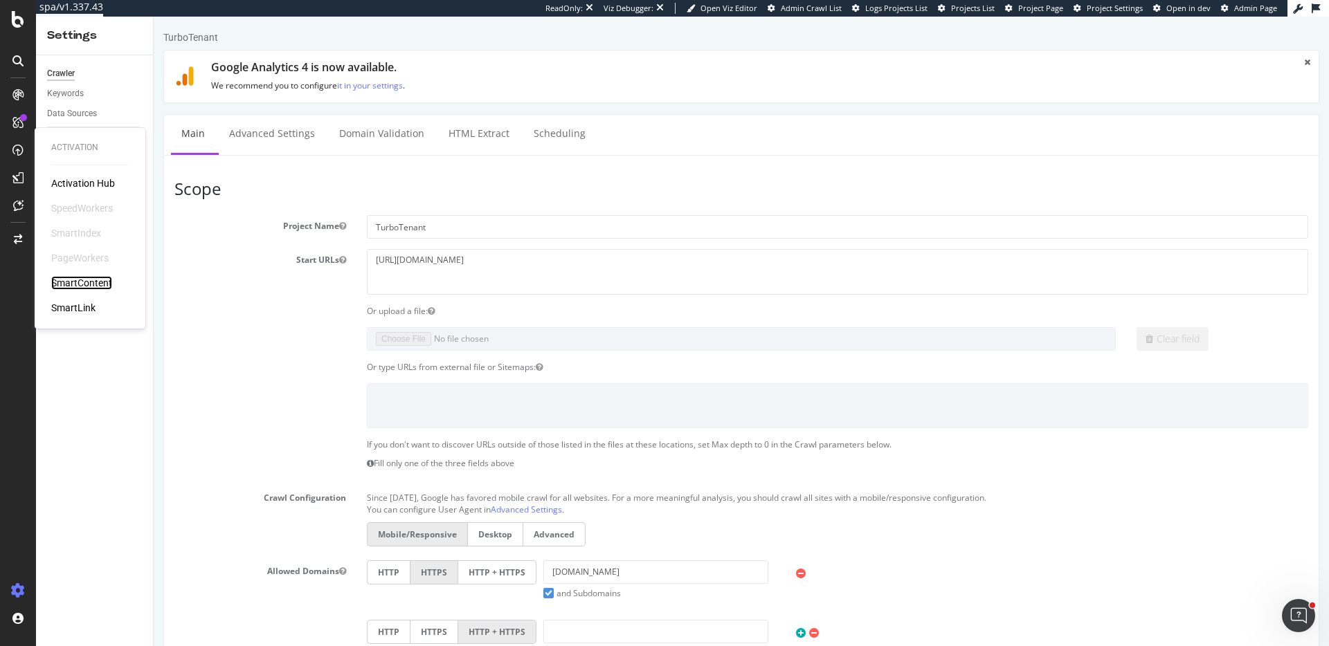
click at [82, 281] on div "SmartContent" at bounding box center [81, 283] width 61 height 14
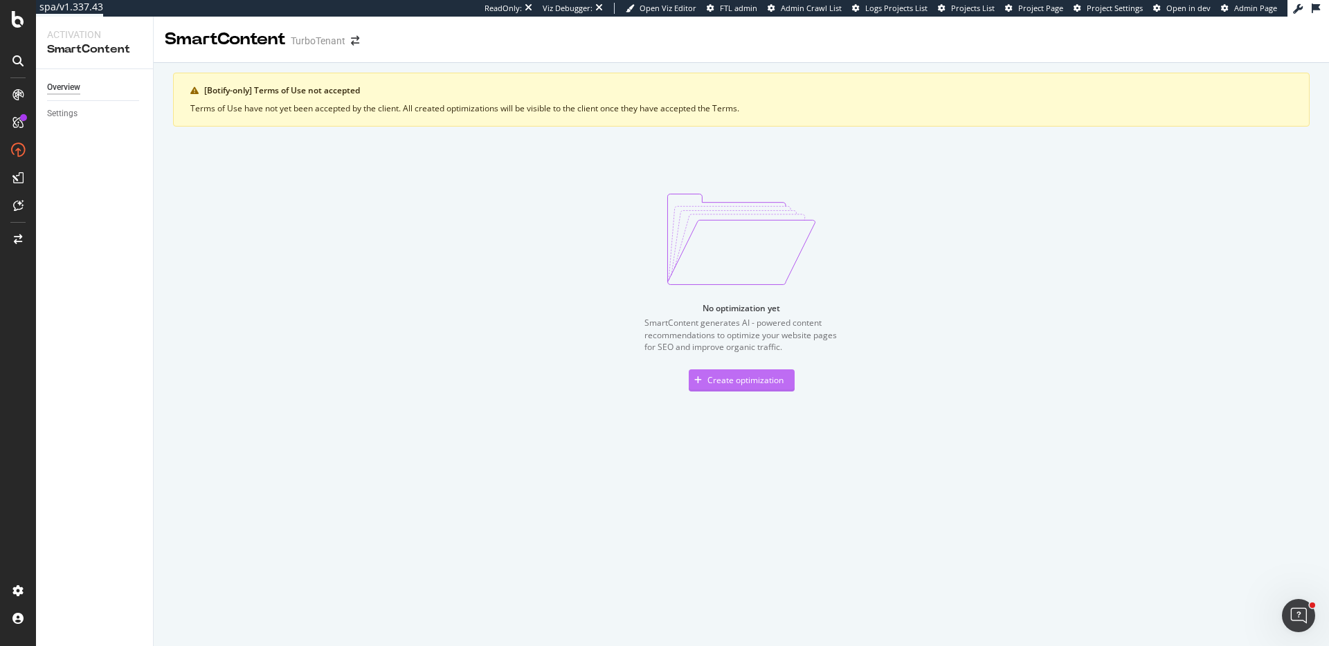
click at [722, 385] on div "Create optimization" at bounding box center [745, 380] width 76 height 12
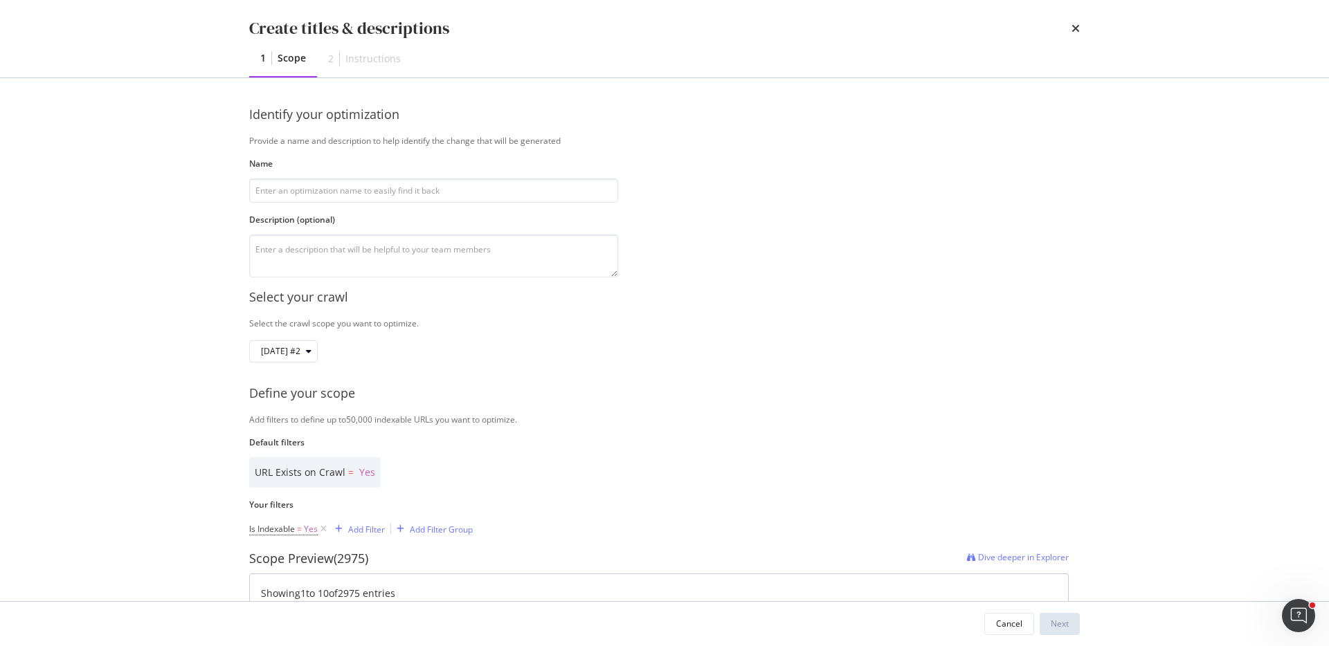
click at [1076, 35] on div "times" at bounding box center [1075, 29] width 8 height 24
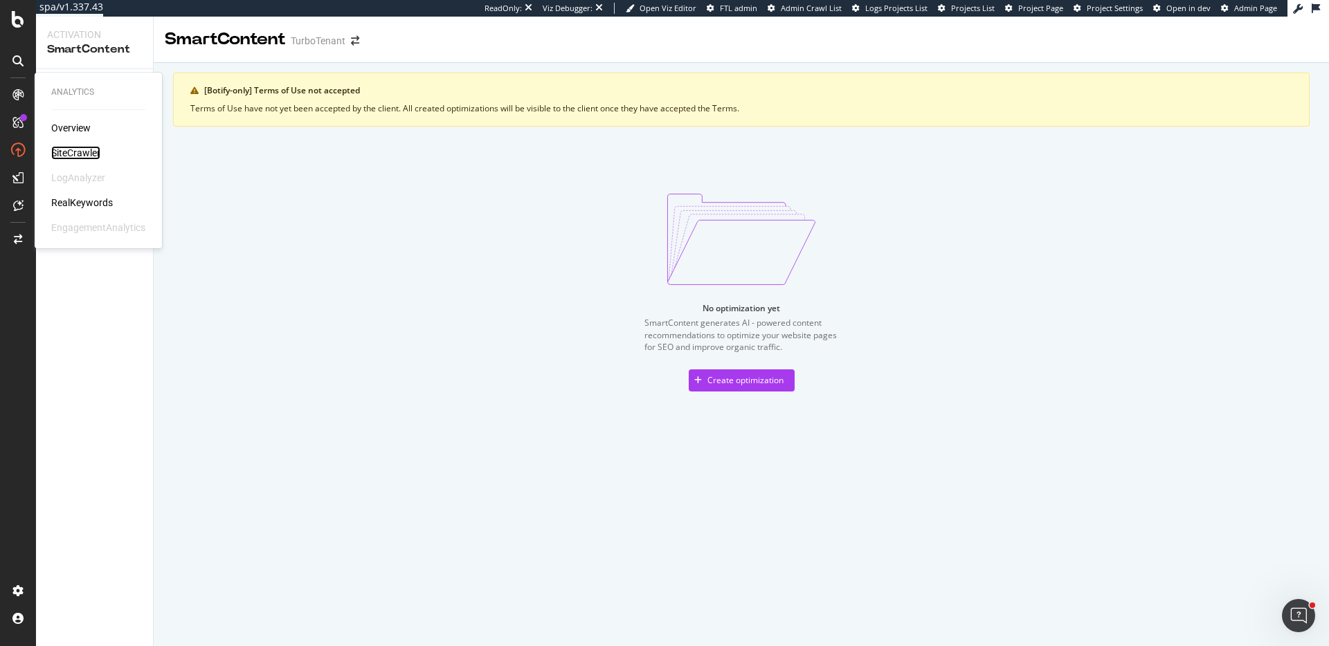
click at [81, 156] on div "SiteCrawler" at bounding box center [75, 153] width 49 height 14
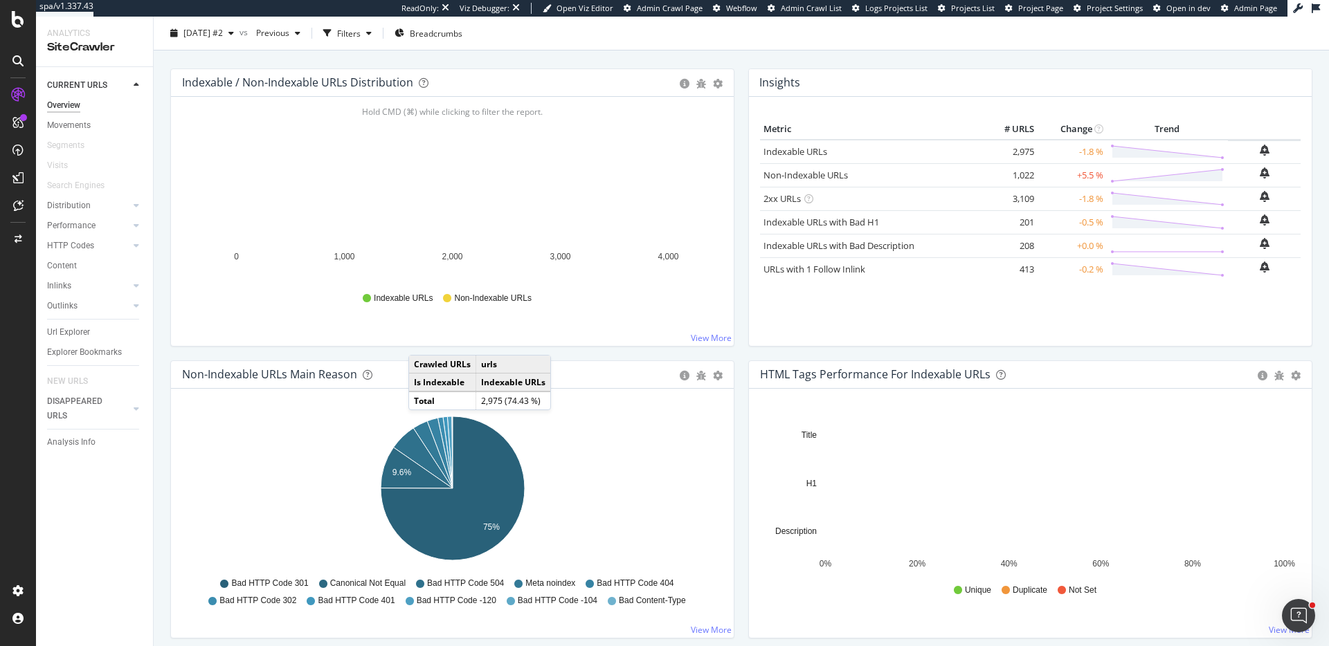
scroll to position [170, 0]
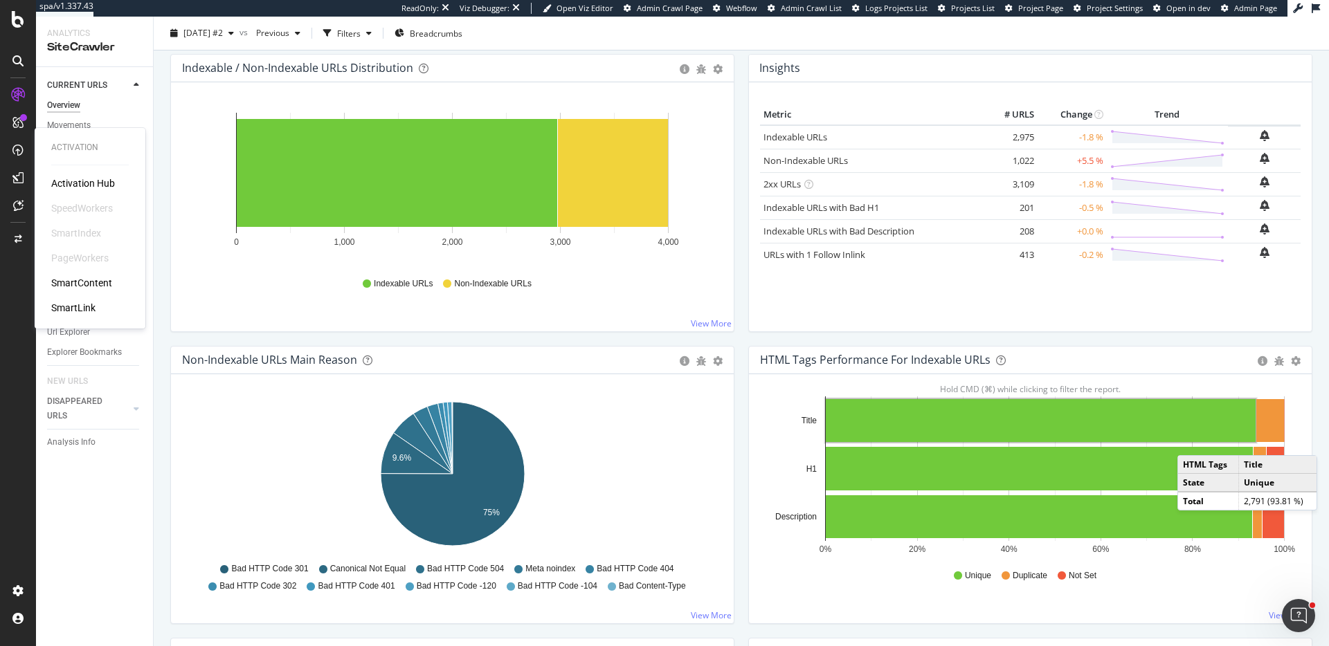
click at [88, 277] on div "SmartContent" at bounding box center [81, 283] width 61 height 14
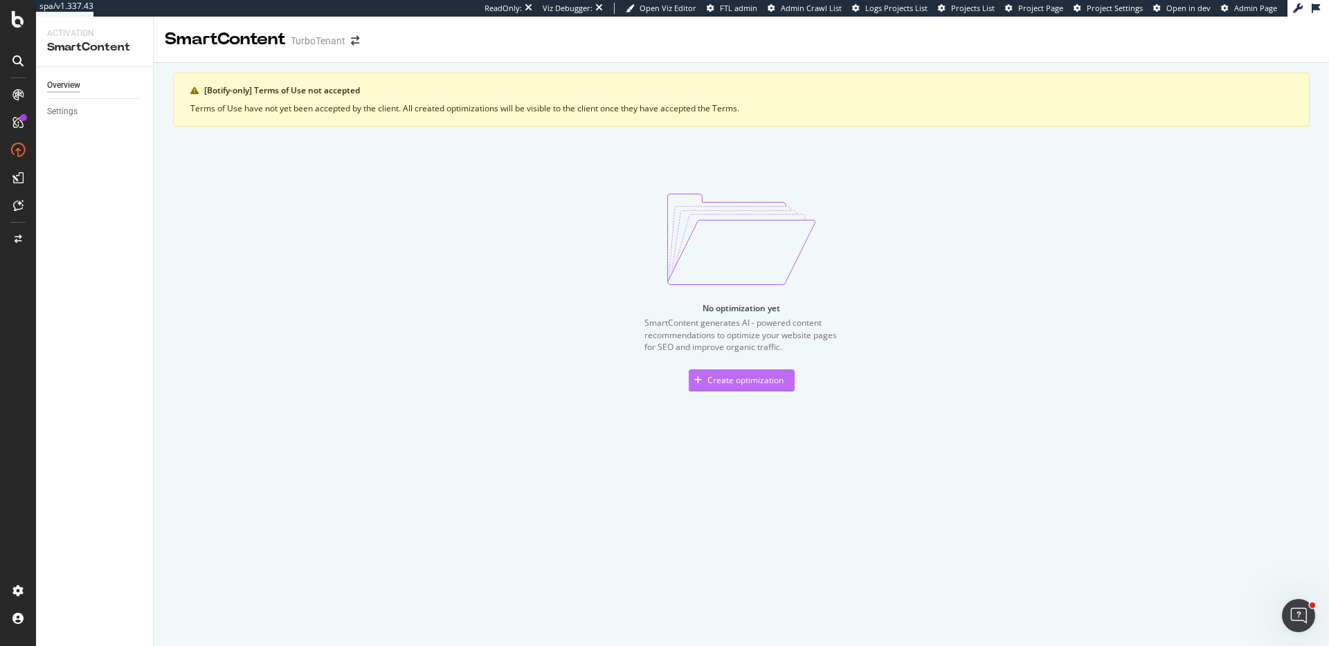
click at [703, 377] on div "button" at bounding box center [698, 381] width 19 height 8
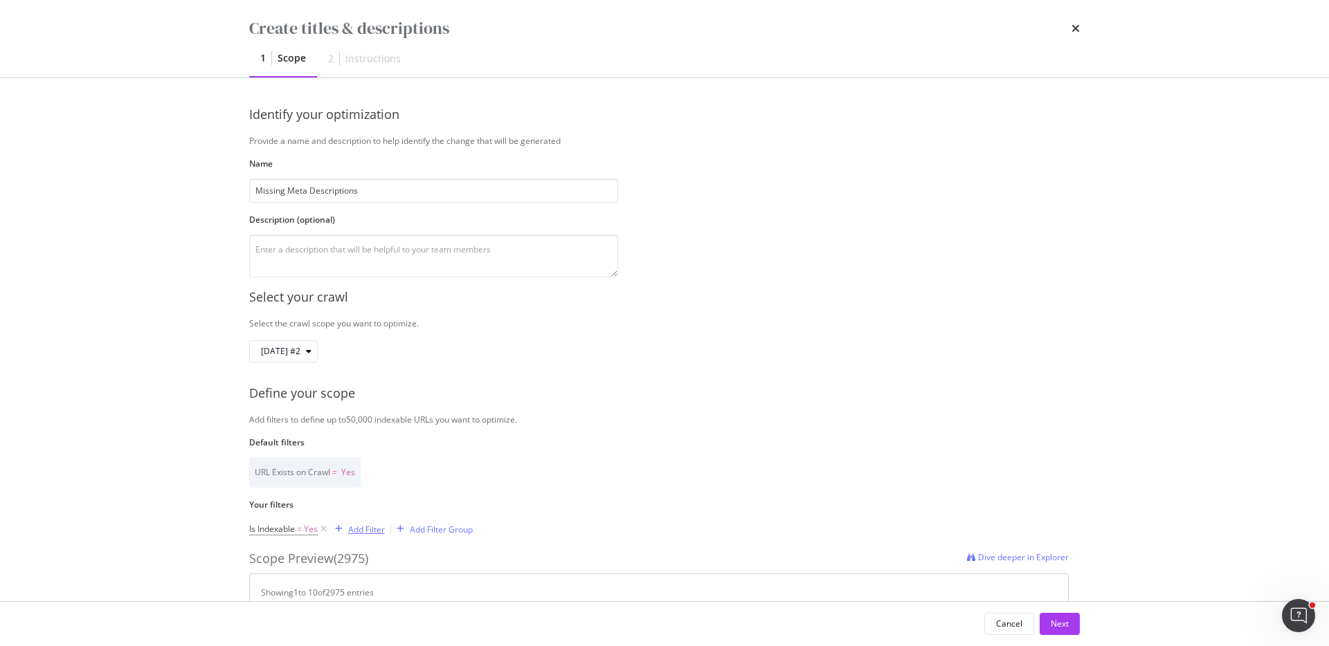
type input "Missing Meta Descriptions"
click at [368, 536] on div "Add Filter" at bounding box center [356, 529] width 55 height 15
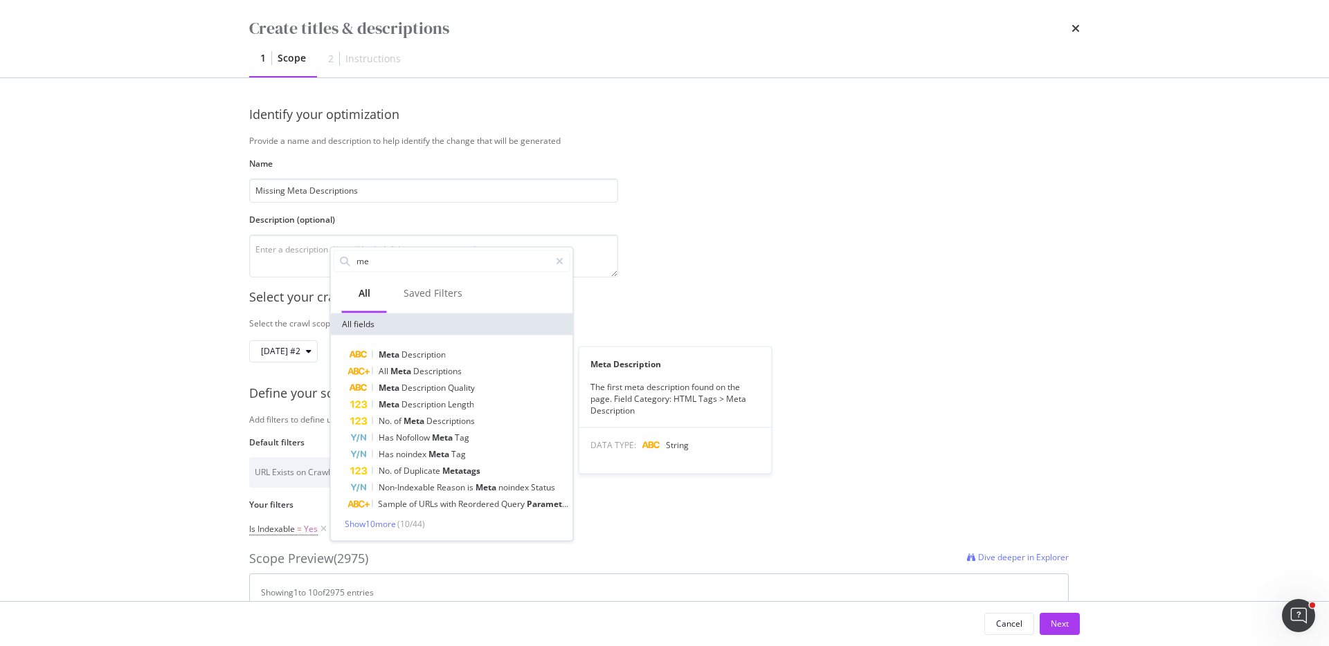
type input "m"
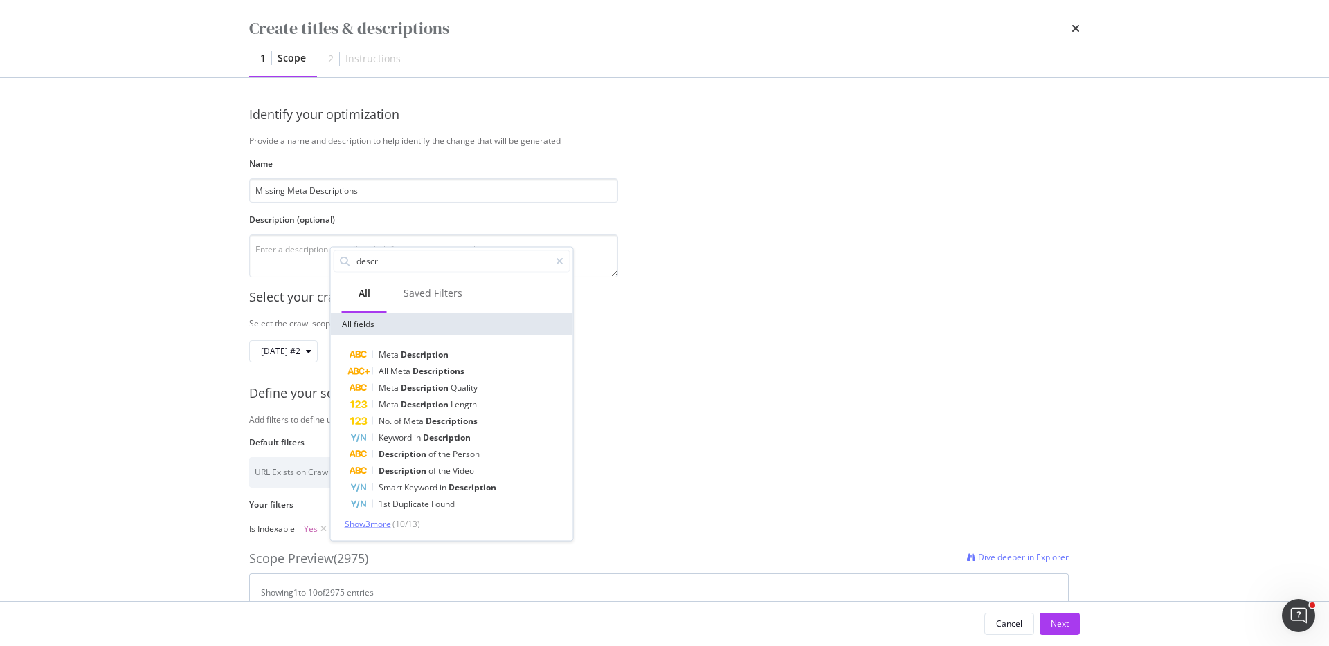
type input "descri"
click at [381, 521] on span "Show 3 more" at bounding box center [368, 524] width 46 height 12
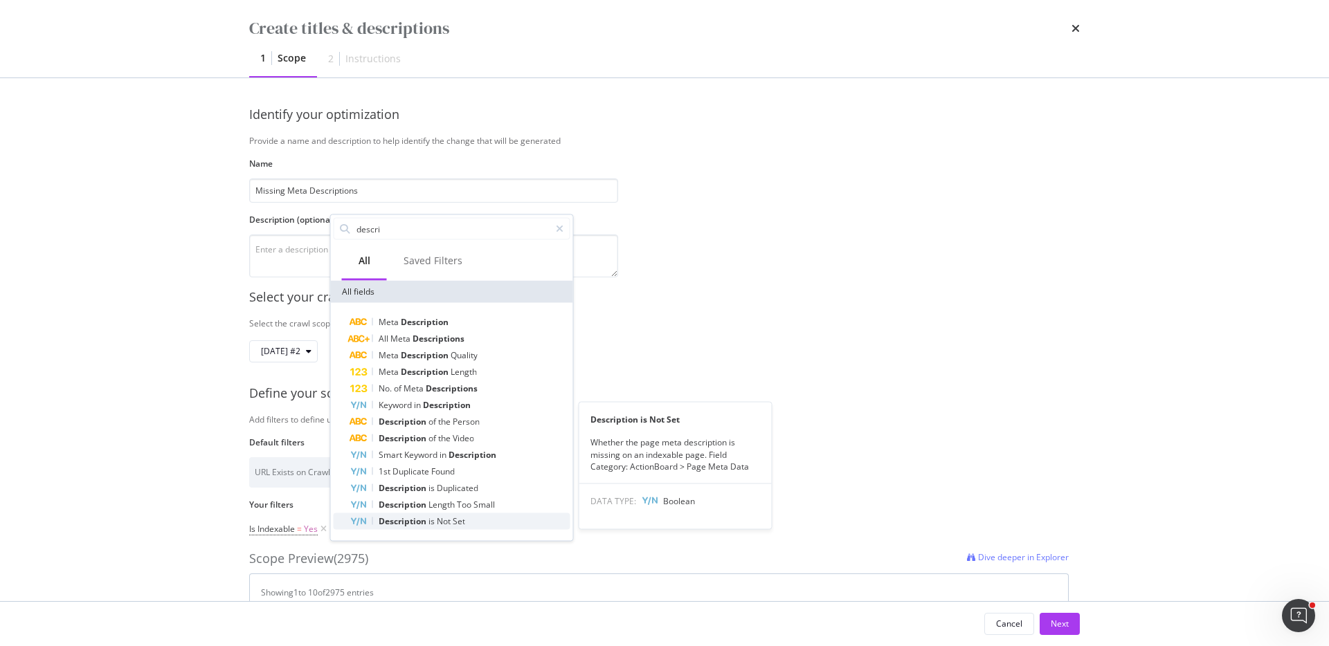
click at [417, 522] on span "Description" at bounding box center [404, 522] width 50 height 12
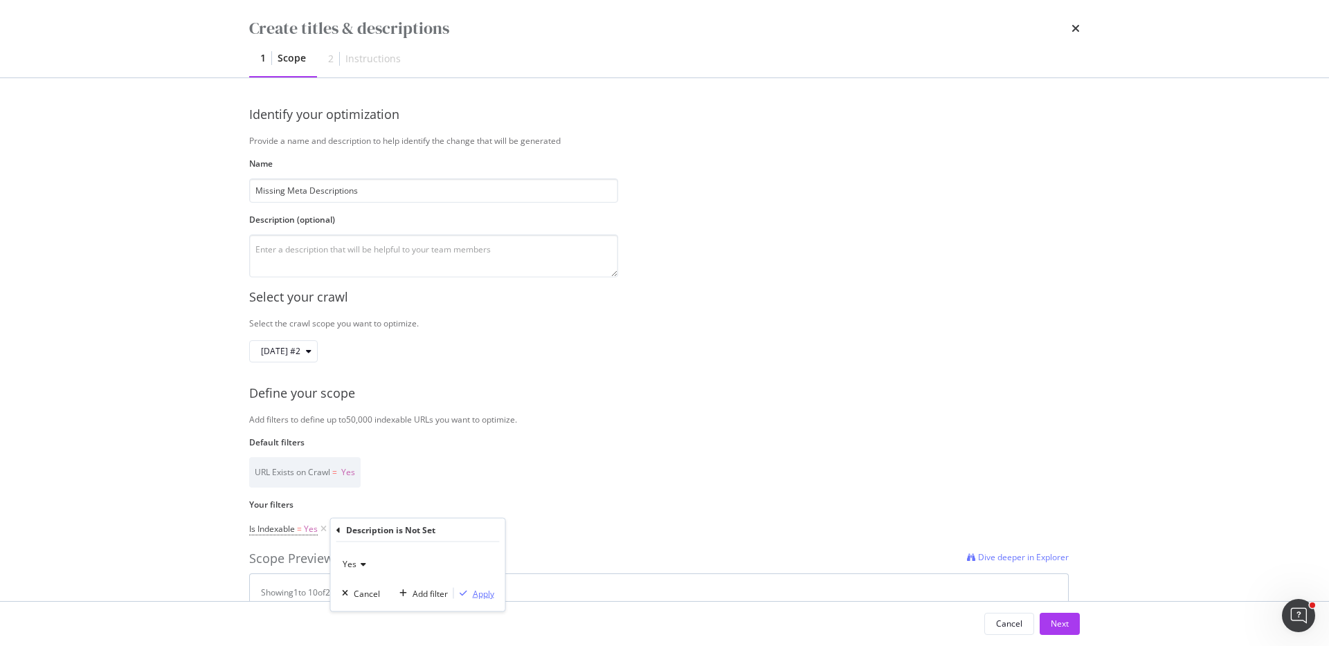
click at [483, 593] on div "Apply" at bounding box center [483, 594] width 21 height 12
click at [1058, 620] on div "Next" at bounding box center [1060, 624] width 18 height 12
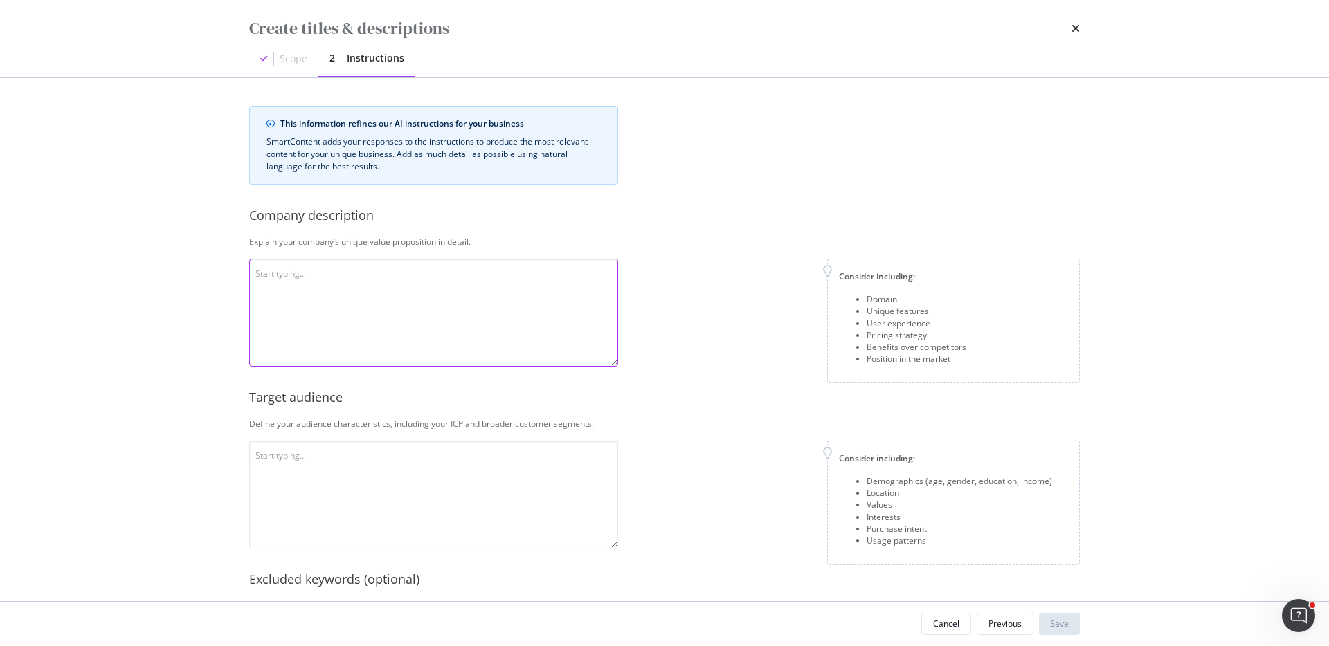
click at [300, 273] on textarea "modal" at bounding box center [433, 313] width 369 height 108
paste textarea "TurboTenant is a property management software company founded in 2015 that prov…"
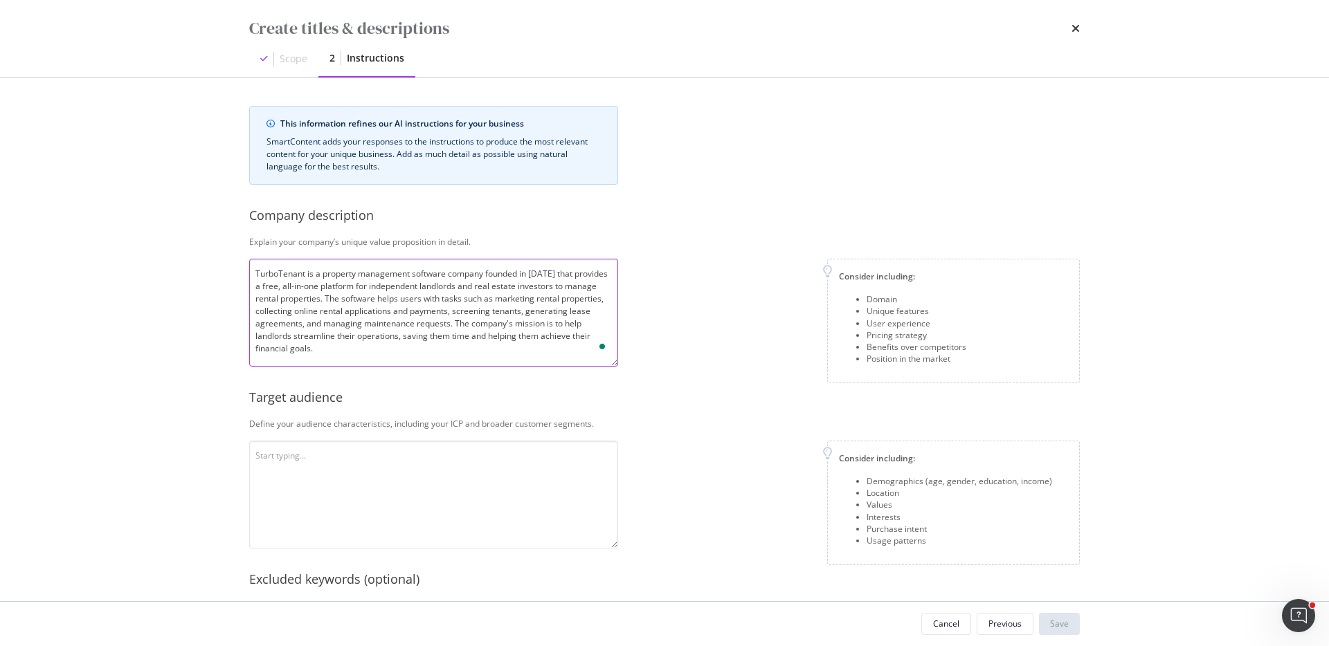
type textarea "TurboTenant is a property management software company founded in 2015 that prov…"
click at [296, 467] on textarea "To enrich screen reader interactions, please activate Accessibility in Grammarl…" at bounding box center [433, 495] width 369 height 108
paste textarea "The target audience for turbotenant.com is independent, self-managing landlords…"
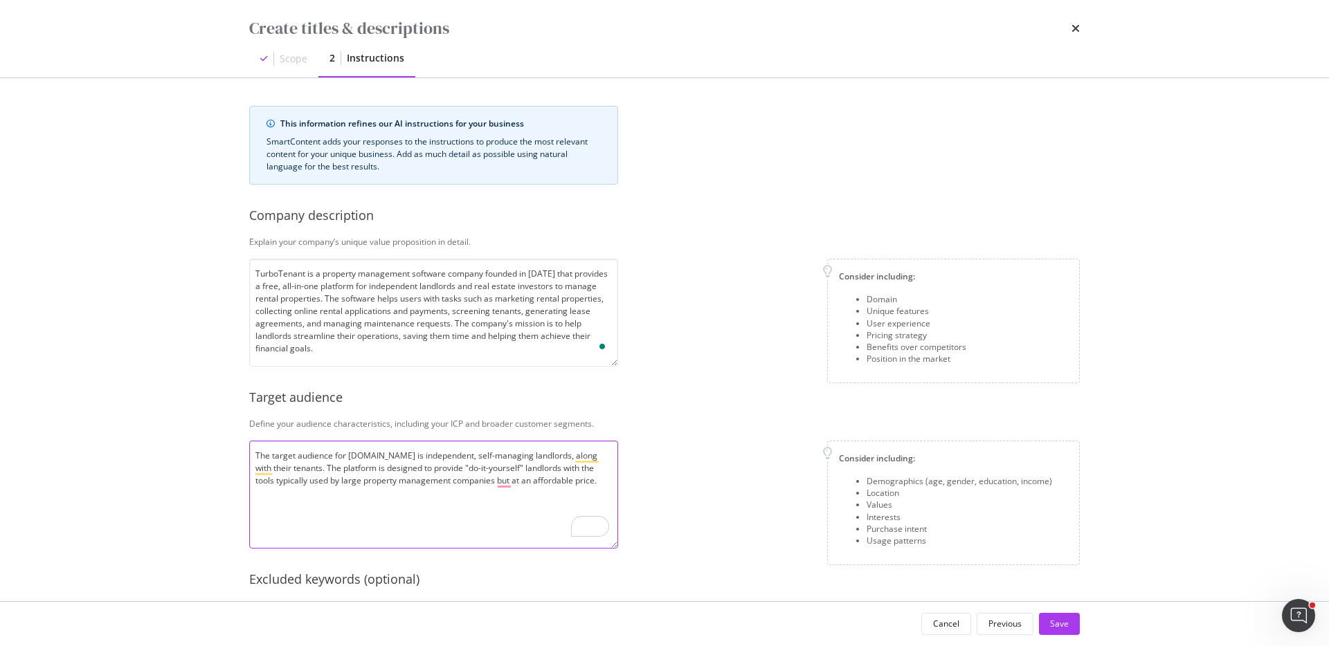
type textarea "The target audience for turbotenant.com is independent, self-managing landlords…"
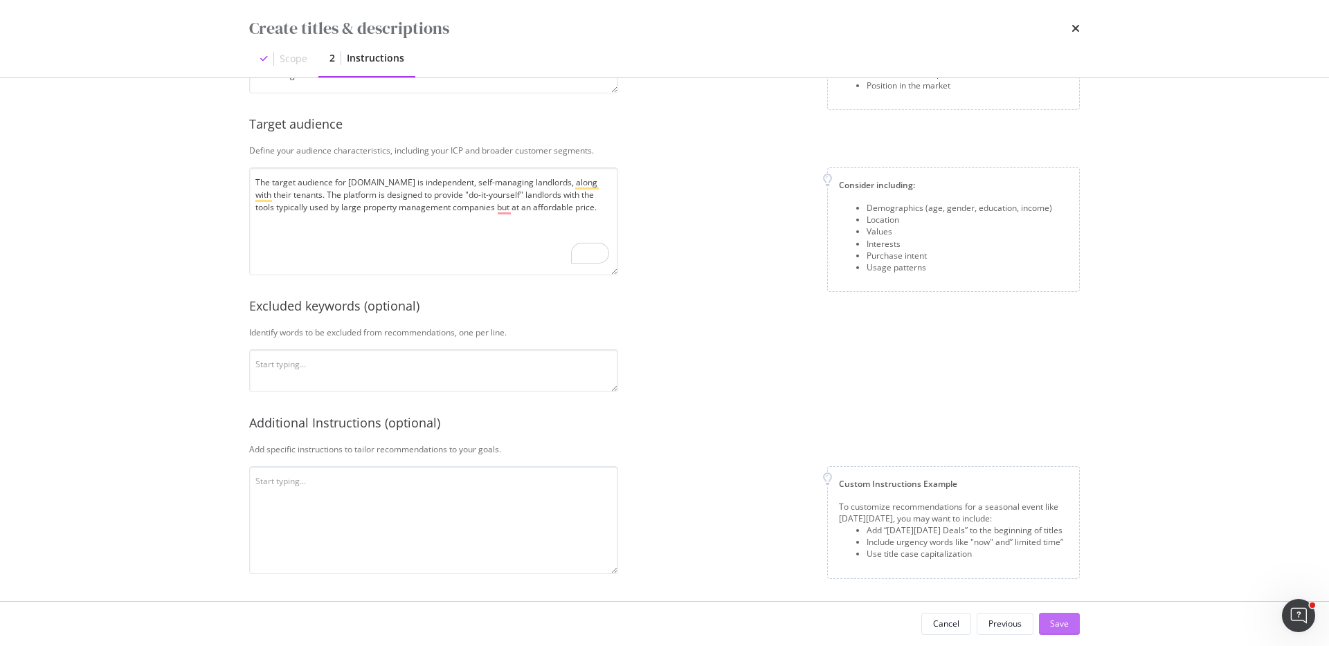
click at [1062, 622] on div "Save" at bounding box center [1059, 624] width 19 height 12
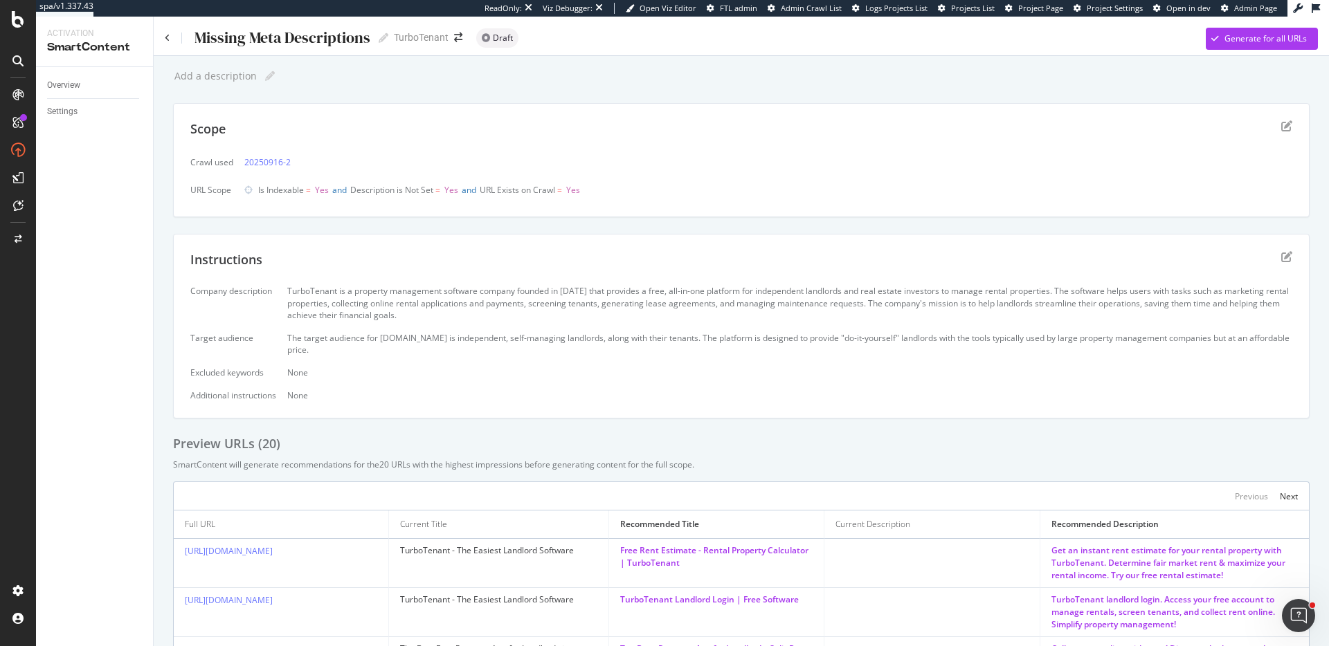
scroll to position [261, 0]
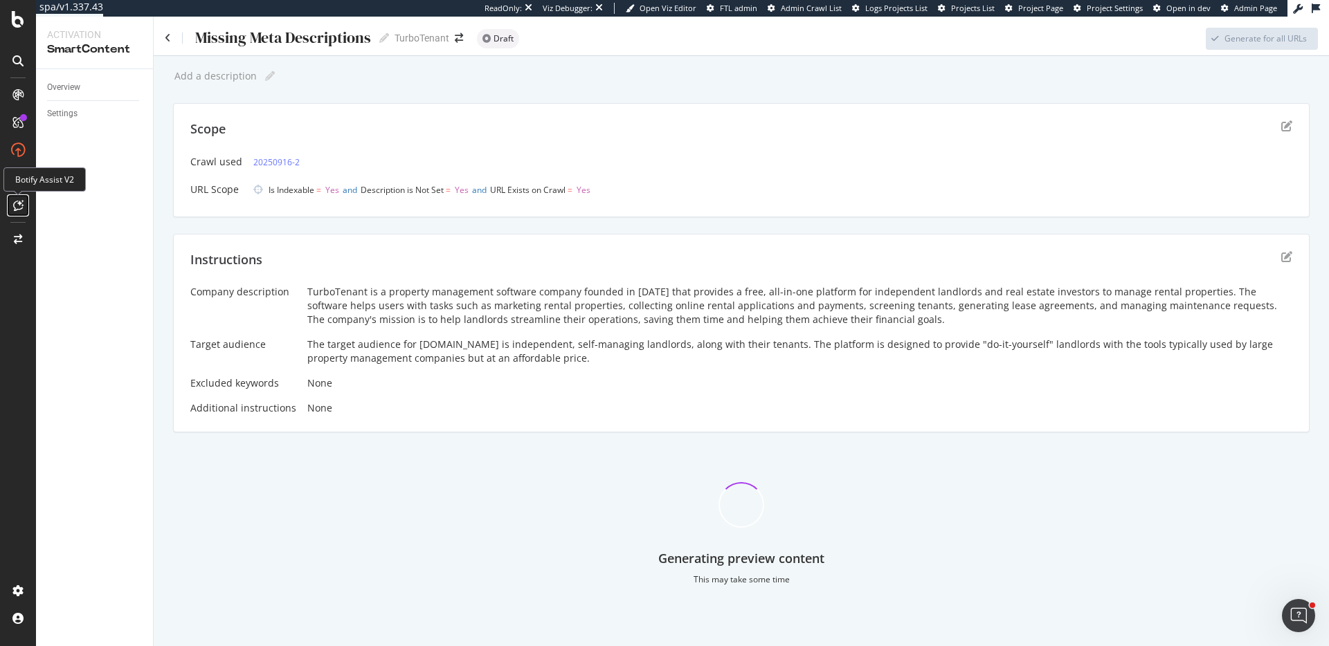
click at [22, 202] on icon at bounding box center [18, 205] width 10 height 11
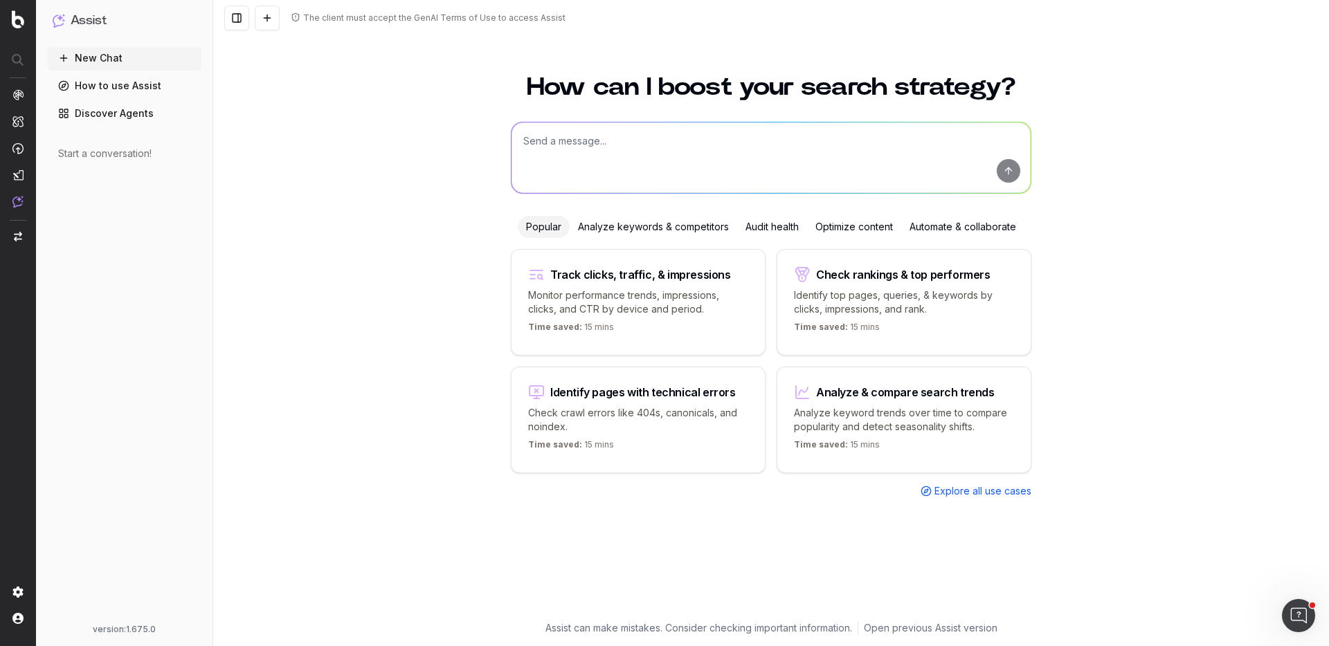
click at [575, 148] on textarea at bounding box center [771, 158] width 519 height 71
click at [838, 227] on div "Optimize content" at bounding box center [854, 227] width 94 height 22
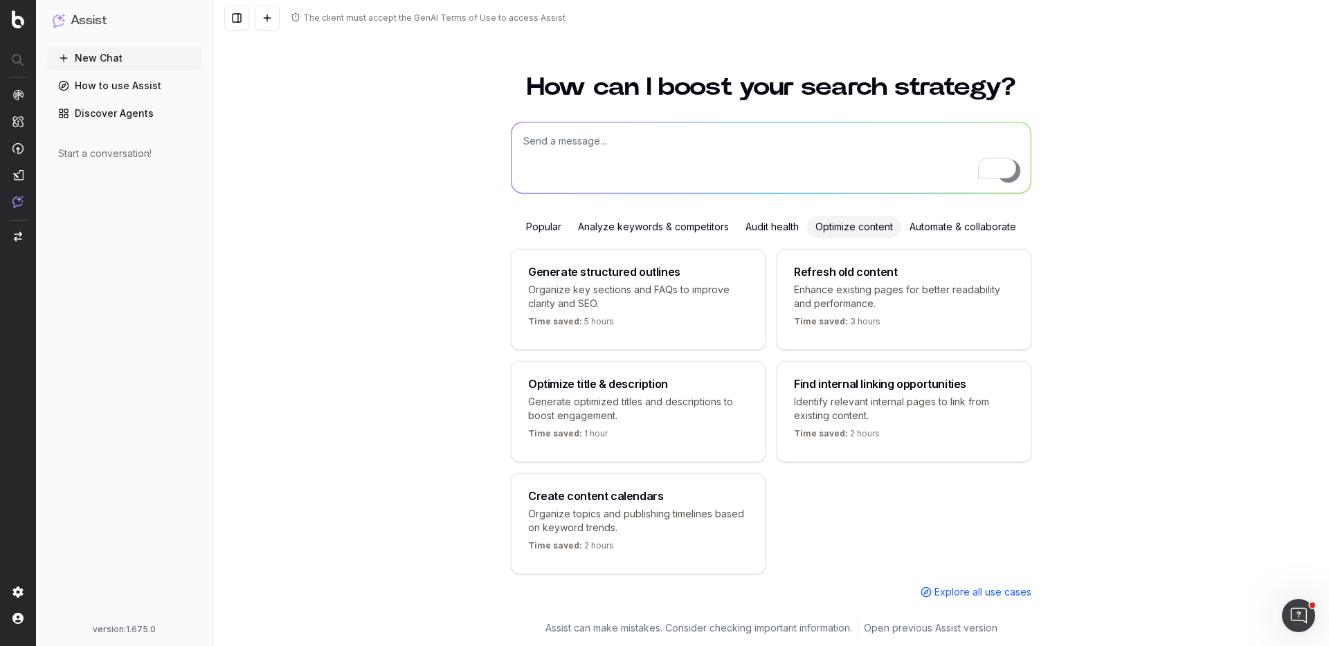
scroll to position [8, 0]
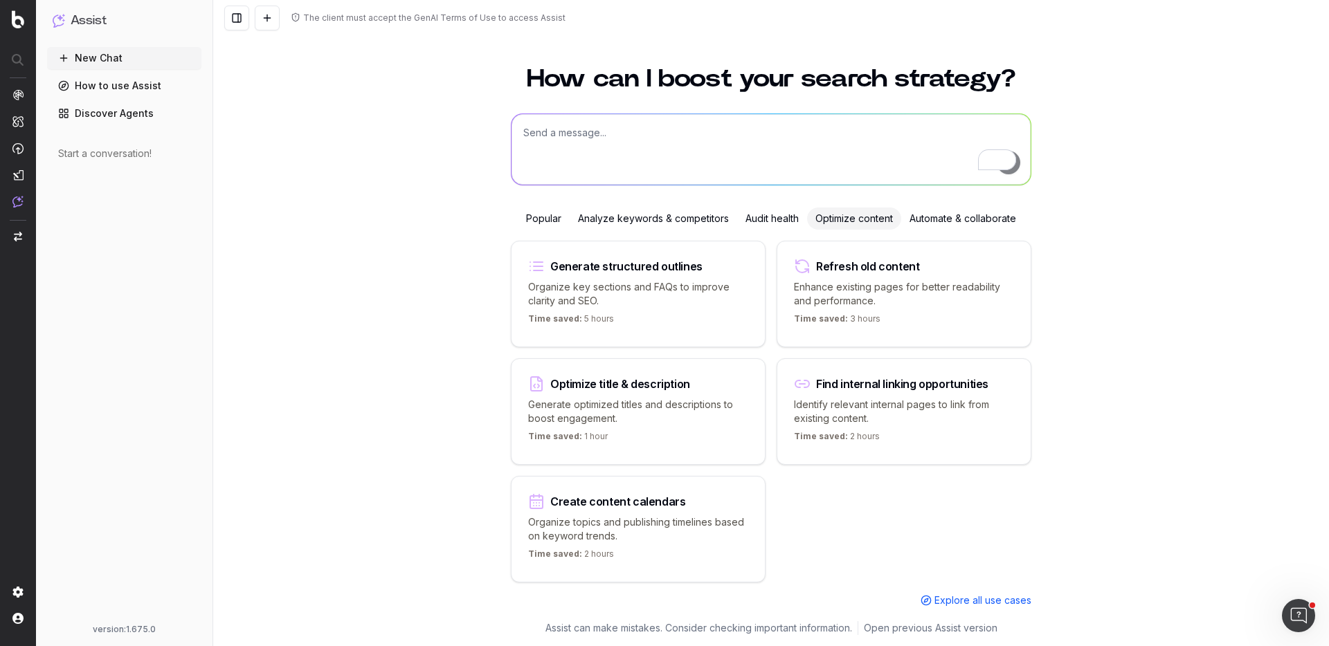
click at [890, 285] on p "Enhance existing pages for better readability and performance." at bounding box center [904, 294] width 220 height 28
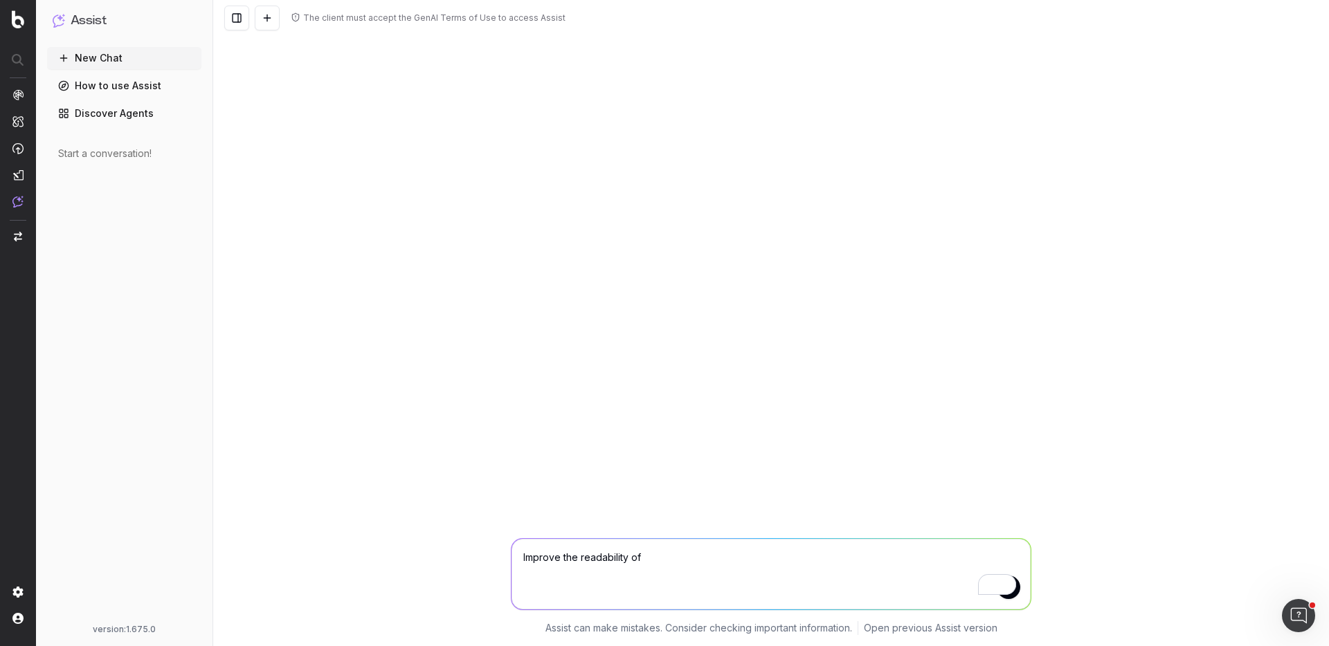
paste textarea "https://www.turbotenant.com/accounting/can-irs-find-out-about-my-second-rental-…"
type textarea "Improve the readability of https://www.turbotenant.com/accounting/can-irs-find-…"
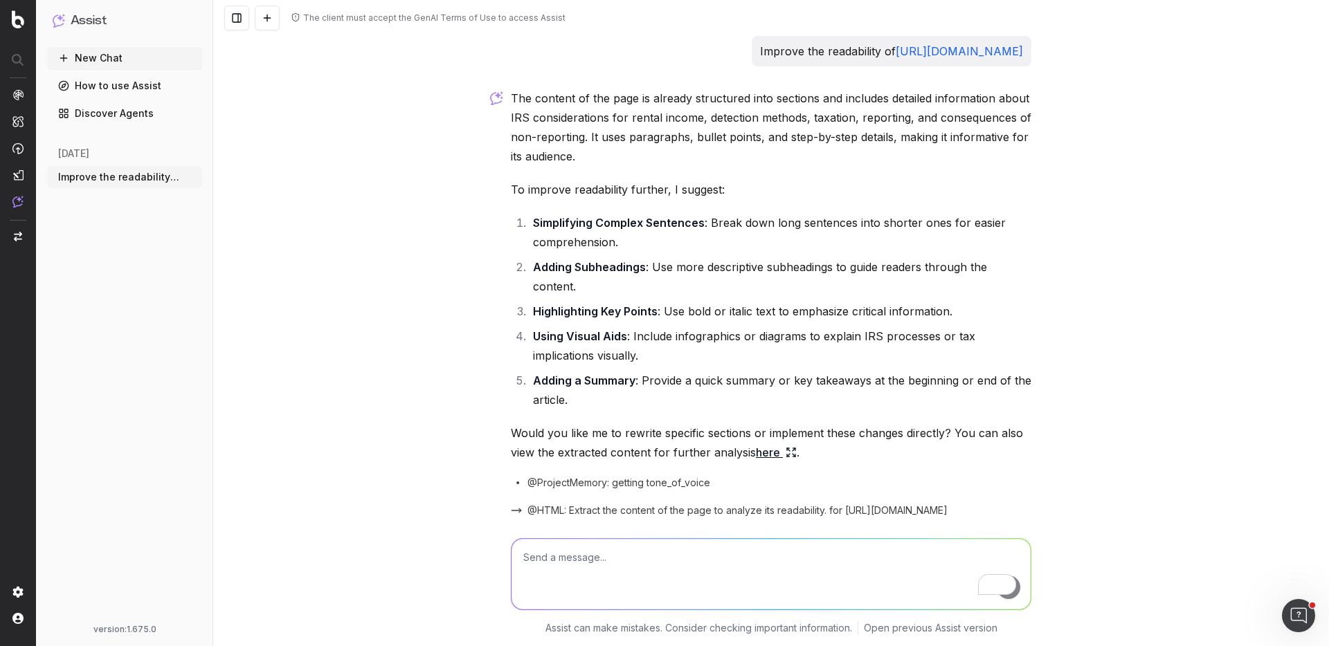
click at [121, 58] on button "New Chat" at bounding box center [124, 58] width 155 height 22
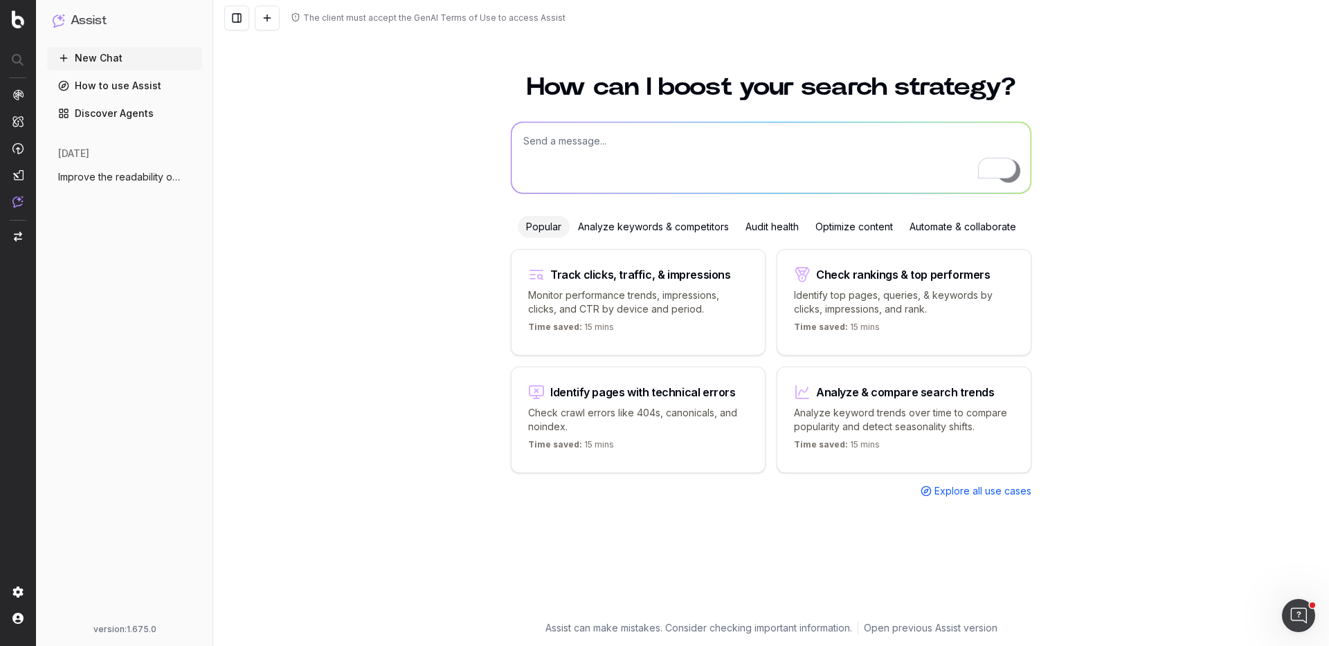
click at [844, 231] on div "Optimize content" at bounding box center [854, 227] width 94 height 22
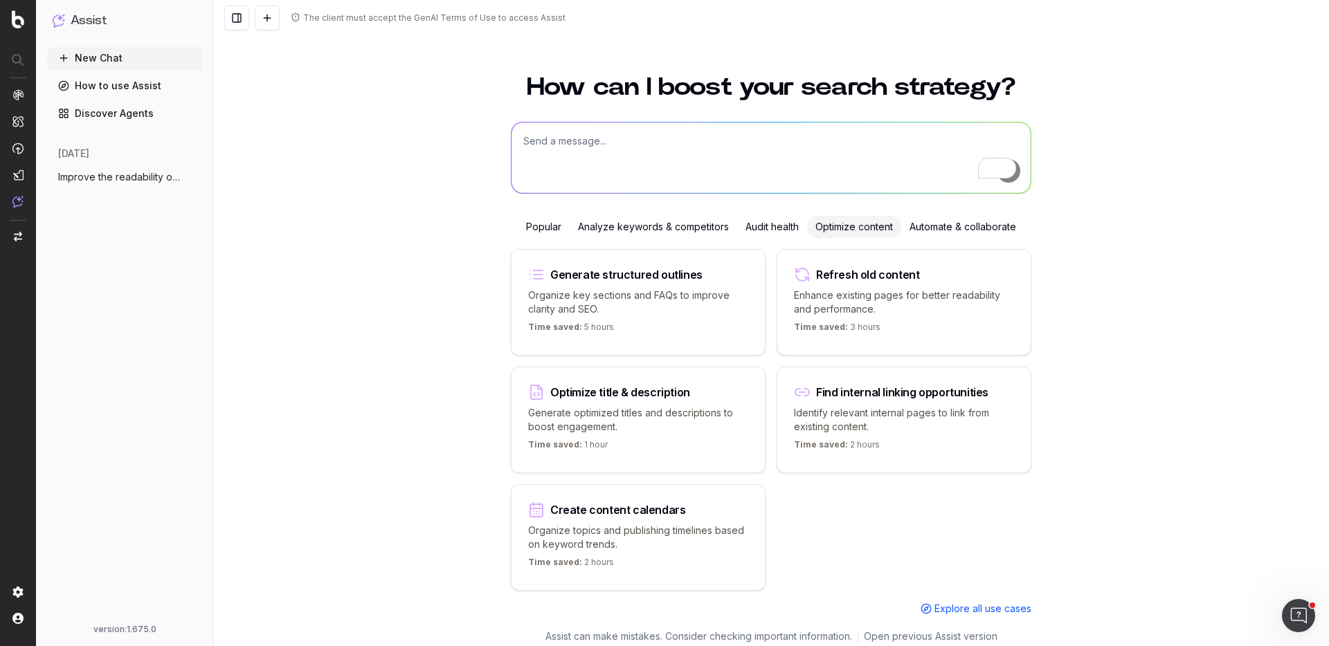
click at [847, 278] on div "Refresh old content" at bounding box center [867, 274] width 103 height 11
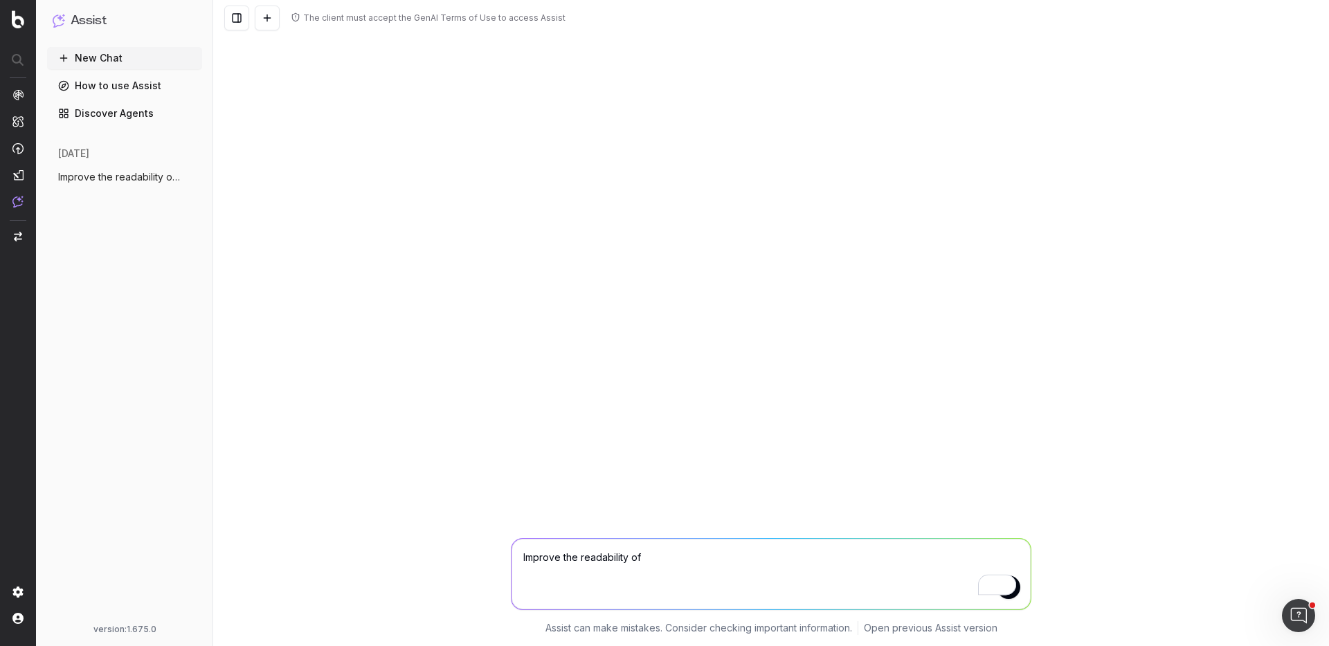
paste textarea "https://www.turbotenant.com/property-management/apartment-building-management-s…"
type textarea "Improve the readability of https://www.turbotenant.com/property-management/apar…"
click at [1011, 590] on button "Open Grammarly." at bounding box center [1009, 586] width 11 height 11
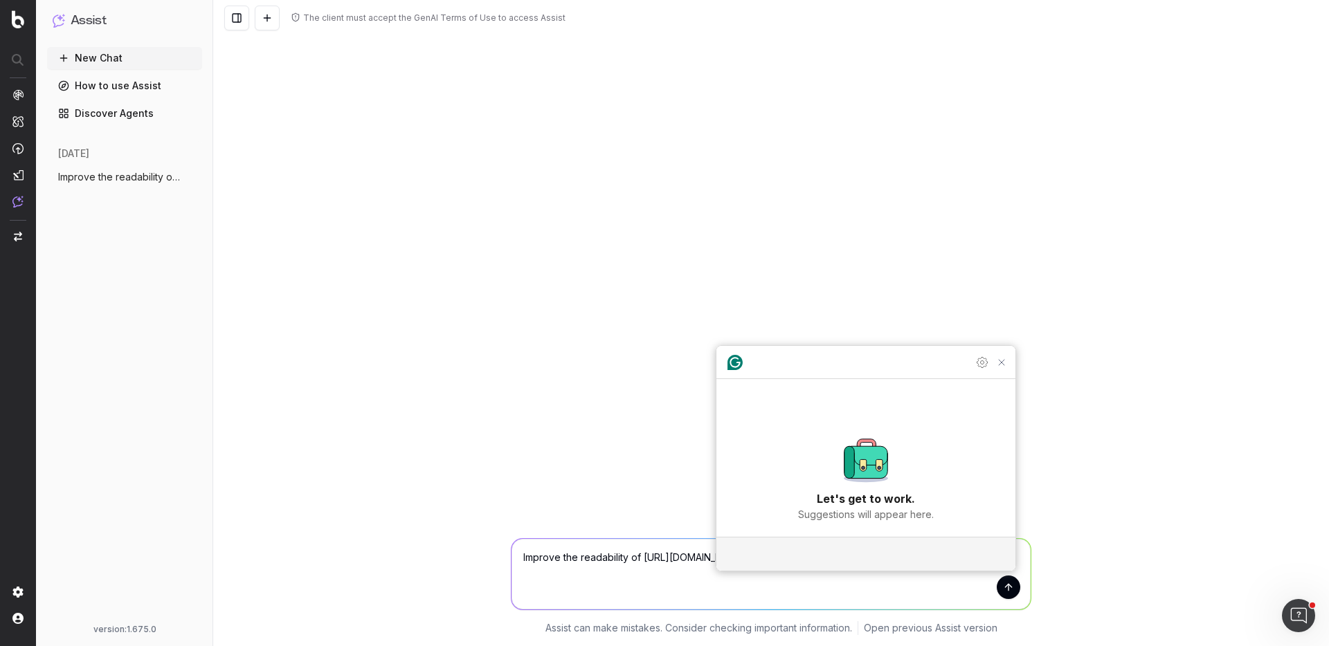
click at [998, 596] on textarea "Improve the readability of https://www.turbotenant.com/property-management/apar…" at bounding box center [771, 574] width 519 height 71
click at [1002, 368] on icon "Close Grammarly Assistant" at bounding box center [1001, 362] width 11 height 11
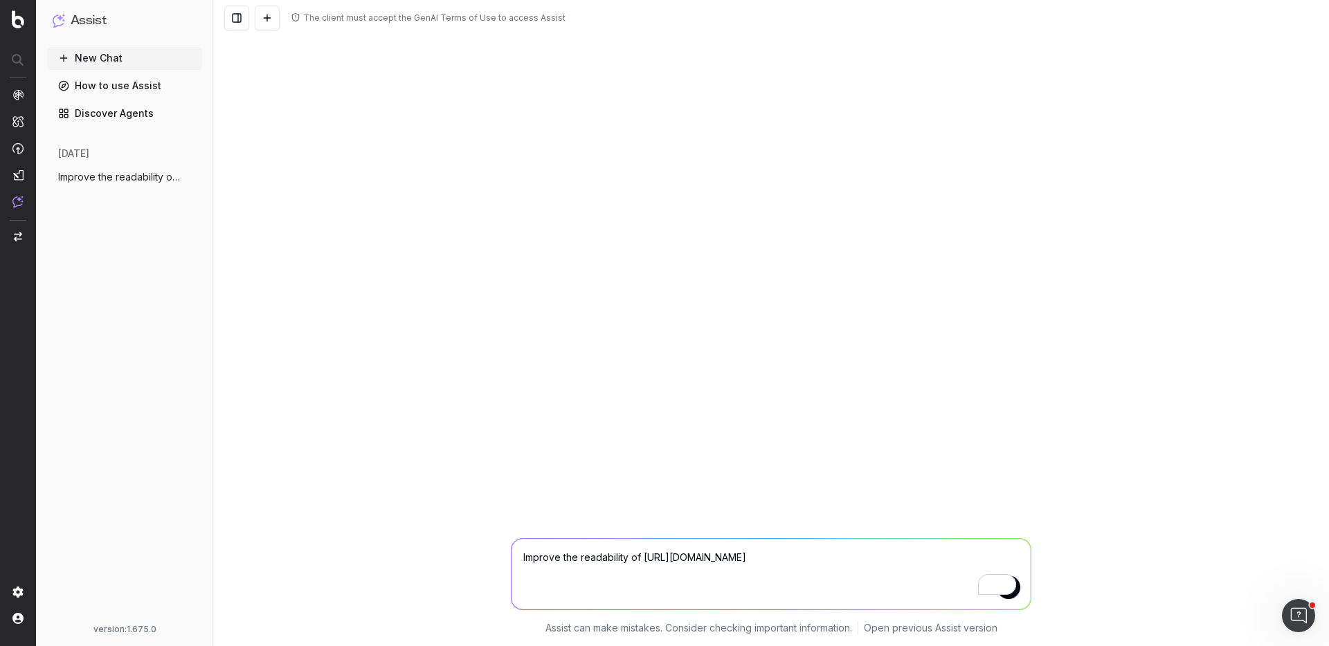
drag, startPoint x: 987, startPoint y: 586, endPoint x: 1048, endPoint y: 514, distance: 94.8
click at [1048, 514] on div "The client must accept the GenAI Terms of Use to access Assist Improve the read…" at bounding box center [771, 323] width 1116 height 646
drag, startPoint x: 1004, startPoint y: 583, endPoint x: 1039, endPoint y: 535, distance: 59.5
click at [1039, 535] on div "Improve the readability of https://www.turbotenant.com/property-management/apar…" at bounding box center [771, 584] width 1116 height 125
click at [1017, 595] on button "submit" at bounding box center [1009, 588] width 24 height 24
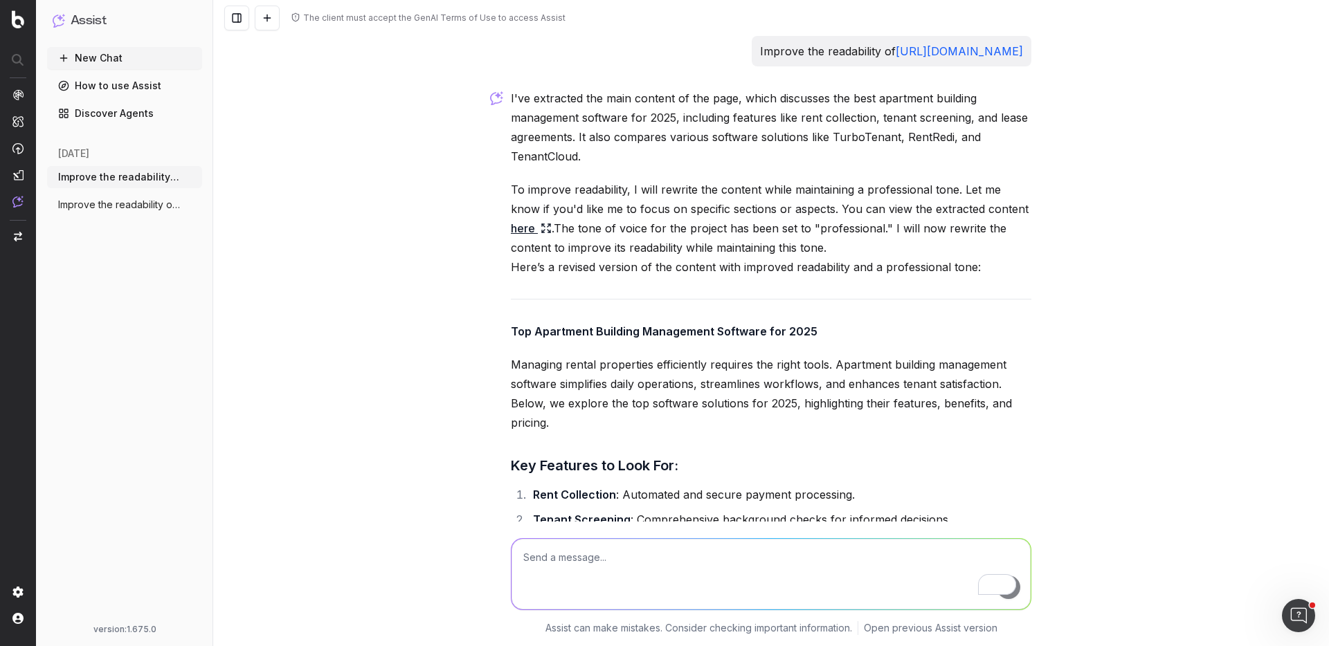
click at [105, 63] on button "New Chat" at bounding box center [124, 58] width 155 height 22
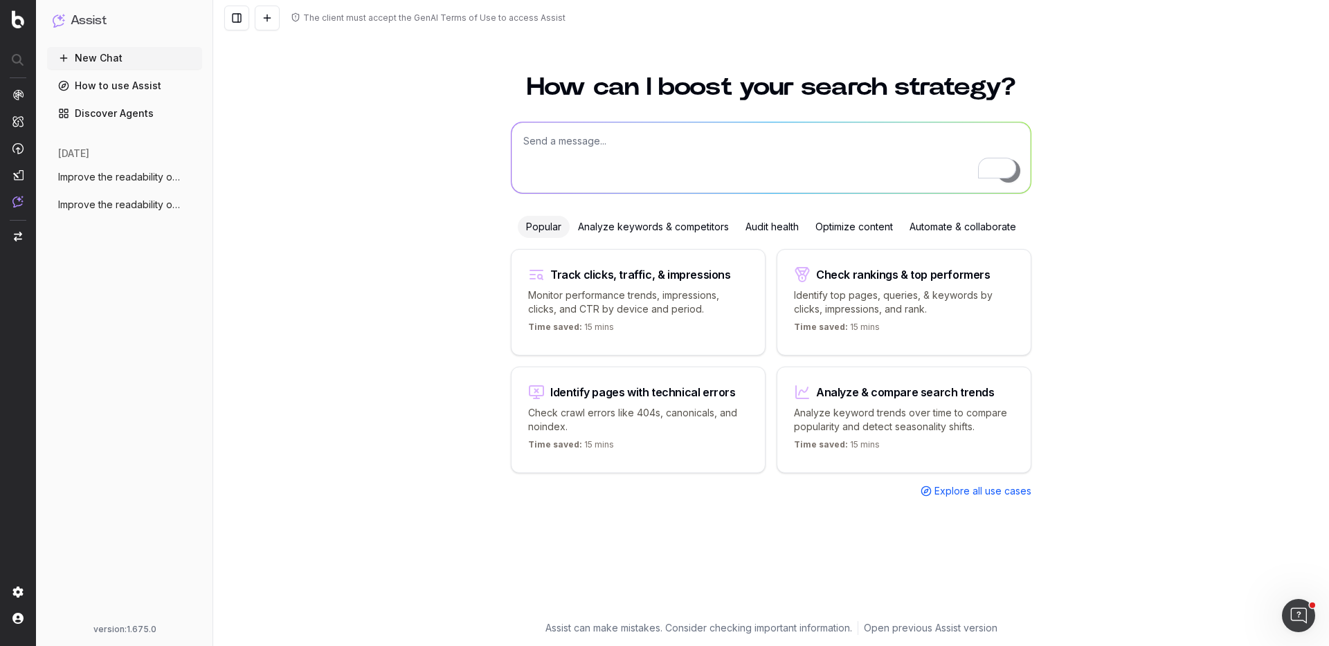
click at [862, 235] on div "Optimize content" at bounding box center [854, 227] width 94 height 22
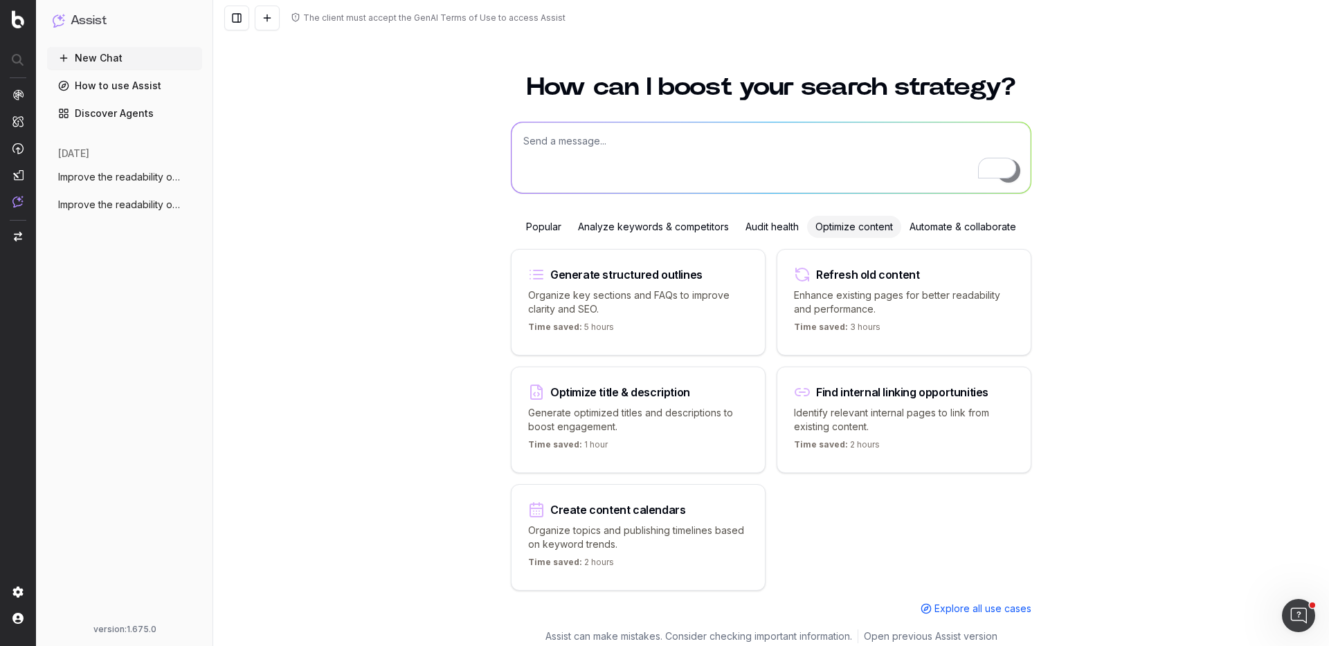
click at [853, 284] on div "Refresh old content Enhance existing pages for better readability and performan…" at bounding box center [904, 302] width 255 height 107
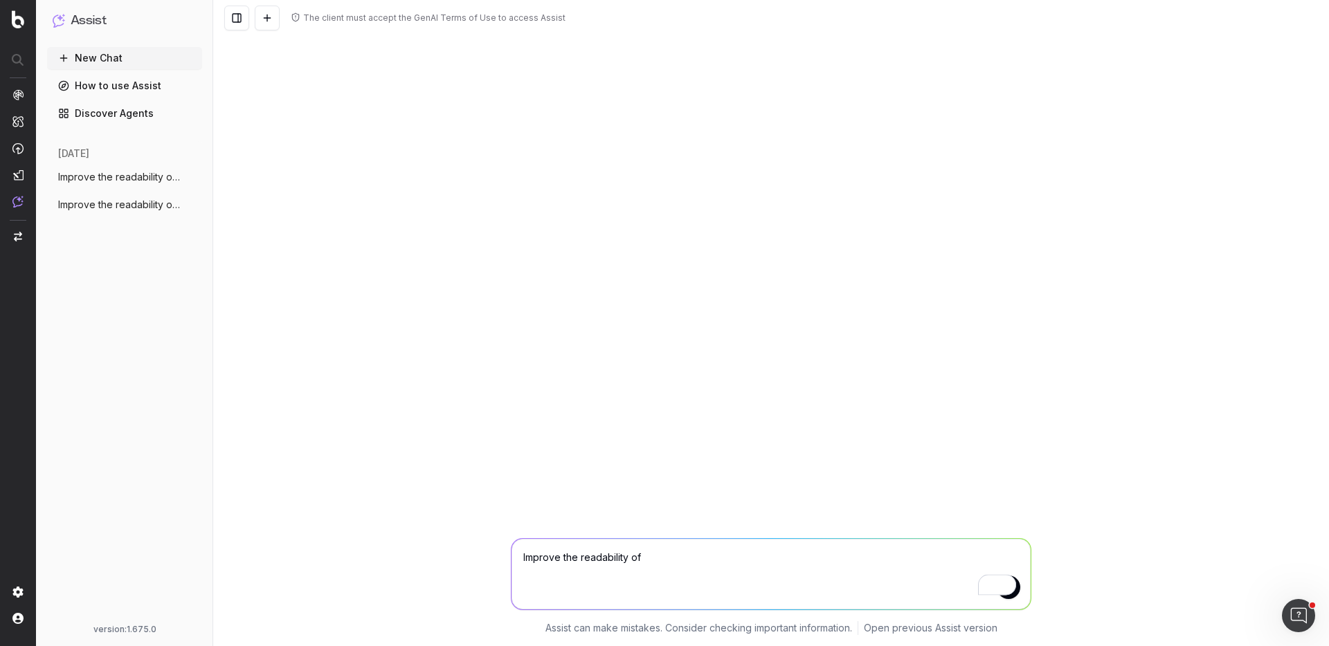
paste textarea "https://www.turbotenant.com/rental-lease-agreement/ohio/laws/squatters-rights/"
type textarea "Improve the readability of https://www.turbotenant.com/rental-lease-agreement/o…"
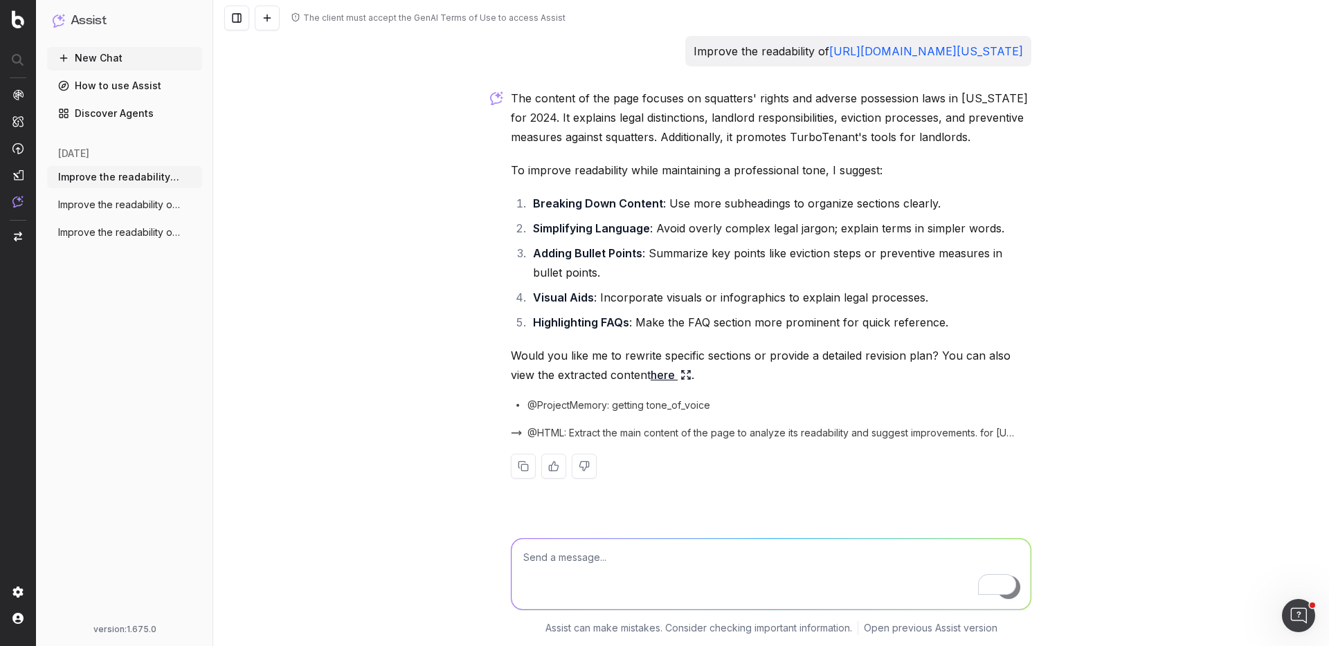
click at [676, 385] on link "here" at bounding box center [671, 374] width 41 height 19
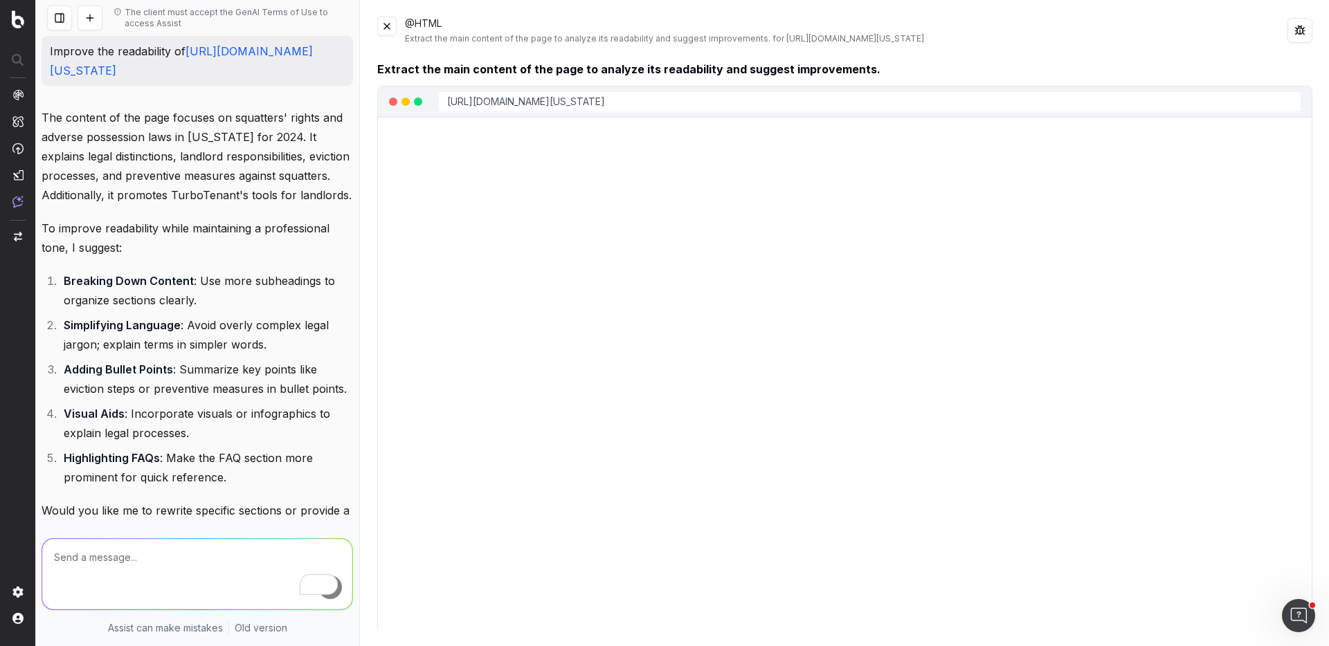
click at [386, 24] on button at bounding box center [386, 26] width 19 height 19
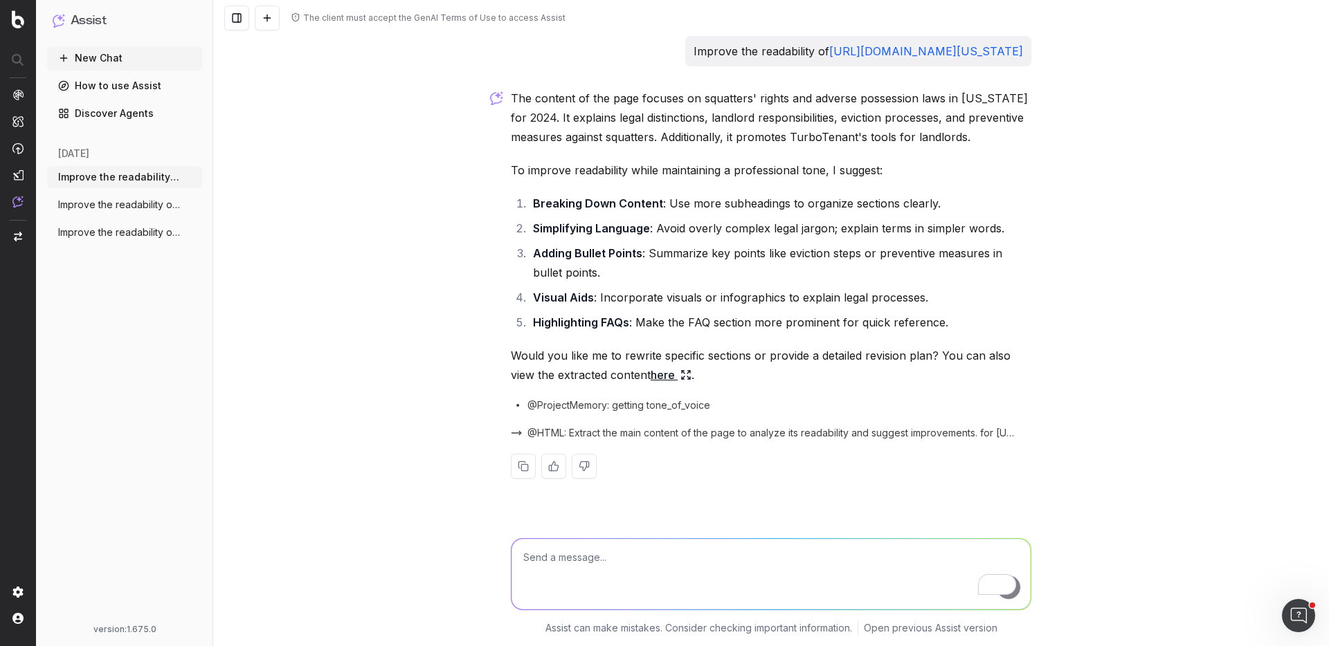
click at [610, 557] on textarea "To enrich screen reader interactions, please activate Accessibility in Grammarl…" at bounding box center [771, 574] width 519 height 71
type textarea "Can you please rewrite specific sections?"
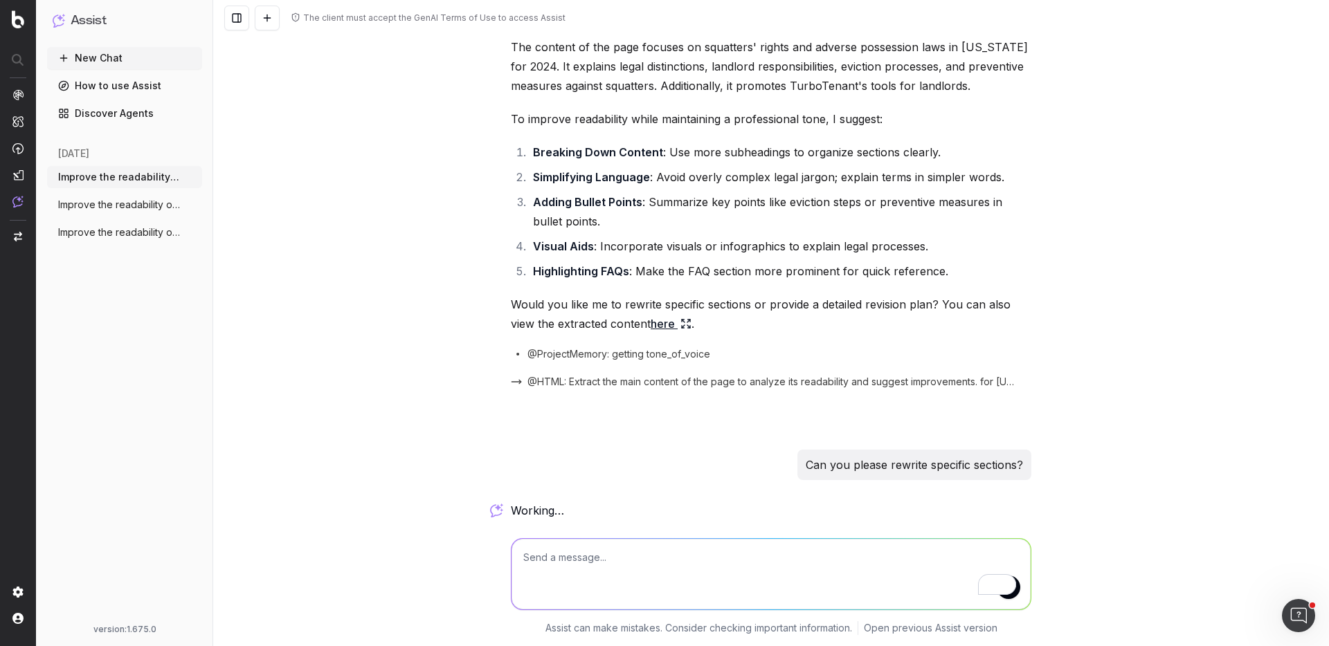
click at [170, 228] on span "Improve the readability of https://www.t" at bounding box center [119, 233] width 122 height 14
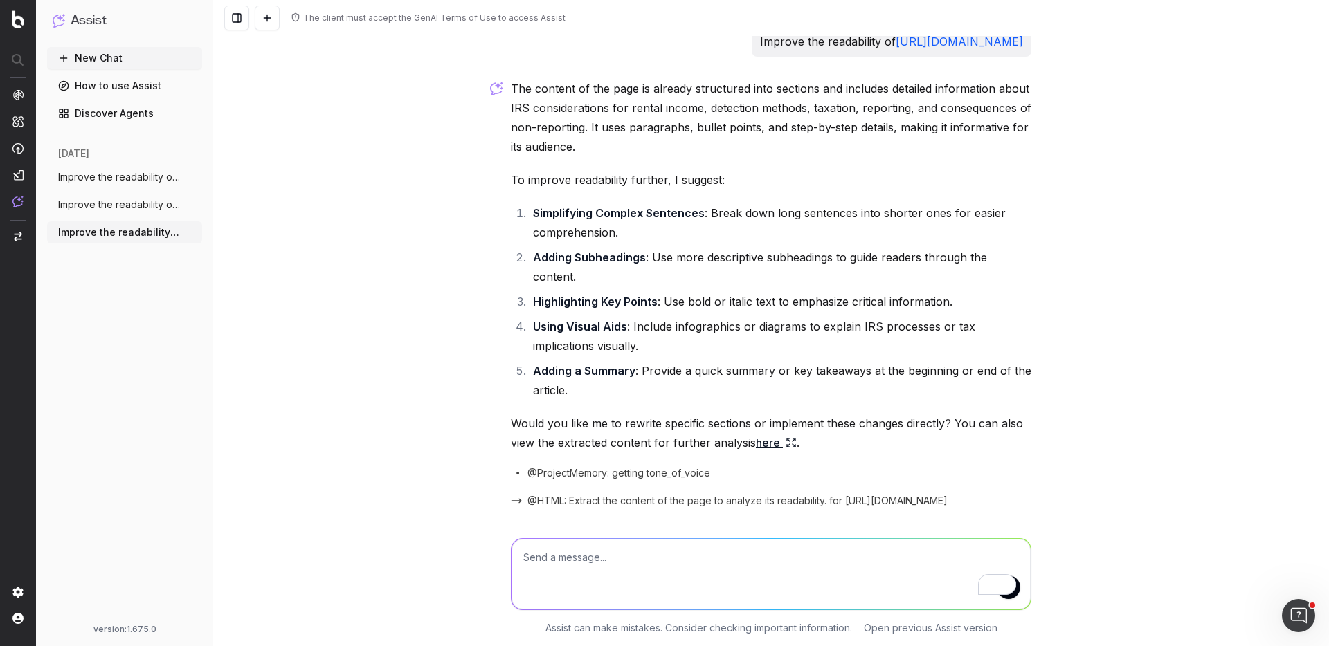
scroll to position [10, 0]
click at [190, 229] on icon "button" at bounding box center [192, 232] width 11 height 11
click at [219, 229] on span "Delete" at bounding box center [223, 233] width 30 height 14
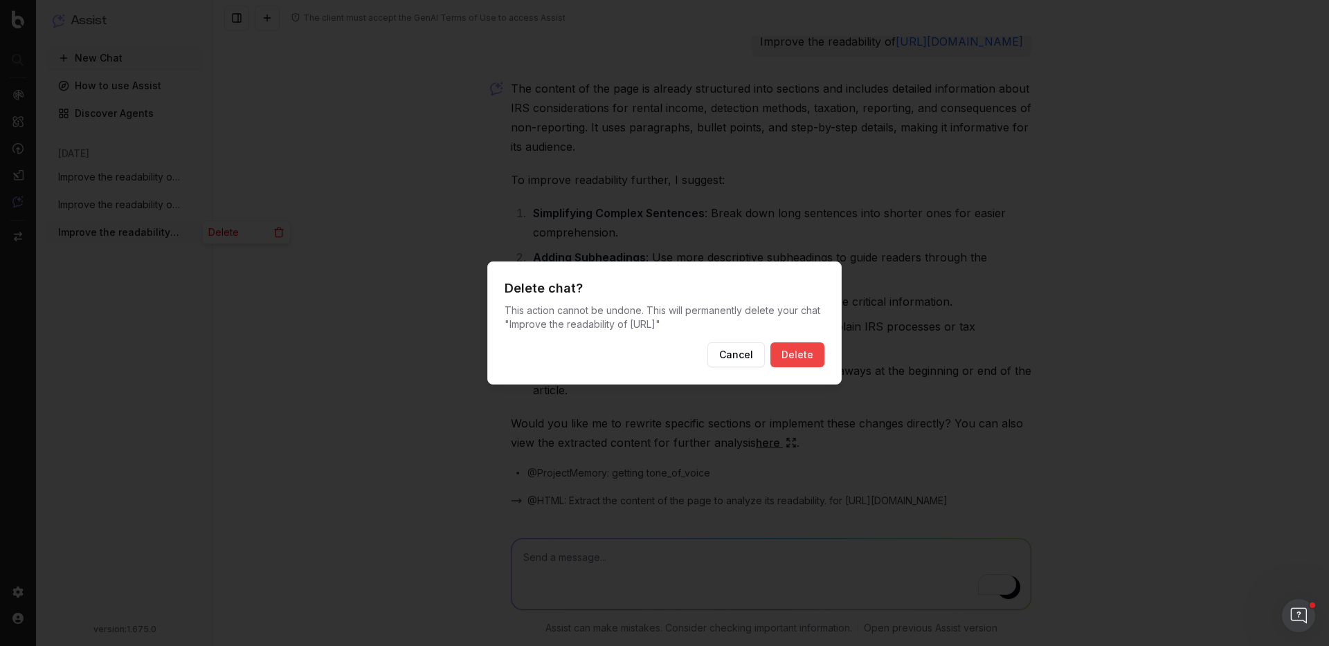
click at [794, 359] on button "Delete" at bounding box center [797, 355] width 54 height 25
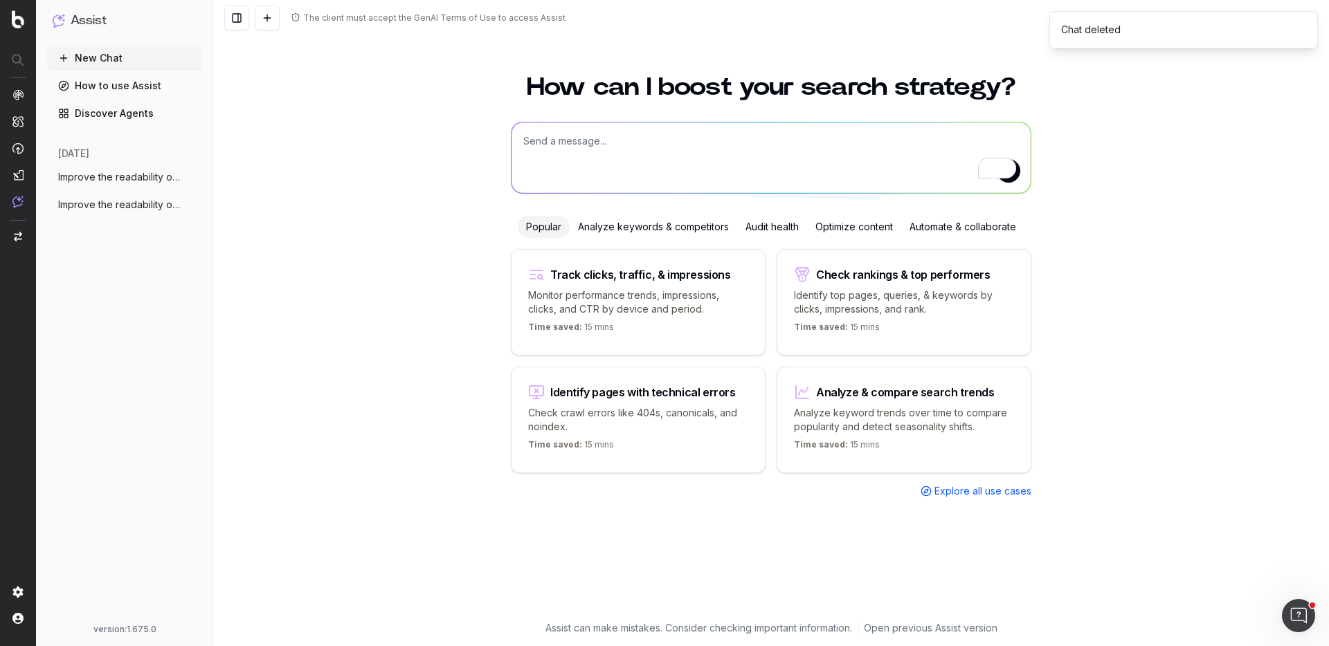
click at [138, 209] on span "Improve the readability of [URL]" at bounding box center [119, 205] width 122 height 14
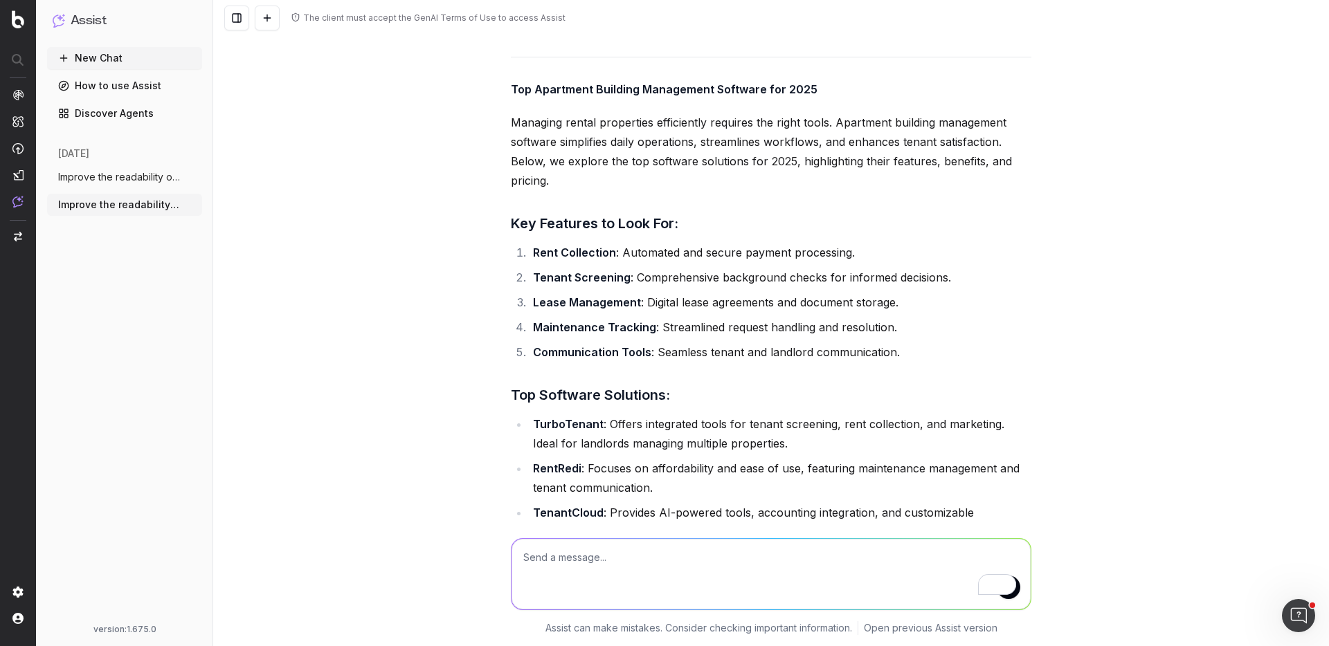
scroll to position [526, 0]
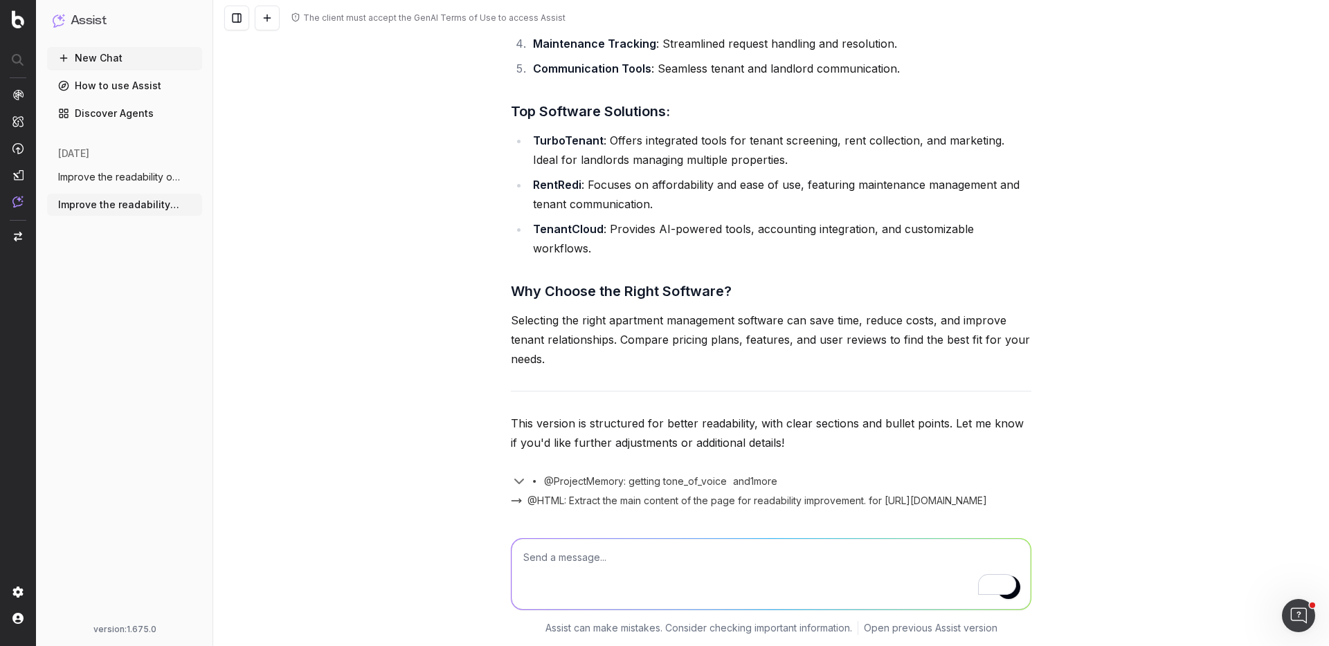
click at [126, 176] on span "Improve the readability of [URL]" at bounding box center [119, 177] width 122 height 14
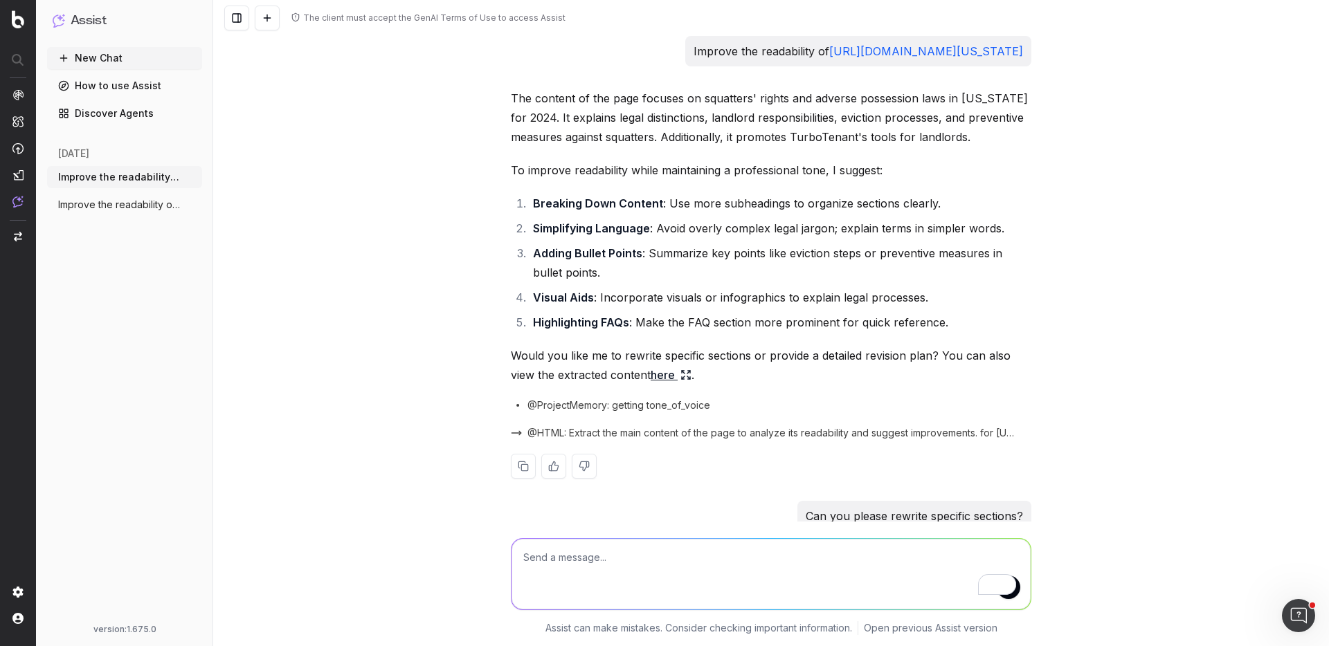
scroll to position [71, 0]
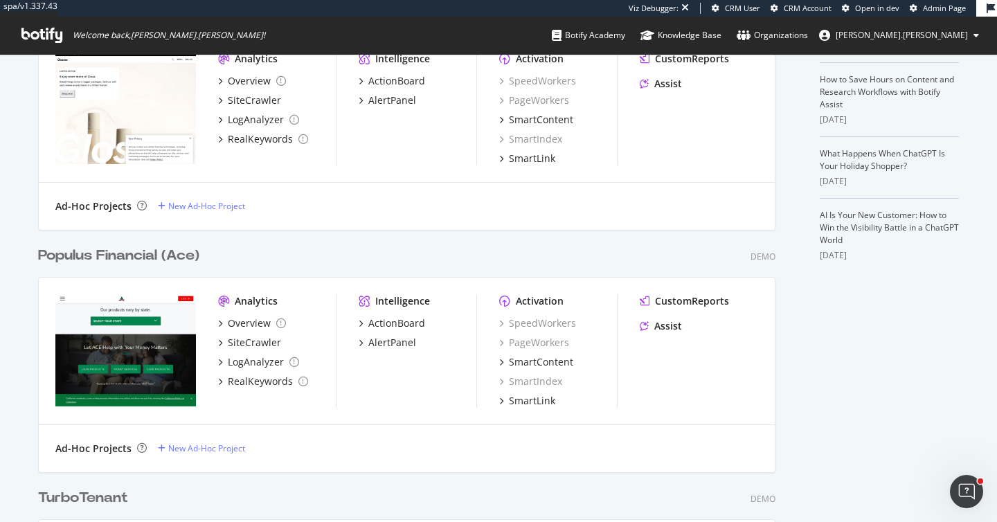
scroll to position [372, 0]
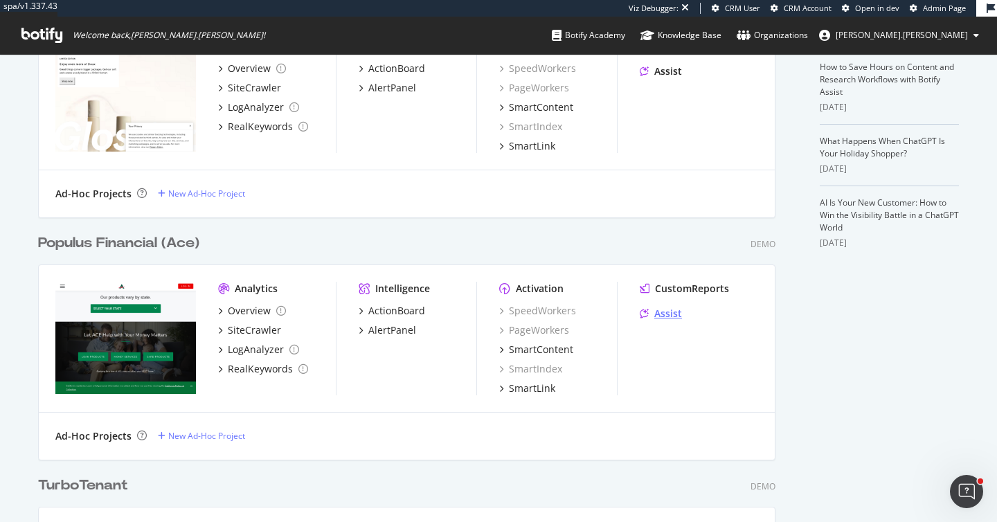
click at [658, 312] on div "Assist" at bounding box center [668, 314] width 28 height 14
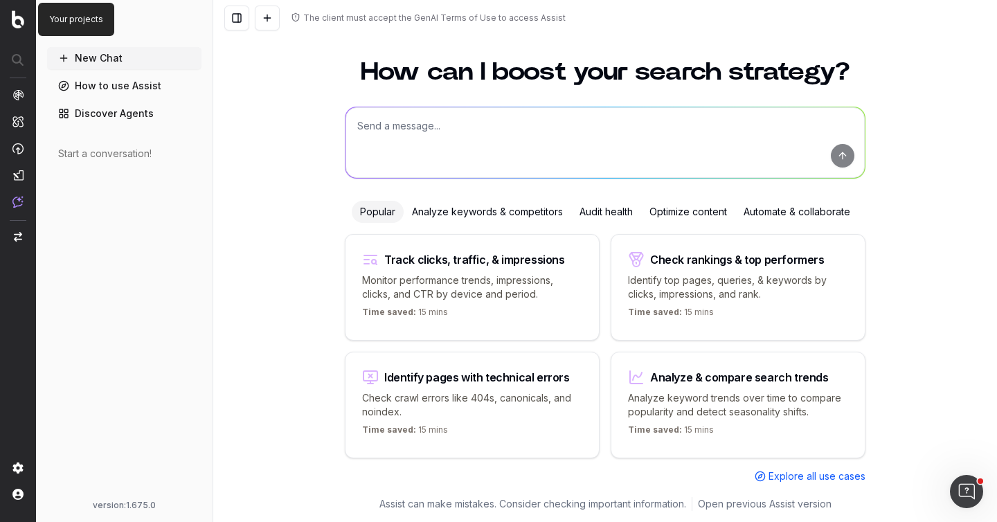
click at [17, 22] on img at bounding box center [18, 19] width 12 height 18
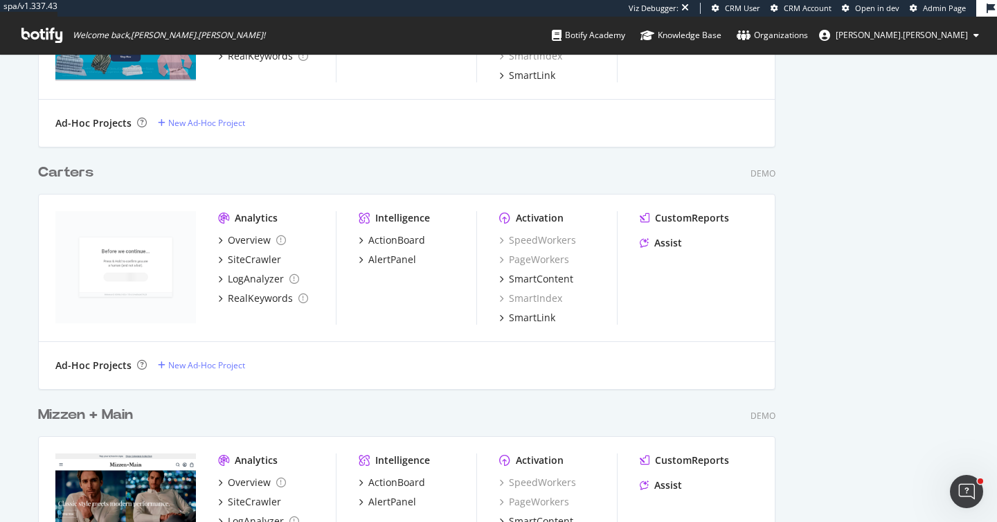
scroll to position [2065, 0]
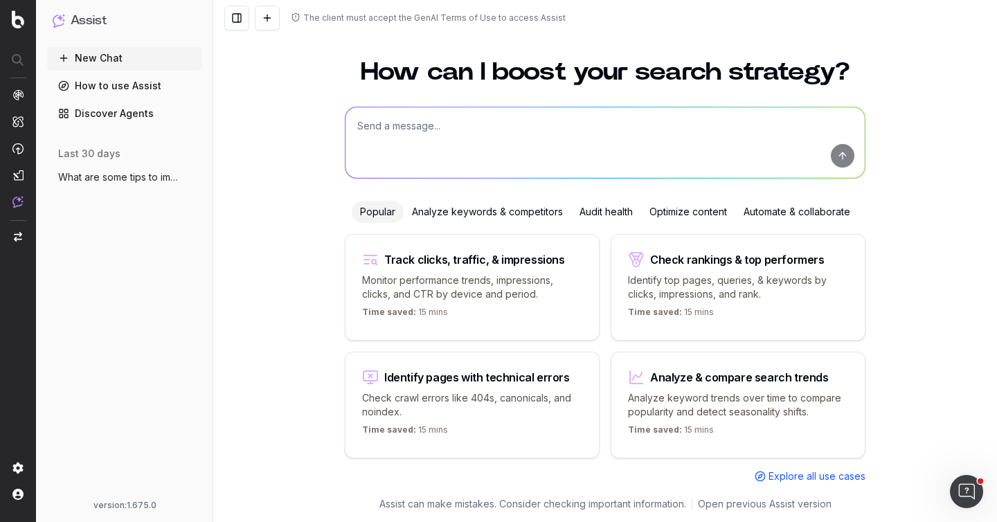
click at [93, 178] on span "What are some tips to improve my interna" at bounding box center [119, 177] width 122 height 14
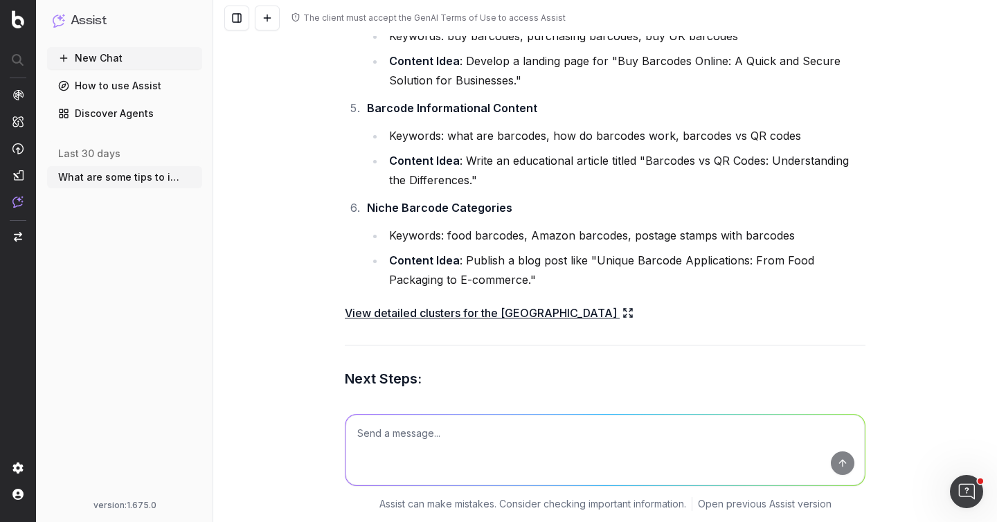
scroll to position [5750, 0]
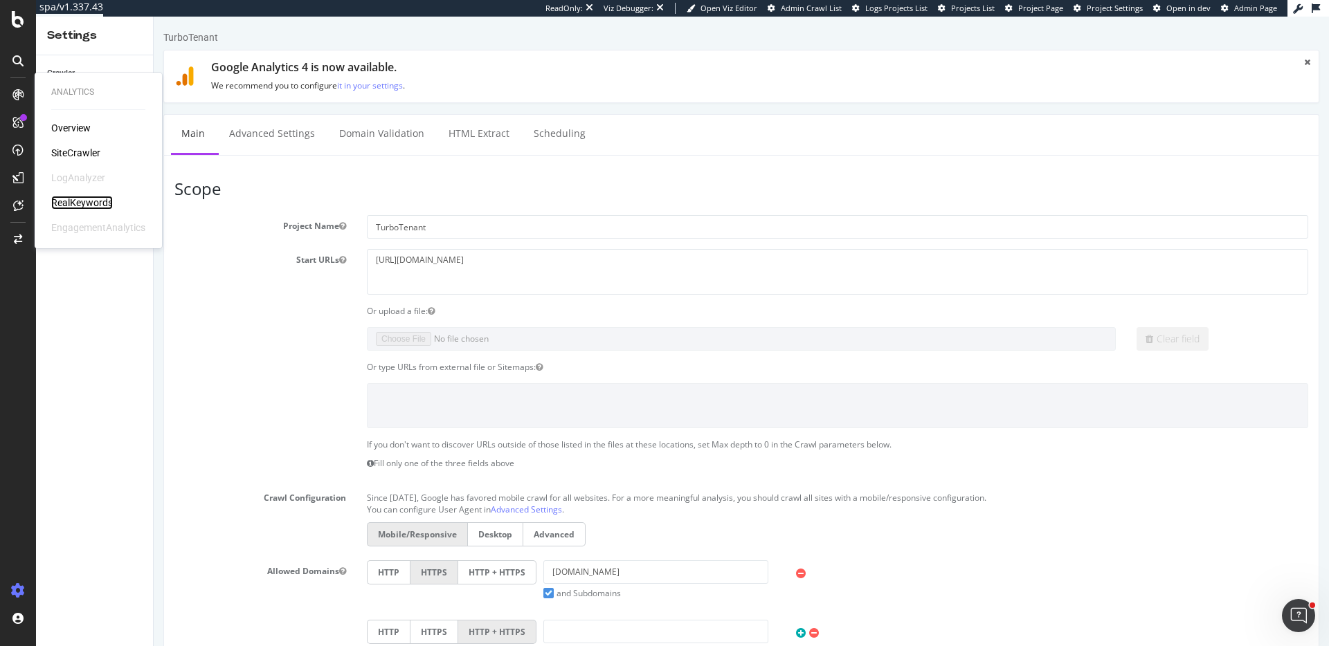
click at [81, 203] on div "RealKeywords" at bounding box center [82, 203] width 62 height 14
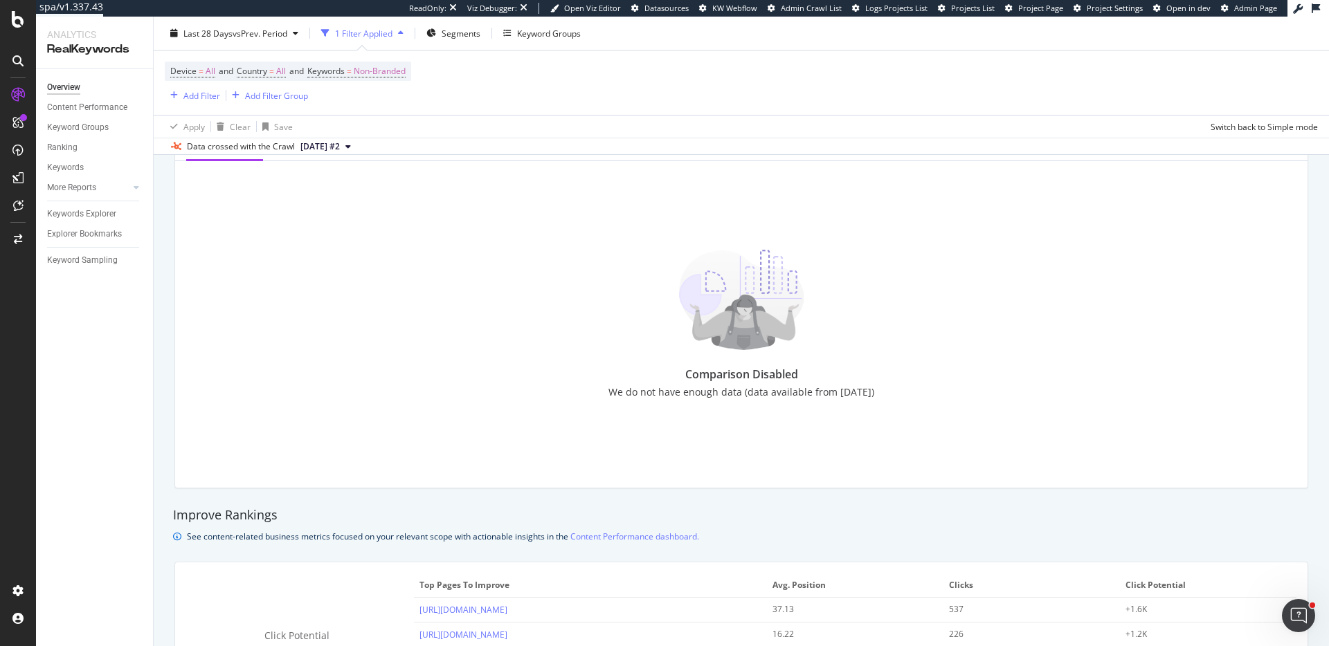
scroll to position [645, 0]
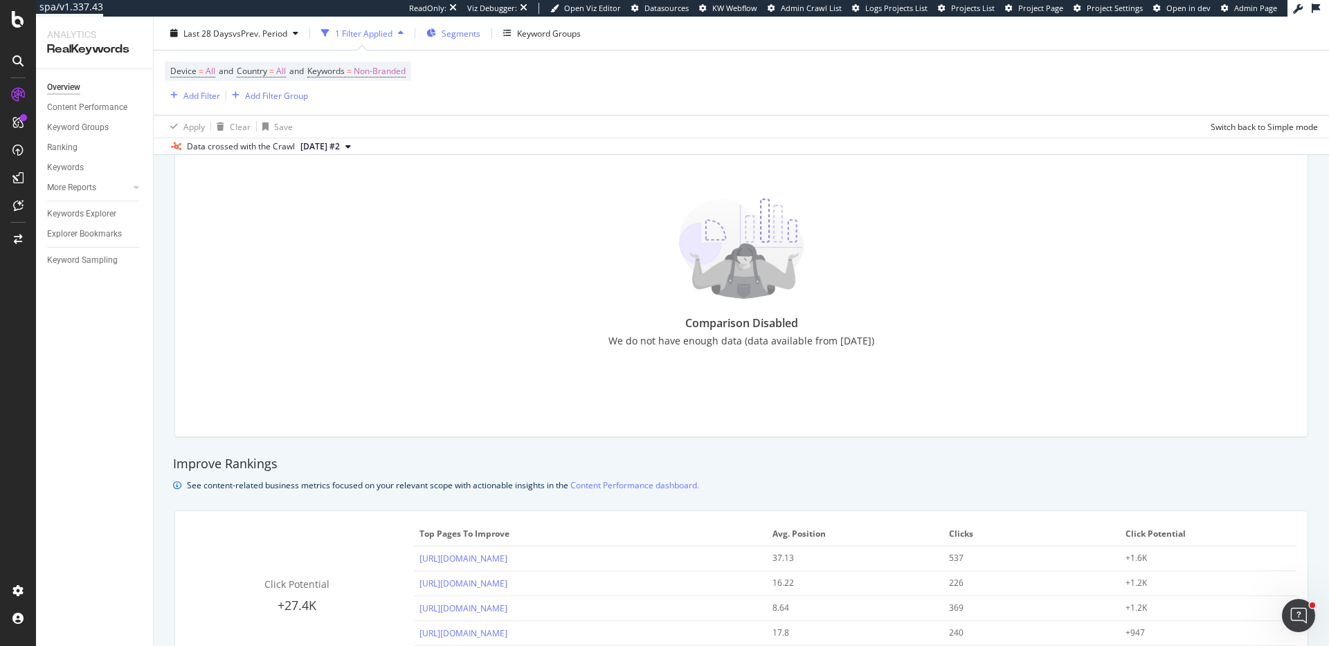
click at [455, 31] on span "Segments" at bounding box center [461, 33] width 39 height 12
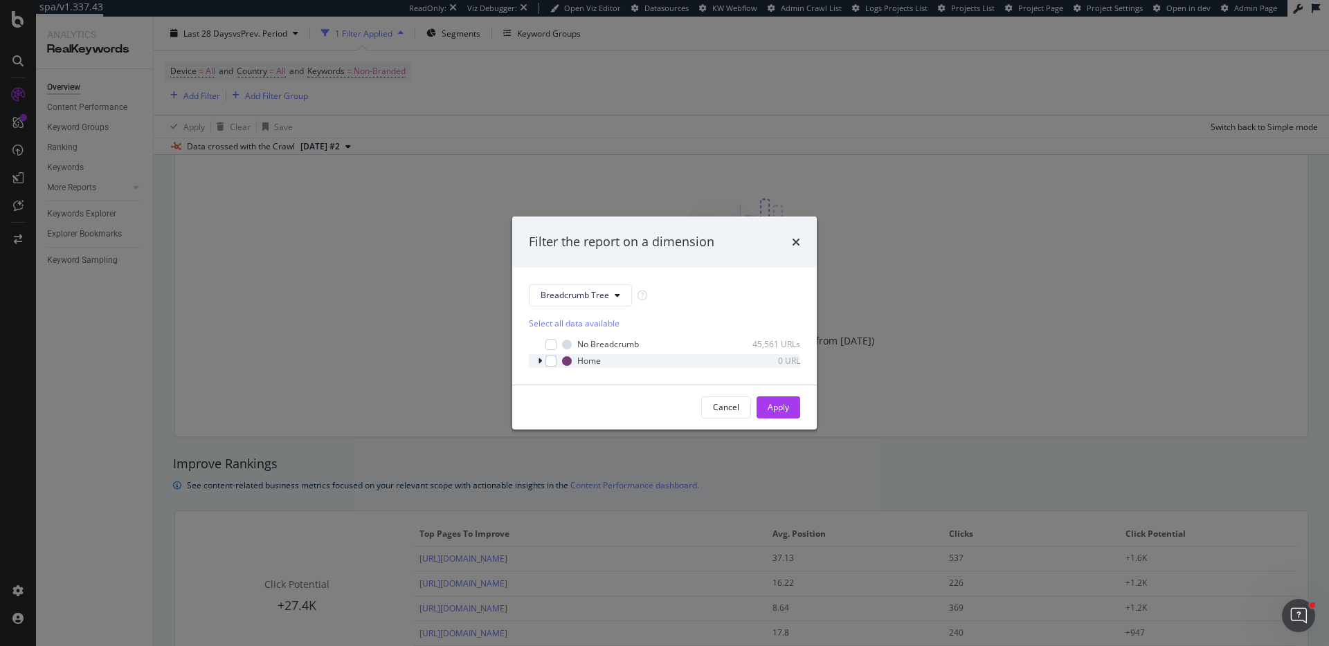
click at [539, 359] on icon "modal" at bounding box center [540, 361] width 4 height 8
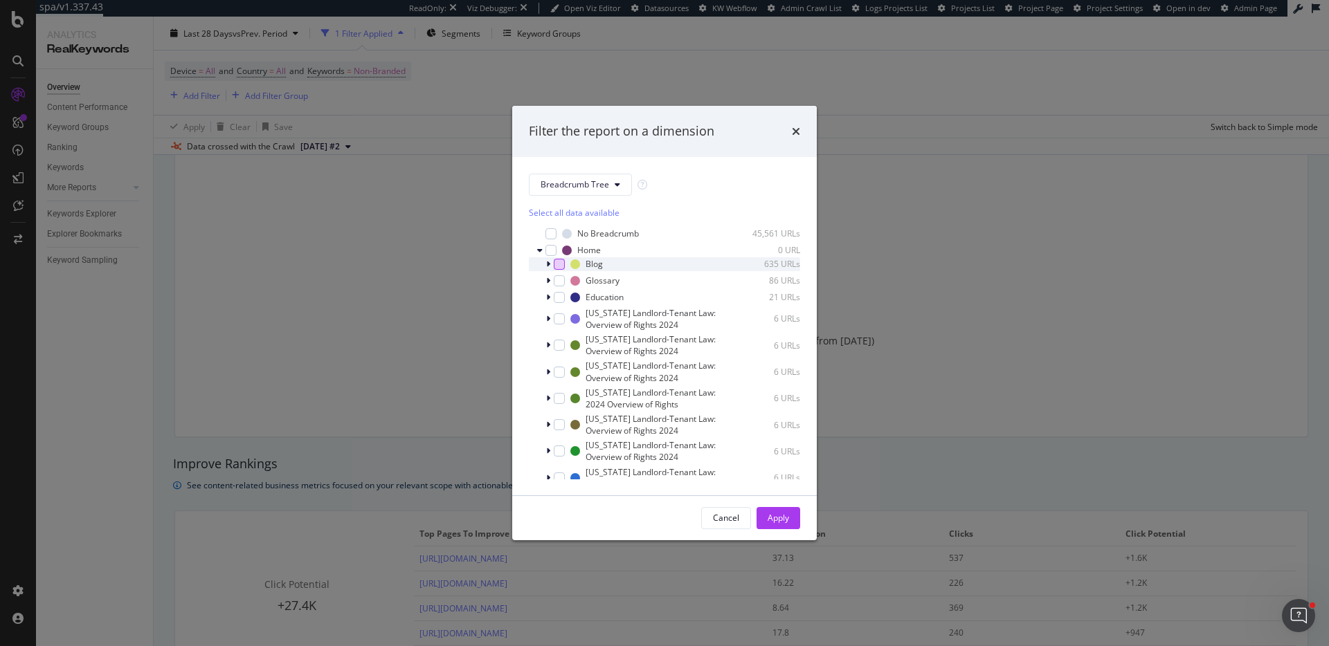
click at [557, 260] on div "modal" at bounding box center [559, 264] width 11 height 11
click at [785, 509] on div "Apply" at bounding box center [778, 518] width 21 height 21
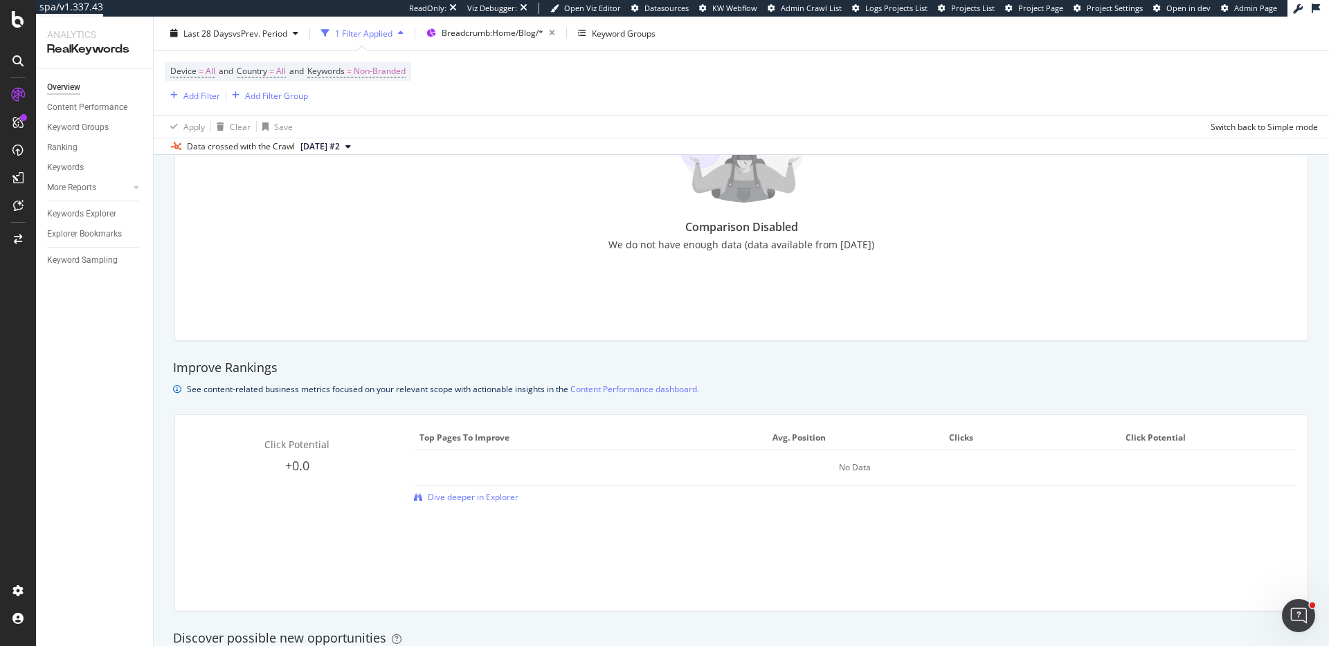
scroll to position [1231, 0]
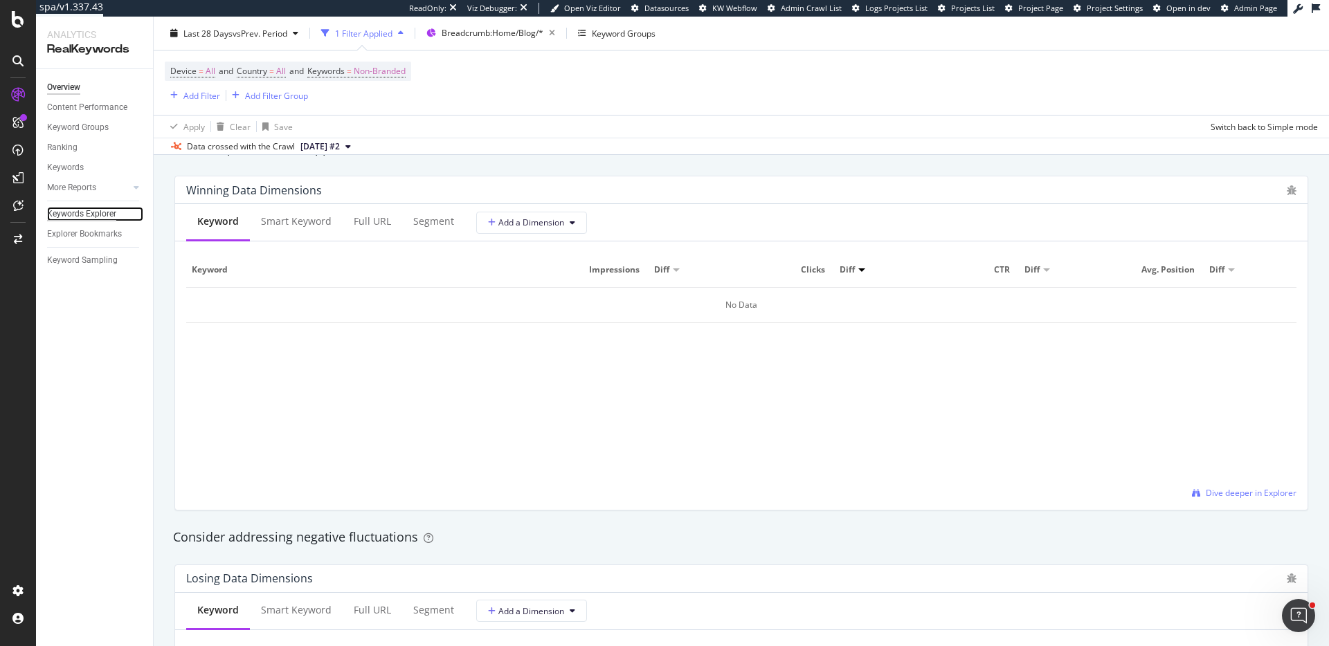
click at [96, 212] on div "Keywords Explorer" at bounding box center [81, 214] width 69 height 15
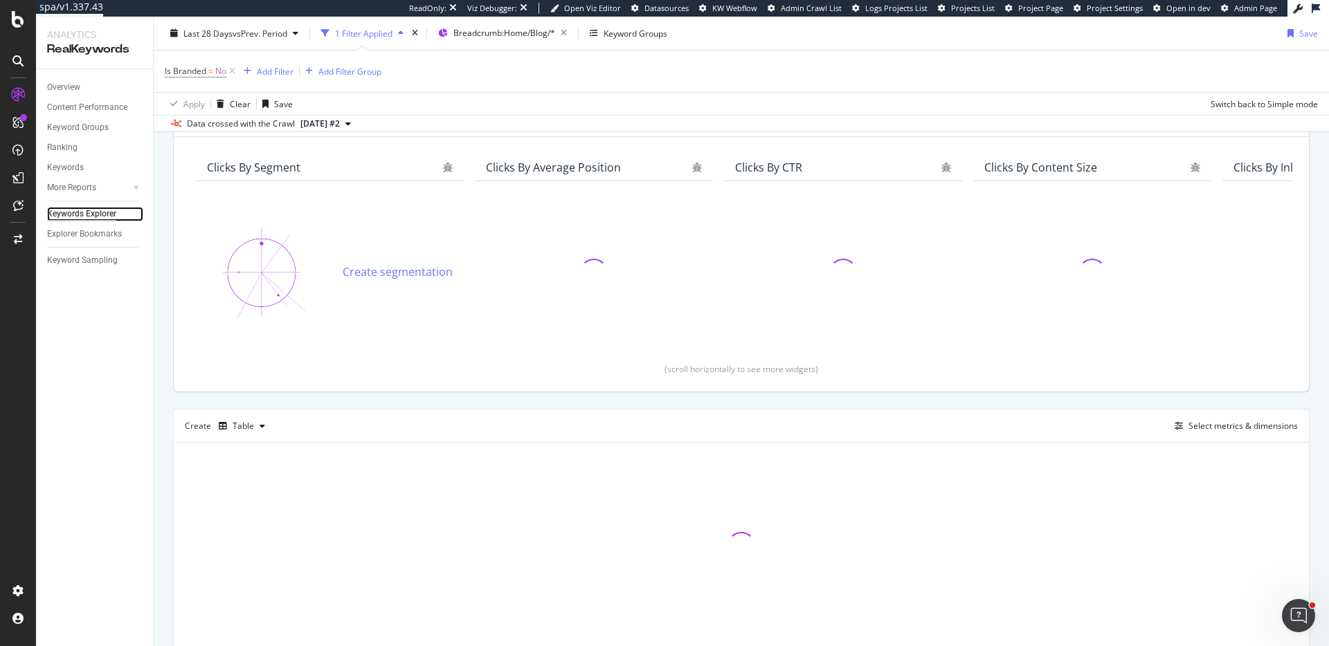
scroll to position [105, 0]
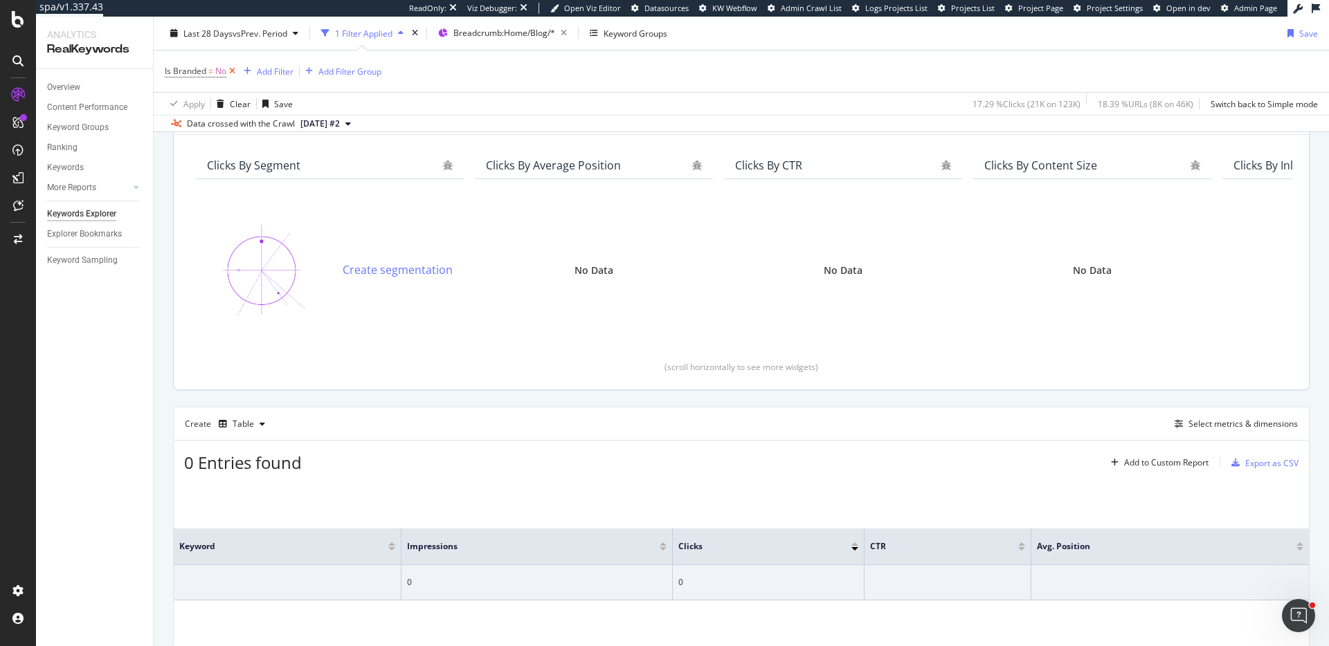
click at [231, 73] on icon at bounding box center [232, 71] width 12 height 14
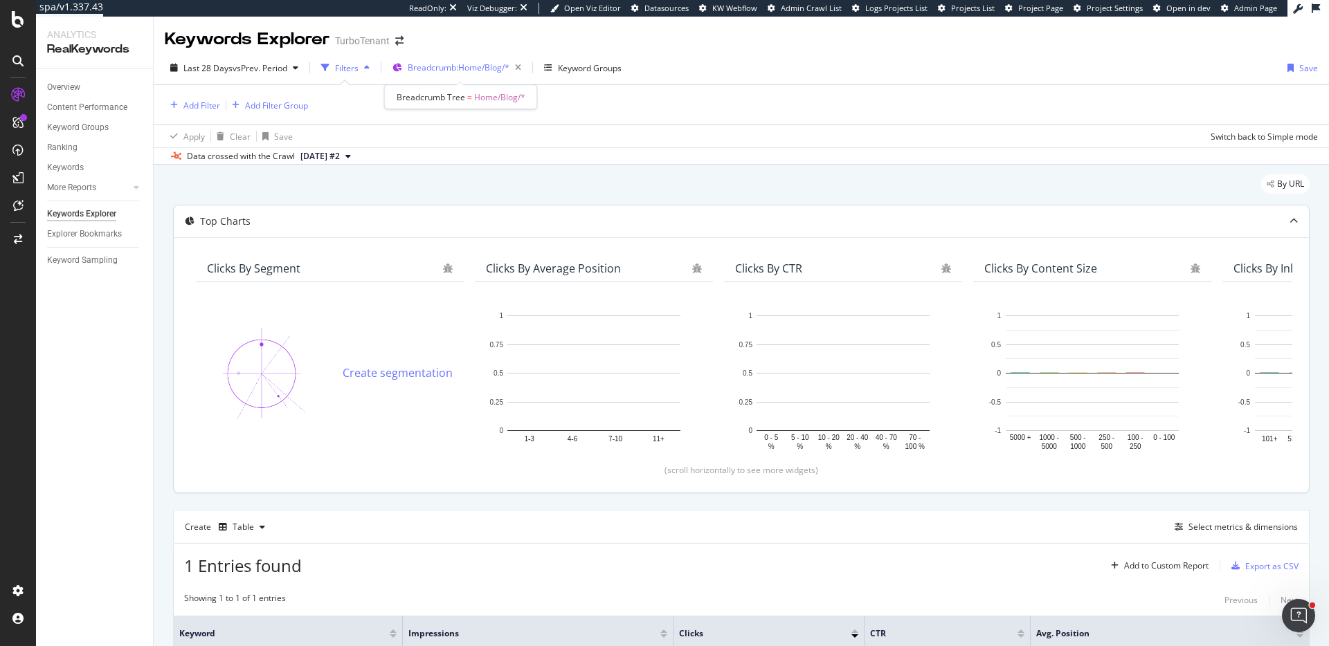
click at [455, 64] on span "Breadcrumb: Home/Blog/*" at bounding box center [459, 68] width 102 height 12
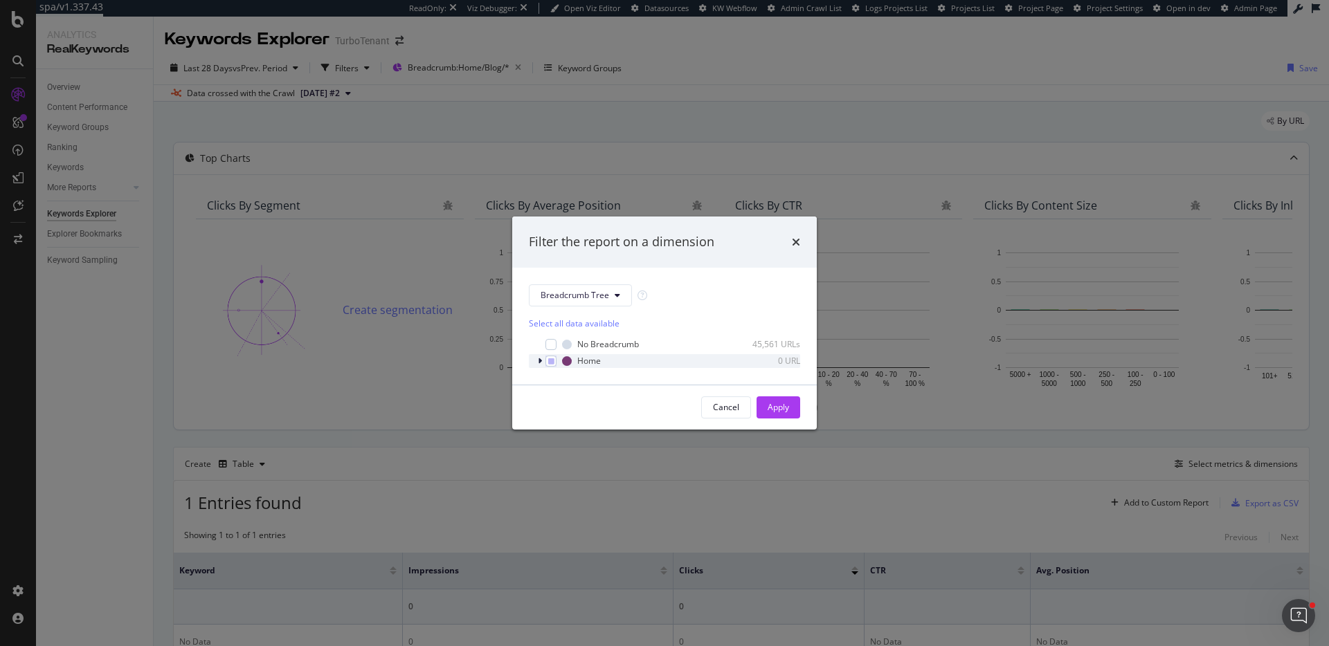
click at [541, 363] on icon "modal" at bounding box center [540, 361] width 4 height 8
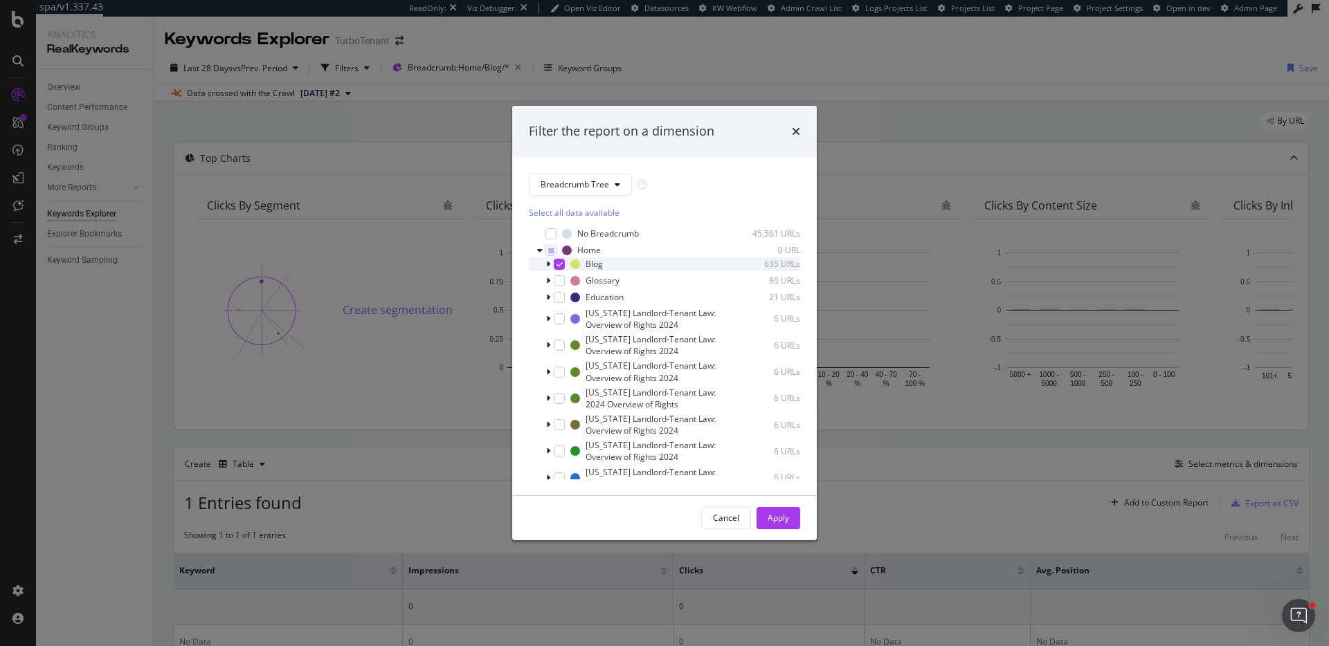
click at [548, 262] on icon "modal" at bounding box center [548, 264] width 4 height 8
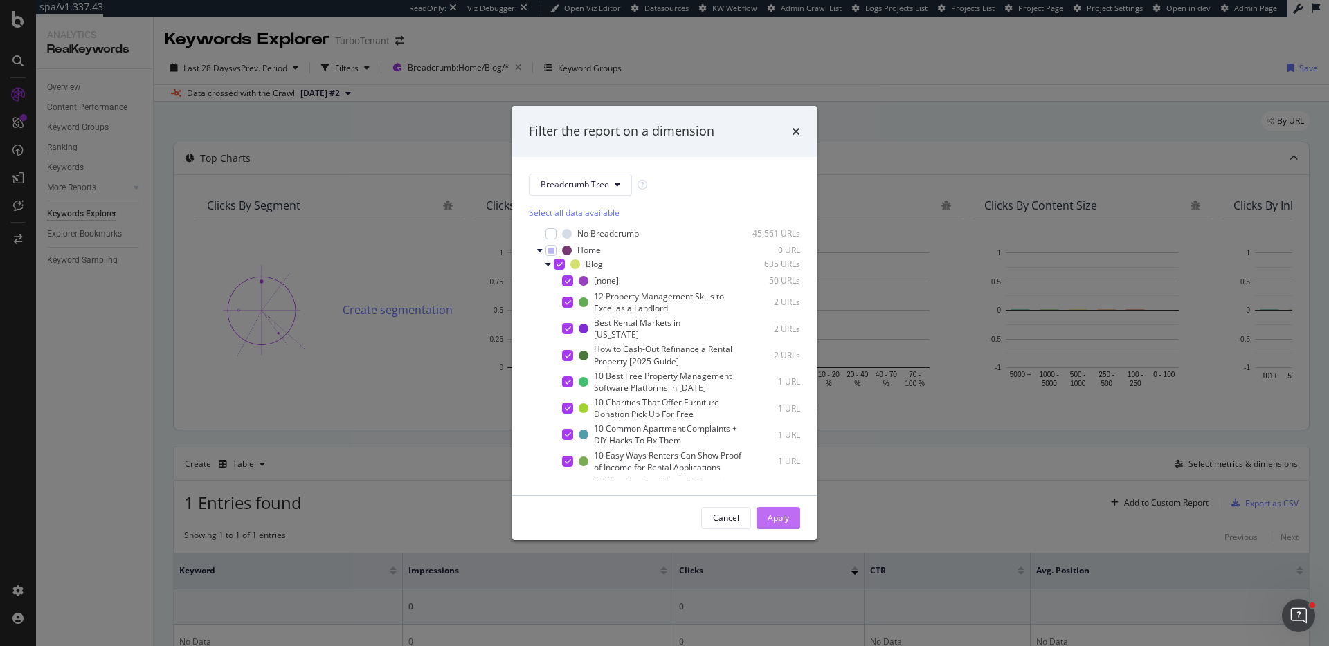
click at [786, 521] on div "Apply" at bounding box center [778, 518] width 21 height 12
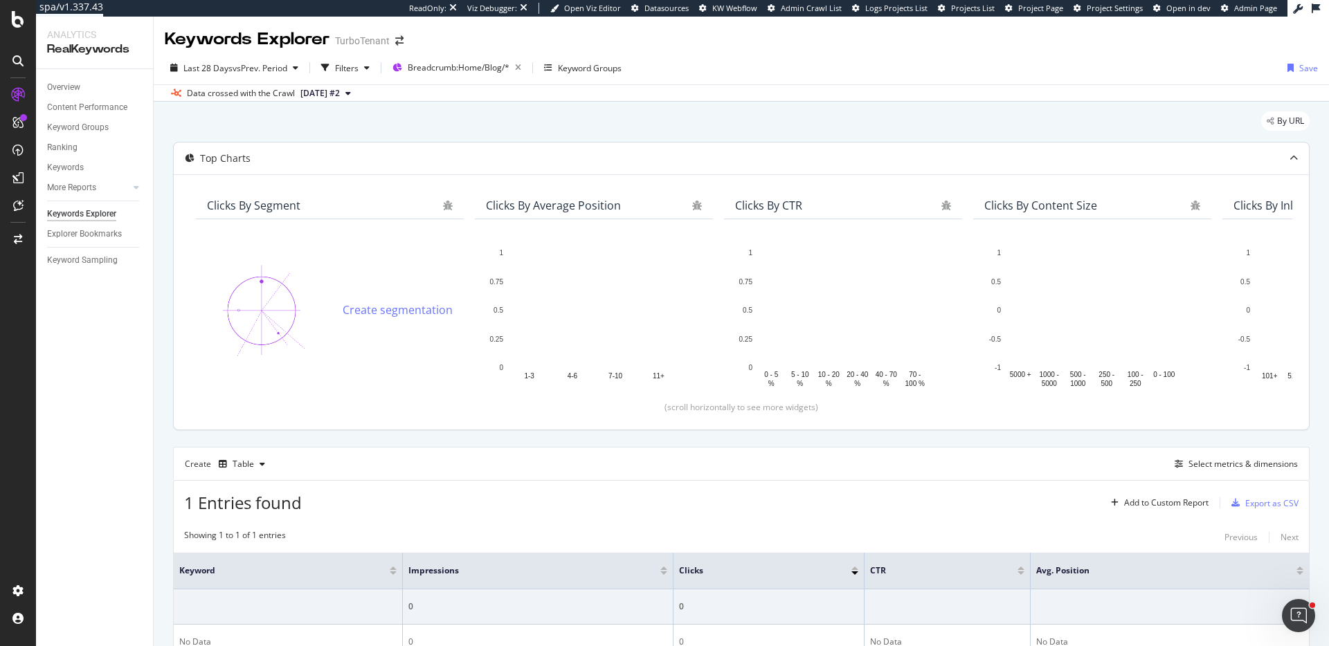
scroll to position [93, 0]
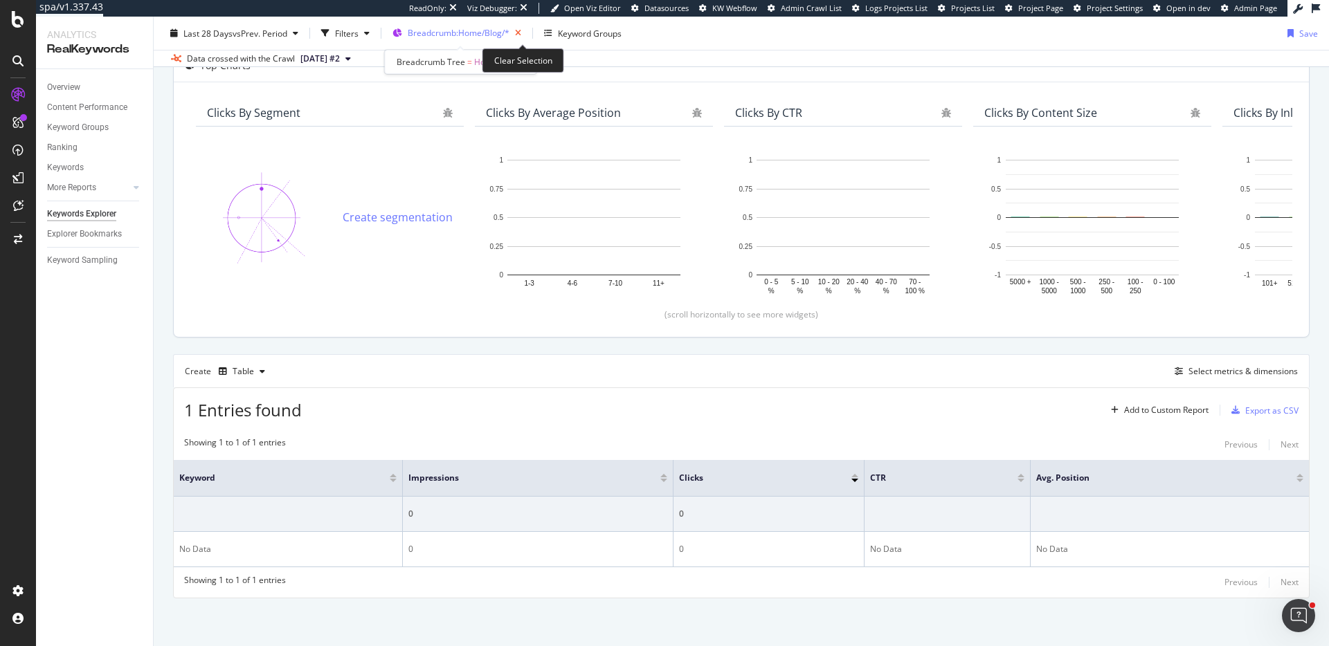
click at [521, 36] on icon "button" at bounding box center [517, 33] width 17 height 19
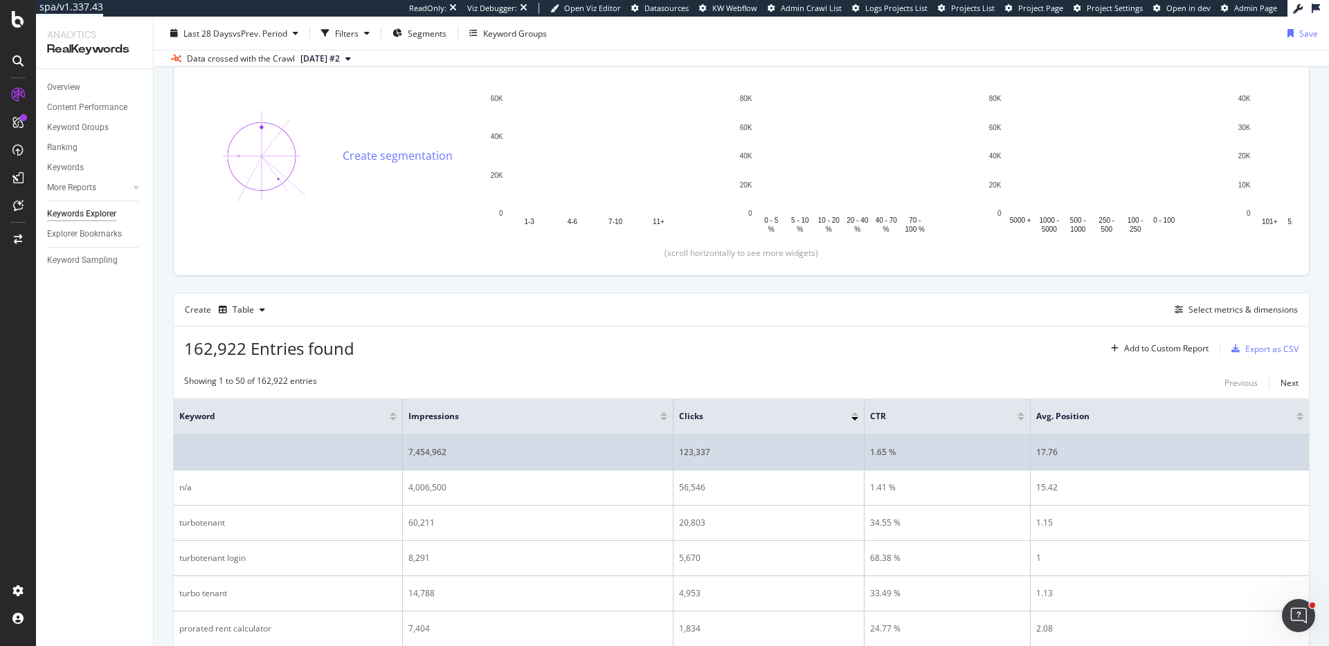
scroll to position [218, 0]
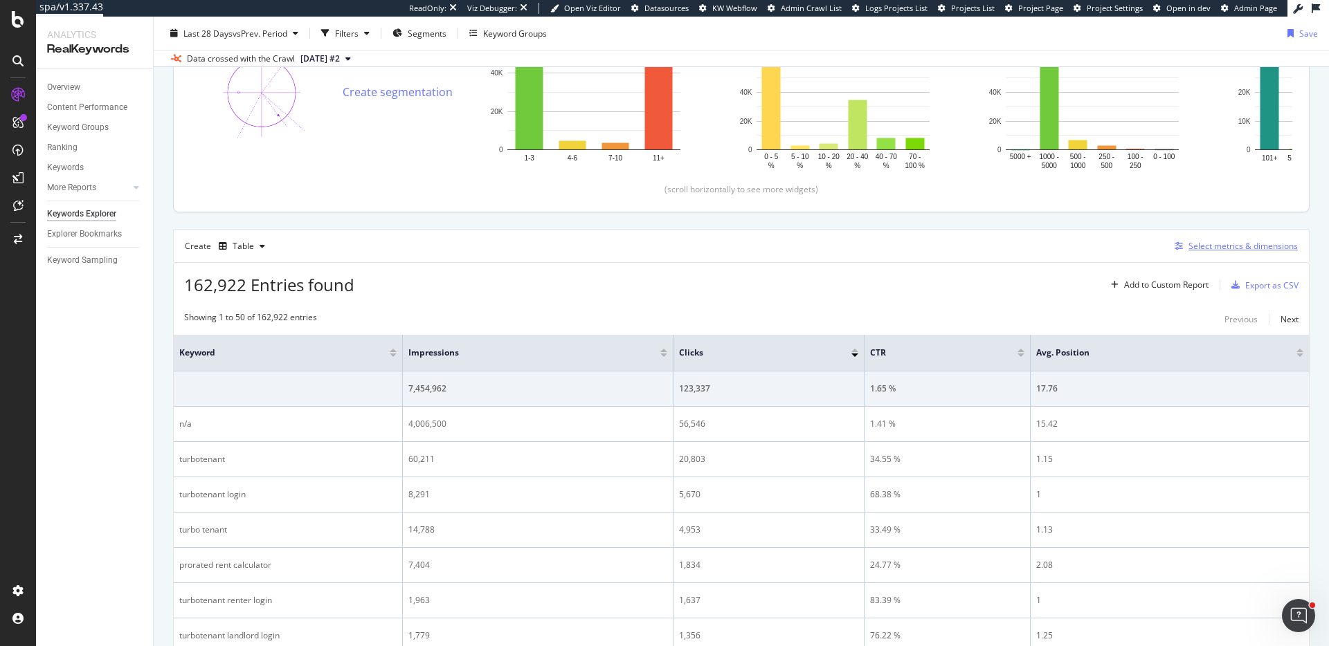
click at [1191, 244] on div "Select metrics & dimensions" at bounding box center [1242, 246] width 109 height 12
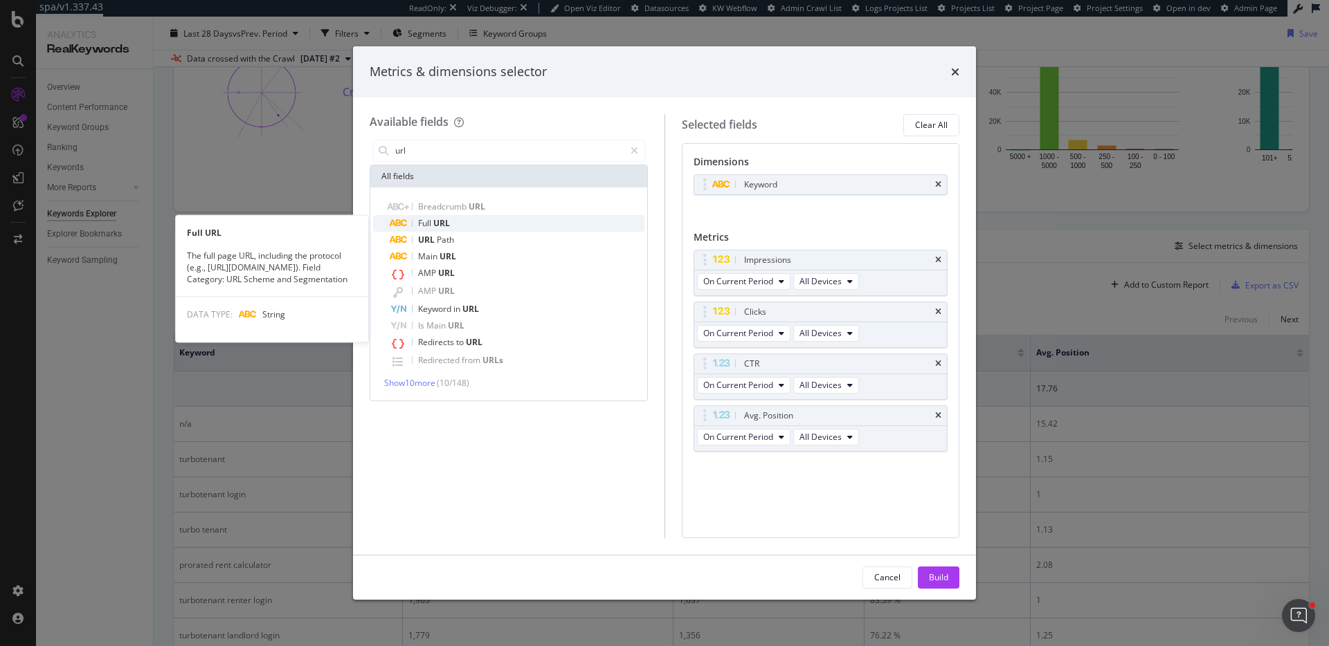
type input "url"
click at [471, 224] on div "Full URL" at bounding box center [517, 223] width 255 height 17
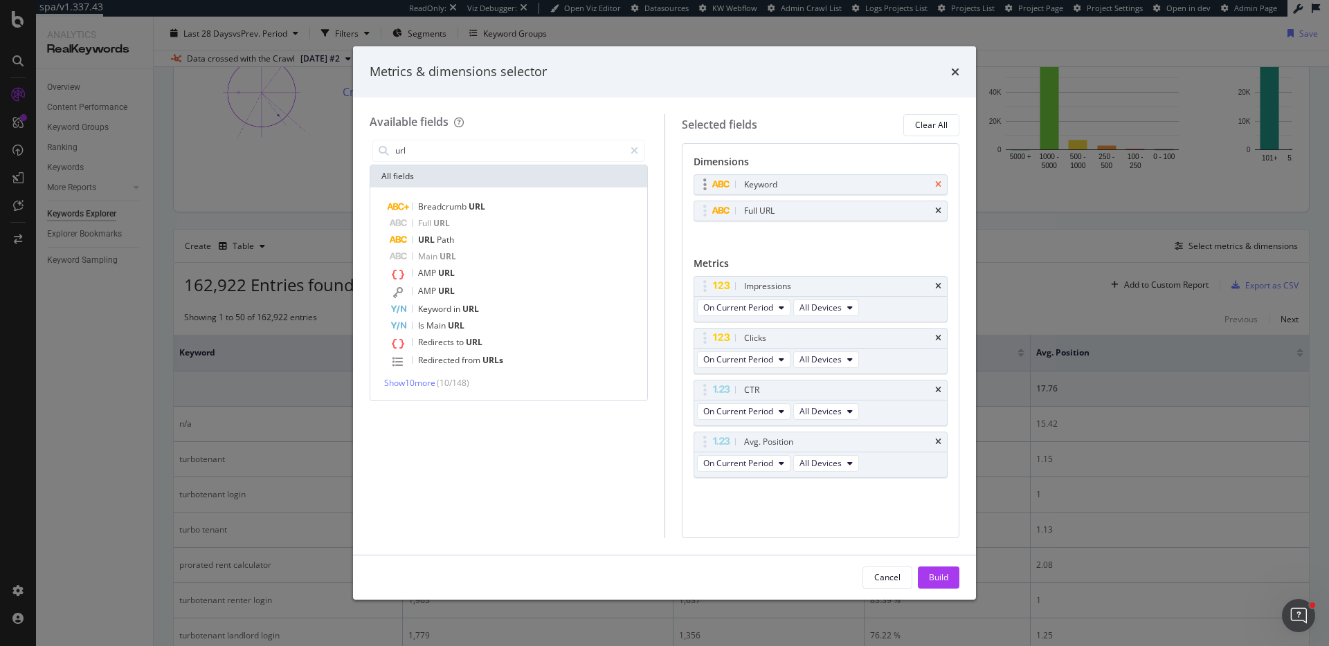
click at [937, 181] on icon "times" at bounding box center [938, 185] width 6 height 8
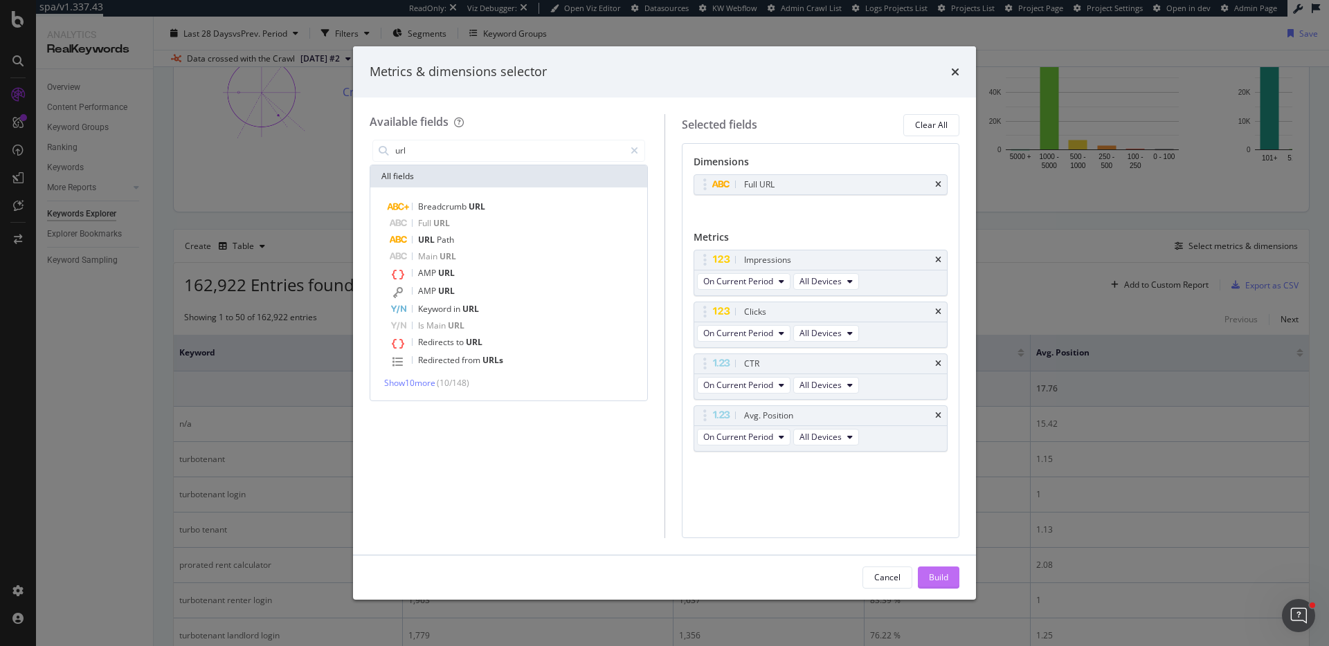
click at [943, 577] on div "Build" at bounding box center [938, 578] width 19 height 12
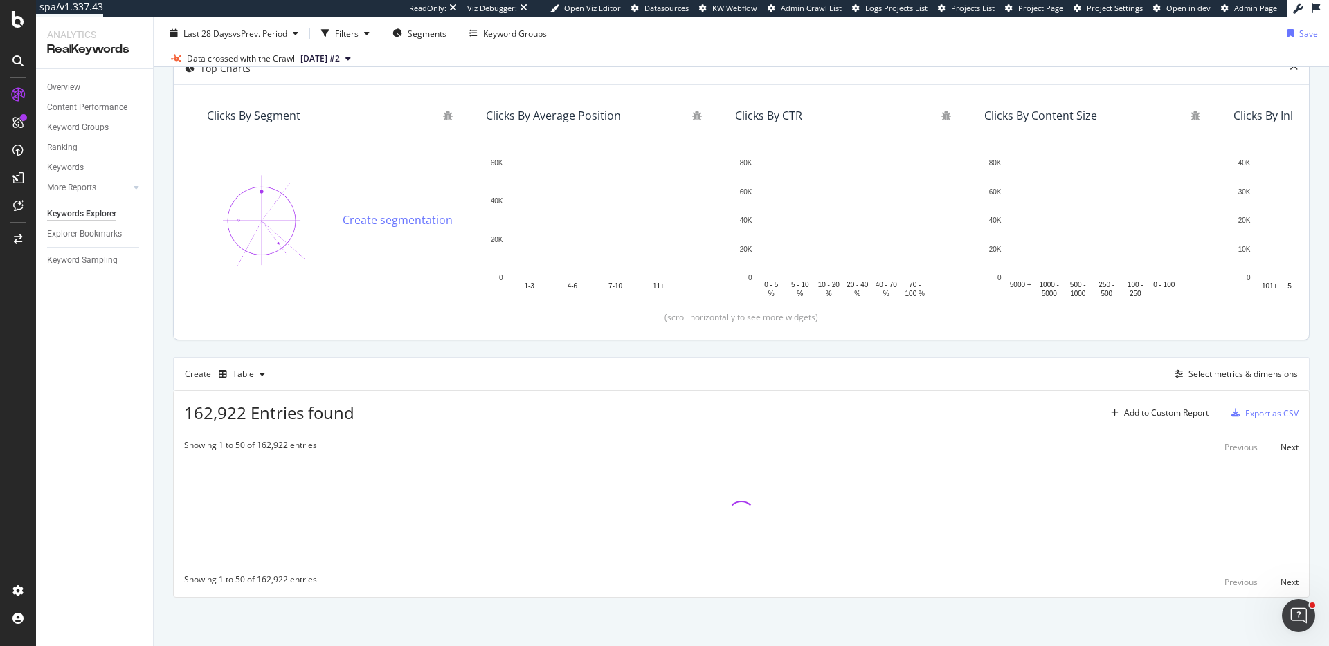
scroll to position [90, 0]
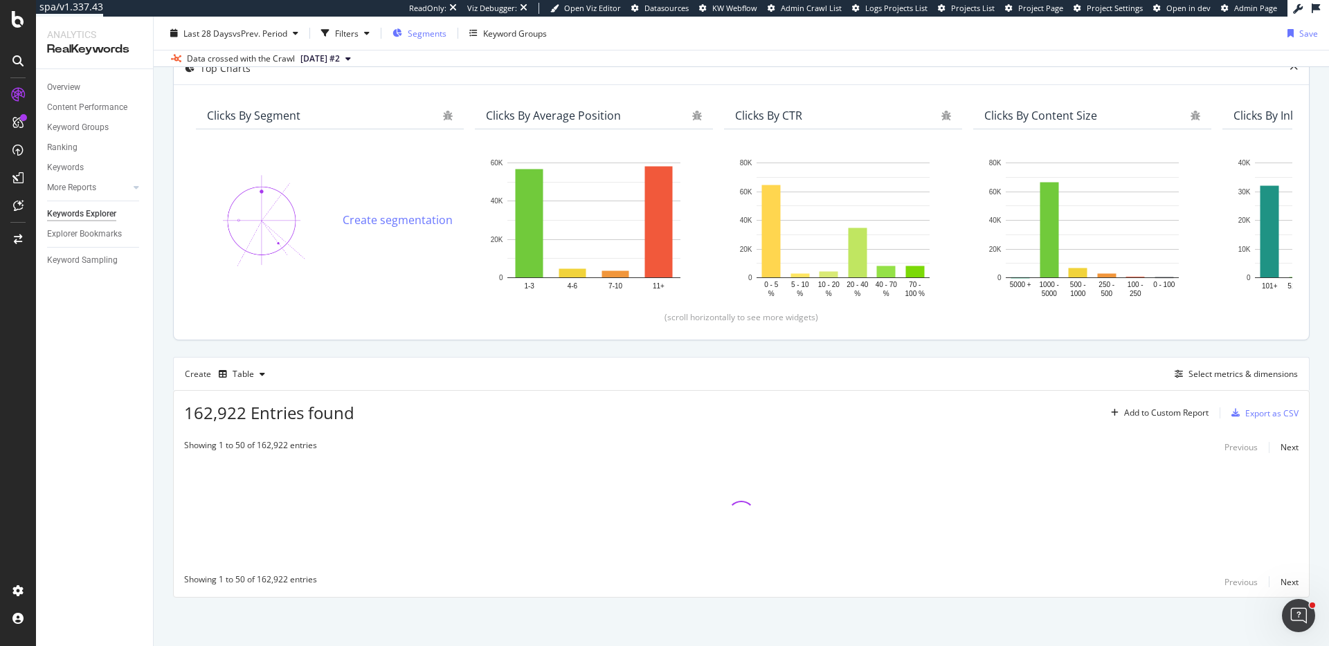
click at [424, 38] on span "Segments" at bounding box center [427, 33] width 39 height 12
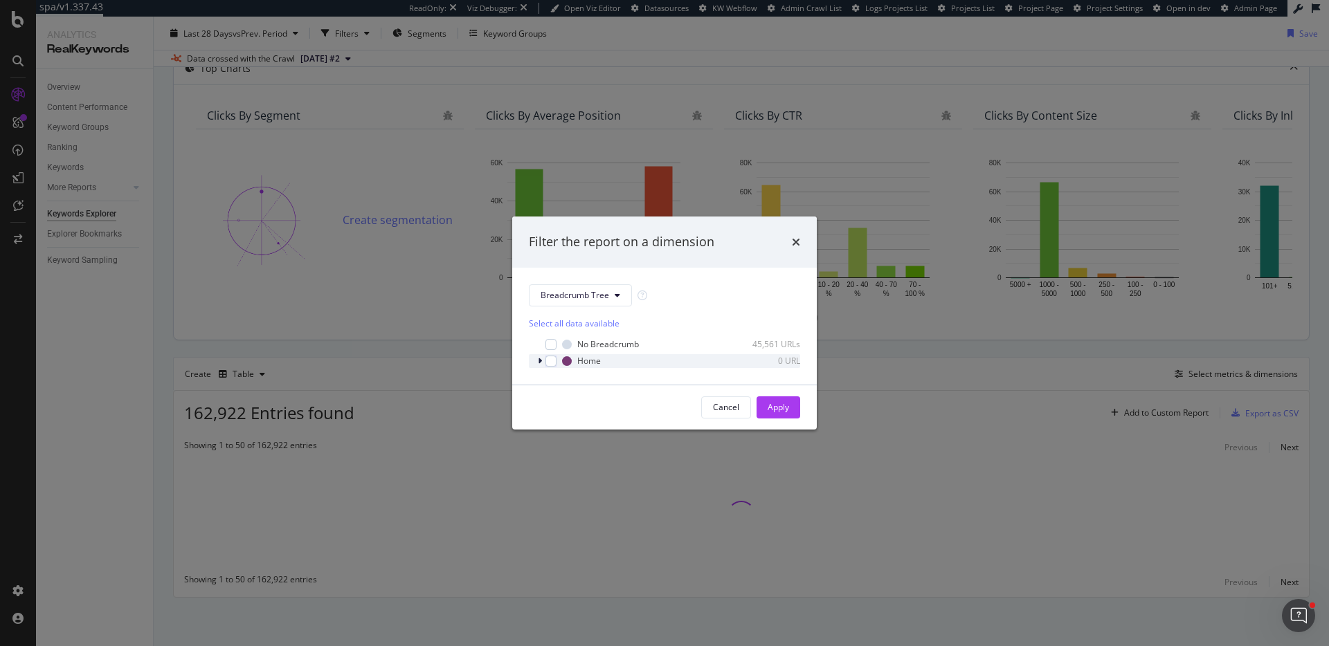
click at [540, 364] on icon "modal" at bounding box center [540, 361] width 4 height 8
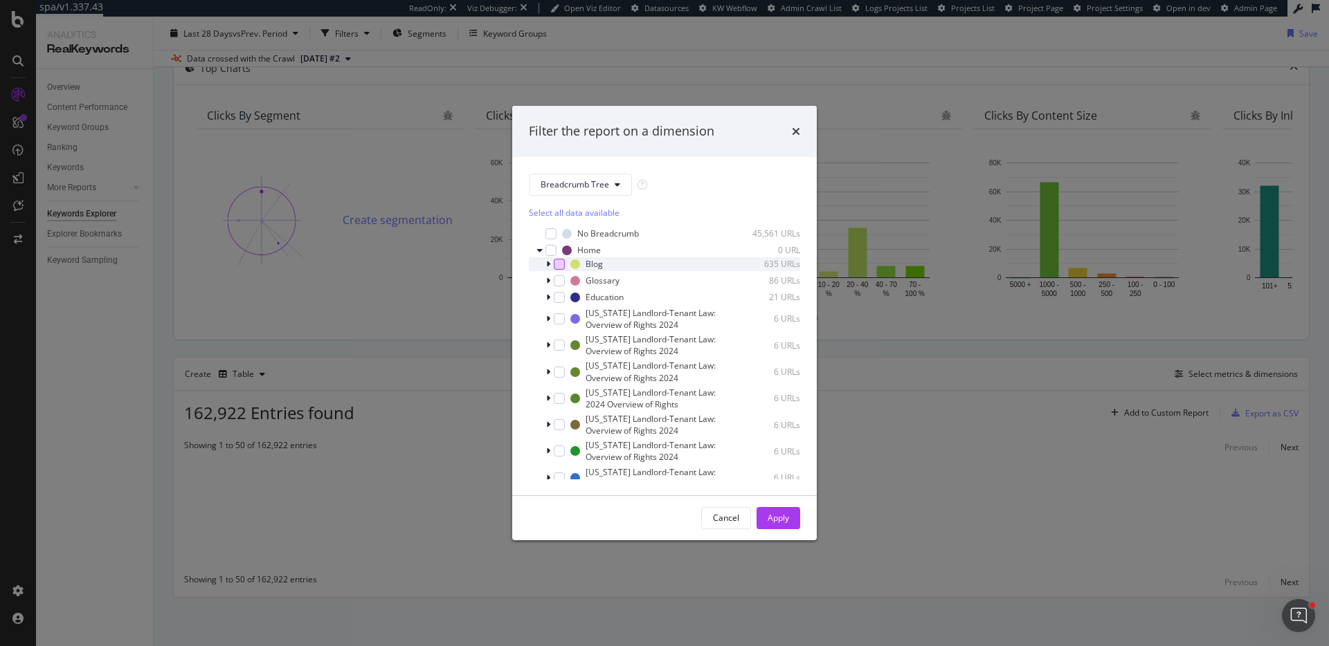
click at [557, 264] on div "modal" at bounding box center [559, 264] width 11 height 11
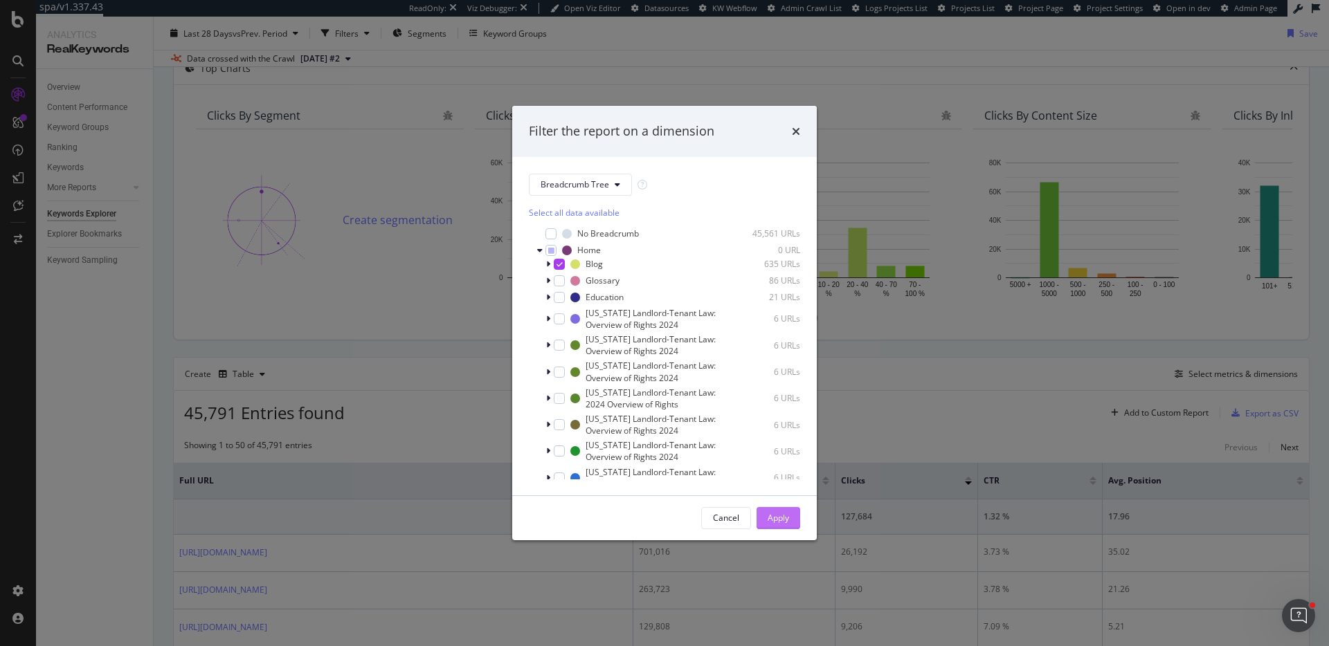
click at [781, 517] on div "Apply" at bounding box center [778, 518] width 21 height 12
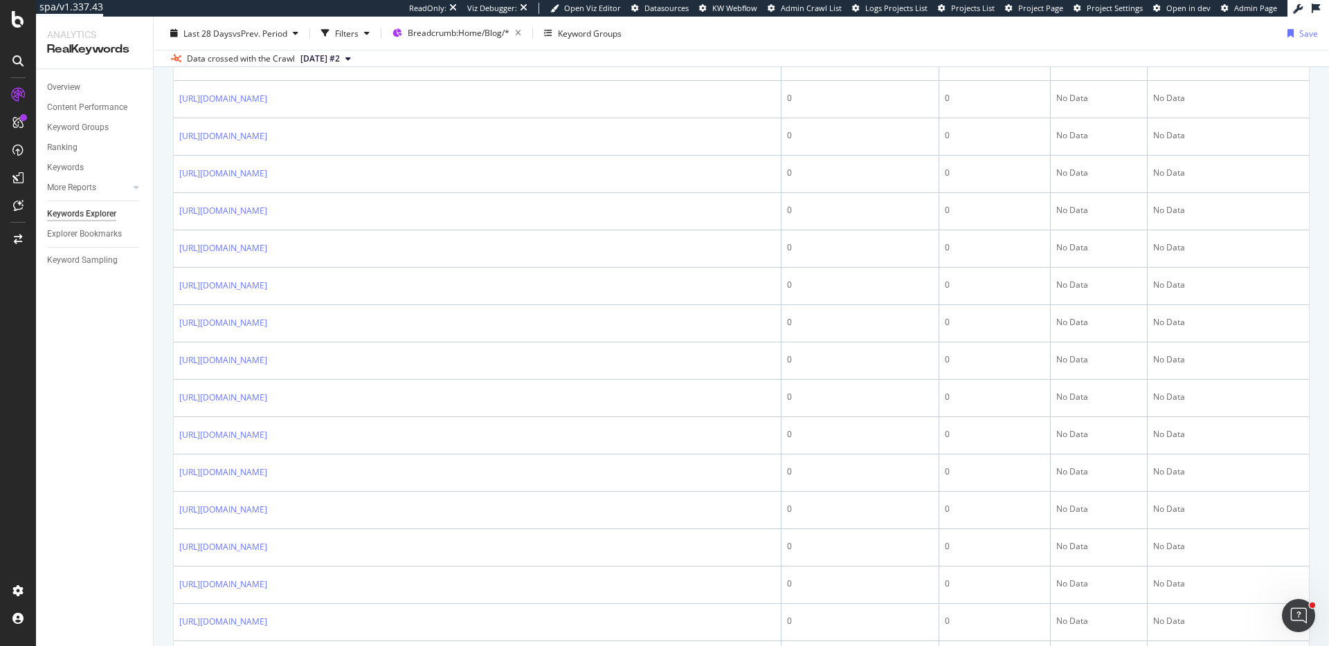
scroll to position [1926, 0]
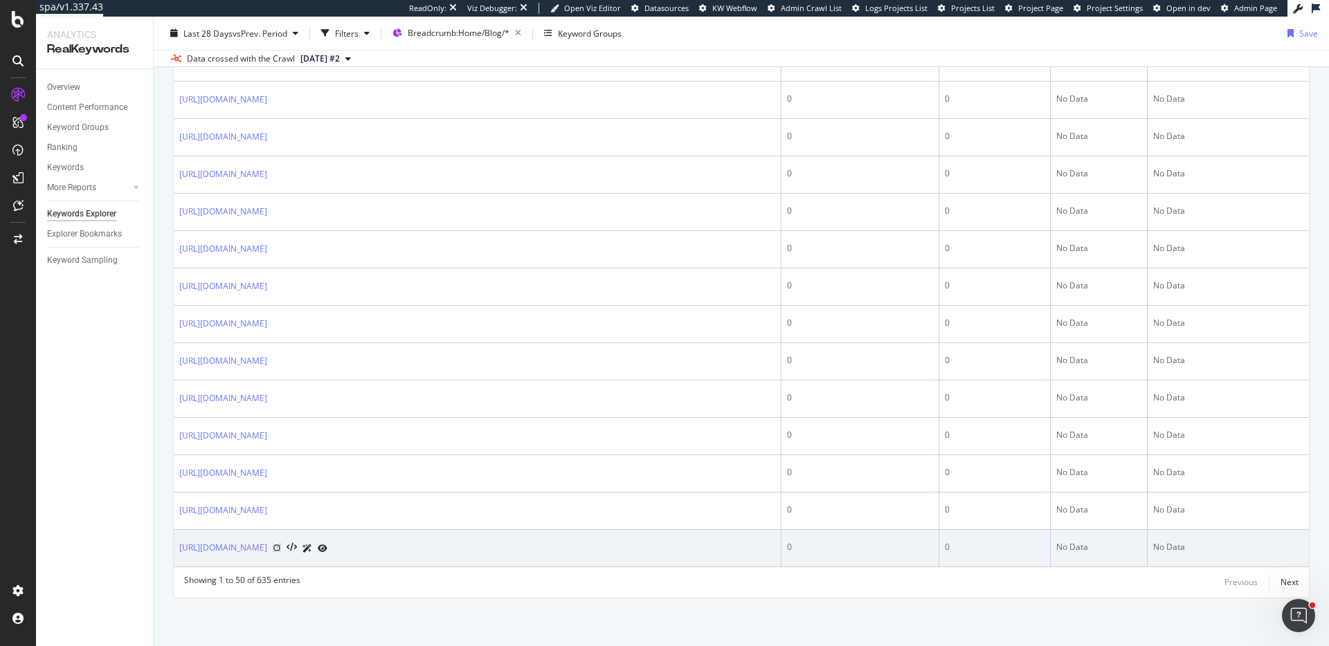
click at [281, 548] on icon at bounding box center [277, 548] width 8 height 8
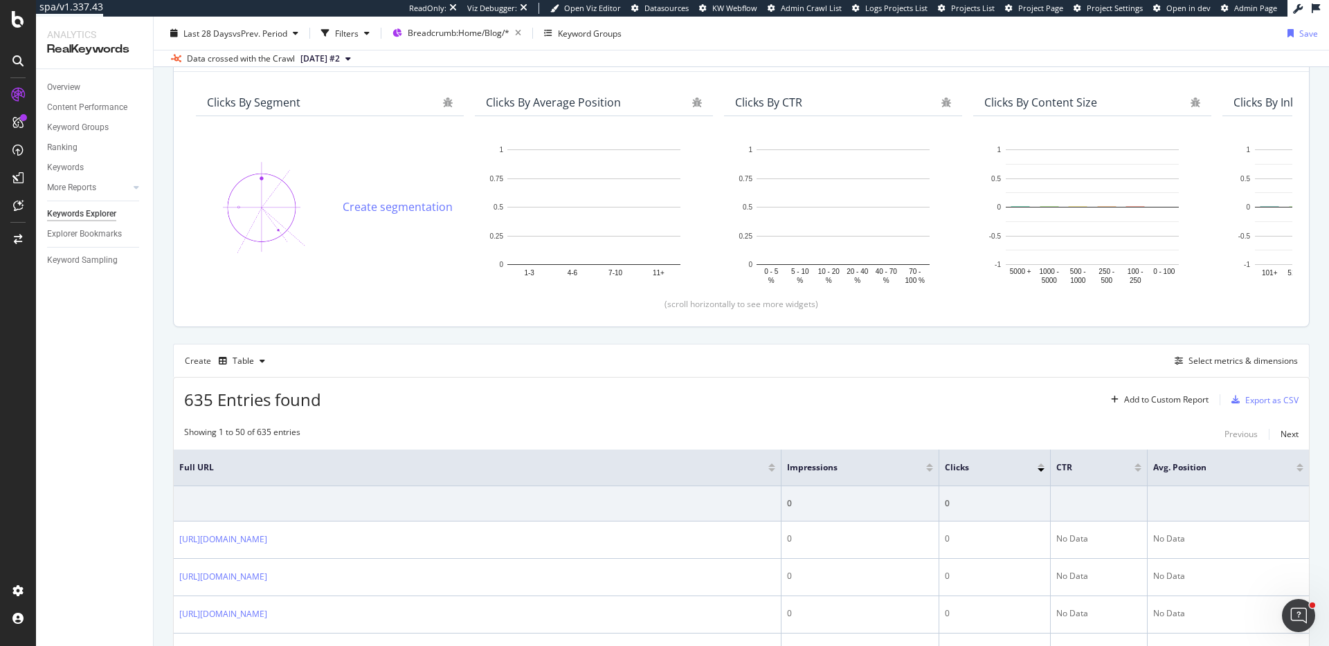
scroll to position [0, 0]
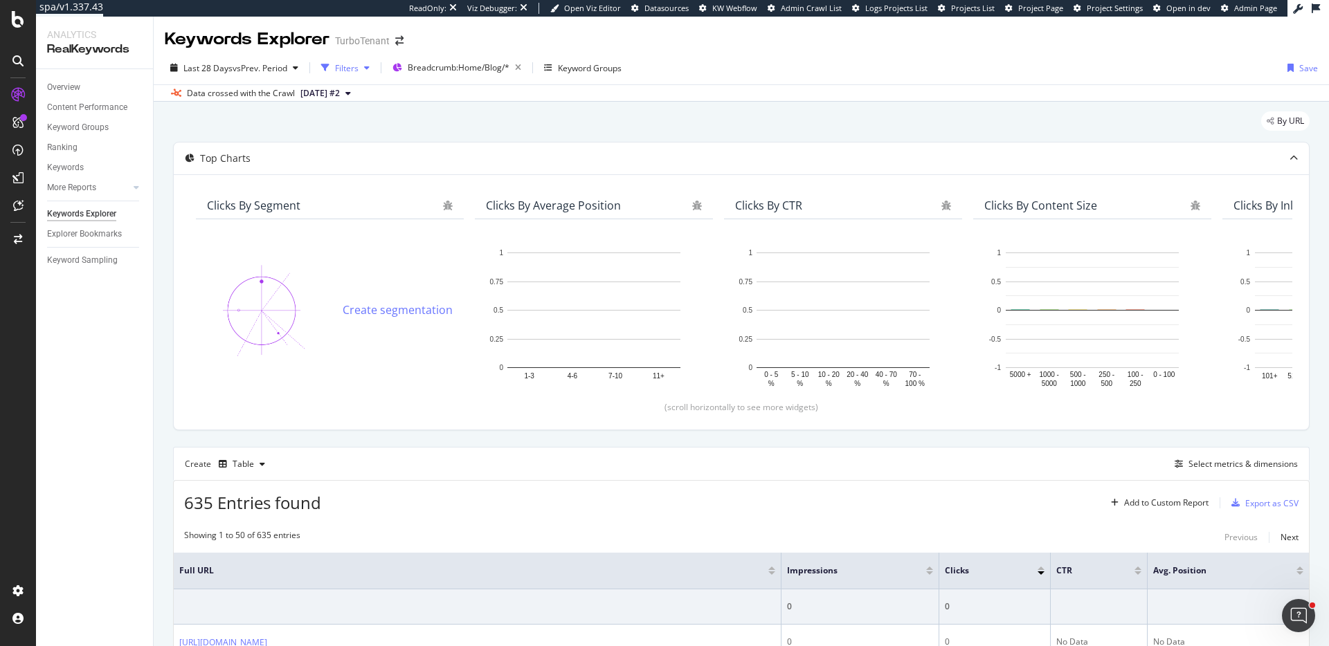
click at [359, 68] on div "Filters" at bounding box center [347, 68] width 24 height 12
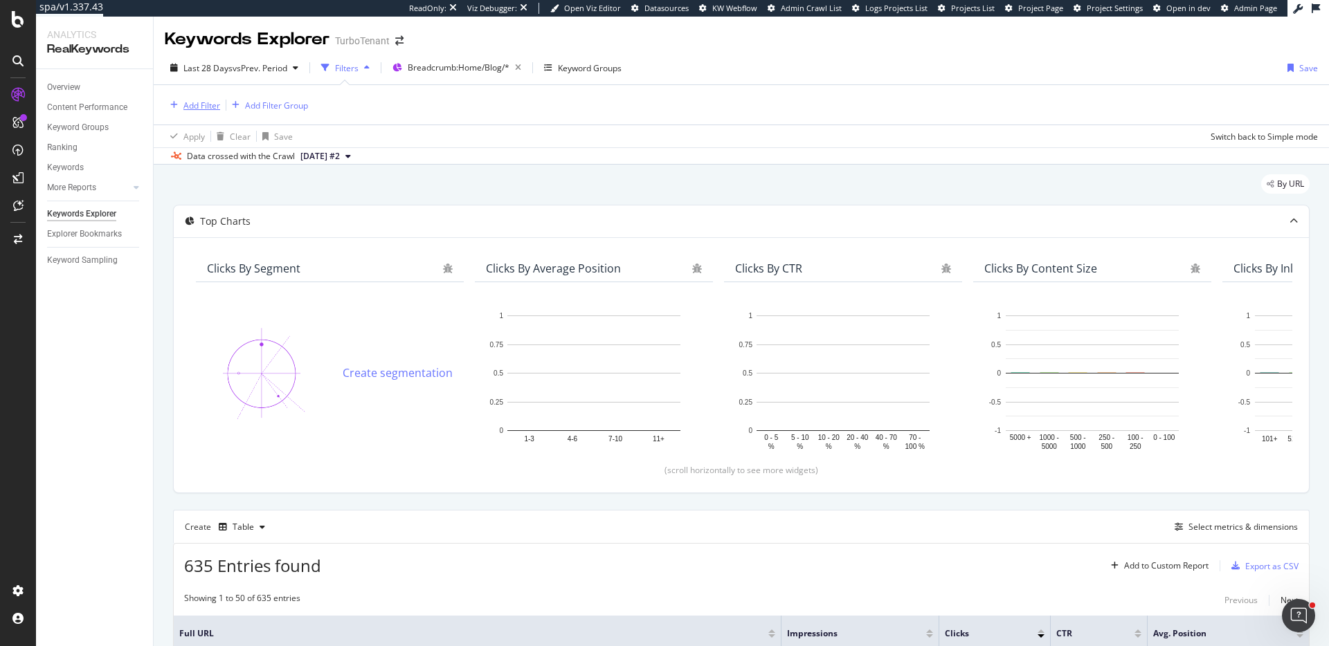
click at [197, 111] on div "Add Filter" at bounding box center [192, 105] width 55 height 15
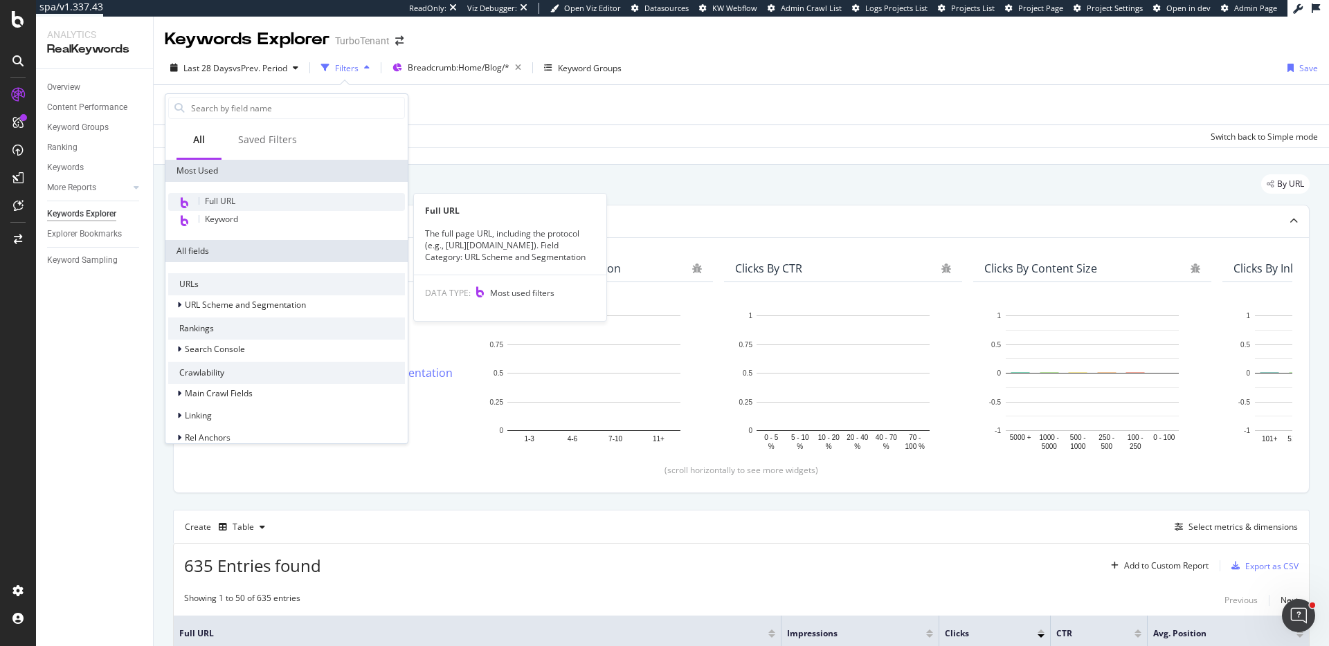
click at [228, 205] on span "Full URL" at bounding box center [220, 201] width 30 height 12
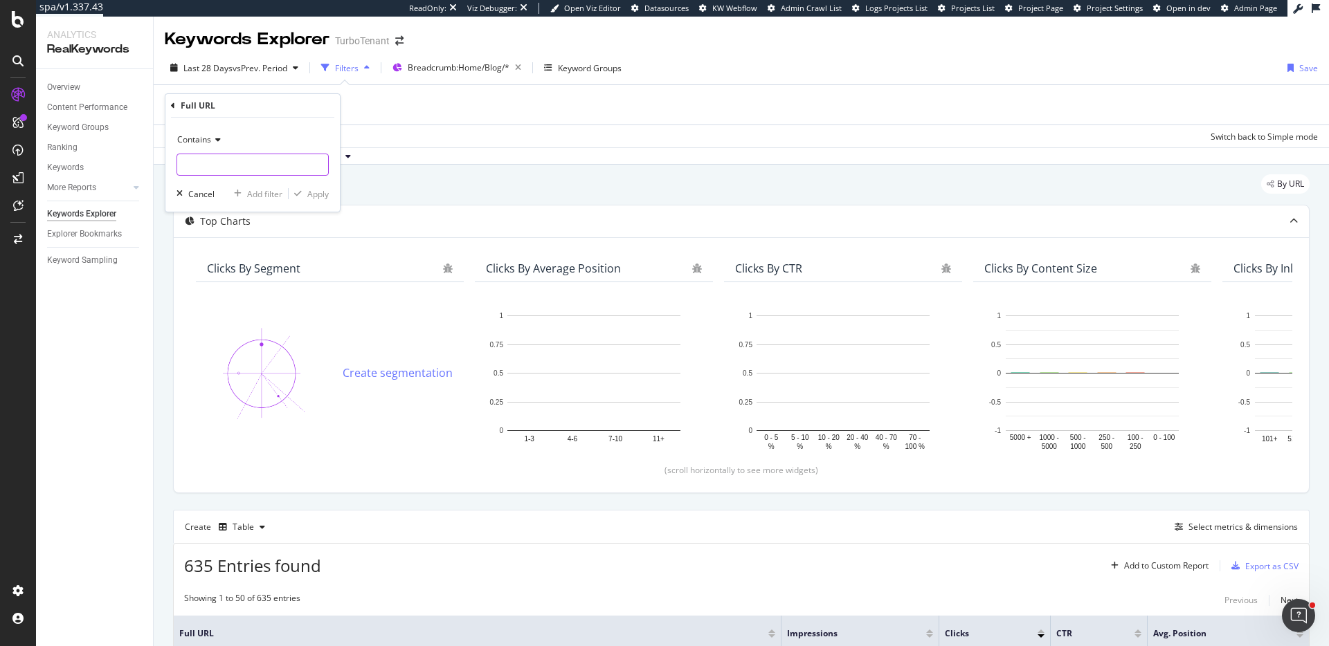
click at [214, 163] on input "text" at bounding box center [252, 165] width 151 height 22
click at [208, 149] on div "Contains" at bounding box center [253, 140] width 152 height 22
click at [206, 185] on span "Not equal to" at bounding box center [206, 187] width 47 height 12
click at [203, 141] on span "Not equal to" at bounding box center [200, 140] width 47 height 12
click at [206, 293] on span "Doesn't contain" at bounding box center [213, 295] width 60 height 12
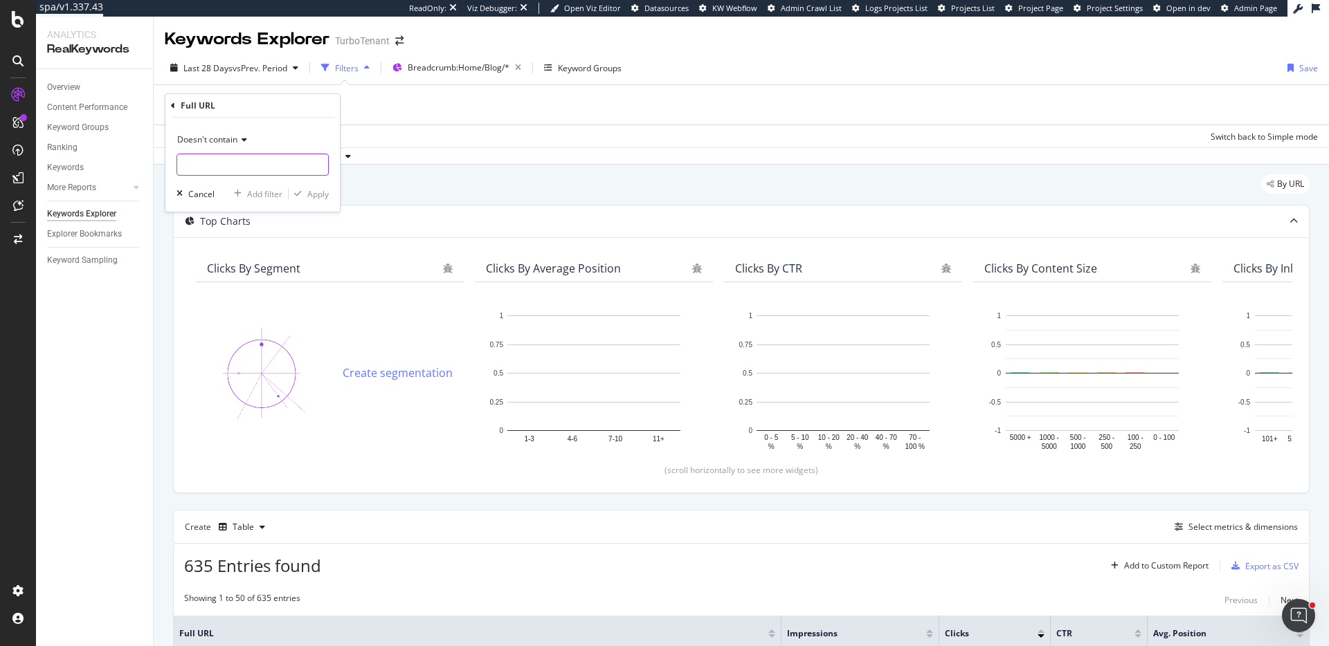
click at [204, 170] on input "text" at bounding box center [252, 165] width 151 height 22
type input "testwp"
click at [310, 198] on div "Apply" at bounding box center [317, 194] width 21 height 12
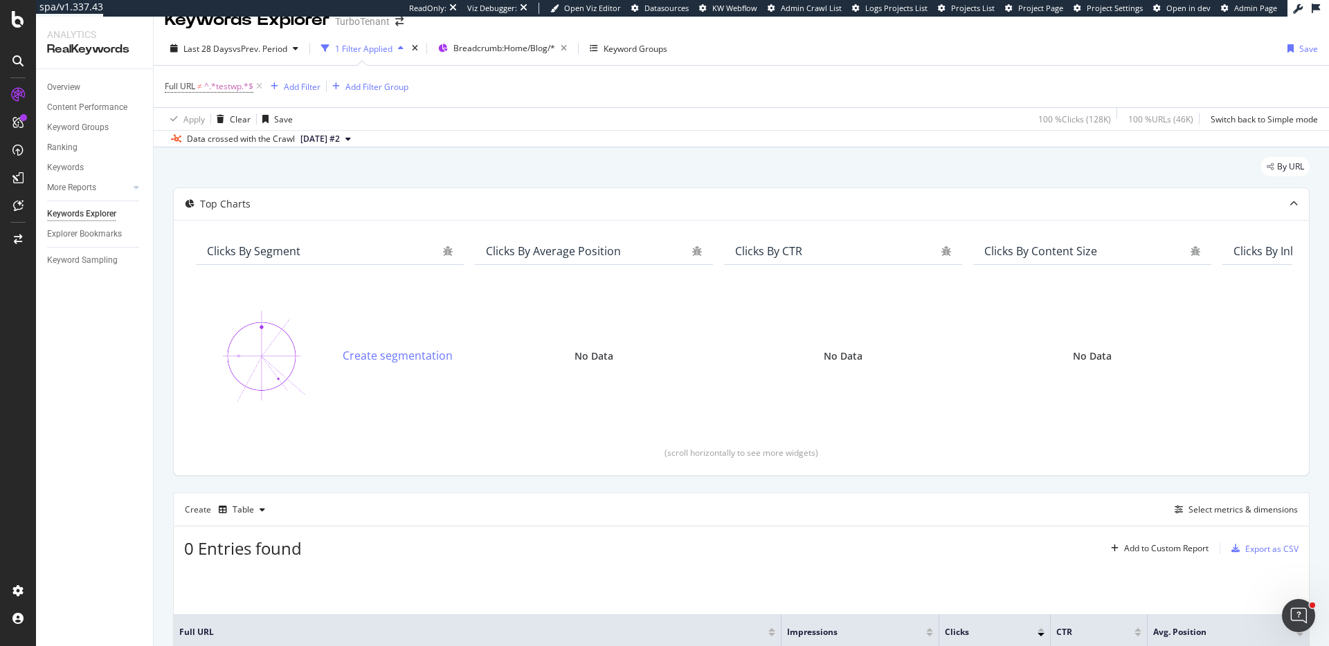
scroll to position [25, 0]
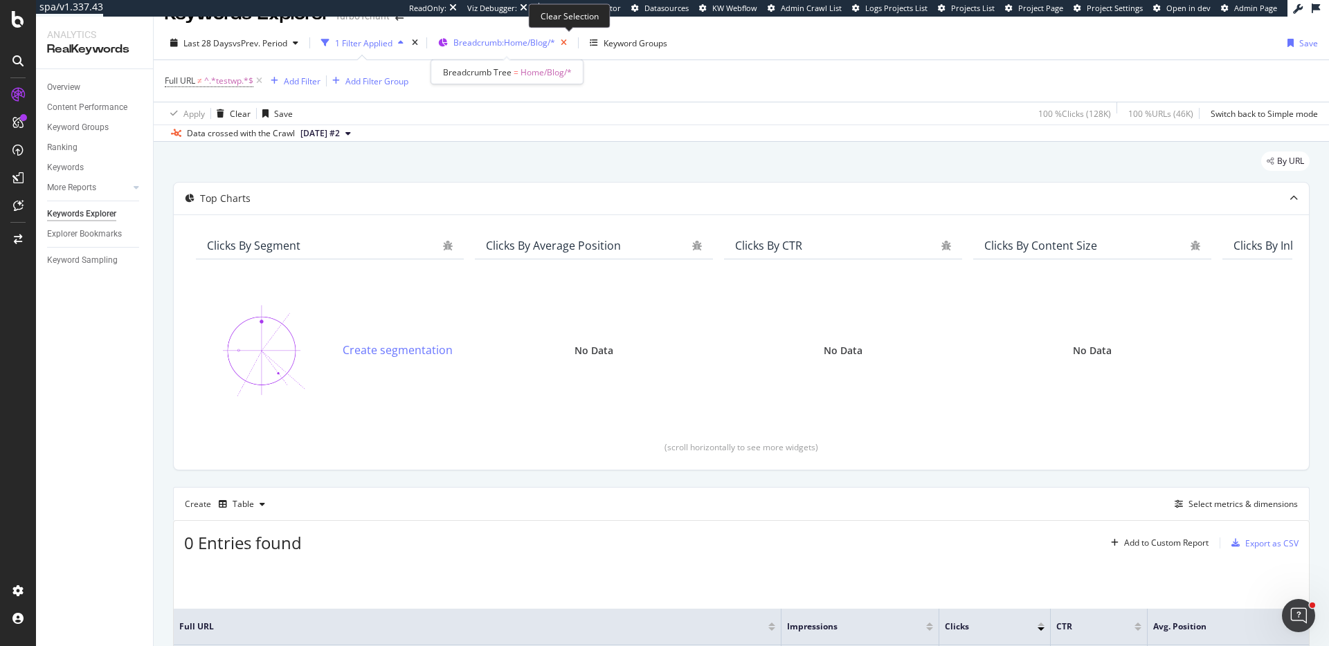
click at [566, 46] on icon "button" at bounding box center [563, 42] width 17 height 19
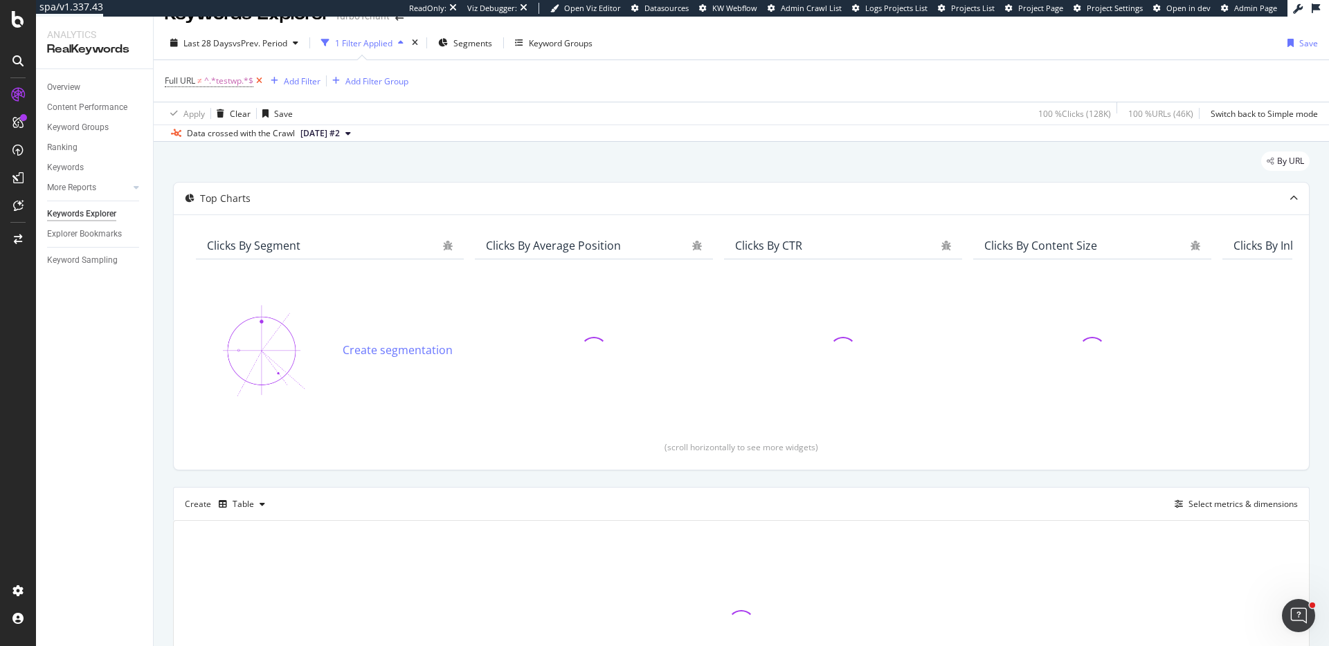
click at [262, 84] on icon at bounding box center [259, 81] width 12 height 14
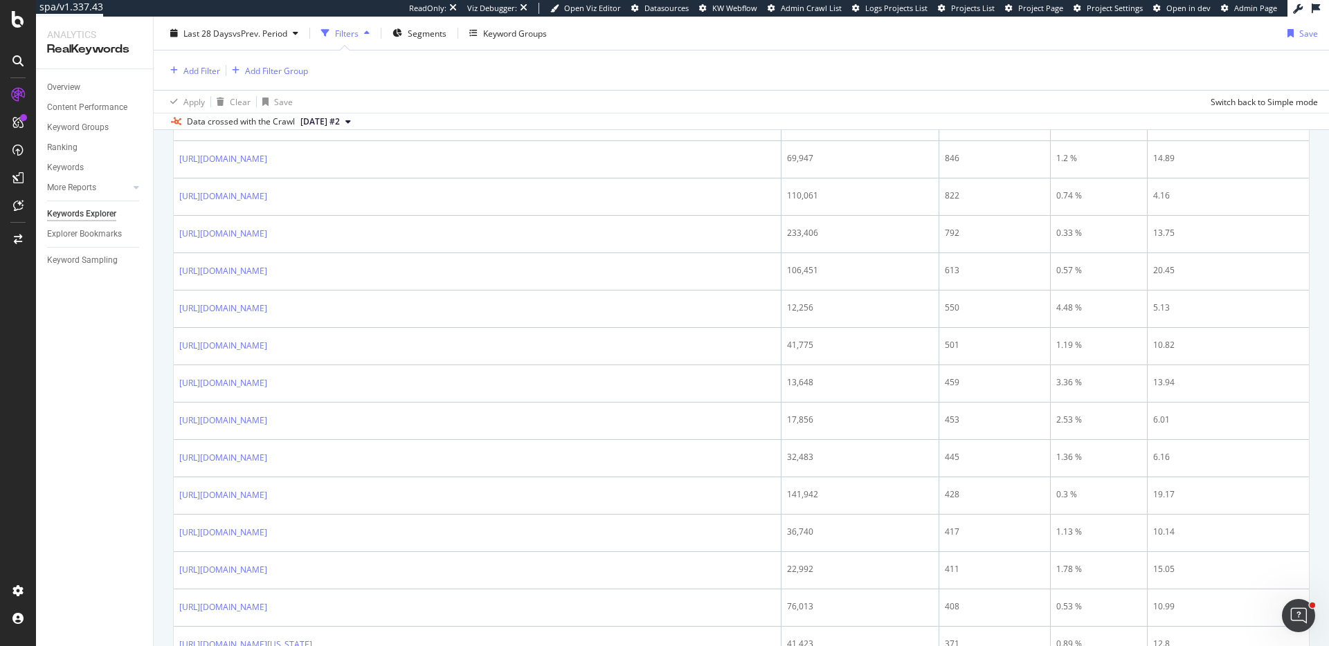
scroll to position [952, 0]
click at [67, 146] on div "Ranking" at bounding box center [62, 148] width 30 height 15
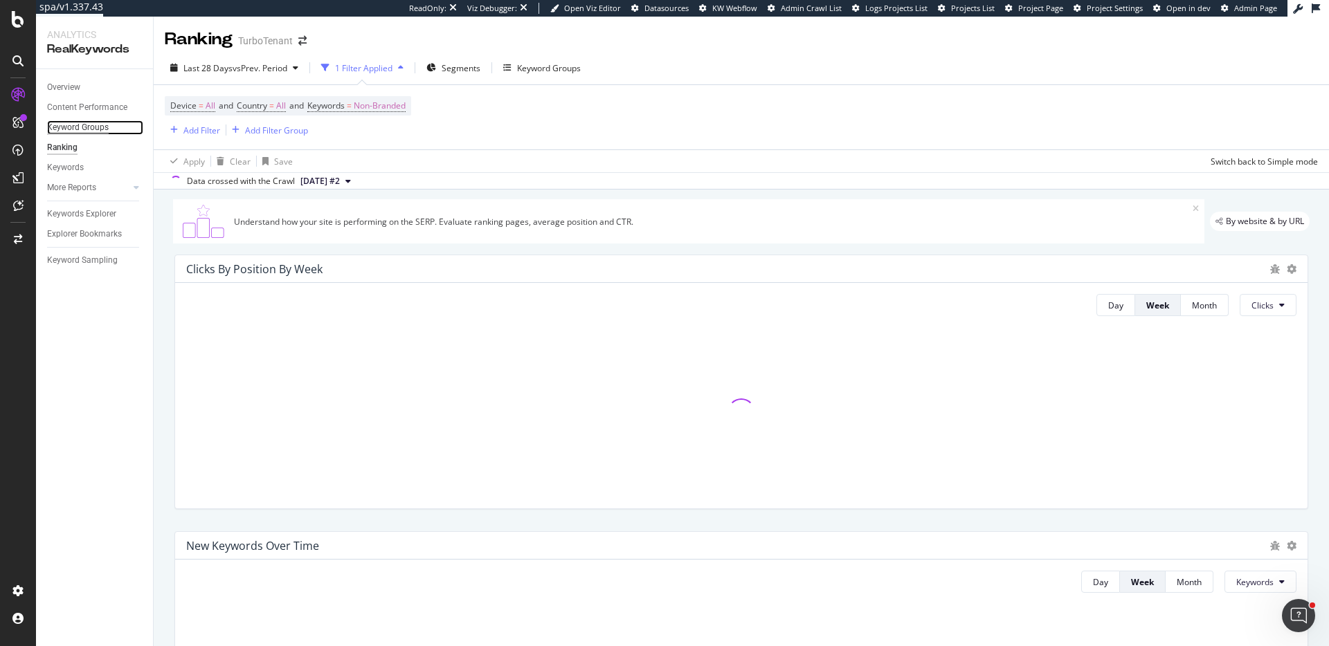
click at [71, 128] on div "Keyword Groups" at bounding box center [78, 127] width 62 height 15
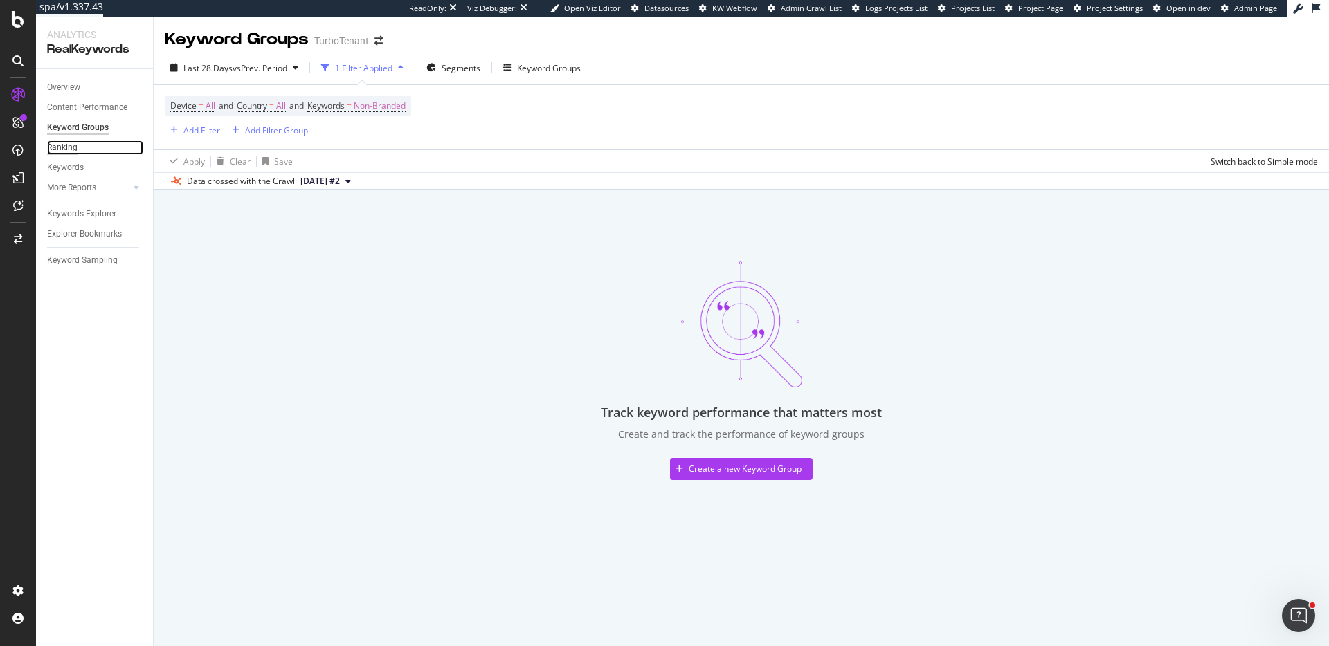
click at [68, 143] on div "Ranking" at bounding box center [62, 148] width 30 height 15
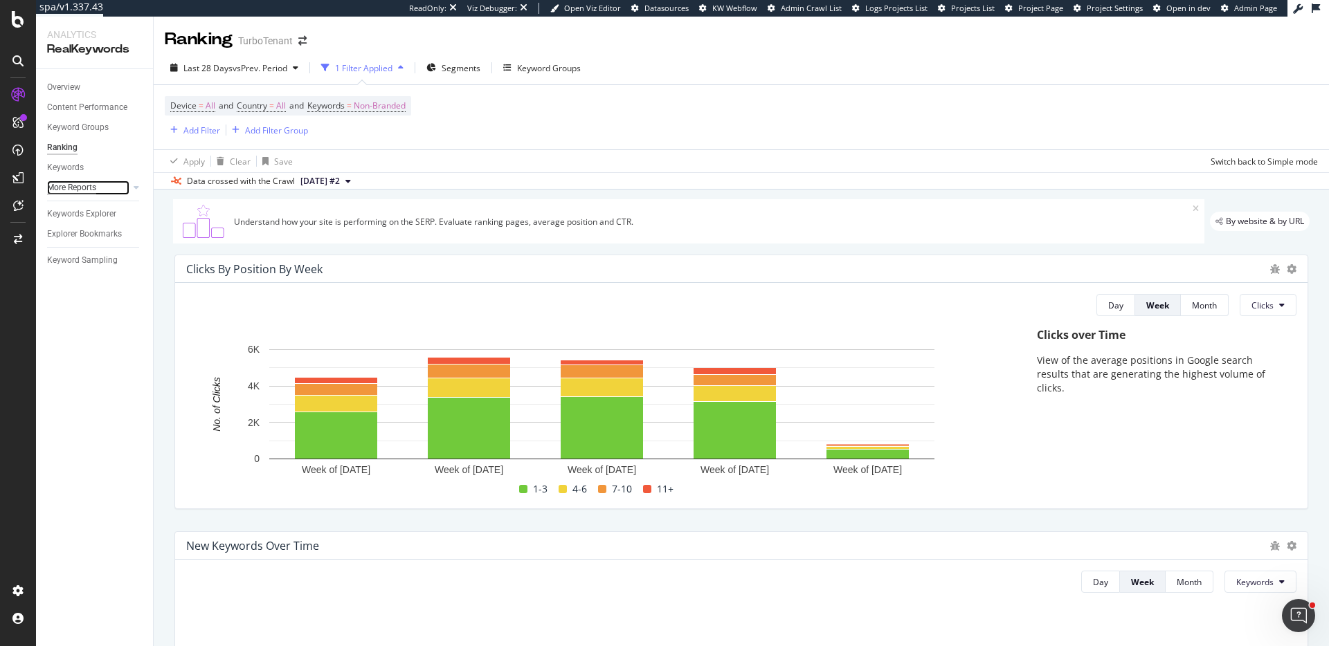
click at [66, 185] on div "More Reports" at bounding box center [71, 188] width 49 height 15
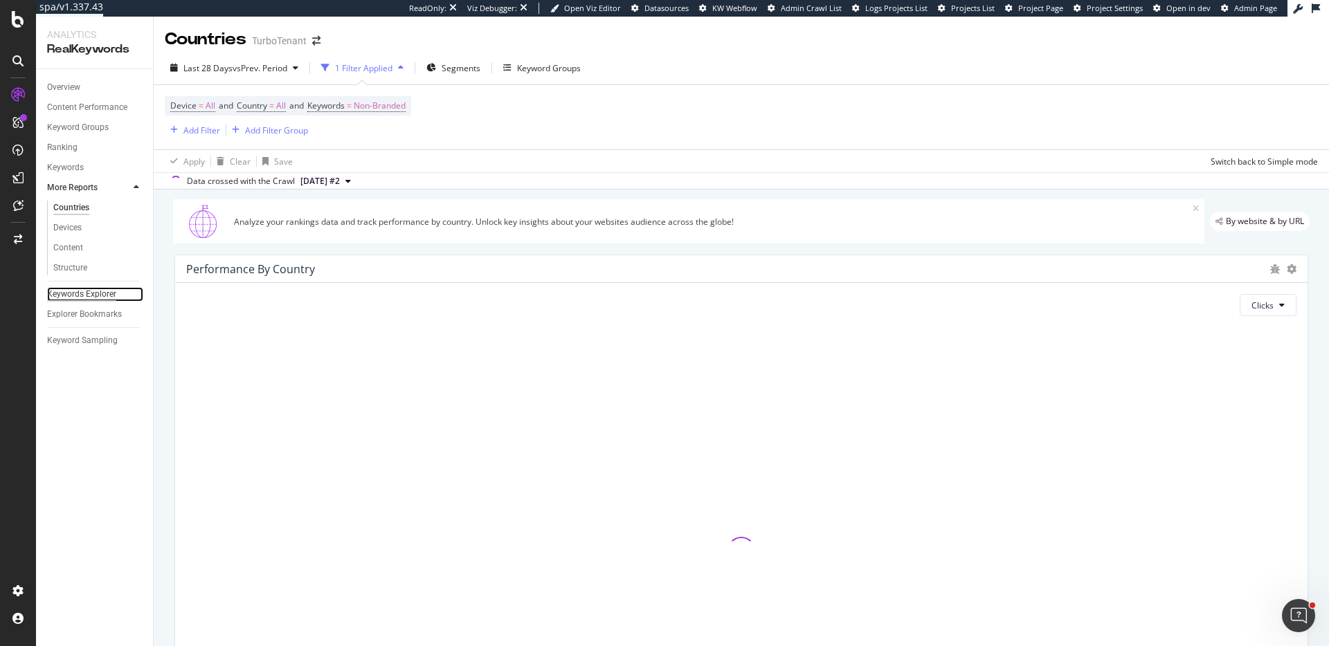
click at [77, 289] on div "Keywords Explorer" at bounding box center [81, 294] width 69 height 15
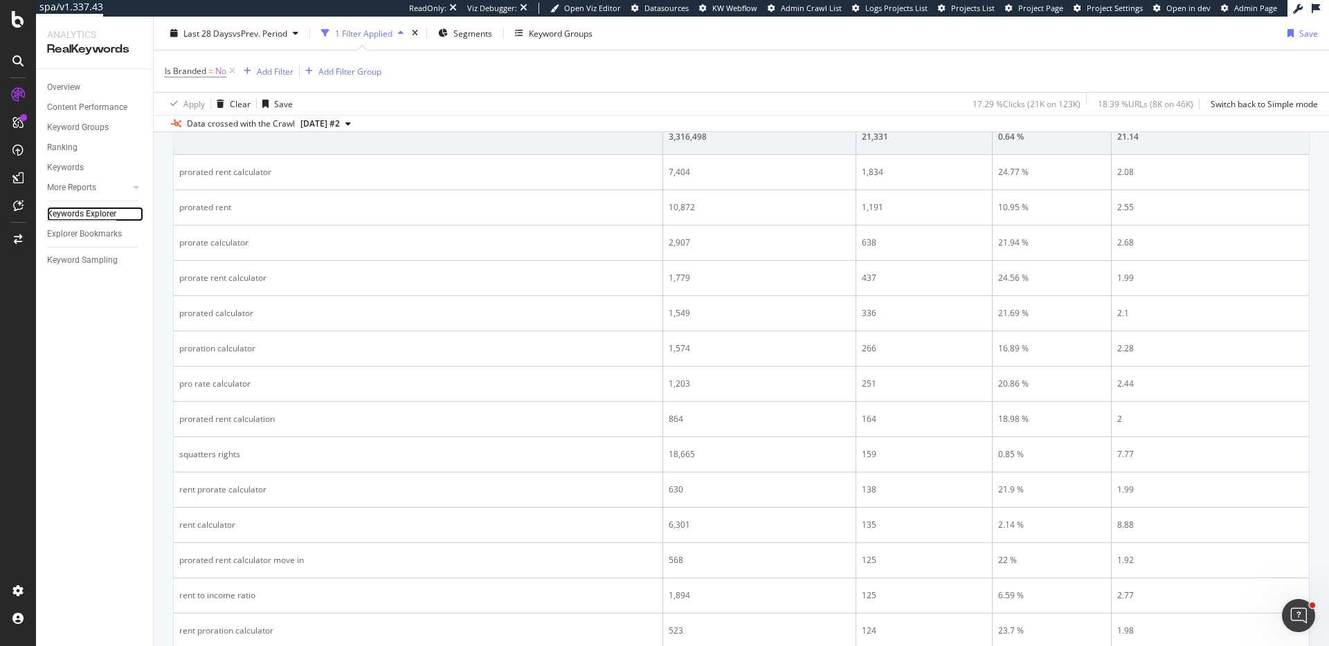
scroll to position [819, 0]
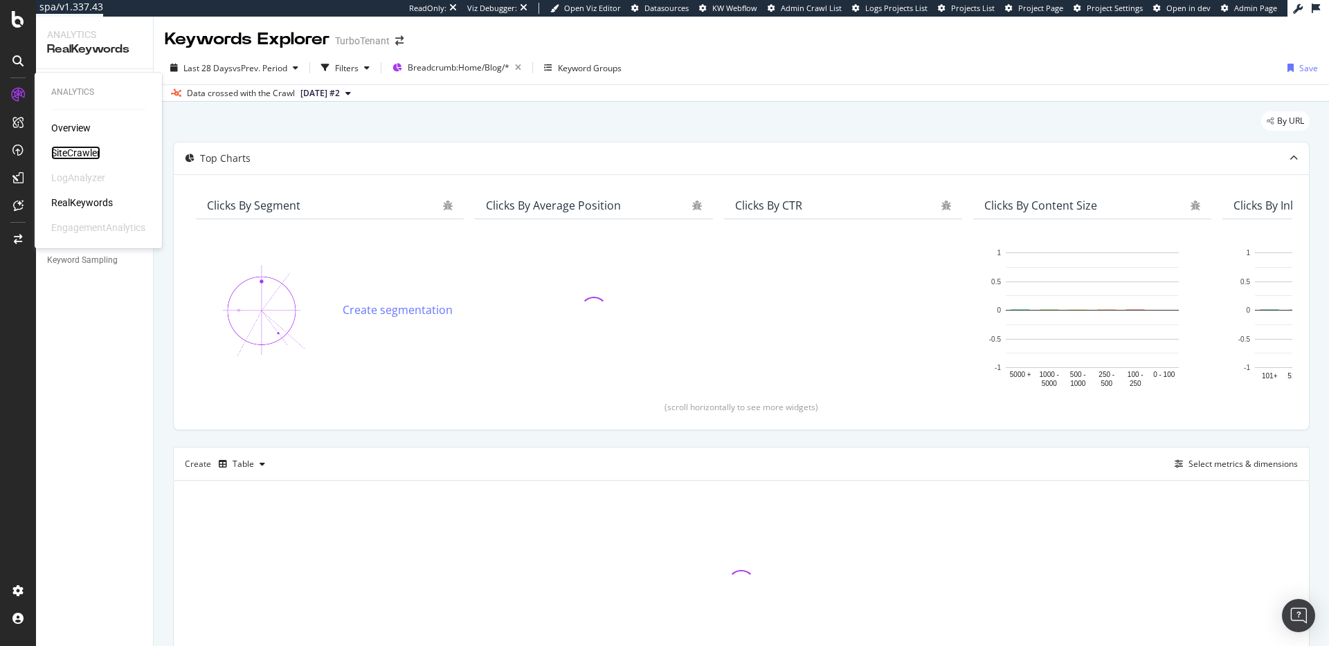
click at [71, 148] on div "SiteCrawler" at bounding box center [75, 153] width 49 height 14
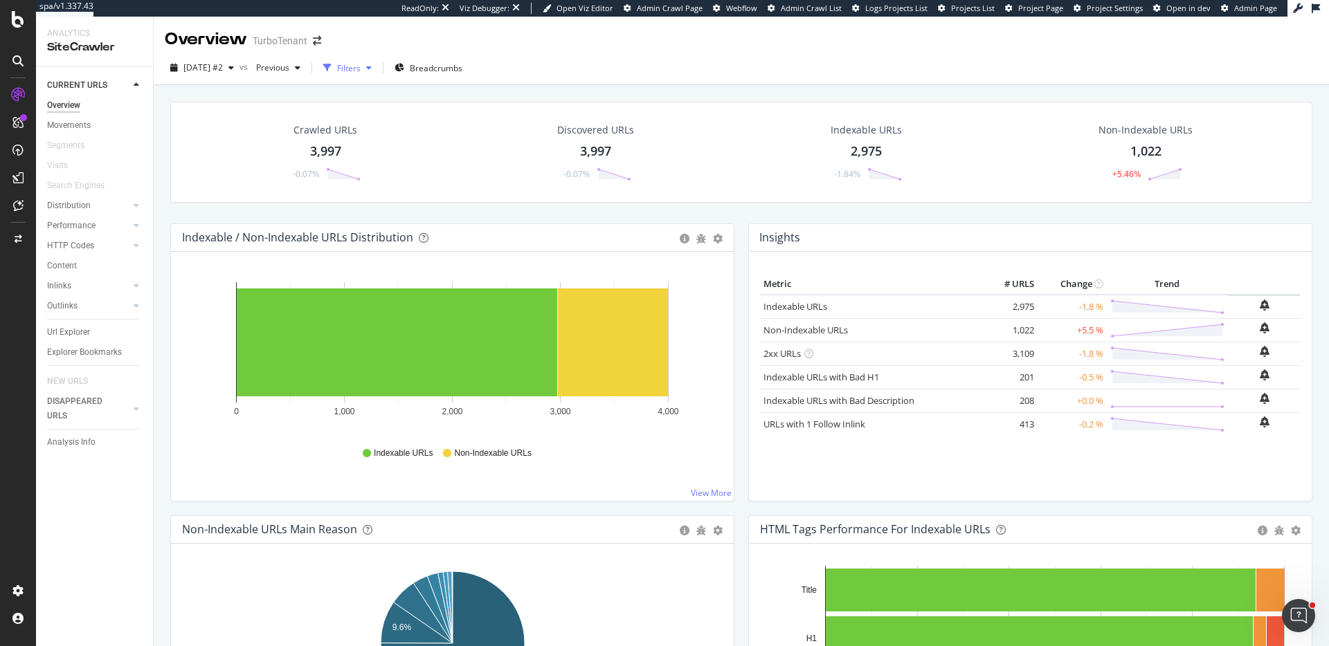
click at [337, 73] on div "button" at bounding box center [327, 67] width 19 height 19
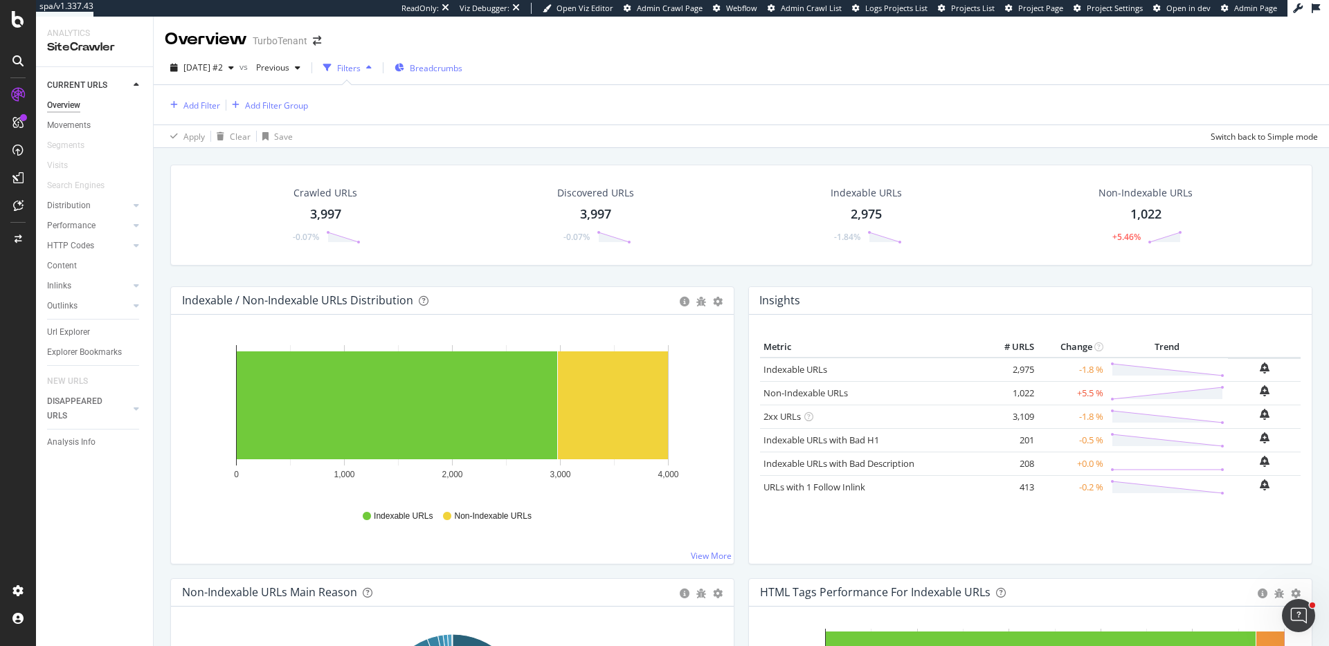
click at [442, 71] on span "Breadcrumbs" at bounding box center [436, 68] width 53 height 12
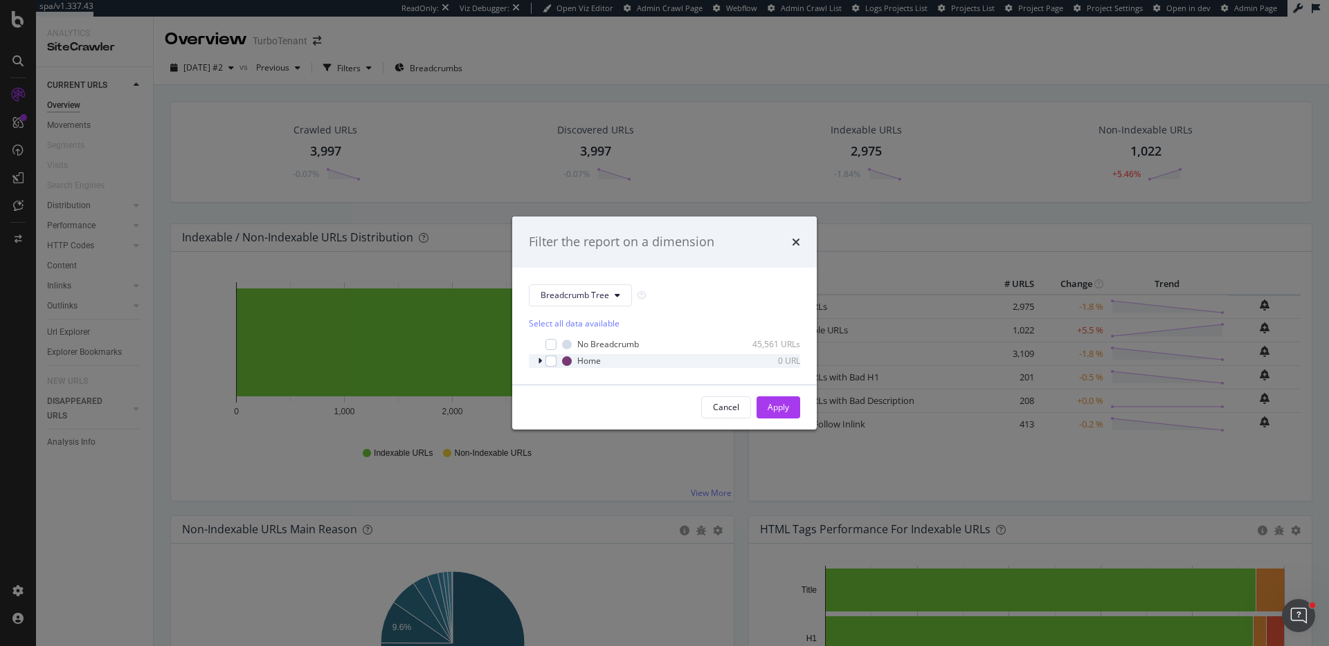
click at [539, 358] on icon "modal" at bounding box center [540, 361] width 4 height 8
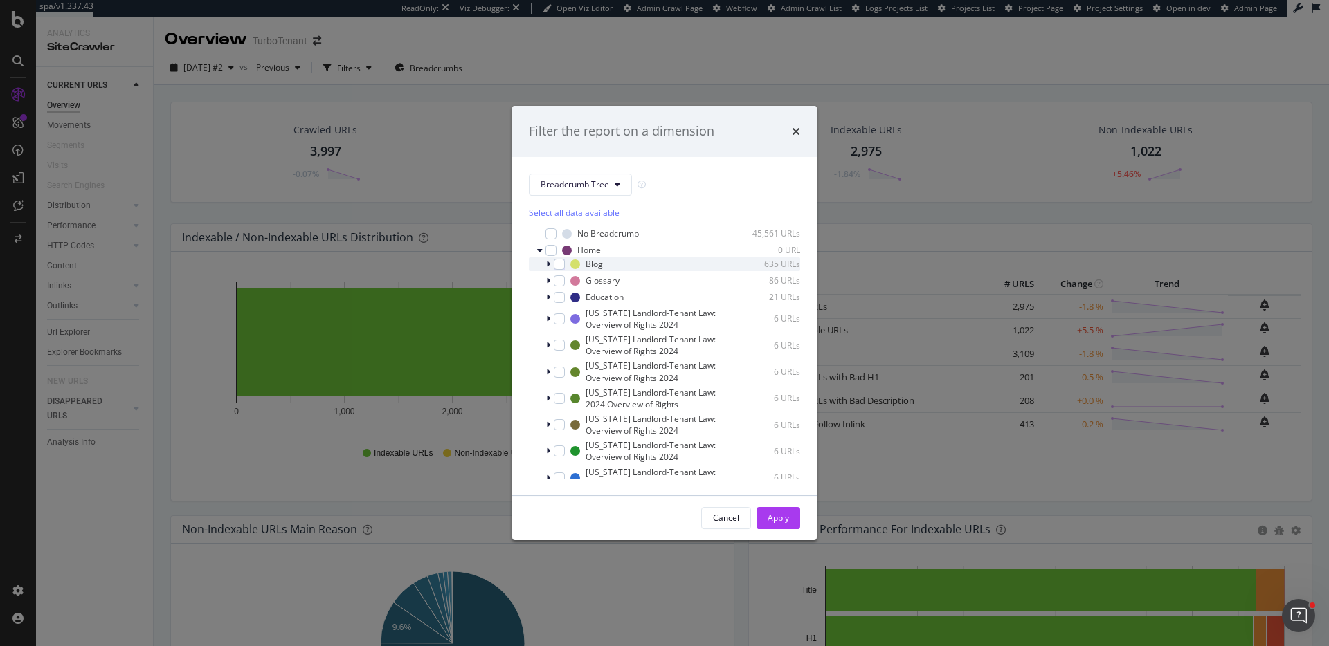
click at [550, 265] on icon "modal" at bounding box center [548, 264] width 4 height 8
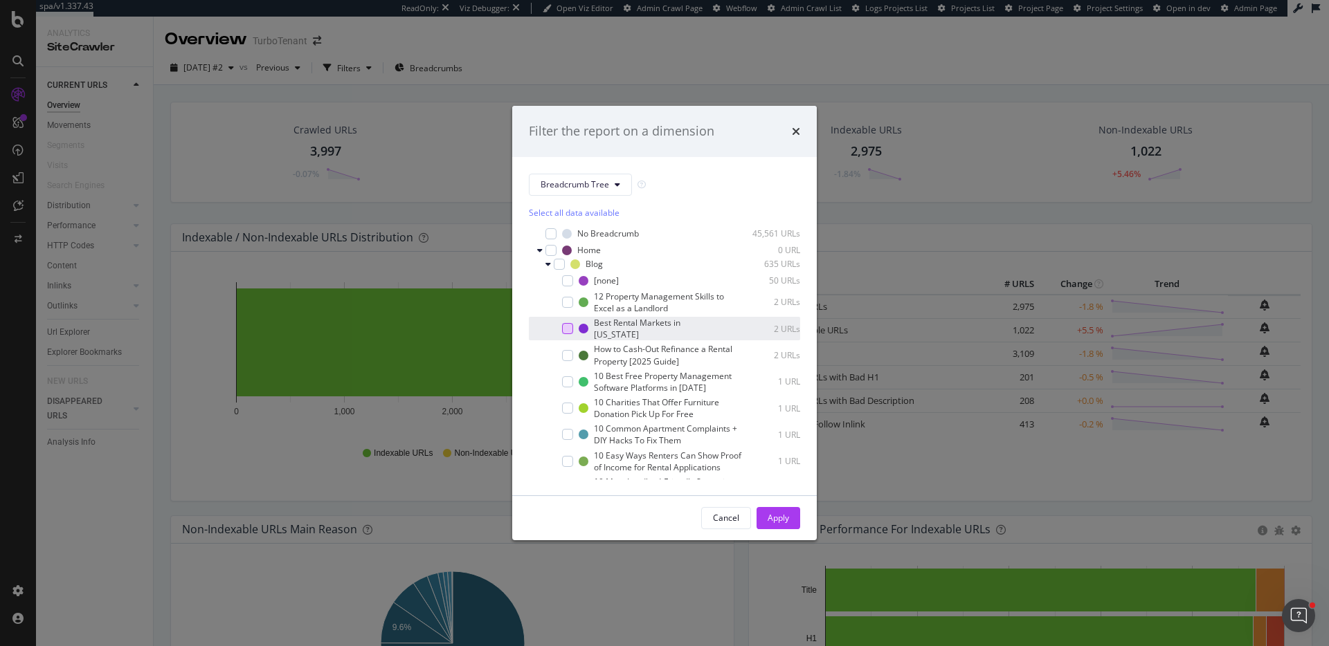
scroll to position [546, 0]
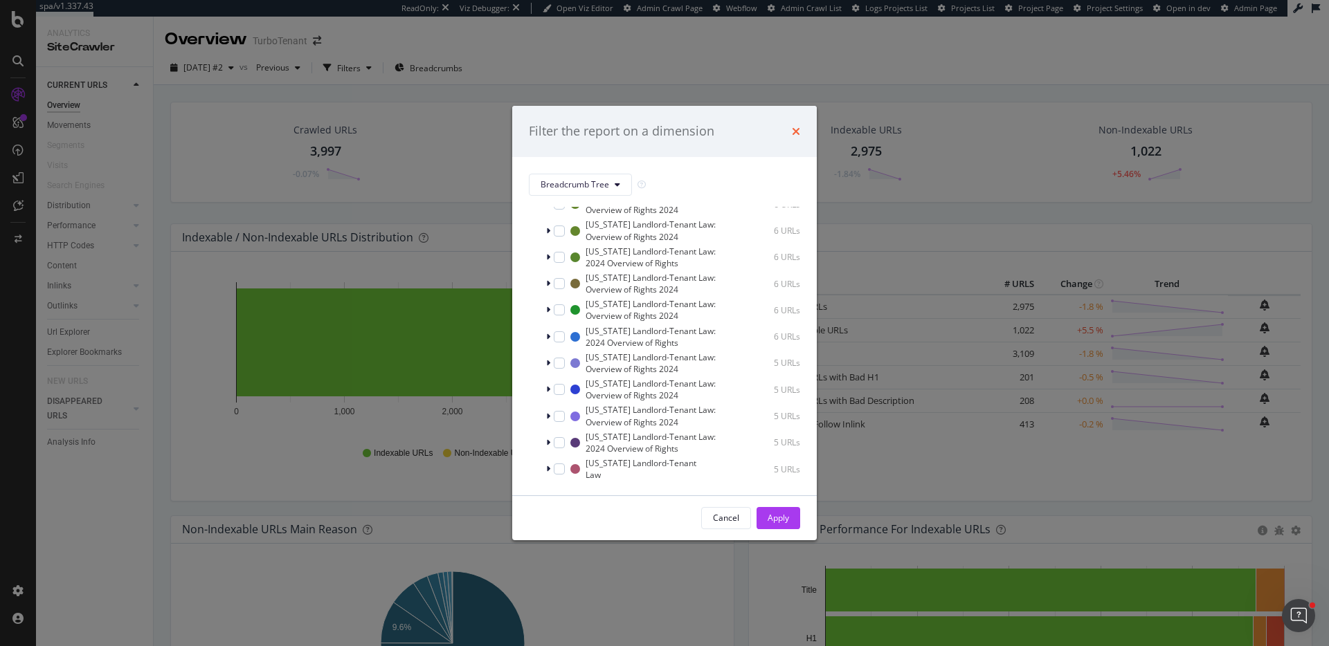
click at [794, 134] on icon "times" at bounding box center [796, 131] width 8 height 11
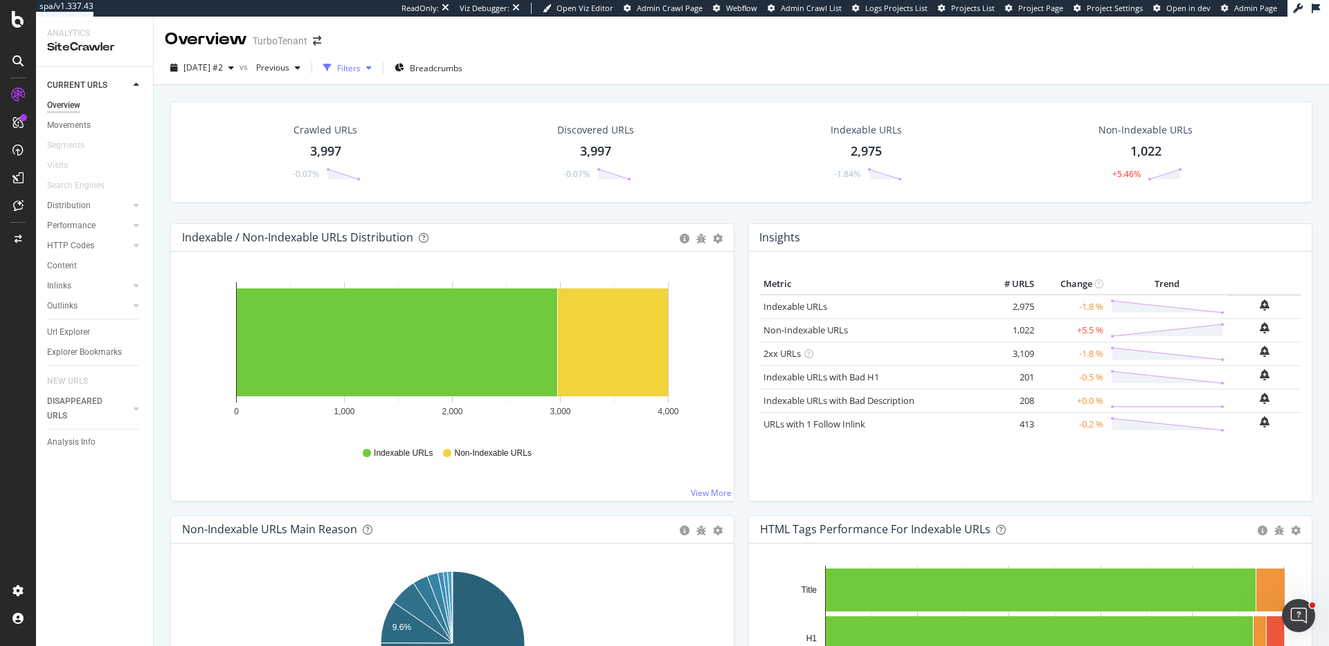
click at [361, 69] on div "Filters" at bounding box center [349, 68] width 24 height 12
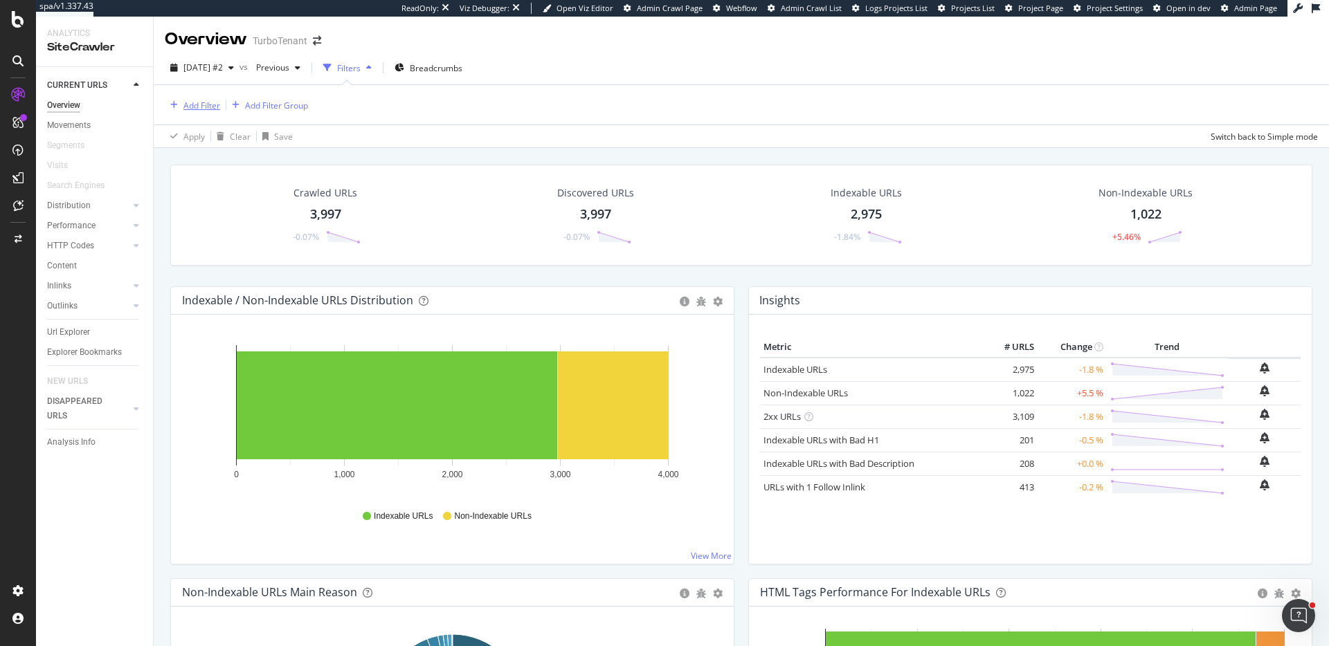
click at [178, 106] on div "button" at bounding box center [174, 105] width 19 height 8
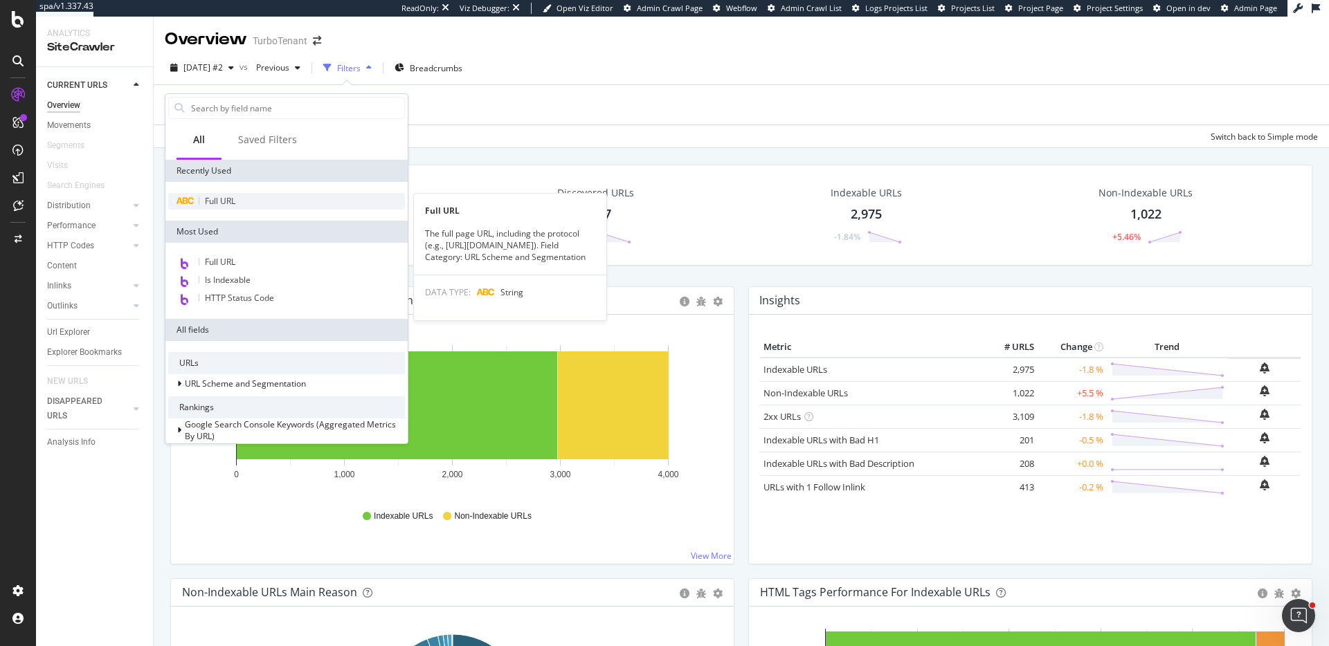
click at [219, 196] on span "Full URL" at bounding box center [220, 201] width 30 height 12
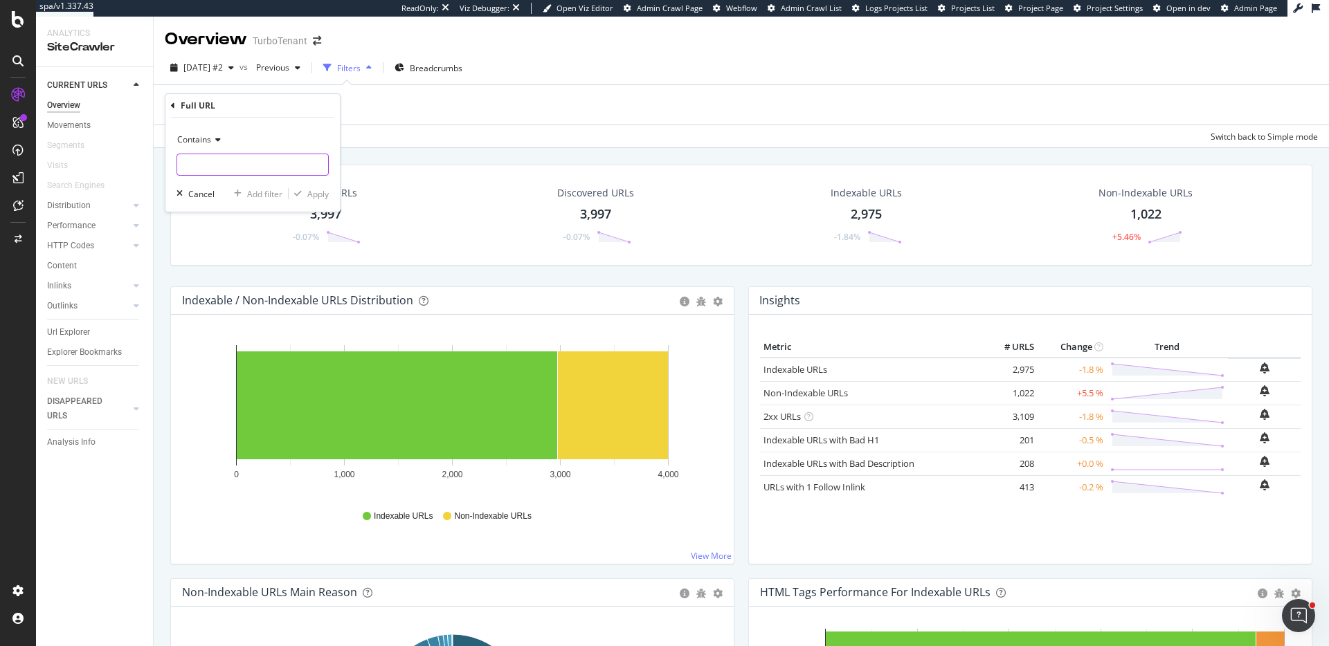
click at [212, 163] on input "text" at bounding box center [252, 165] width 151 height 22
type input "testwp"
click at [320, 194] on div "Apply" at bounding box center [317, 194] width 21 height 12
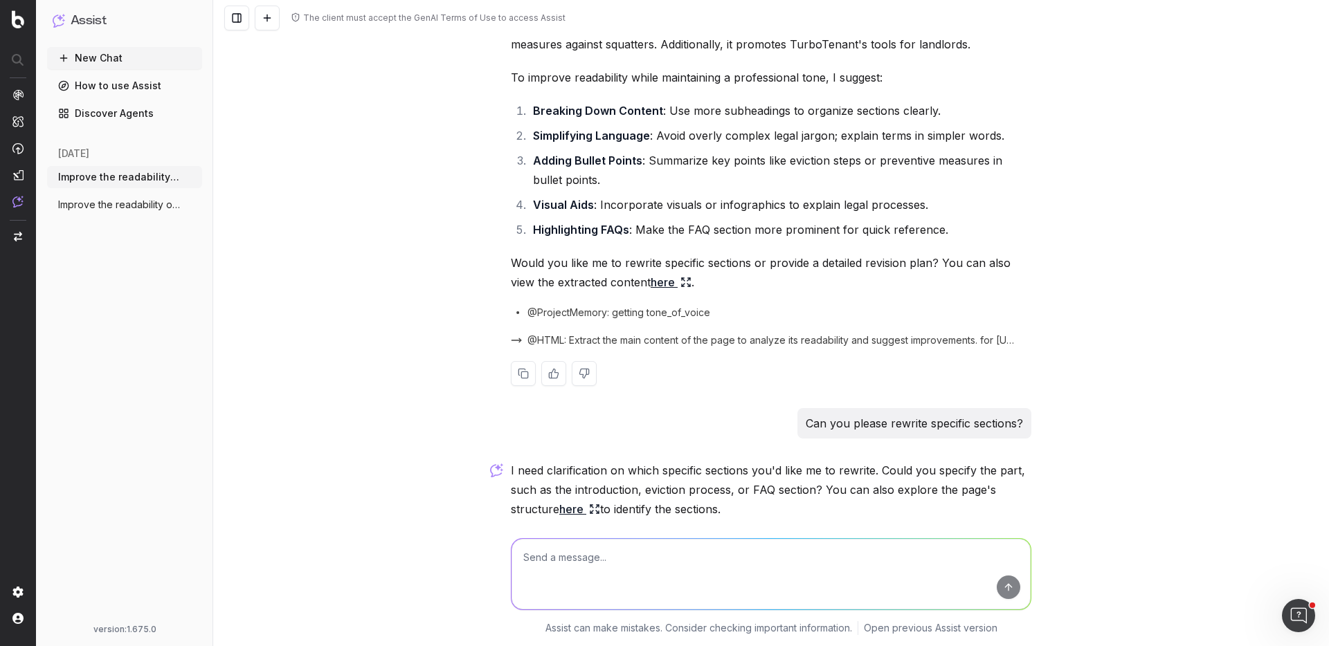
scroll to position [94, 0]
click at [118, 61] on button "New Chat" at bounding box center [124, 58] width 155 height 22
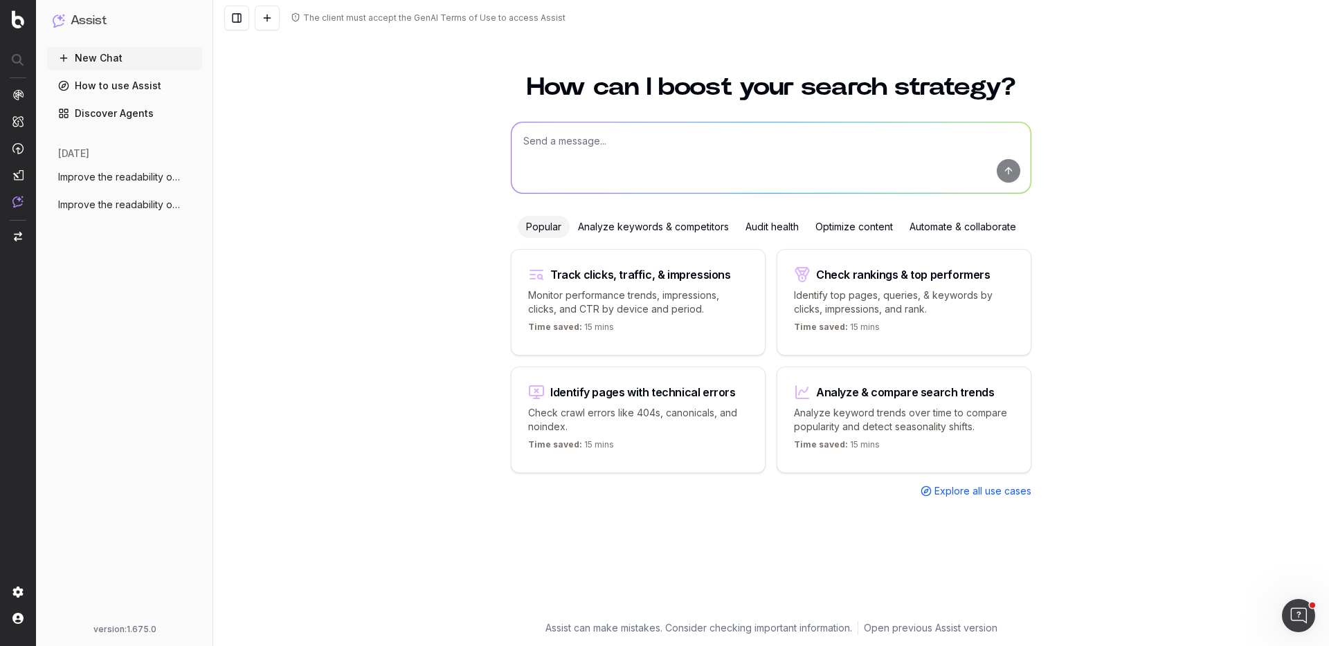
click at [859, 231] on div "Optimize content" at bounding box center [854, 227] width 94 height 22
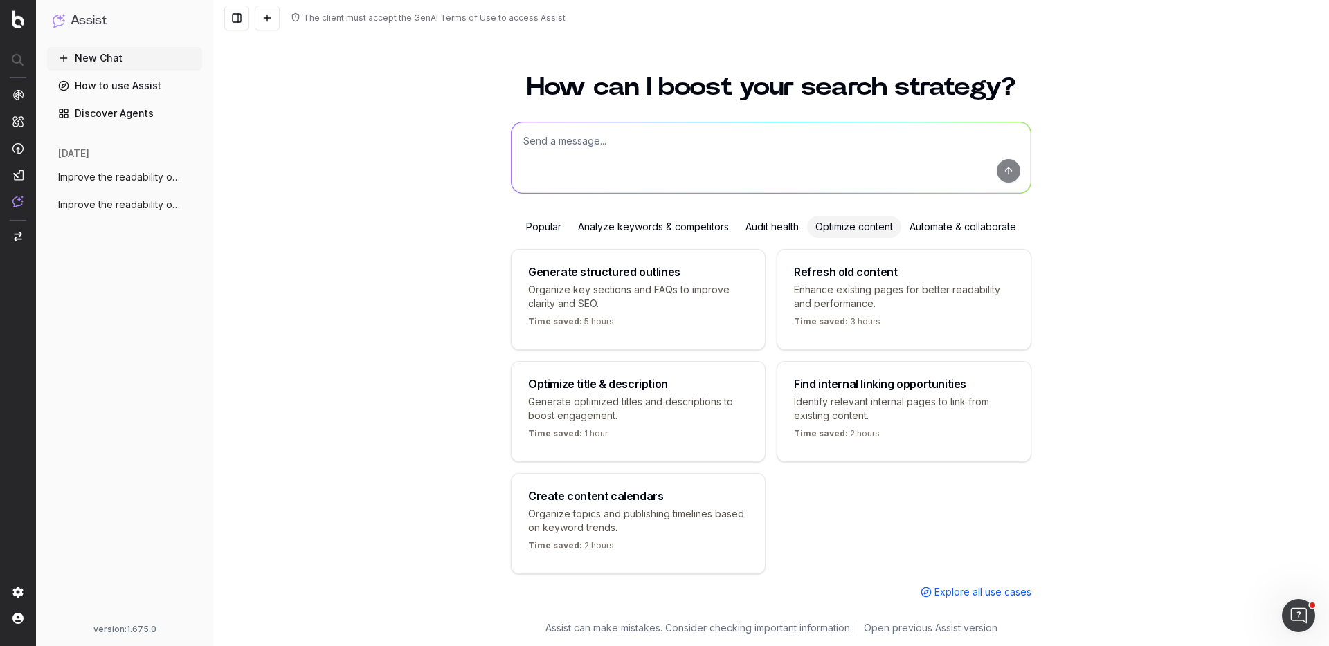
scroll to position [8, 0]
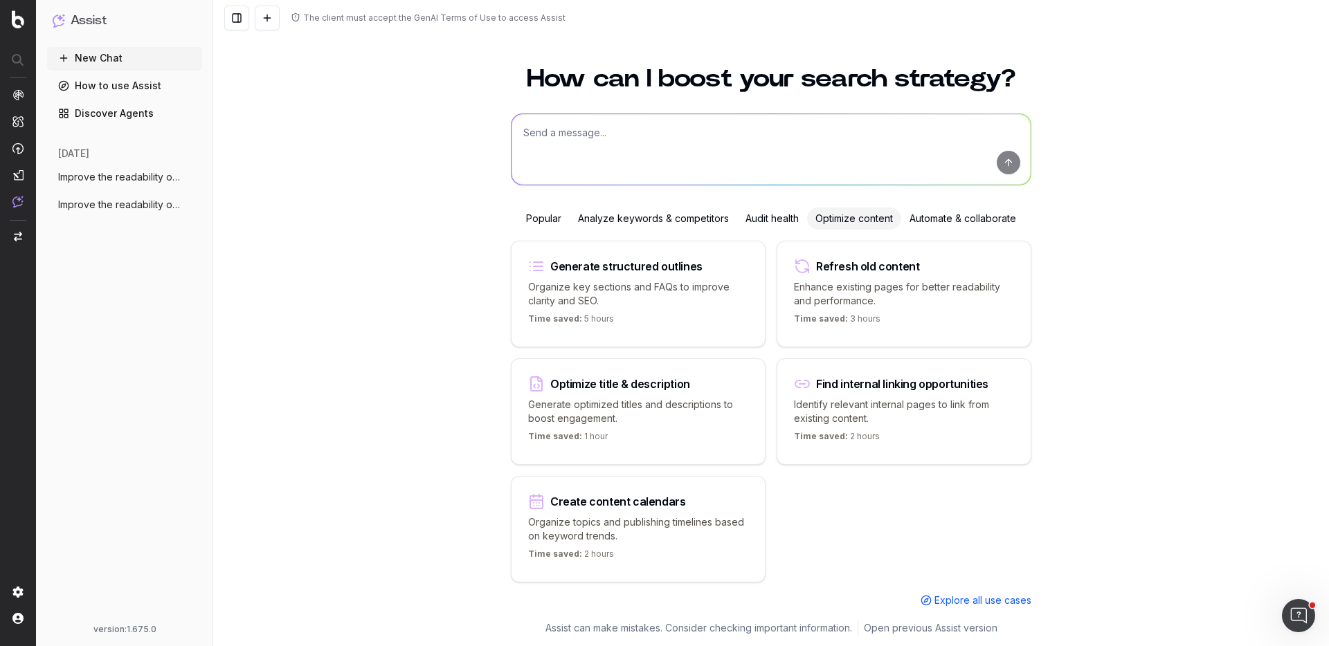
click at [867, 264] on div "Refresh old content" at bounding box center [867, 266] width 103 height 11
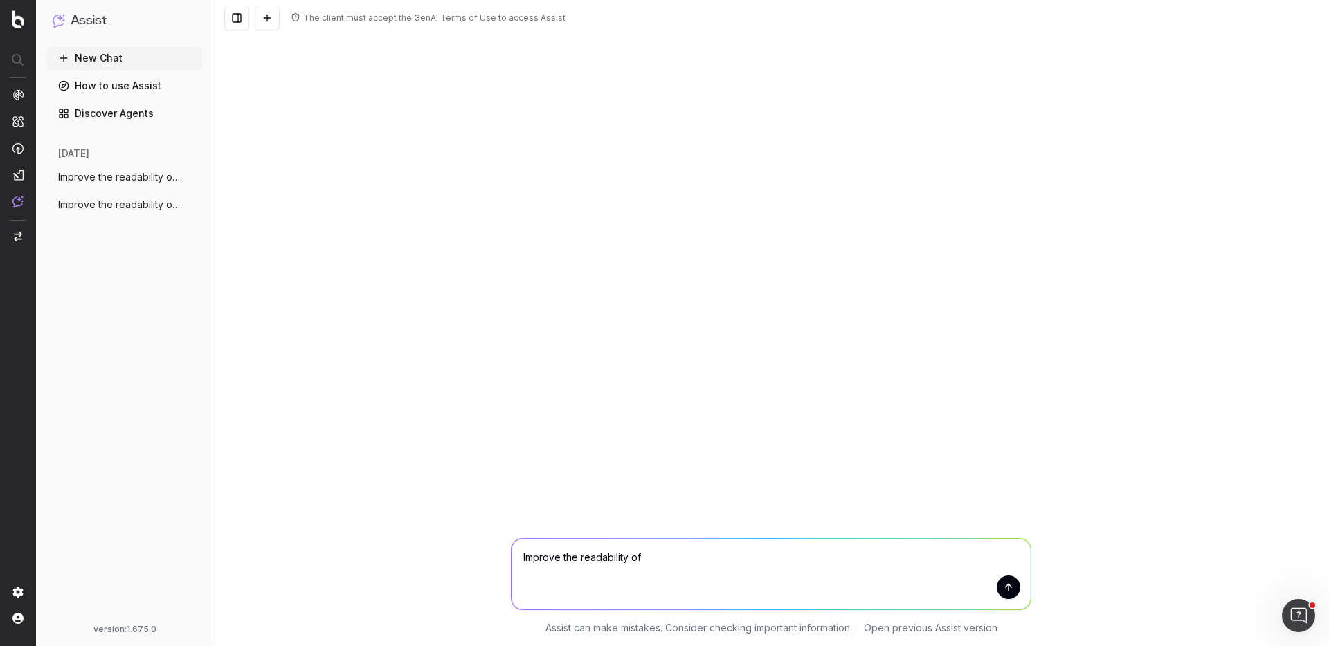
scroll to position [0, 0]
paste textarea "https://www.turbotenant.com/rental-lease-agreement/wisconsin/laws/eviction/"
type textarea "Improve the readability of https://www.turbotenant.com/rental-lease-agreement/w…"
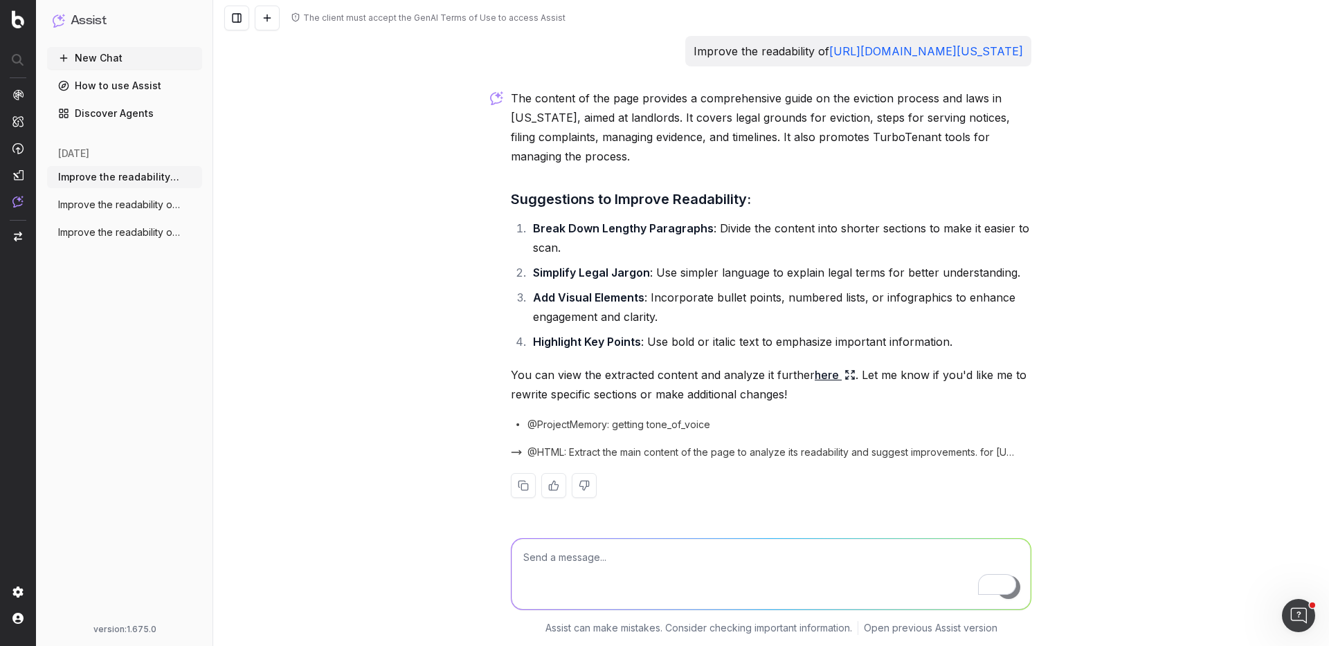
click at [106, 57] on button "New Chat" at bounding box center [124, 58] width 155 height 22
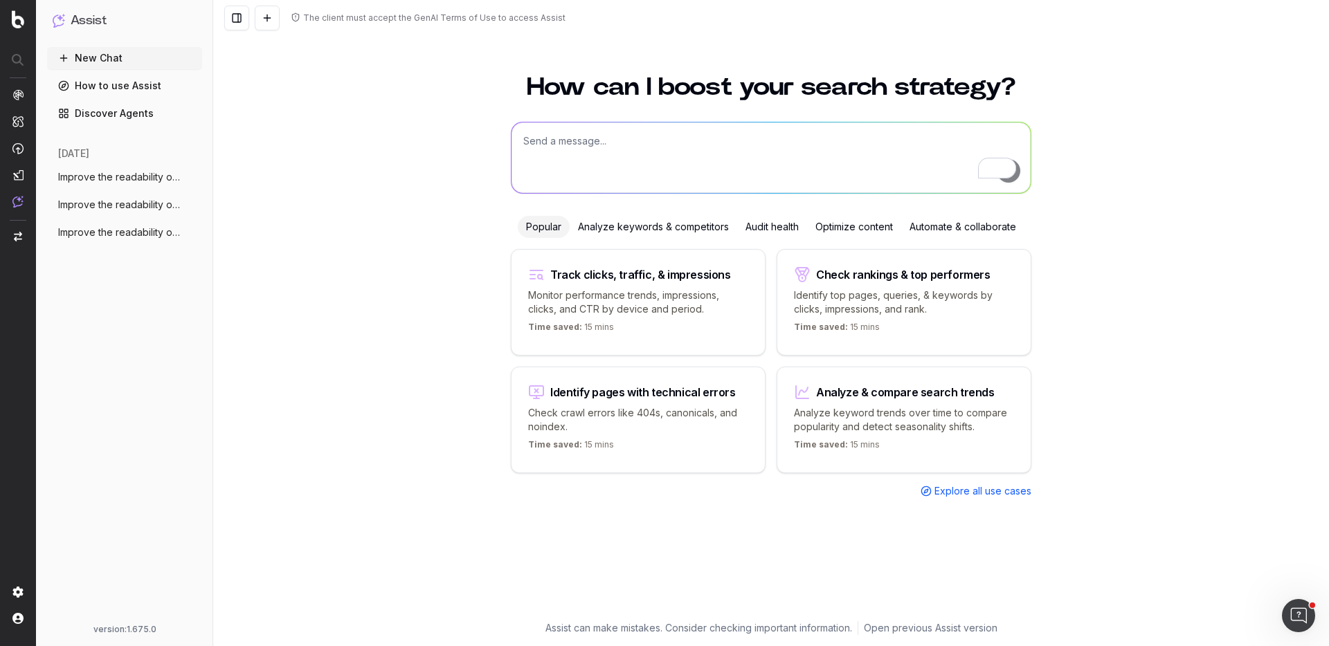
click at [857, 237] on div "Optimize content" at bounding box center [854, 227] width 94 height 22
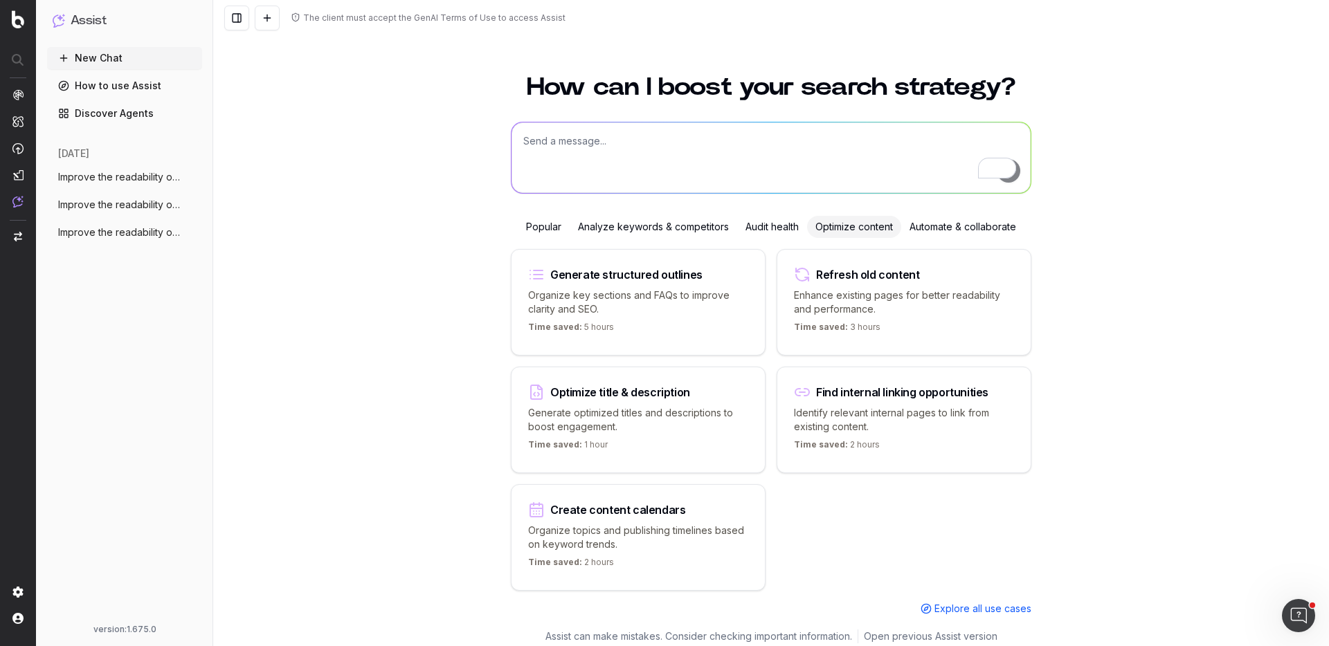
click at [869, 289] on p "Enhance existing pages for better readability and performance." at bounding box center [904, 303] width 220 height 28
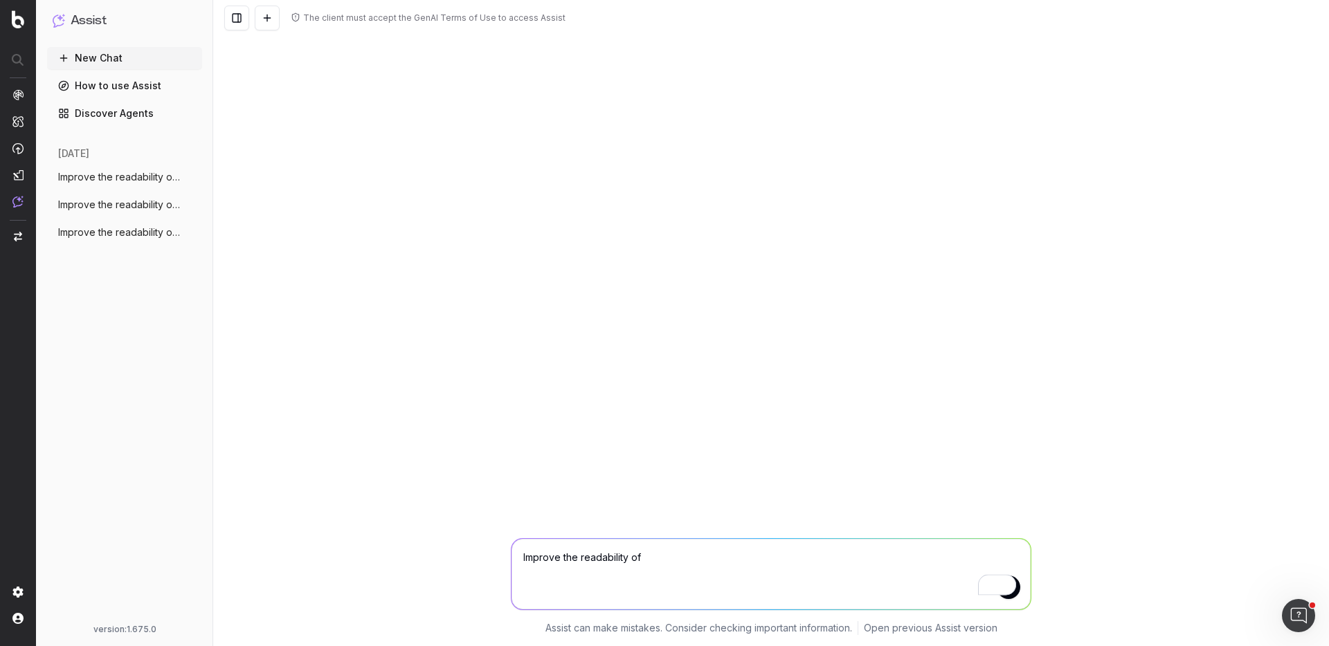
paste textarea "[URL][DOMAIN_NAME]"
type textarea "Improve the readability of https://www.turbotenant.com/rent-collection/best-way…"
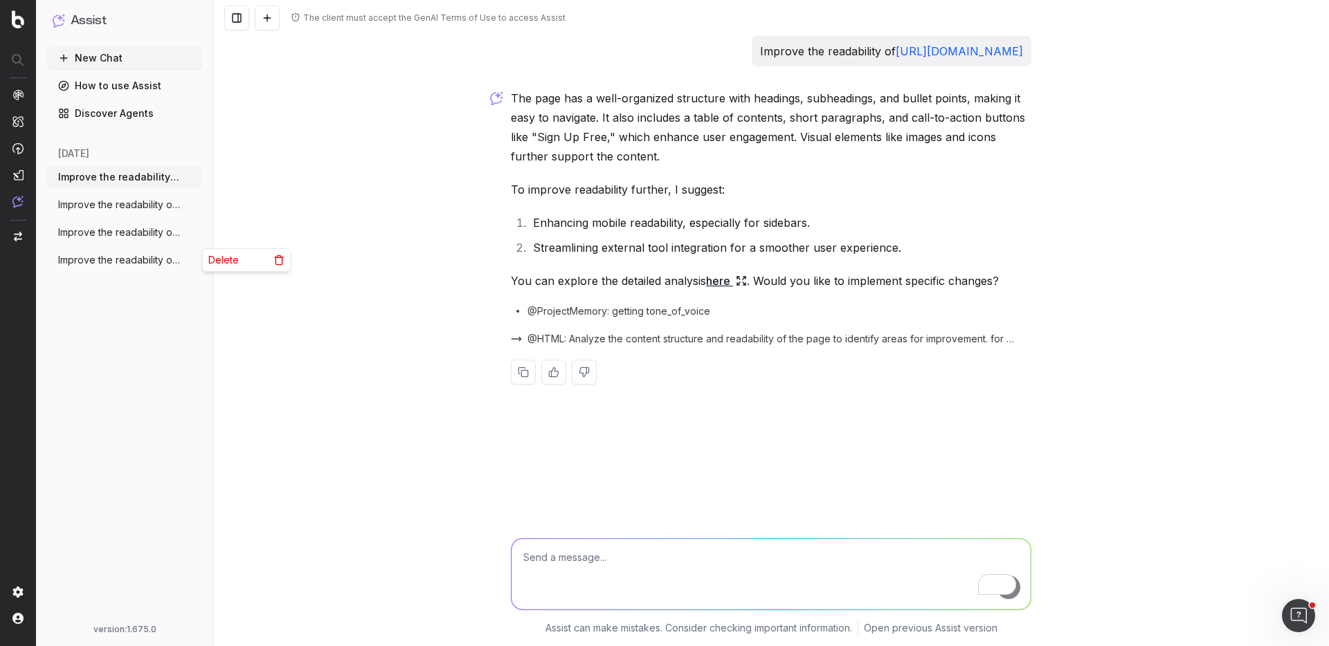
click at [197, 259] on icon "button" at bounding box center [192, 260] width 11 height 11
click at [212, 259] on span "Delete" at bounding box center [223, 260] width 30 height 14
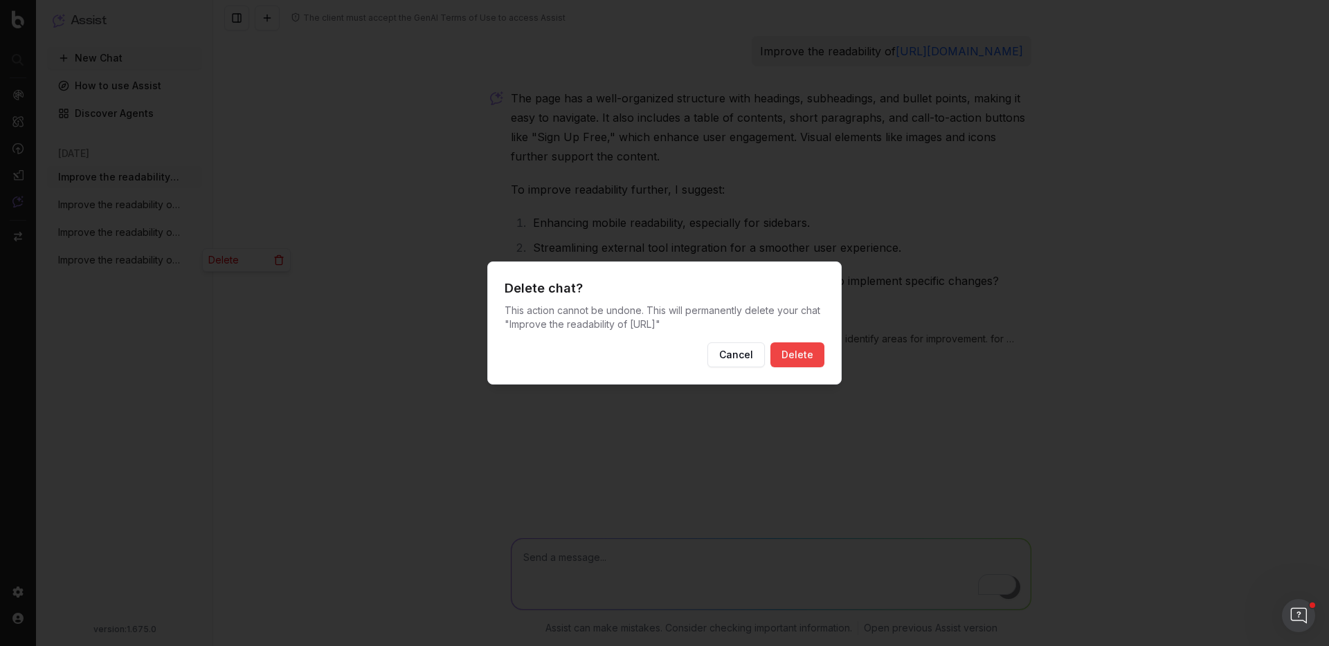
click at [799, 356] on button "Delete" at bounding box center [797, 355] width 54 height 25
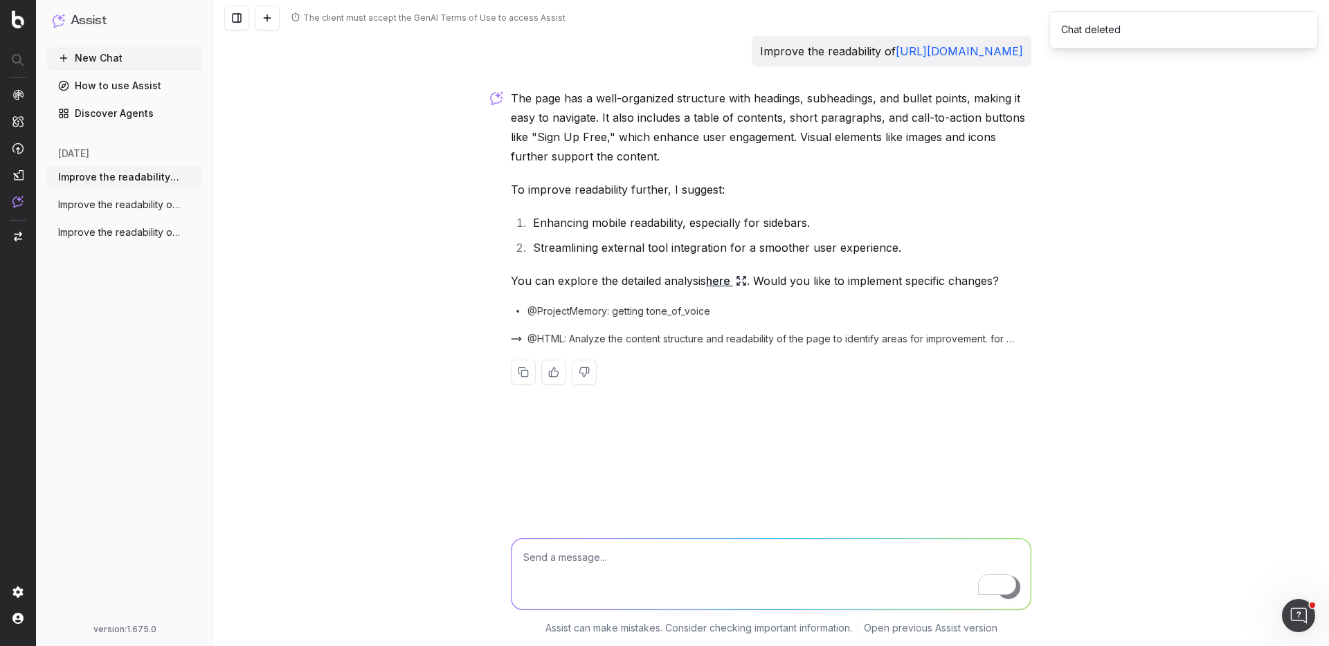
click at [188, 233] on icon "button" at bounding box center [192, 232] width 11 height 11
click at [216, 235] on span "Delete" at bounding box center [223, 233] width 30 height 14
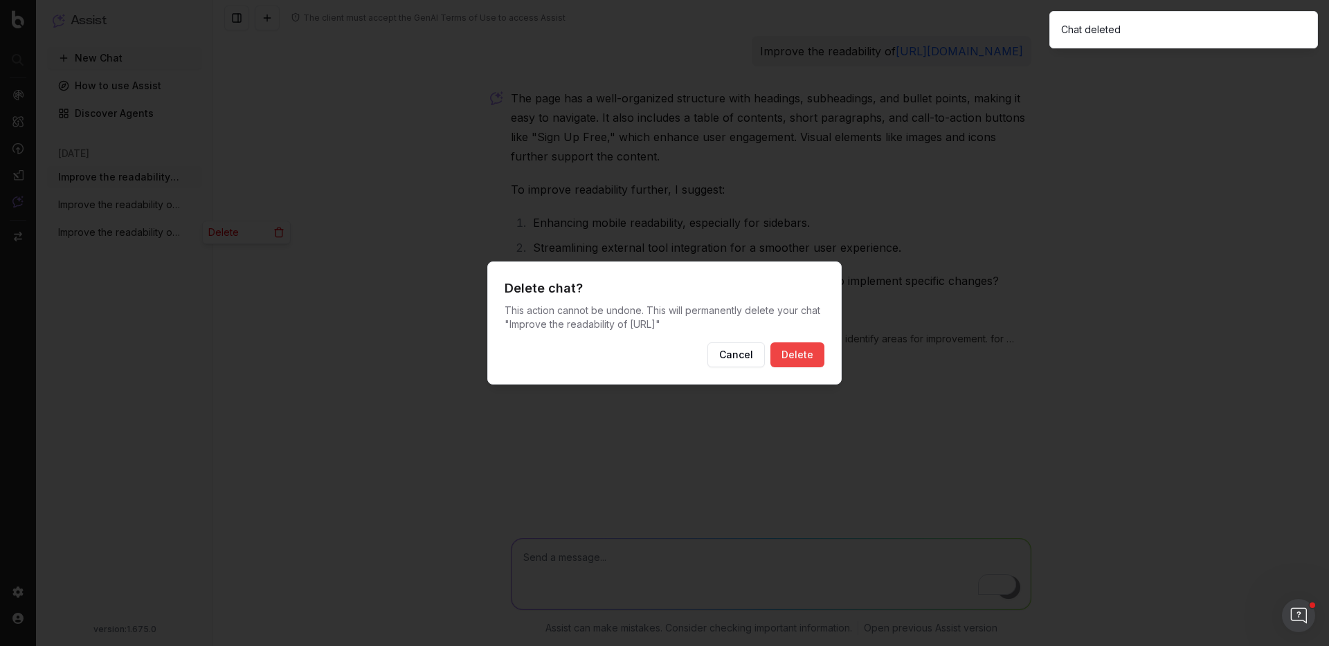
click at [707, 343] on button "Cancel" at bounding box center [735, 355] width 57 height 25
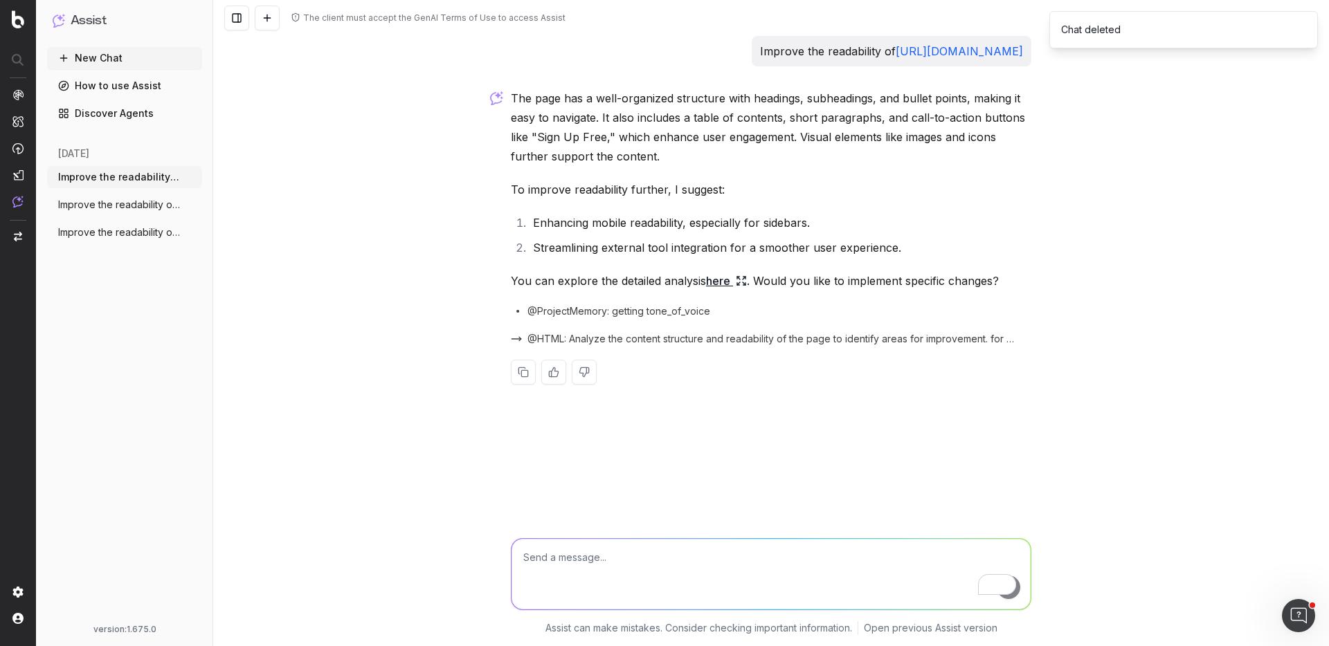
click at [105, 58] on button "New Chat" at bounding box center [124, 58] width 155 height 22
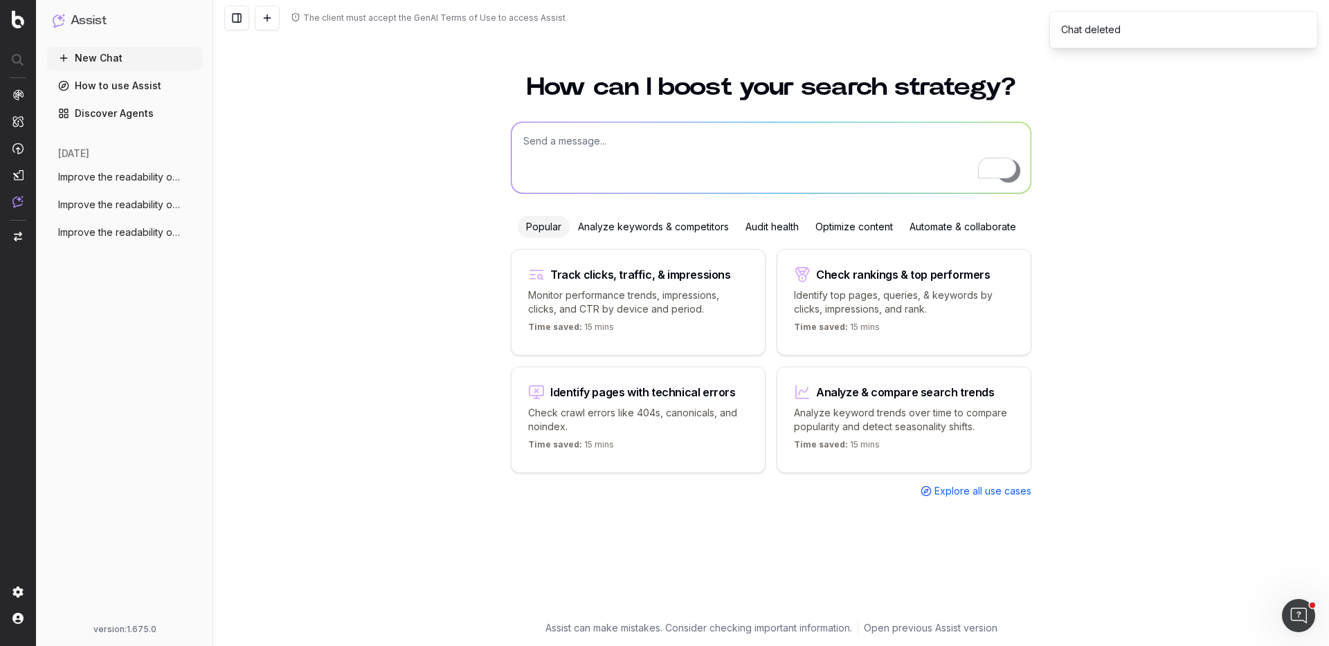
click at [856, 219] on div "Optimize content" at bounding box center [854, 227] width 94 height 22
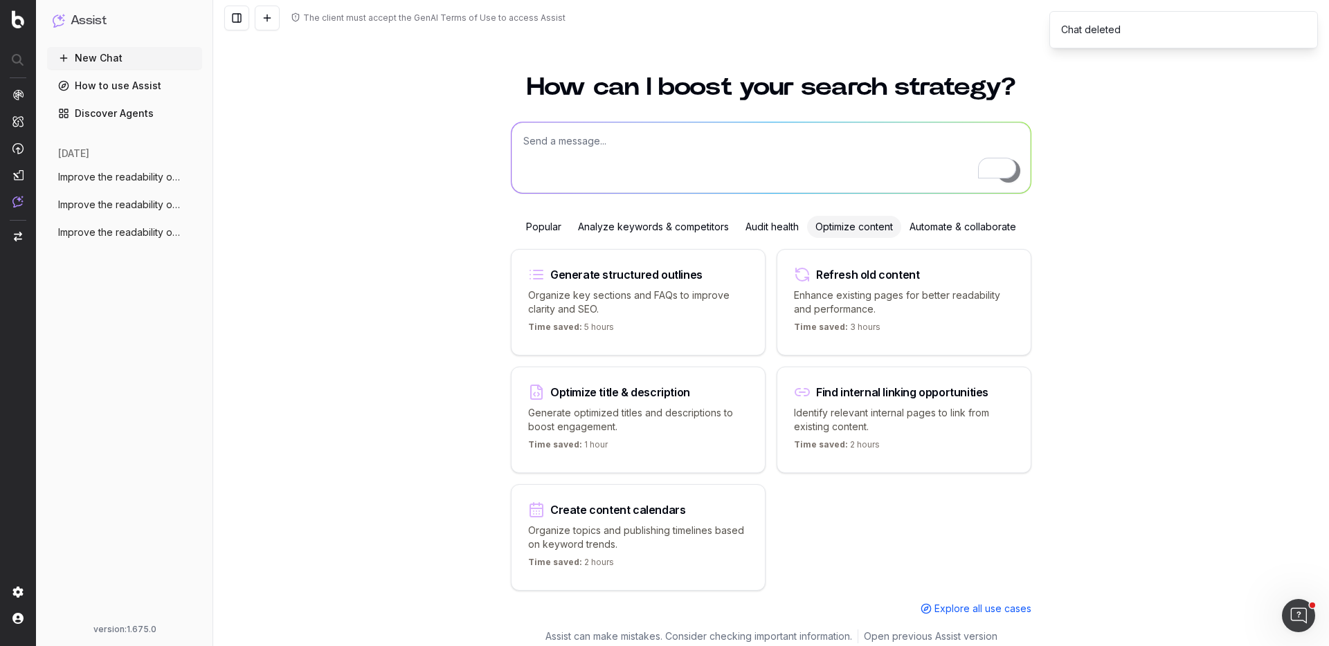
click at [858, 294] on p "Enhance existing pages for better readability and performance." at bounding box center [904, 303] width 220 height 28
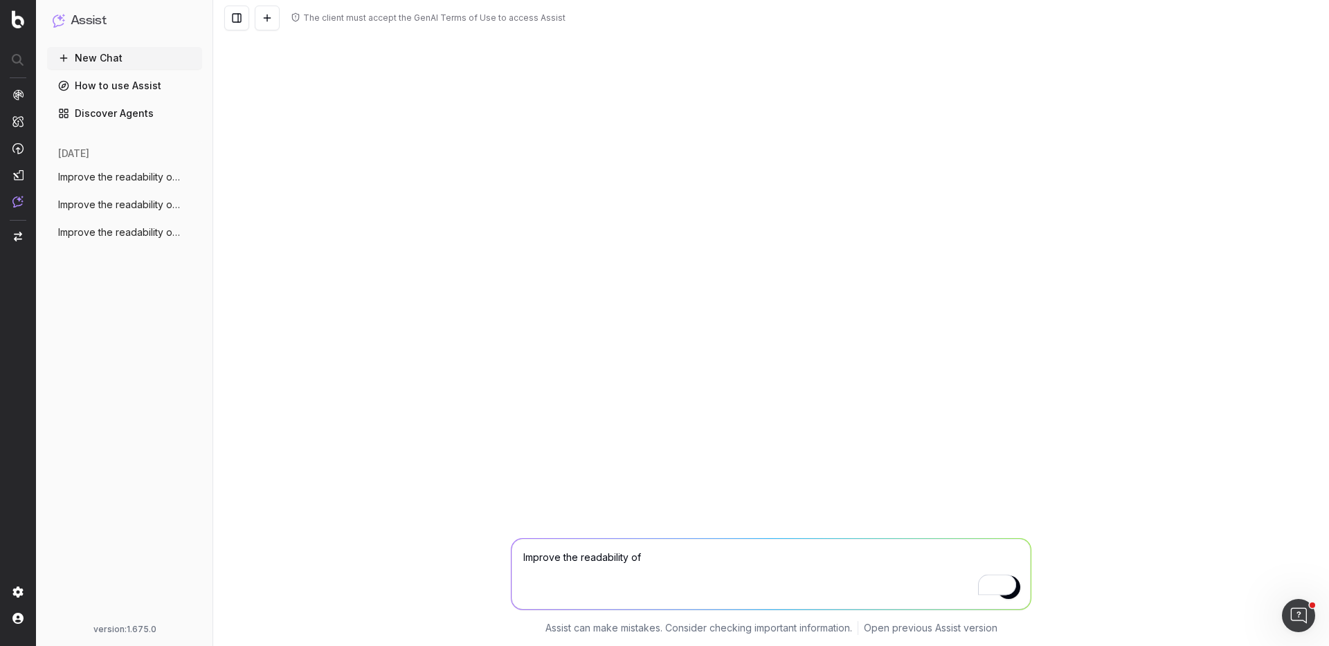
paste textarea "https://www.turbotenant.com/rent-collection/rent-collection-agency/"
type textarea "Improve the readability of https://www.turbotenant.com/rent-collection/rent-col…"
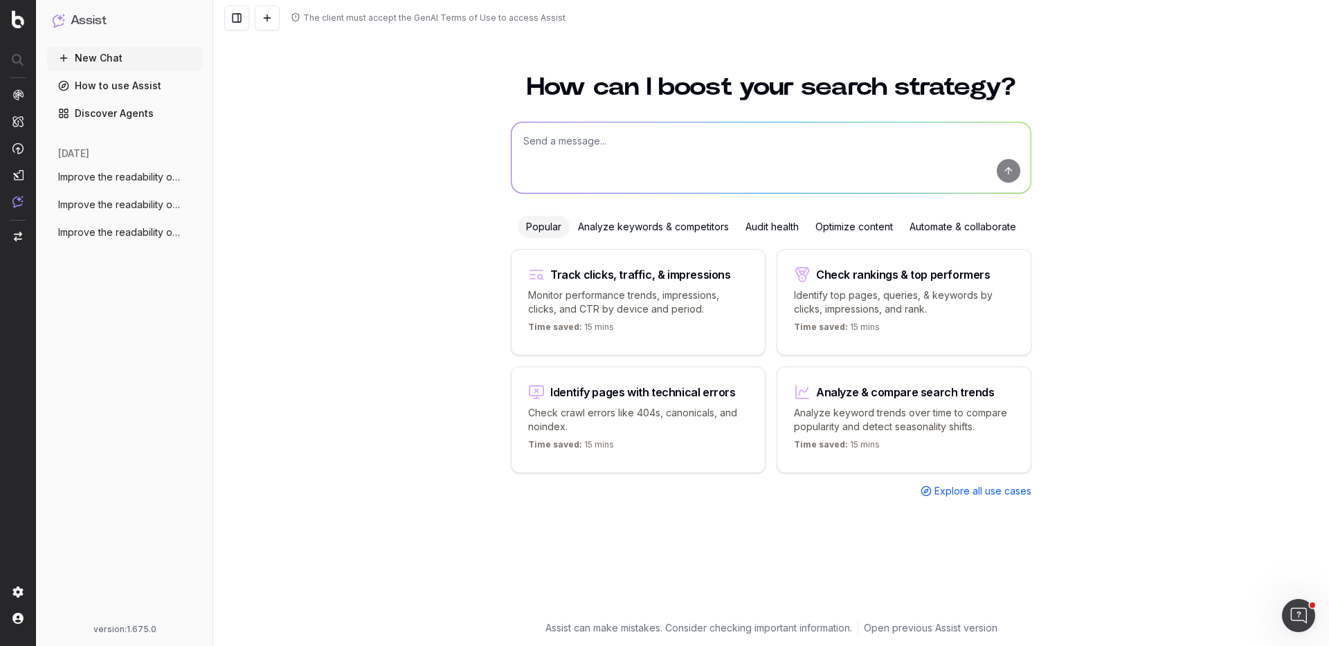
click at [92, 174] on span "Improve the readability of [URL]" at bounding box center [119, 177] width 122 height 14
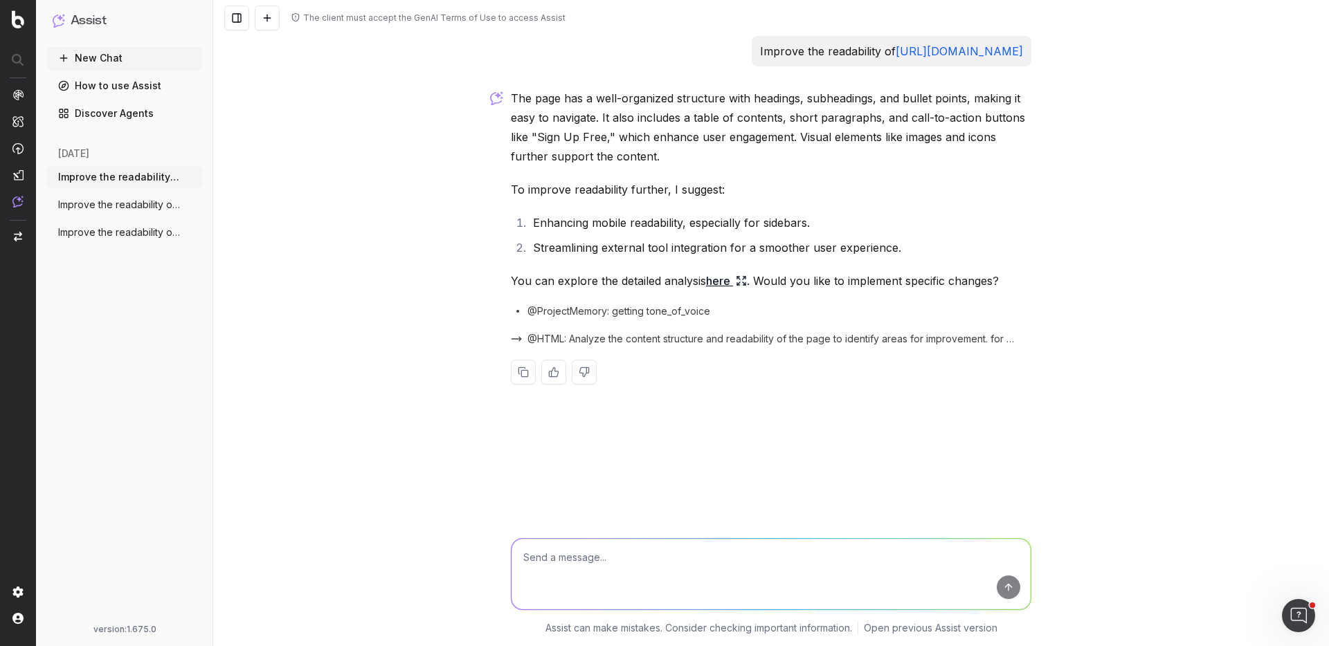
click at [190, 172] on icon "button" at bounding box center [192, 177] width 11 height 11
click at [216, 177] on span "Delete" at bounding box center [223, 177] width 30 height 14
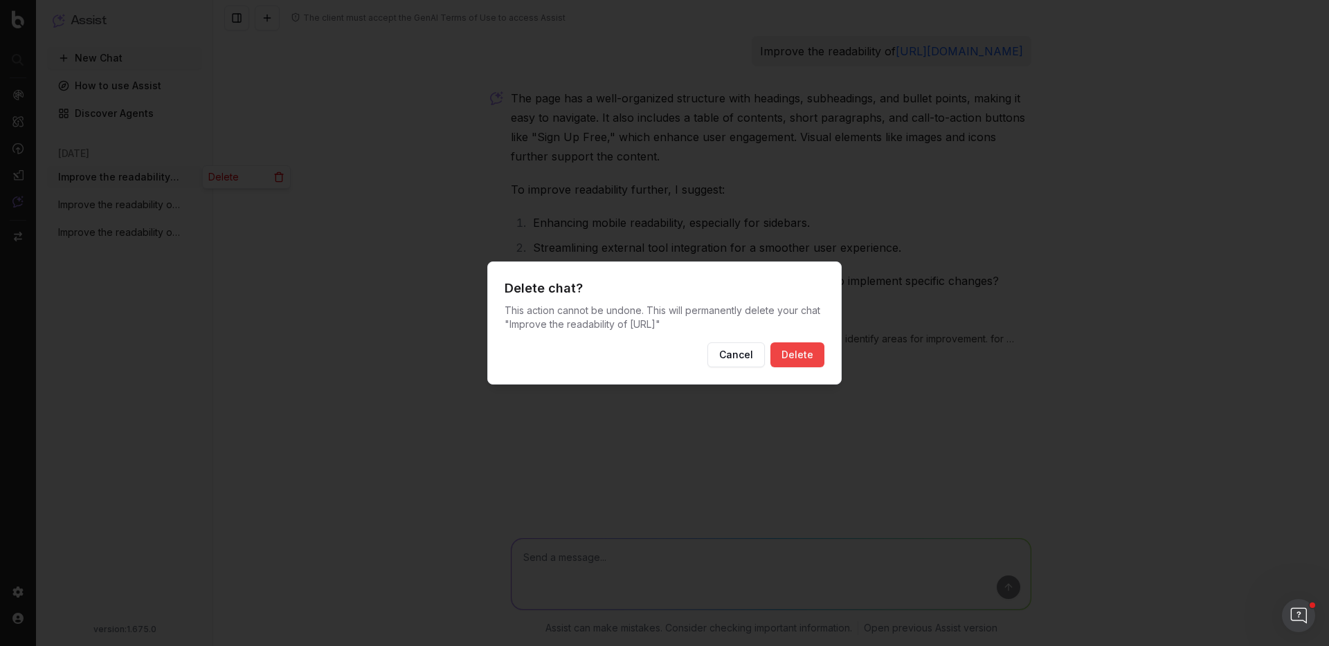
click at [707, 343] on button "Cancel" at bounding box center [735, 355] width 57 height 25
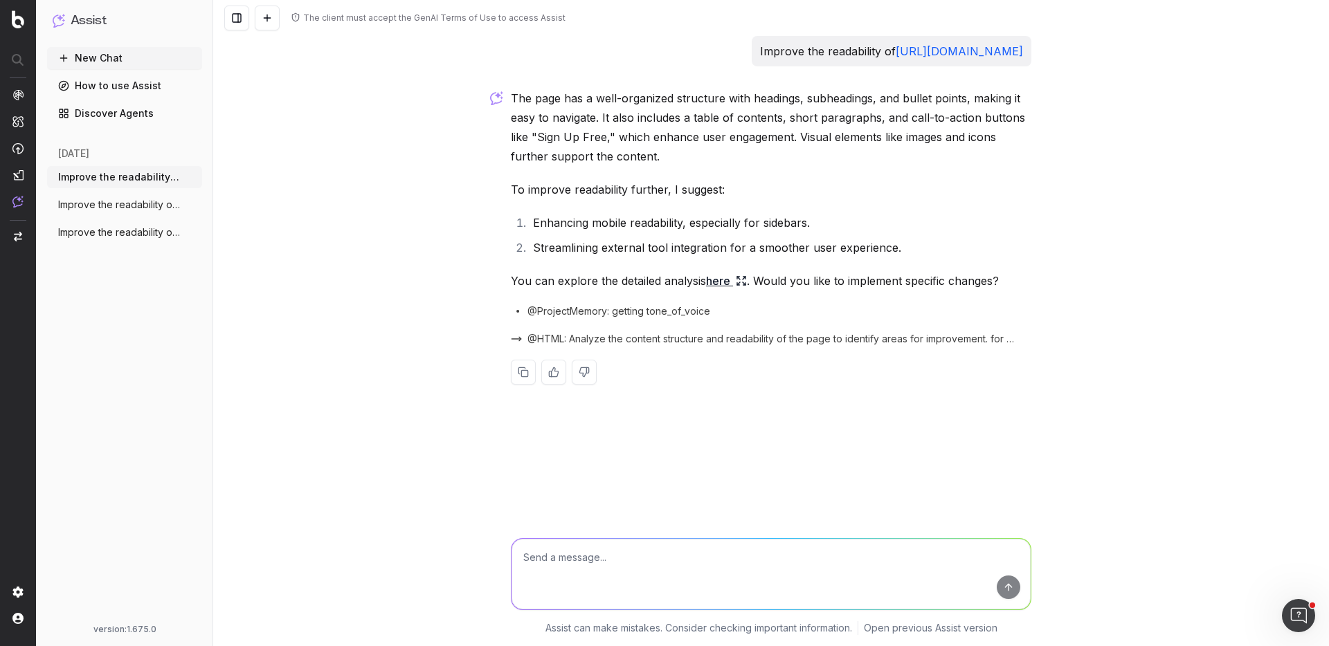
click at [190, 179] on icon "button" at bounding box center [192, 177] width 11 height 11
click at [215, 177] on span "Delete" at bounding box center [223, 177] width 30 height 14
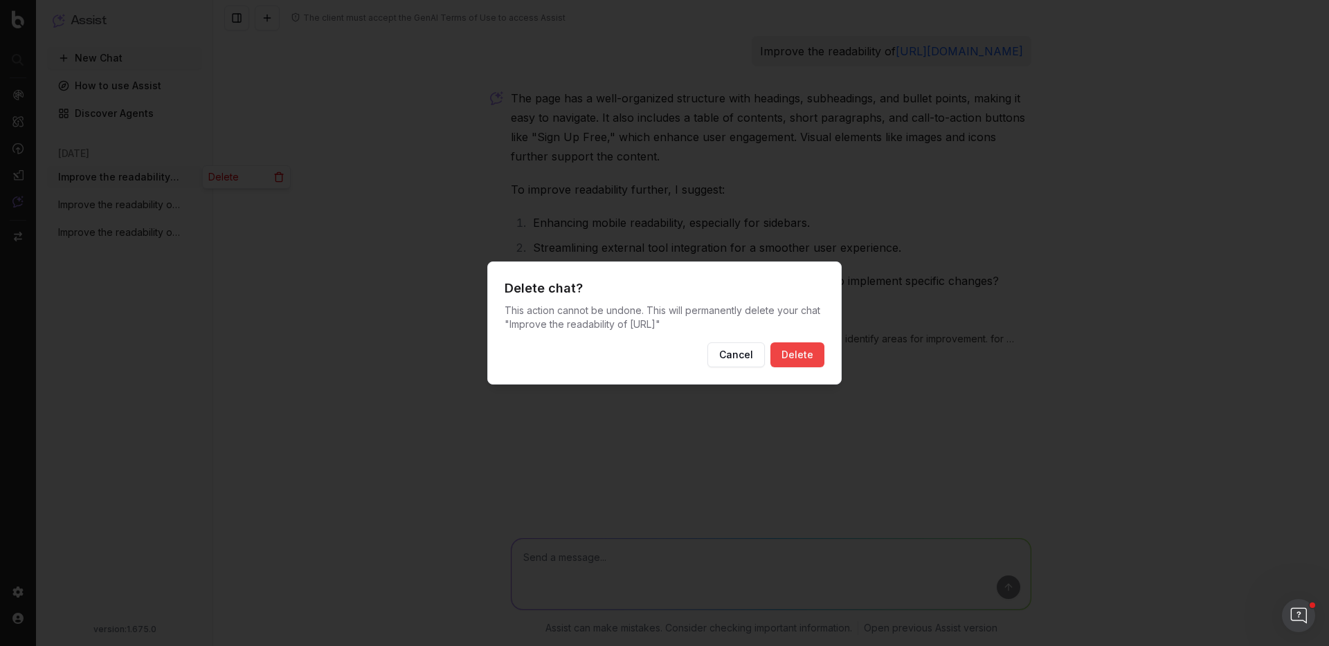
click at [707, 343] on button "Cancel" at bounding box center [735, 355] width 57 height 25
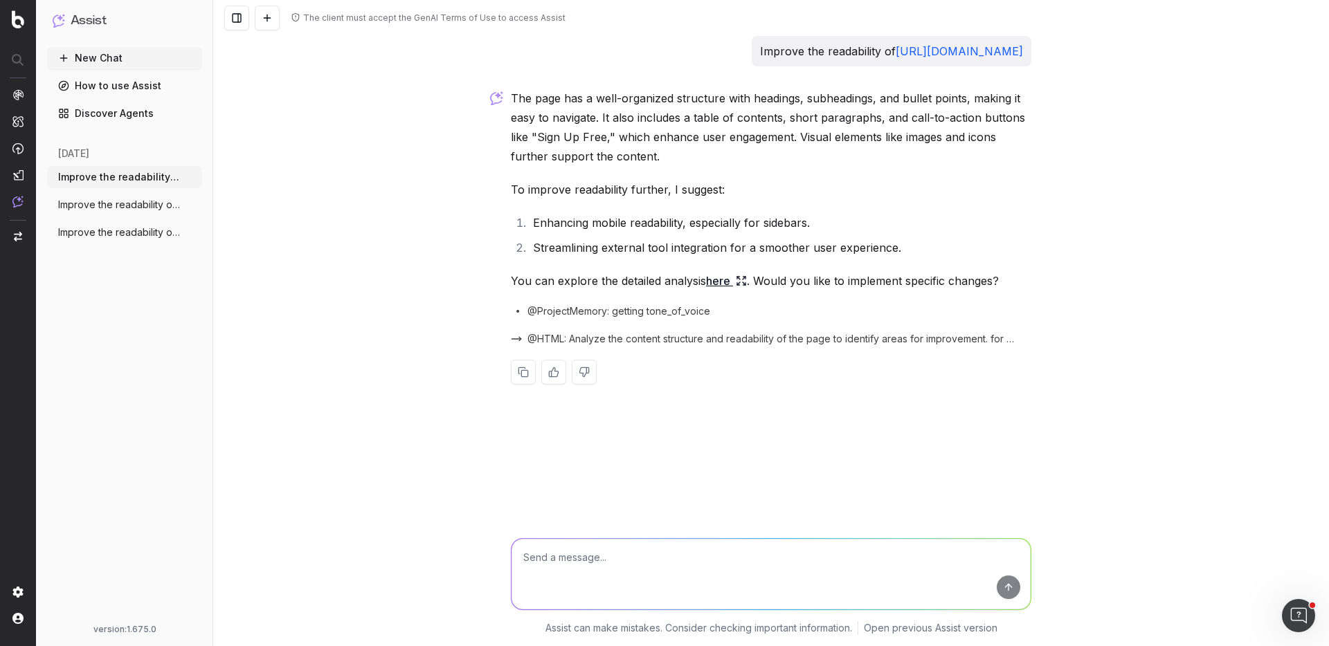
click at [192, 202] on circle "button" at bounding box center [192, 201] width 1 height 1
click at [222, 205] on span "Delete" at bounding box center [223, 205] width 30 height 14
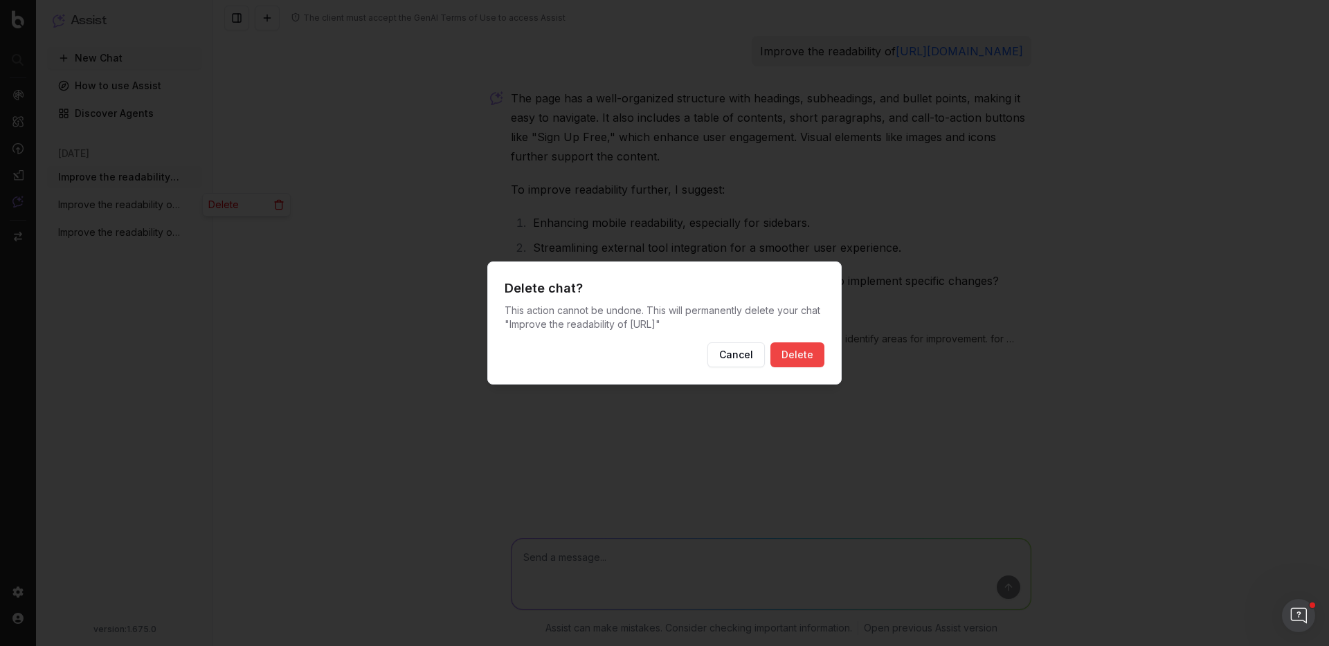
click at [707, 343] on button "Cancel" at bounding box center [735, 355] width 57 height 25
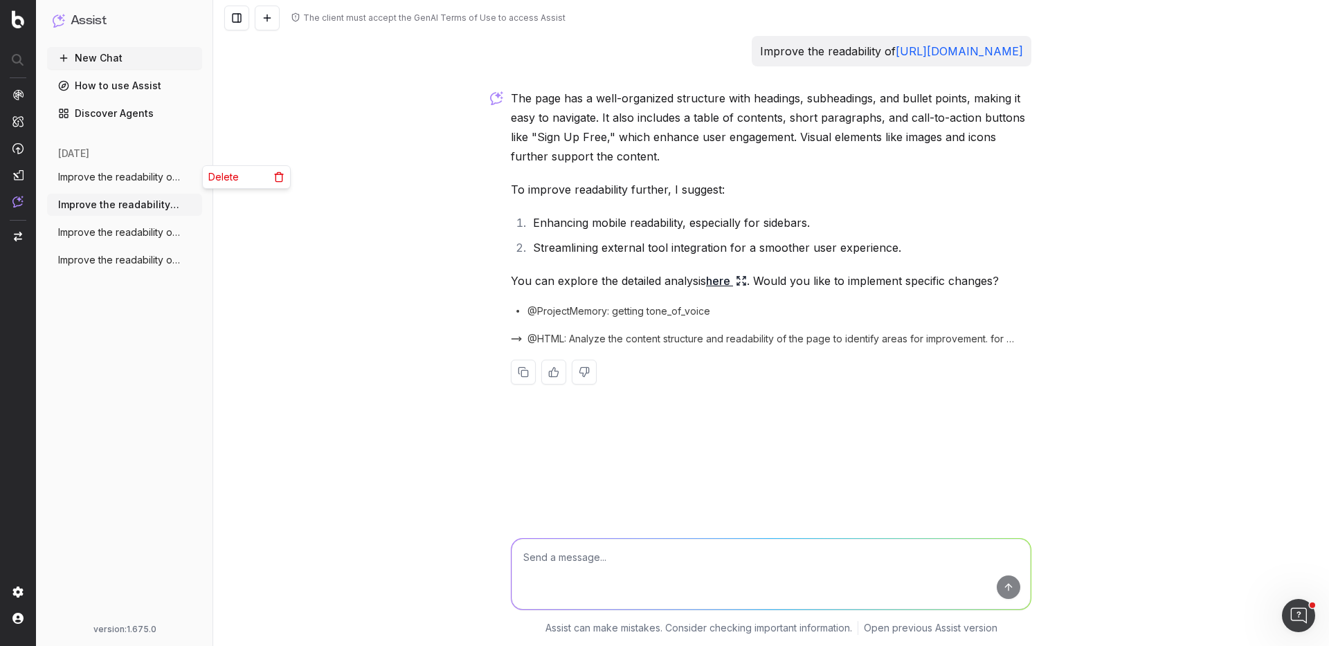
click at [192, 179] on icon "button" at bounding box center [192, 177] width 11 height 11
click at [226, 177] on span "Delete" at bounding box center [223, 177] width 30 height 14
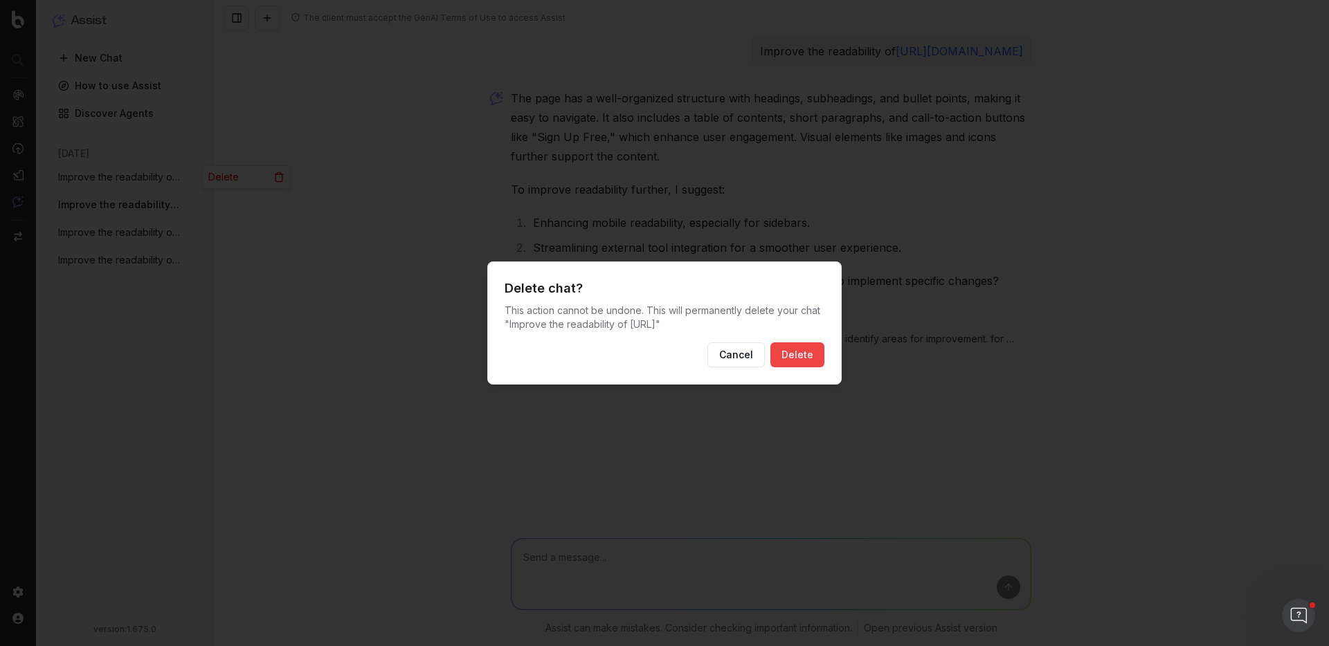
click at [789, 353] on button "Delete" at bounding box center [797, 355] width 54 height 25
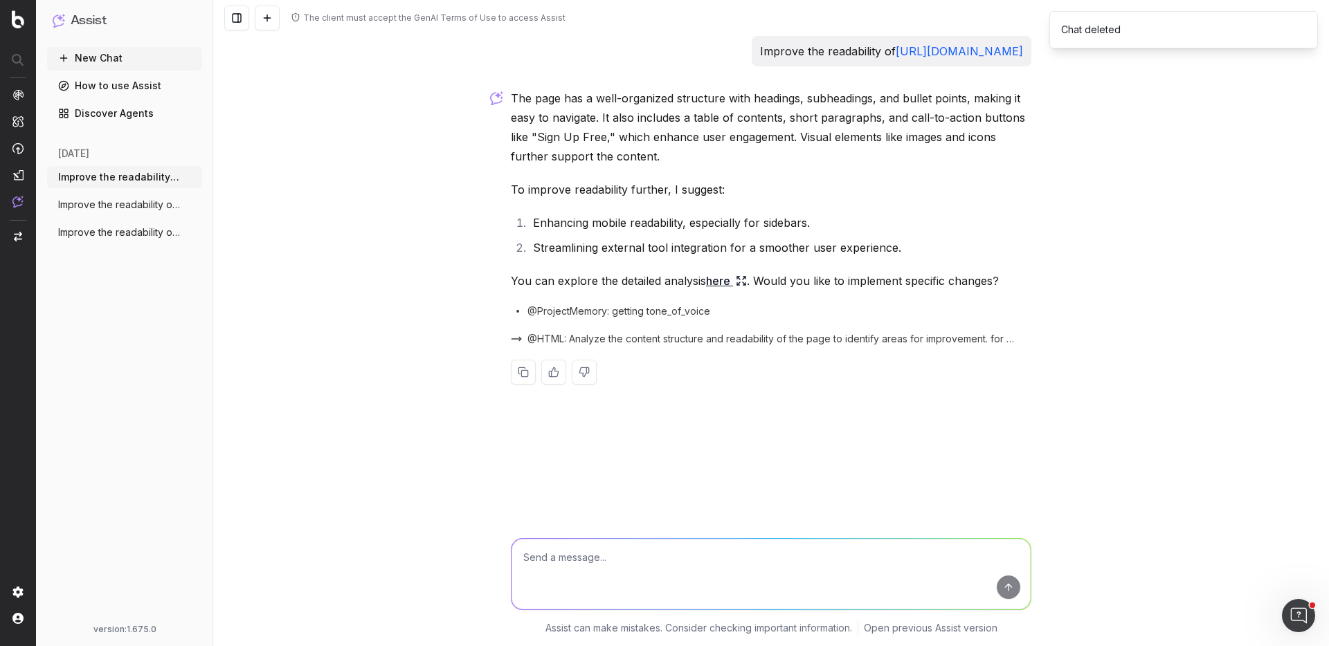
click at [192, 177] on circle "button" at bounding box center [192, 177] width 1 height 1
click at [231, 179] on span "Delete" at bounding box center [223, 177] width 30 height 14
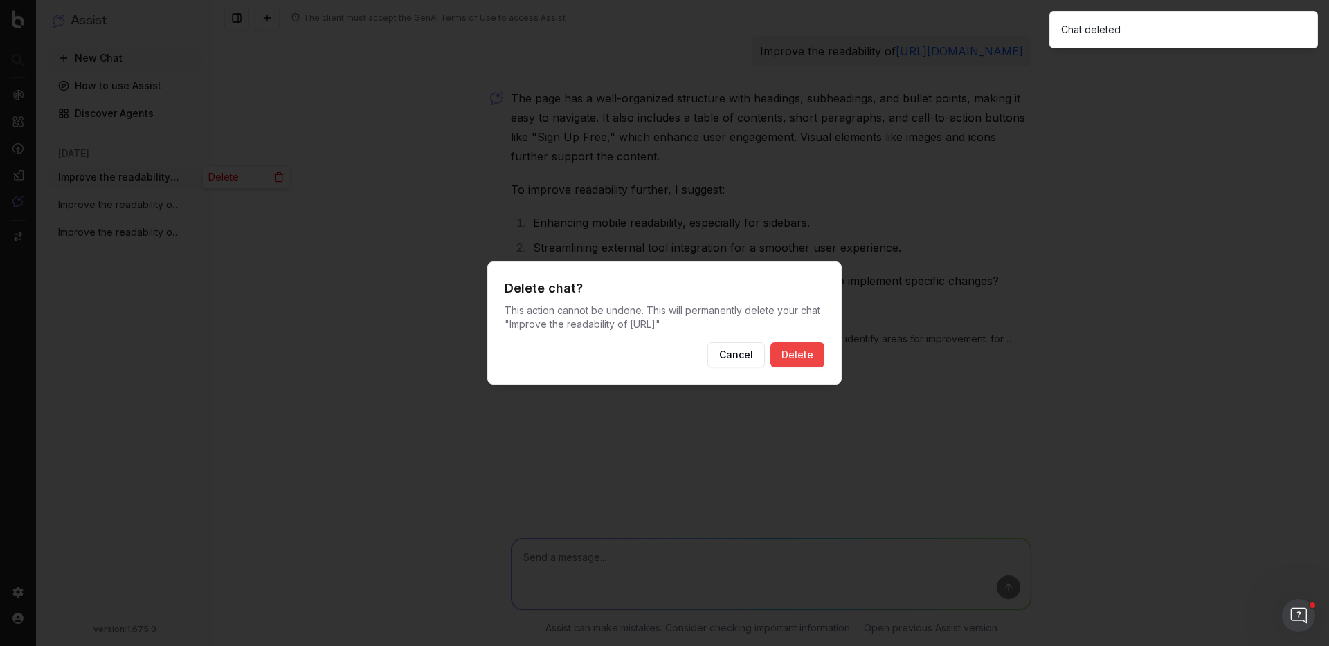
click at [794, 354] on button "Delete" at bounding box center [797, 355] width 54 height 25
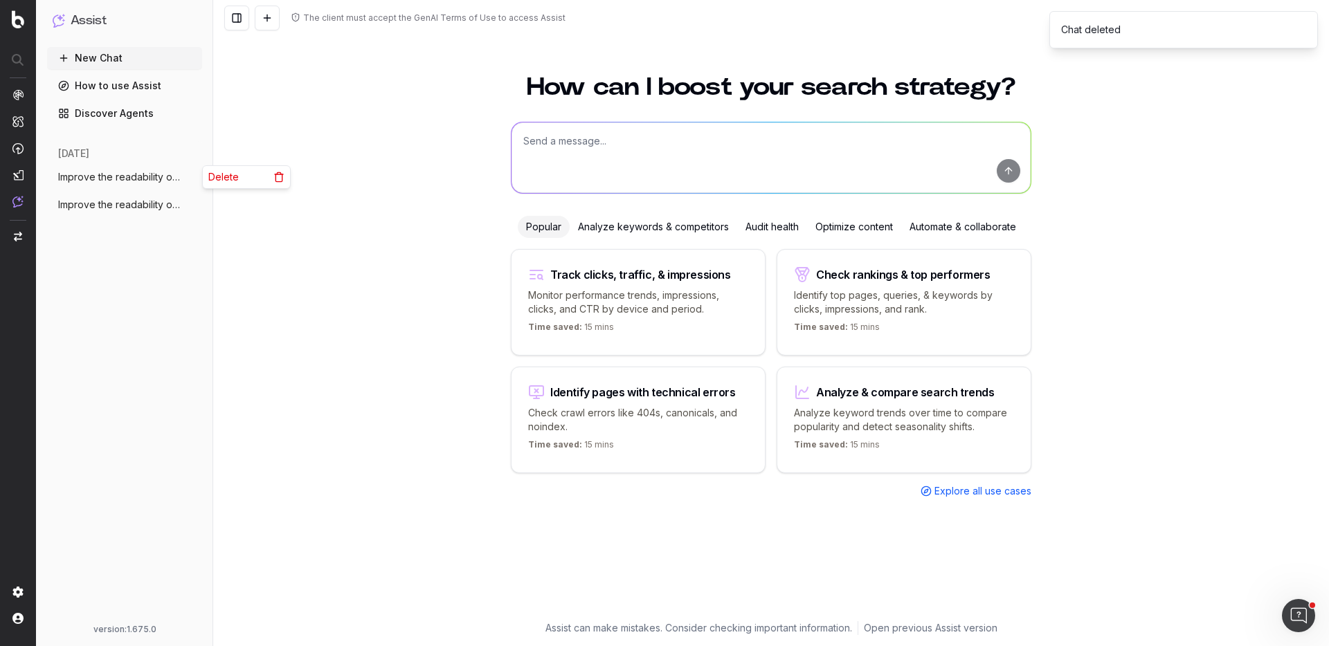
click at [193, 178] on icon "button" at bounding box center [192, 177] width 11 height 11
click at [220, 180] on span "Delete" at bounding box center [223, 177] width 30 height 14
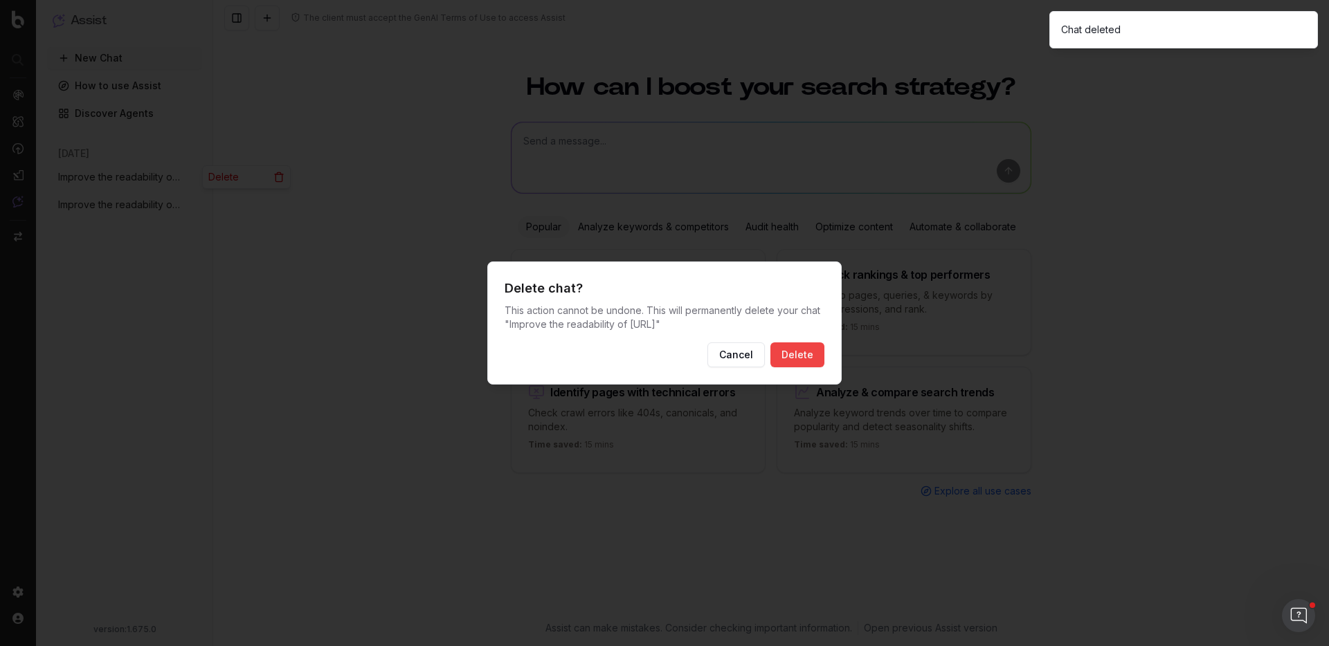
click at [795, 352] on button "Delete" at bounding box center [797, 355] width 54 height 25
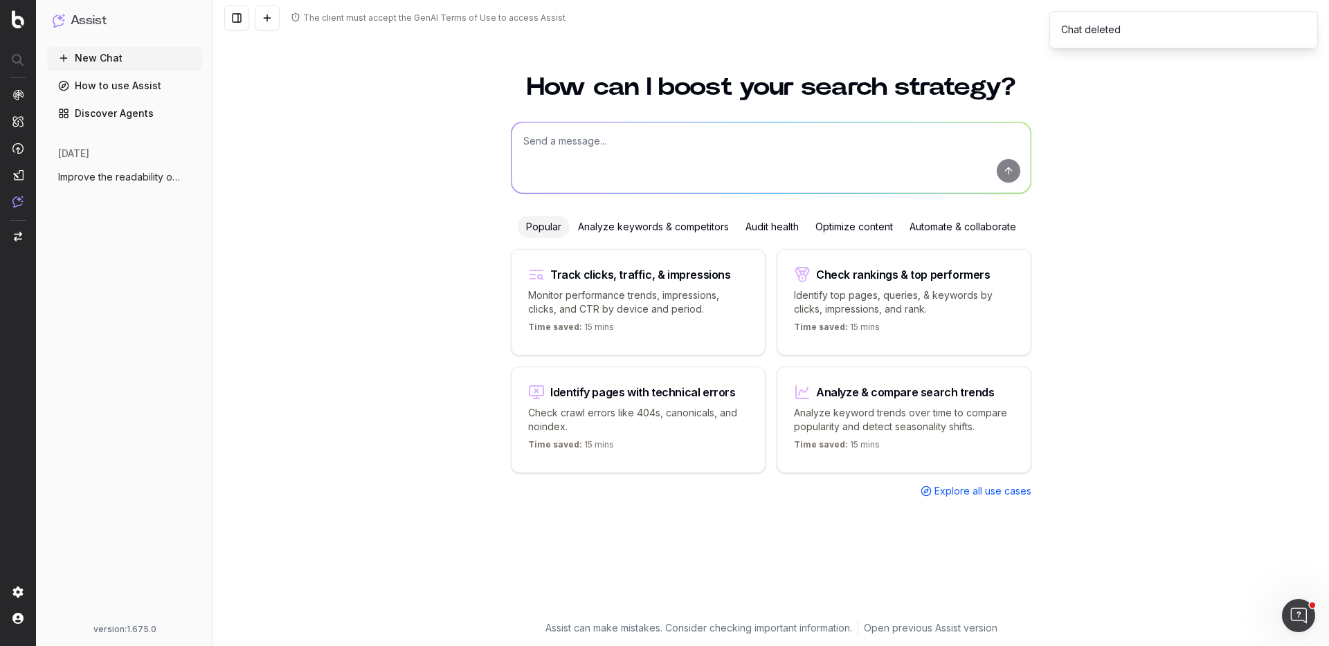
click at [192, 177] on circle "button" at bounding box center [192, 177] width 1 height 1
click at [222, 178] on span "Delete" at bounding box center [223, 177] width 30 height 14
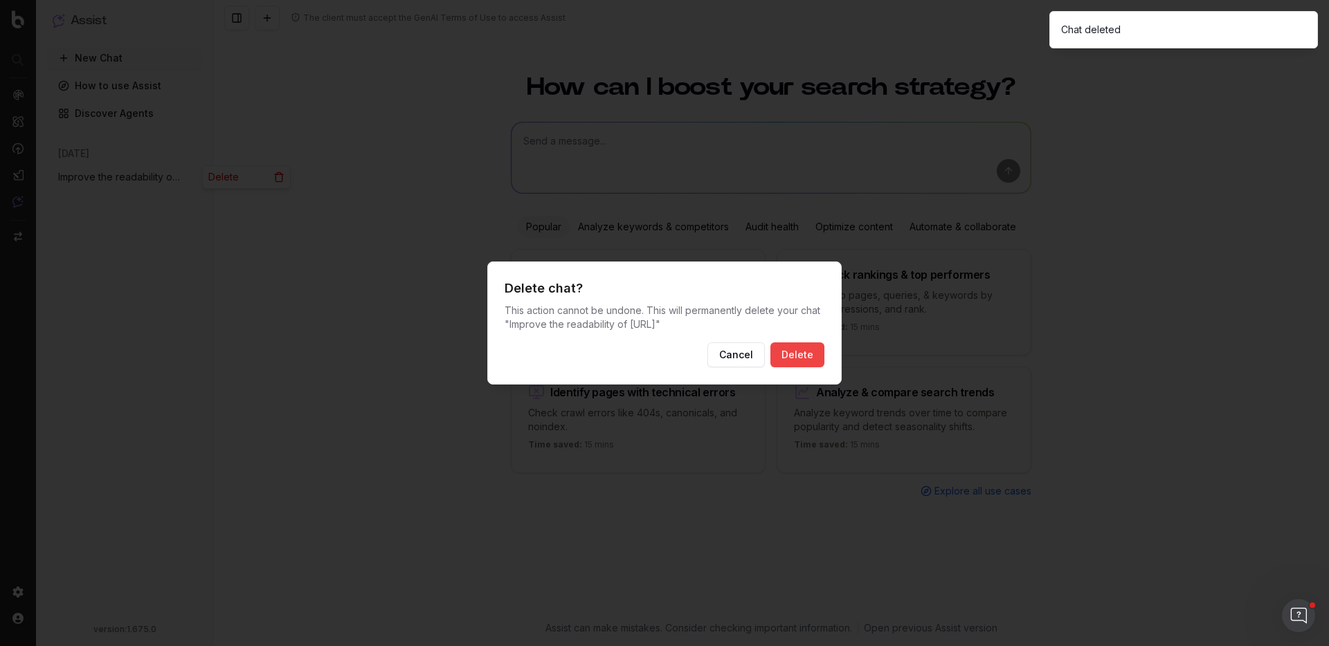
click at [790, 354] on button "Delete" at bounding box center [797, 355] width 54 height 25
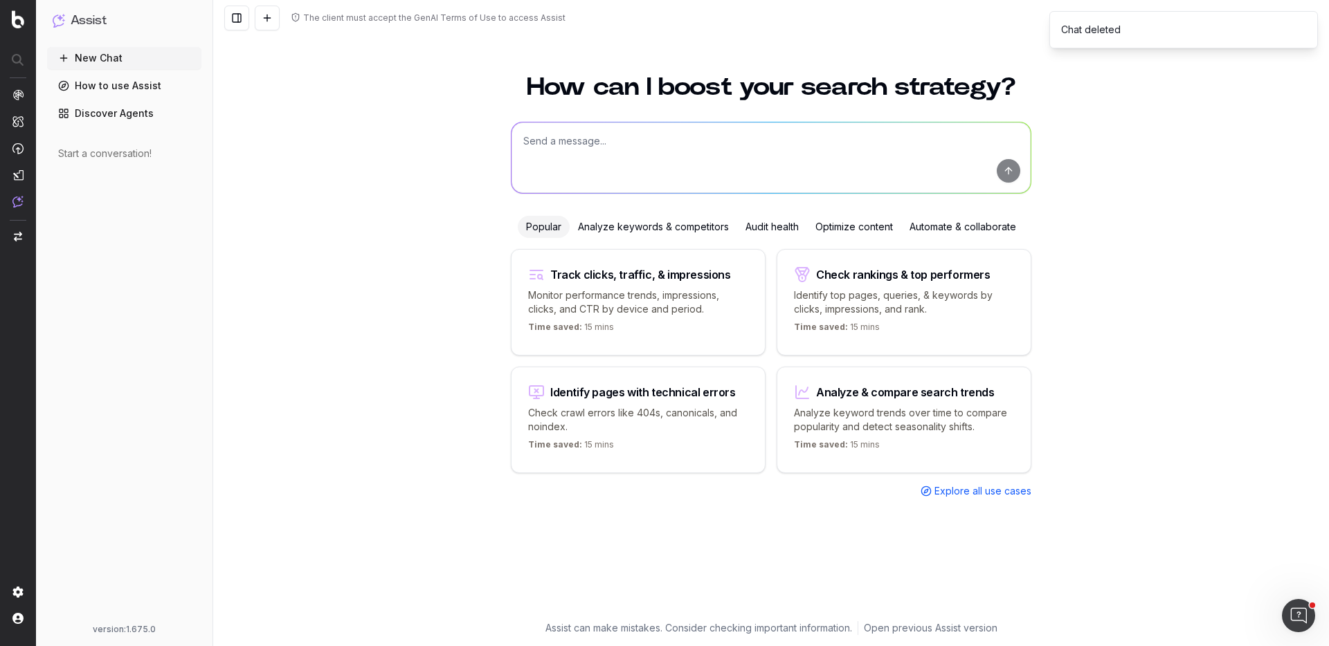
click at [821, 227] on div "Optimize content" at bounding box center [854, 227] width 94 height 22
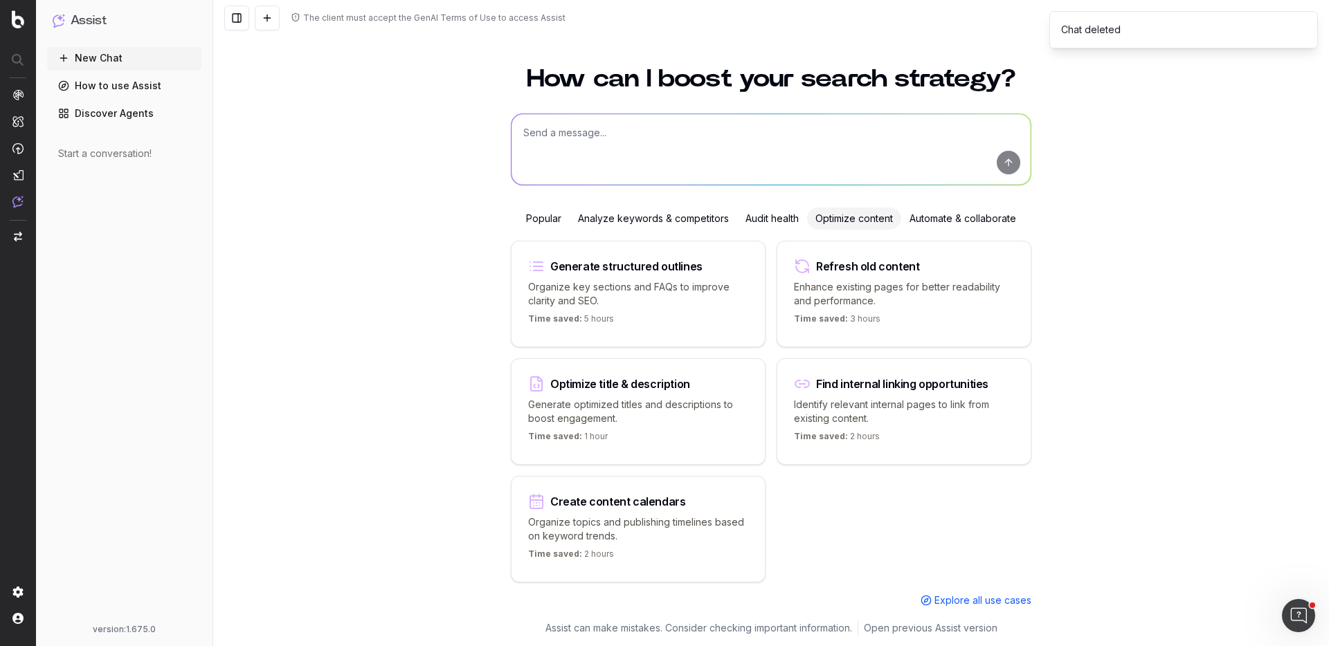
click at [608, 163] on textarea at bounding box center [771, 149] width 519 height 71
type textarea "What are the best pages to refresh existing content for better readability and …"
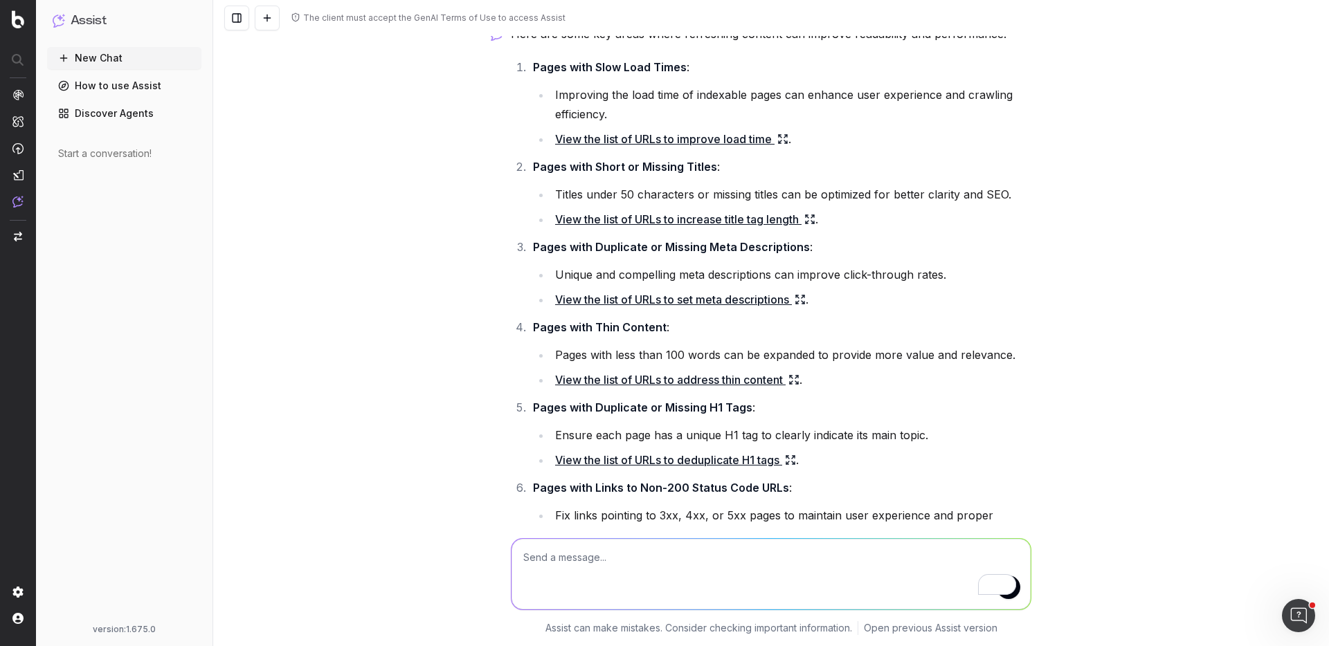
scroll to position [54, 0]
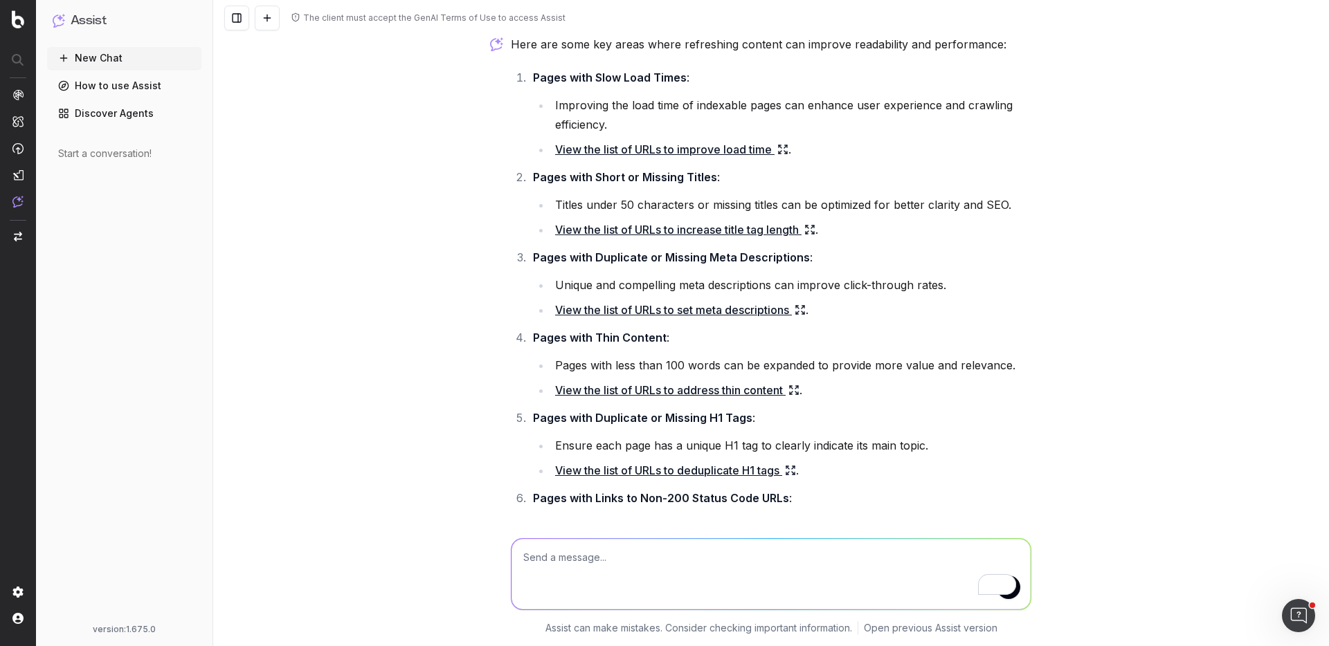
click at [623, 149] on link "View the list of URLs to improve load time" at bounding box center [671, 149] width 233 height 19
click at [612, 149] on link "View the list of URLs to improve load time" at bounding box center [671, 149] width 233 height 19
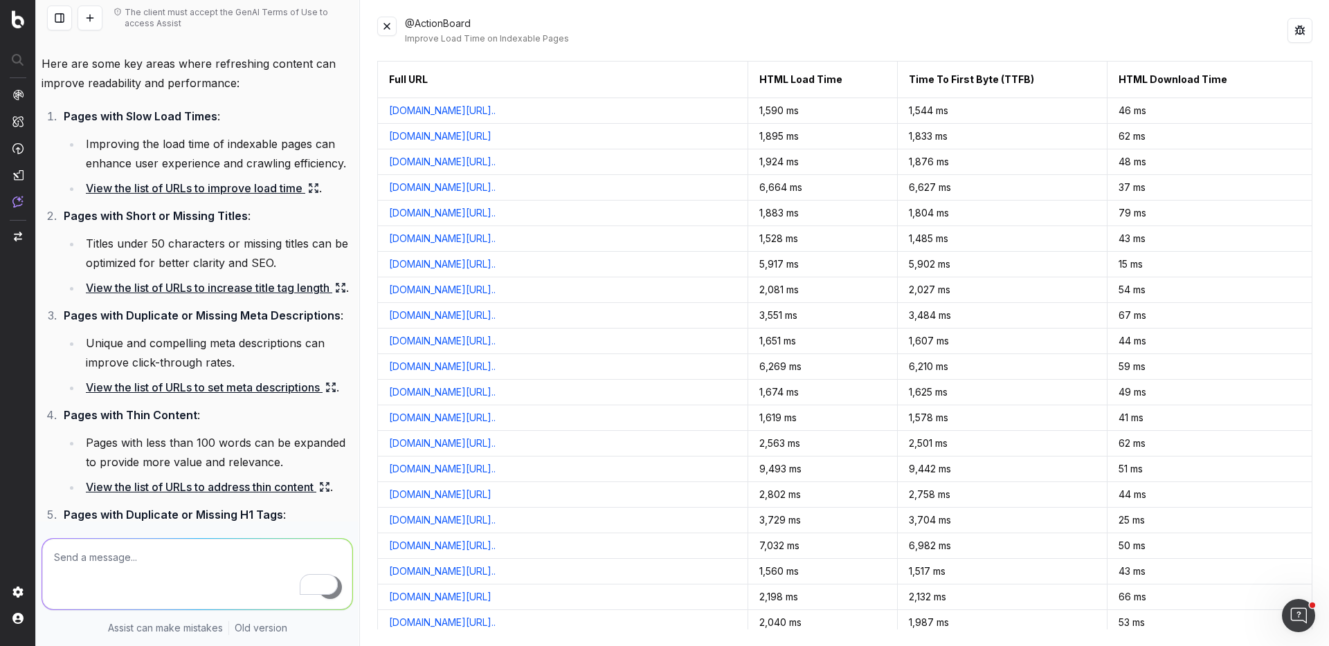
click at [386, 29] on button at bounding box center [386, 26] width 19 height 19
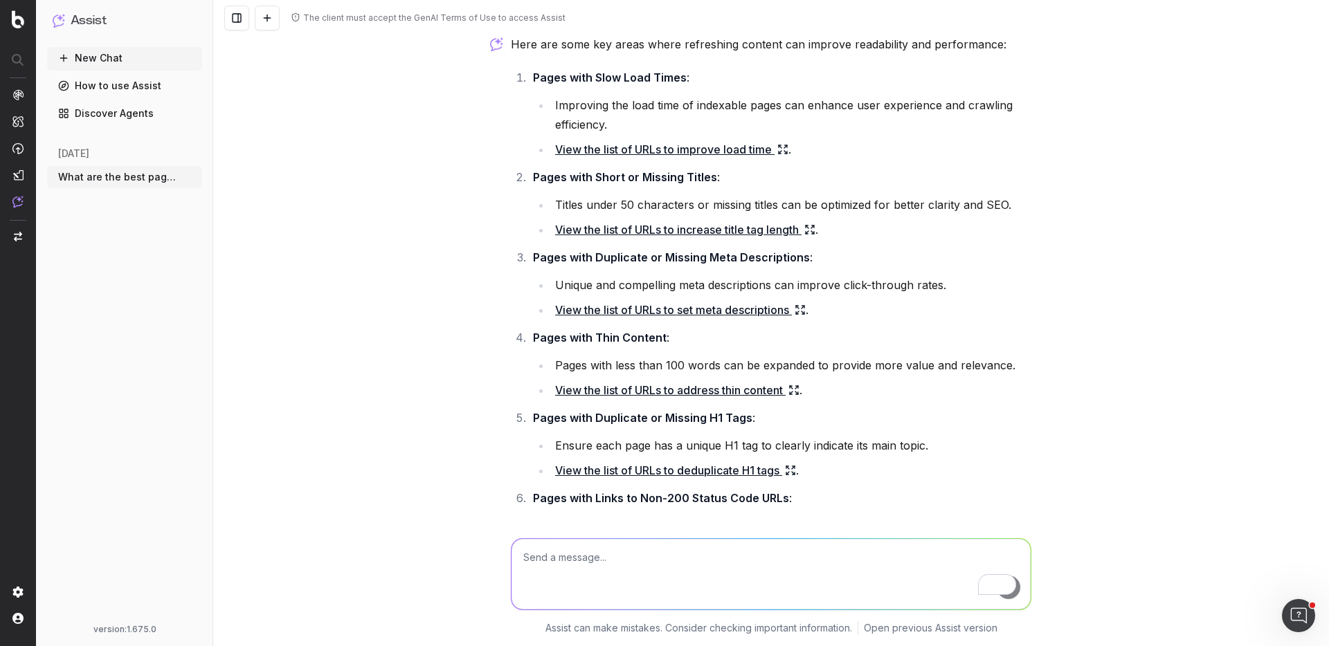
click at [623, 233] on link "View the list of URLs to increase title tag length" at bounding box center [685, 229] width 260 height 19
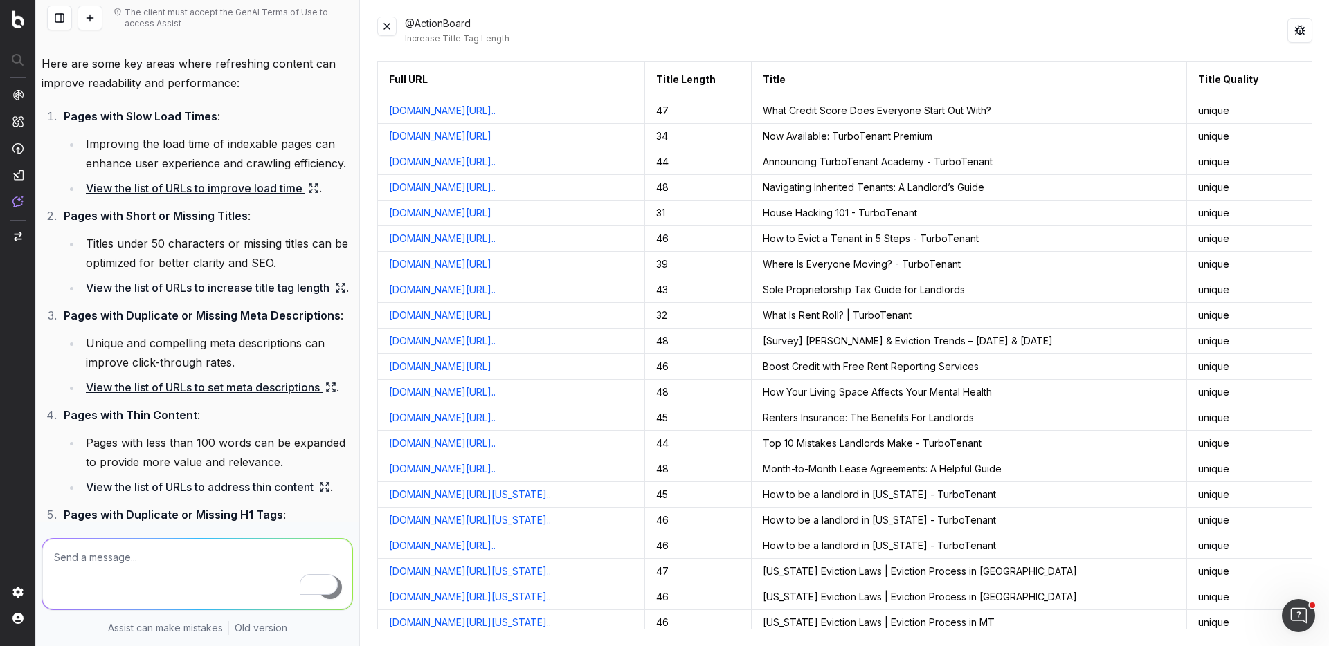
click at [383, 30] on button at bounding box center [386, 26] width 19 height 19
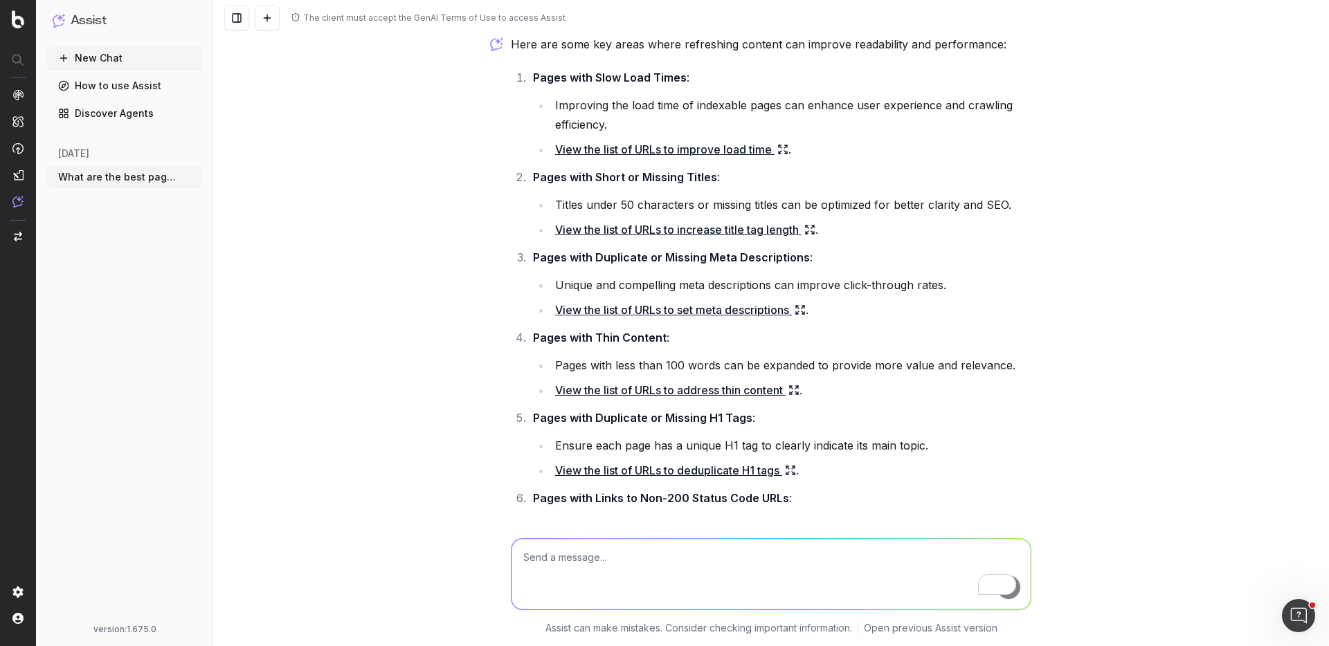
click at [678, 389] on link "View the list of URLs to address thin content" at bounding box center [677, 390] width 244 height 19
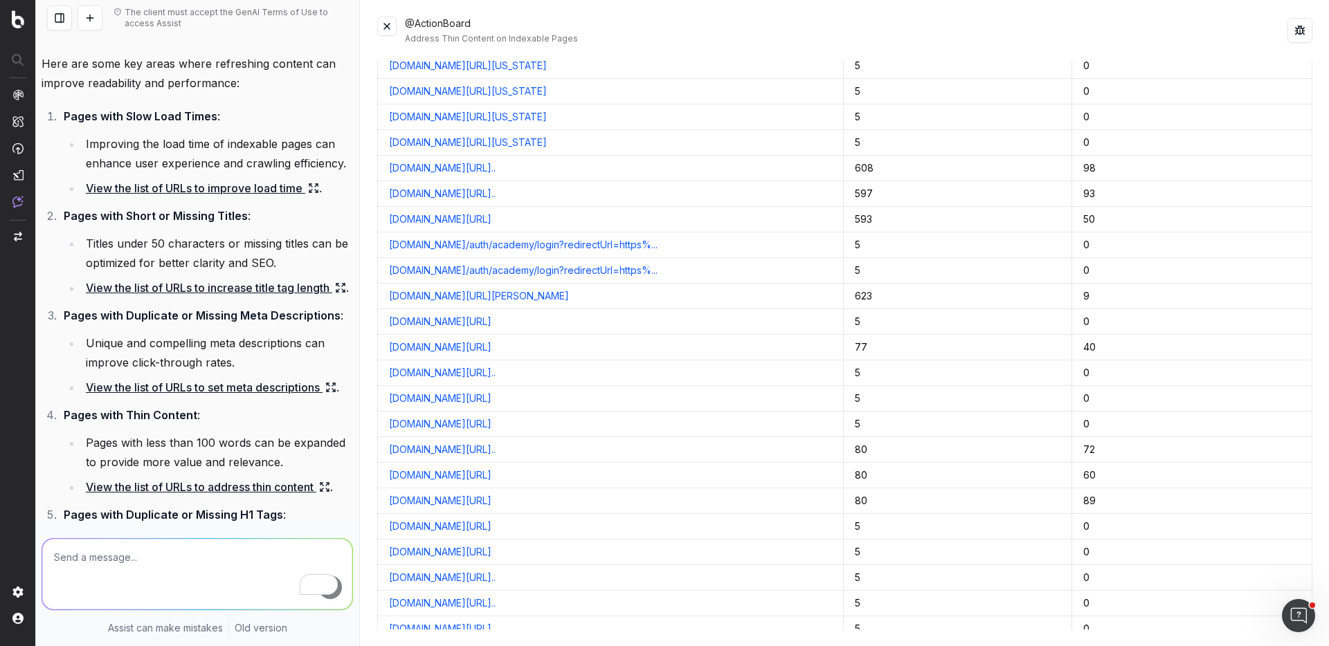
scroll to position [3028, 0]
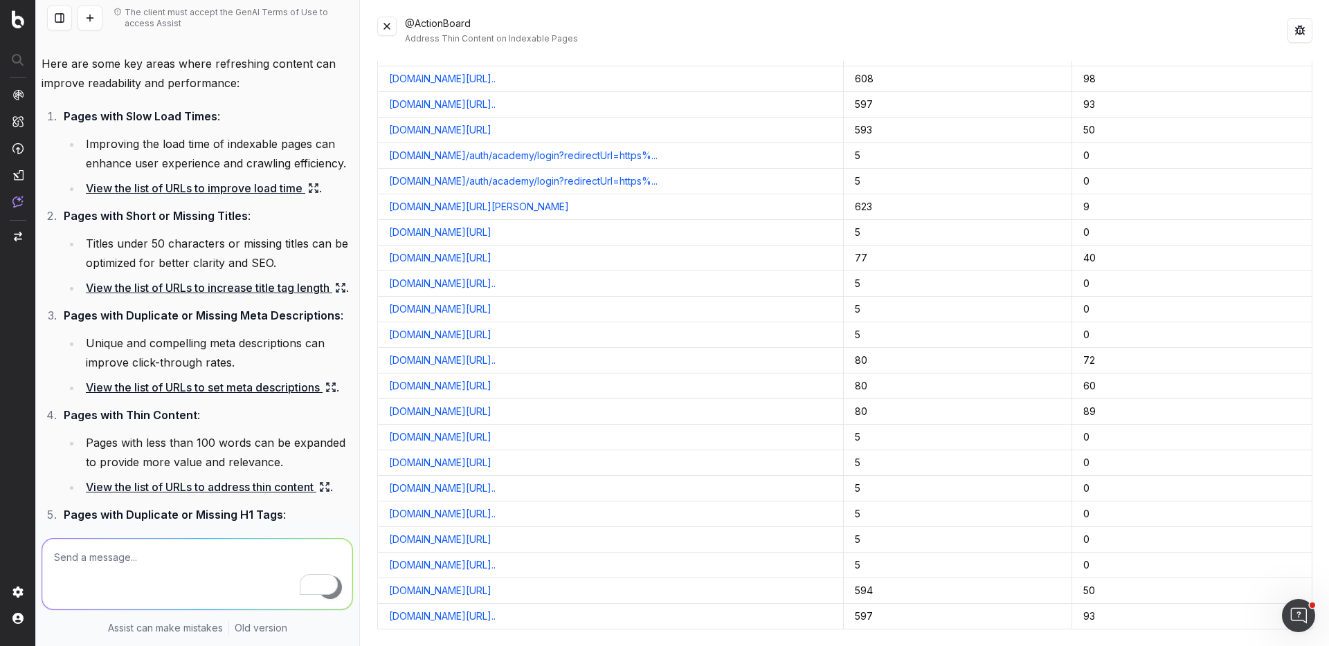
click at [491, 591] on link "[DOMAIN_NAME][URL]" at bounding box center [440, 591] width 102 height 14
click at [383, 32] on button at bounding box center [386, 26] width 19 height 19
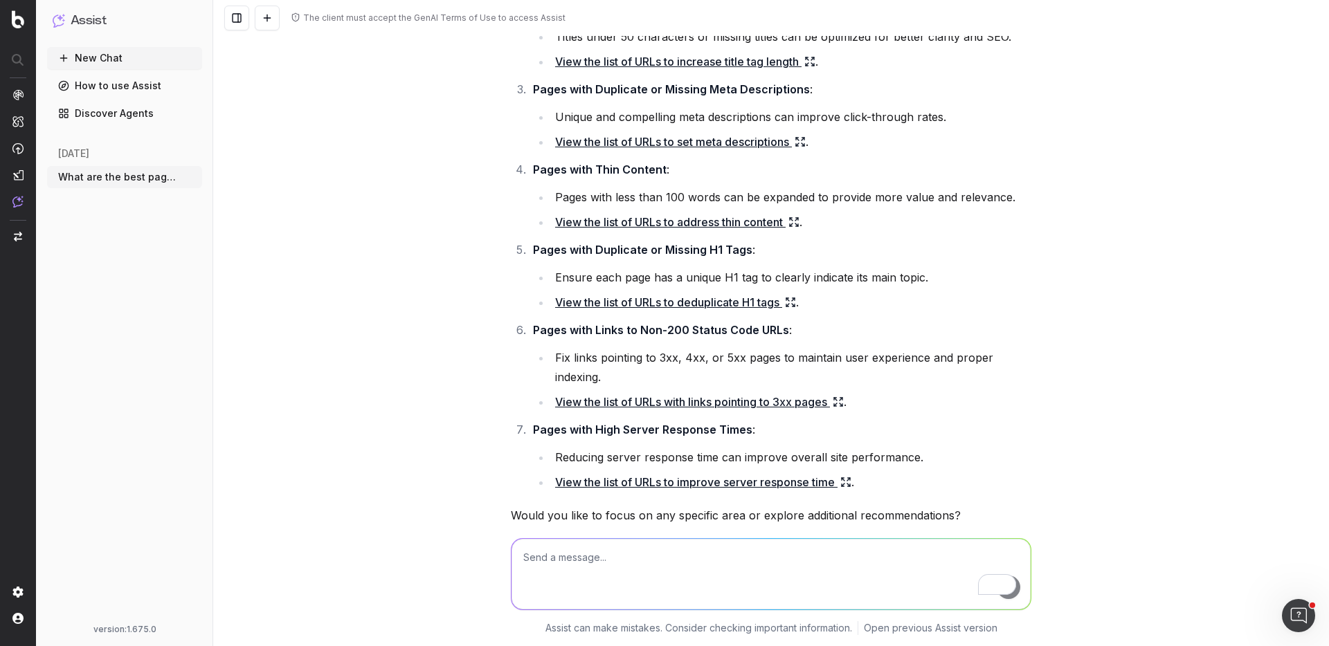
scroll to position [160, 0]
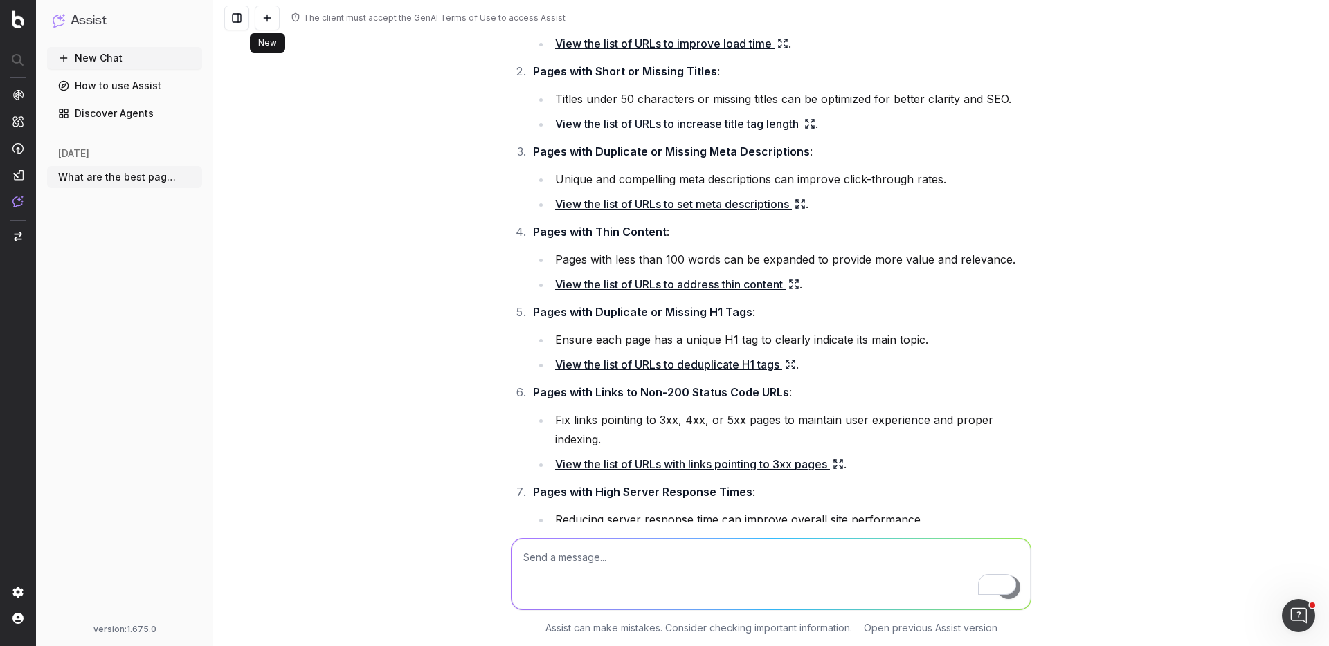
click at [269, 14] on button at bounding box center [267, 18] width 25 height 25
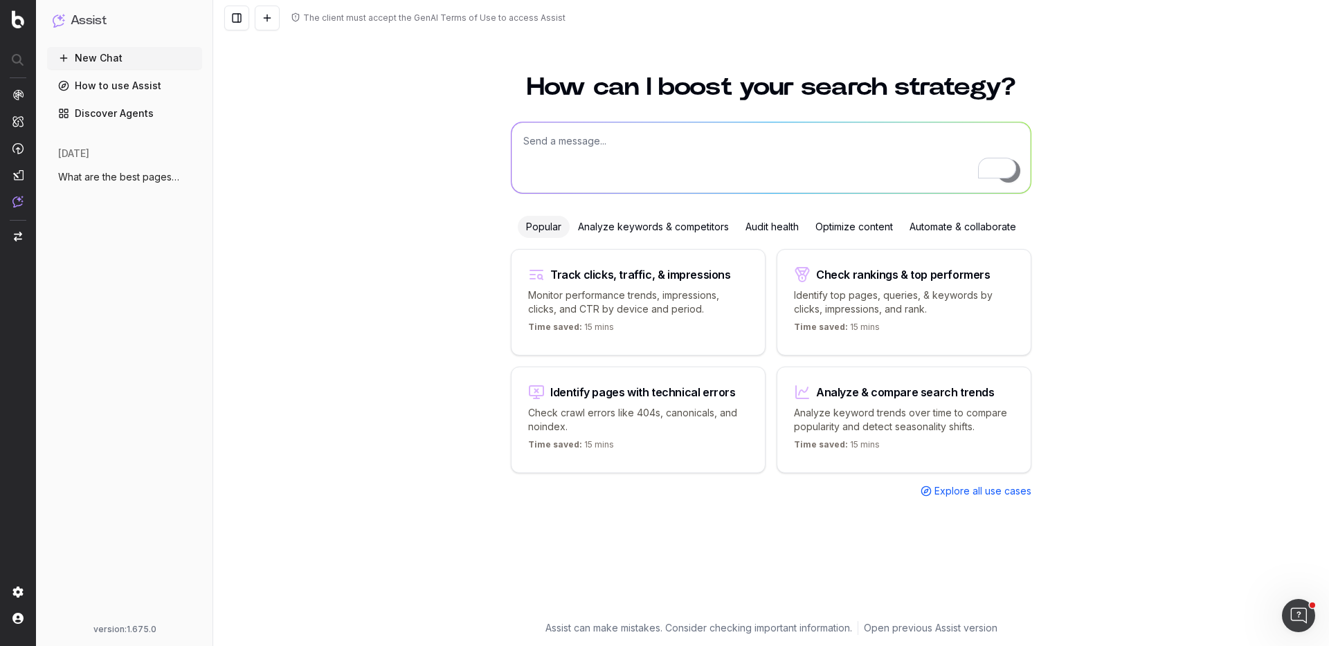
click at [865, 226] on div "Optimize content" at bounding box center [854, 227] width 94 height 22
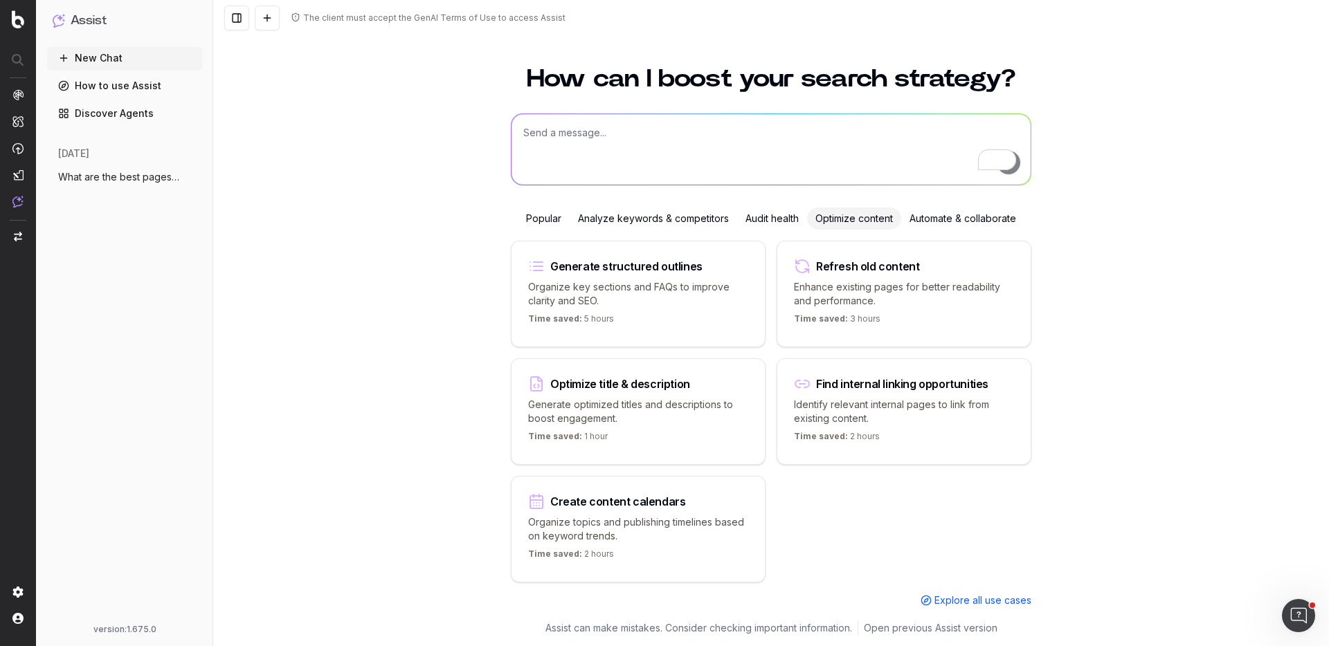
click at [861, 280] on p "Enhance existing pages for better readability and performance." at bounding box center [904, 294] width 220 height 28
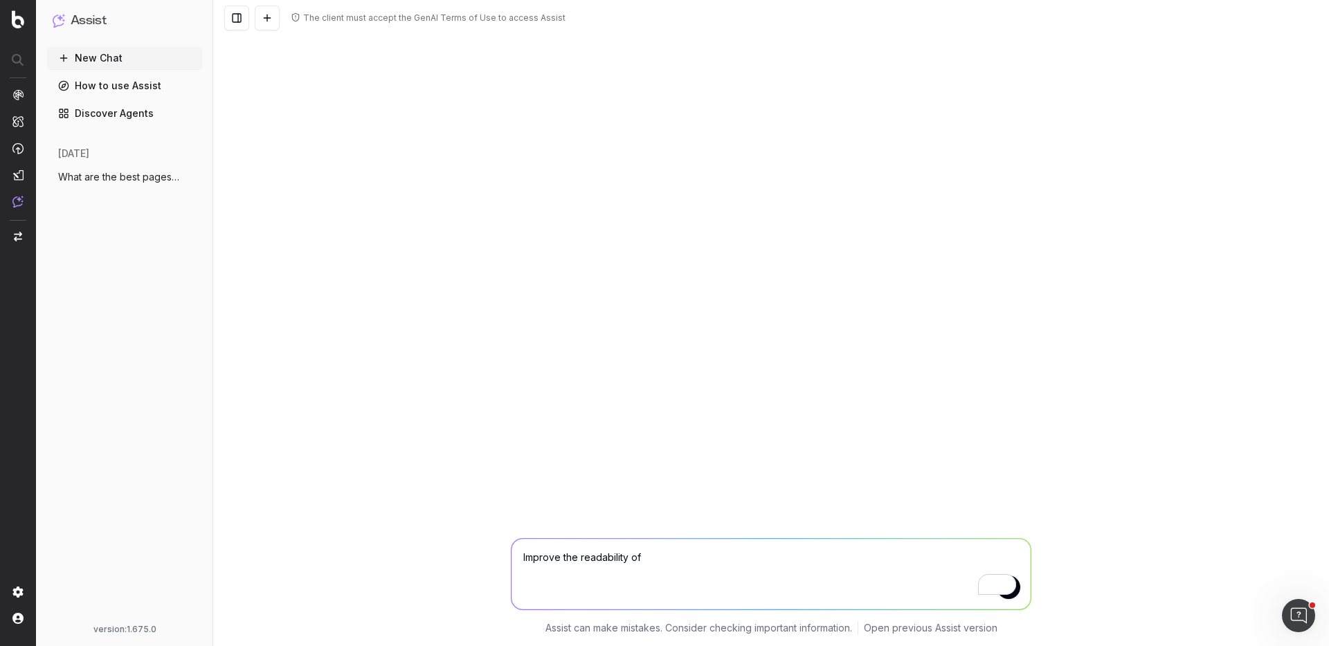
scroll to position [0, 0]
paste textarea "[URL][DOMAIN_NAME]"
type textarea "Improve the readability of [URL][DOMAIN_NAME]"
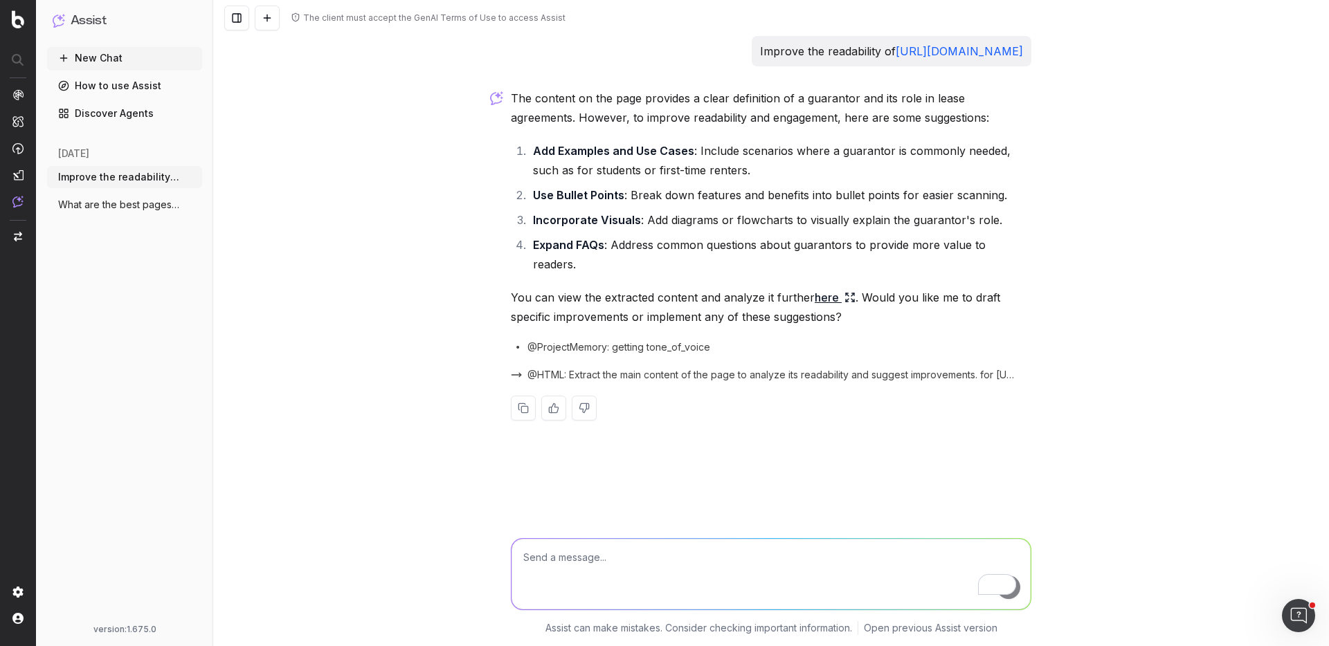
click at [831, 288] on link "here" at bounding box center [835, 297] width 41 height 19
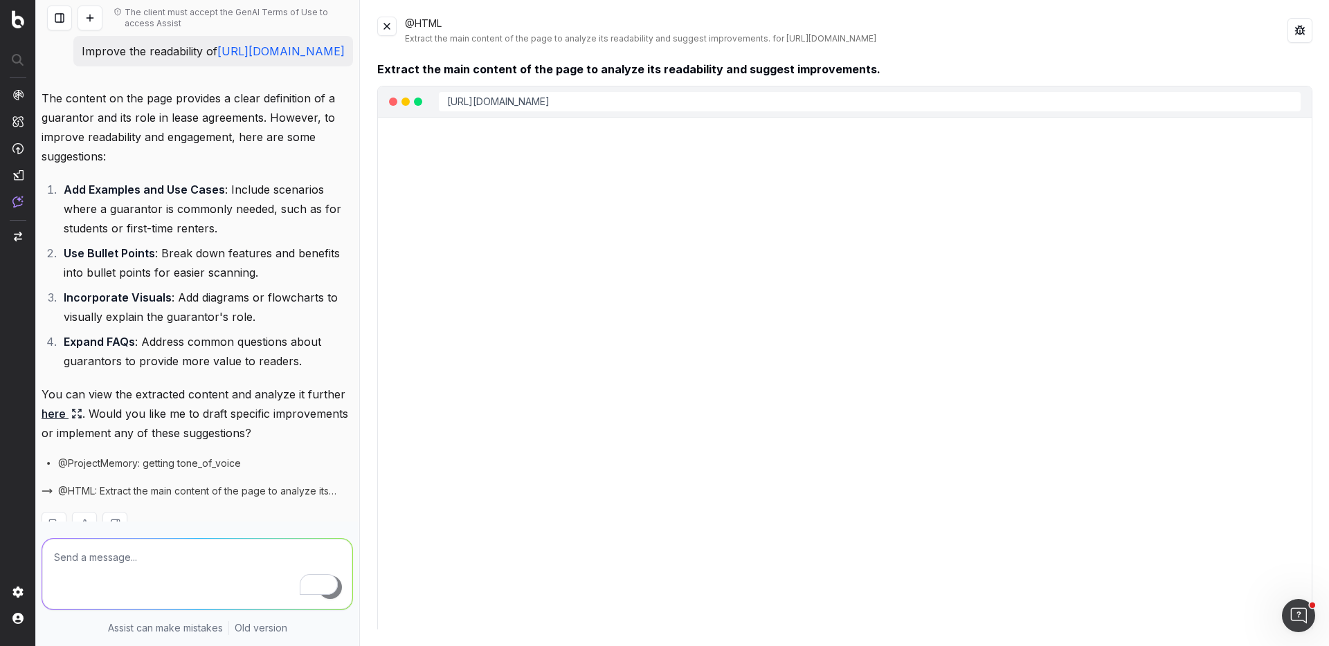
click at [383, 24] on button at bounding box center [386, 26] width 19 height 19
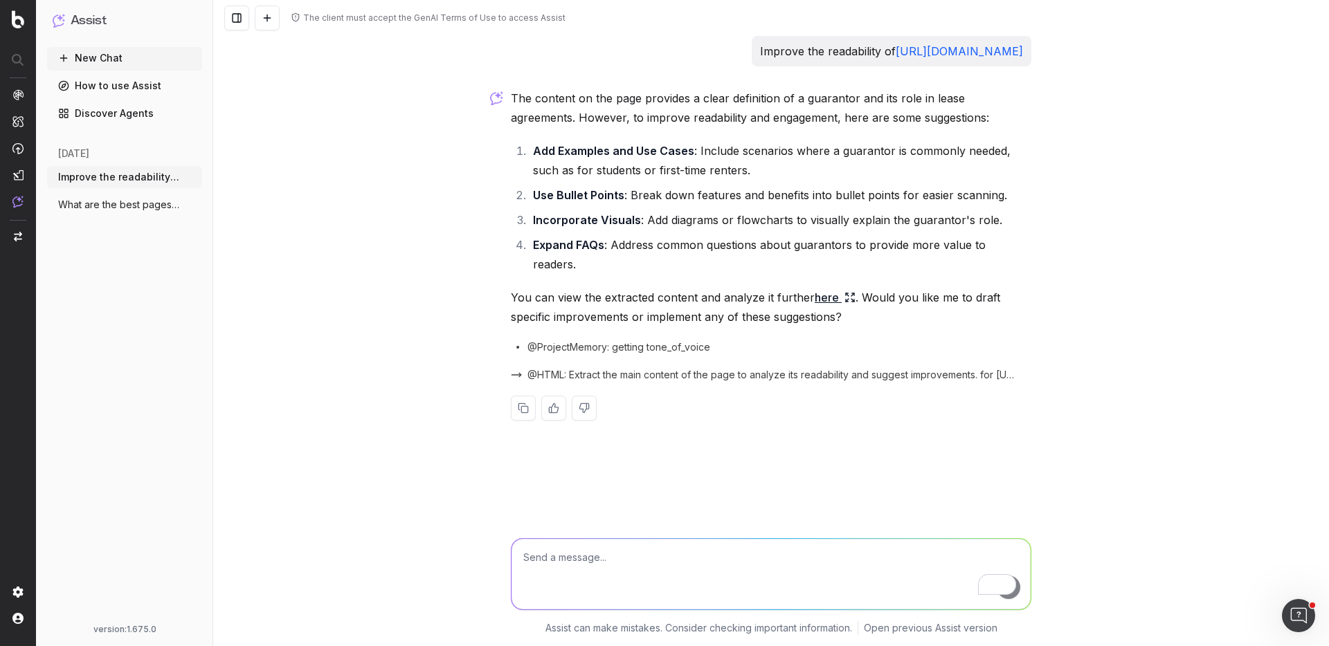
click at [647, 565] on textarea "To enrich screen reader interactions, please activate Accessibility in Grammarl…" at bounding box center [771, 574] width 519 height 71
type textarea "Please rewrite the page with the additional suggesstions?"
drag, startPoint x: 1017, startPoint y: 440, endPoint x: 1031, endPoint y: 440, distance: 13.2
click at [1031, 443] on div "Please rewrite the page with the additional suggesstions?" at bounding box center [873, 458] width 315 height 30
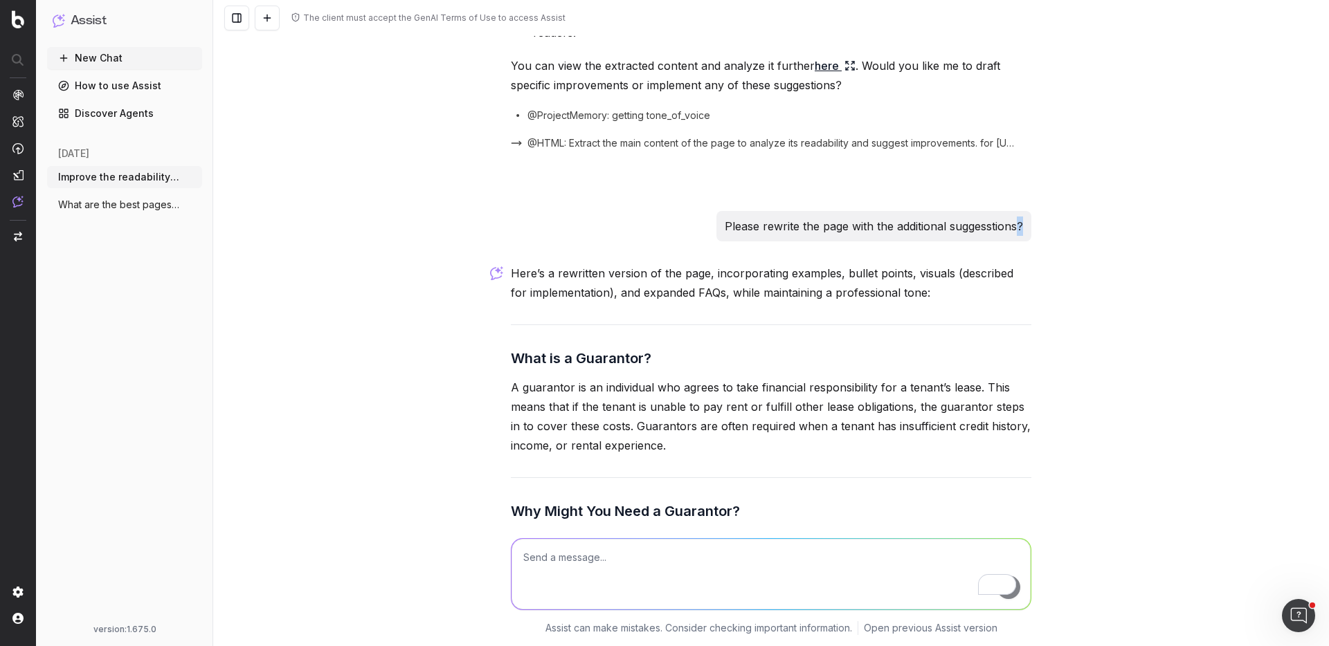
scroll to position [161, 0]
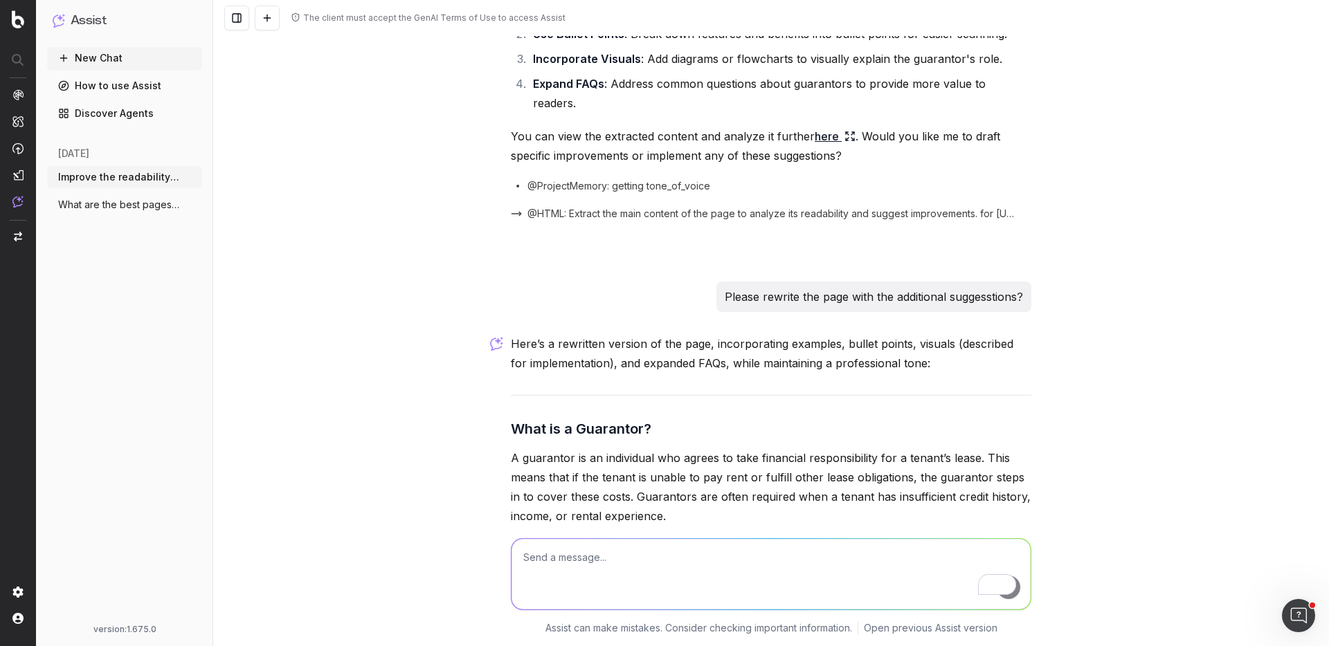
click at [977, 287] on p "Please rewrite the page with the additional suggesstions?" at bounding box center [874, 296] width 298 height 19
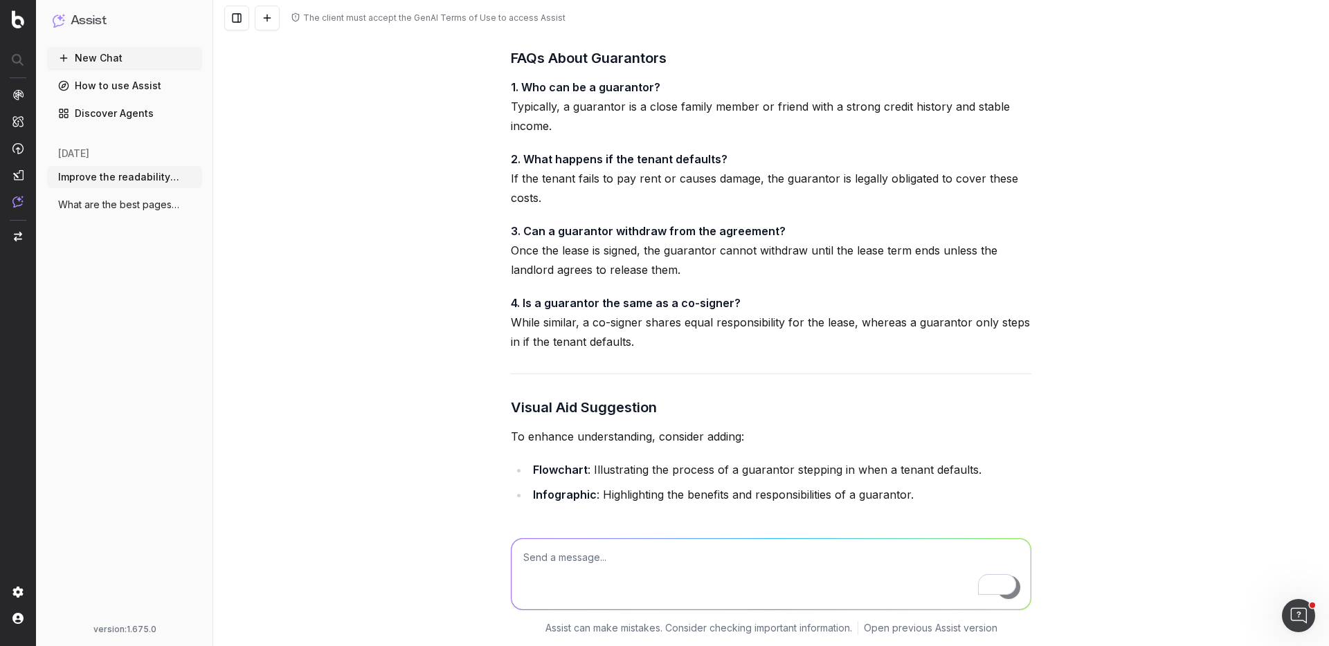
scroll to position [1560, 0]
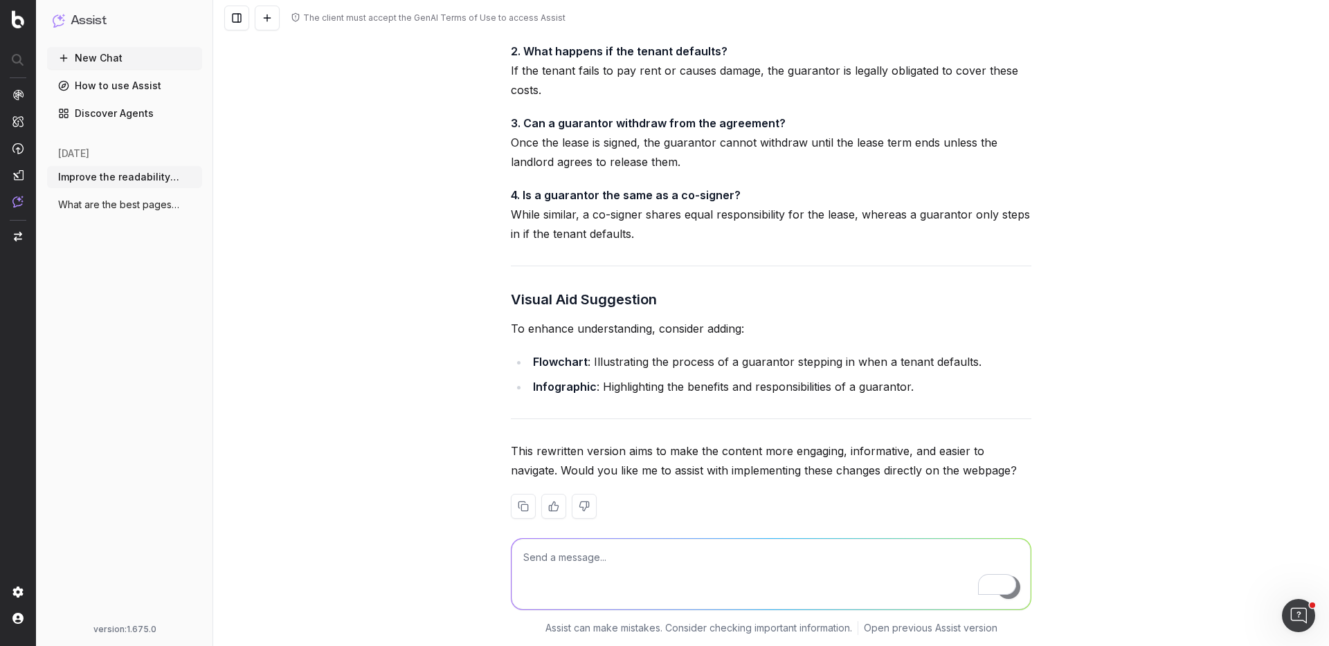
click at [610, 559] on textarea "To enrich screen reader interactions, please activate Accessibility in Grammarl…" at bounding box center [771, 574] width 519 height 71
type textarea "What keywords are we targeting in this article?"
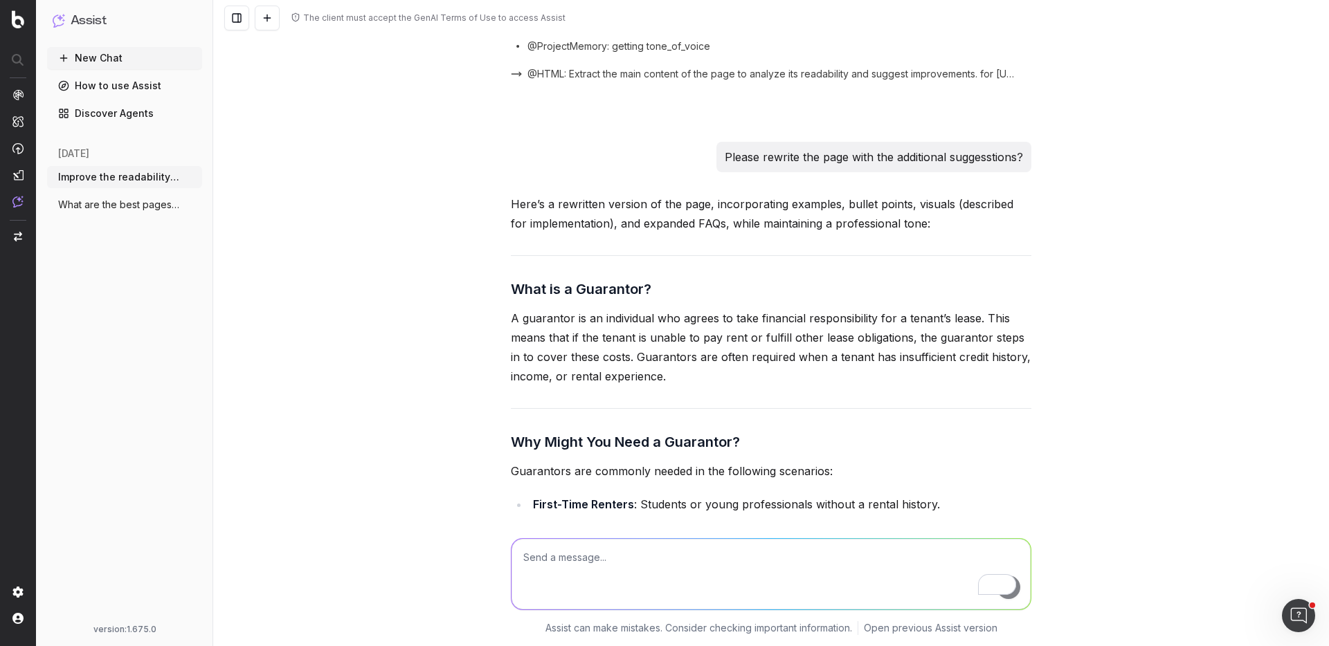
scroll to position [0, 0]
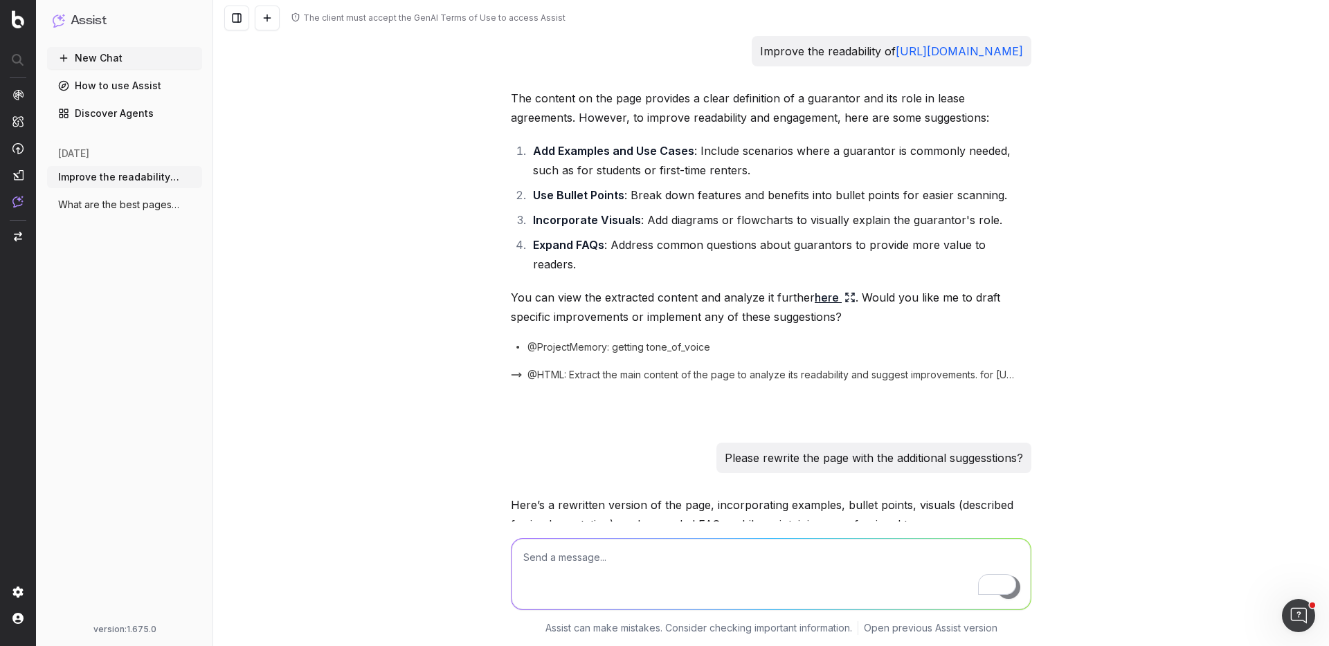
drag, startPoint x: 570, startPoint y: 48, endPoint x: 1042, endPoint y: 55, distance: 472.8
click at [1042, 55] on div "The client must accept the GenAI Terms of Use to access Assist Improve the read…" at bounding box center [771, 323] width 1116 height 646
copy p "Improve the readability of [URL][DOMAIN_NAME]"
click at [265, 24] on button at bounding box center [267, 18] width 25 height 25
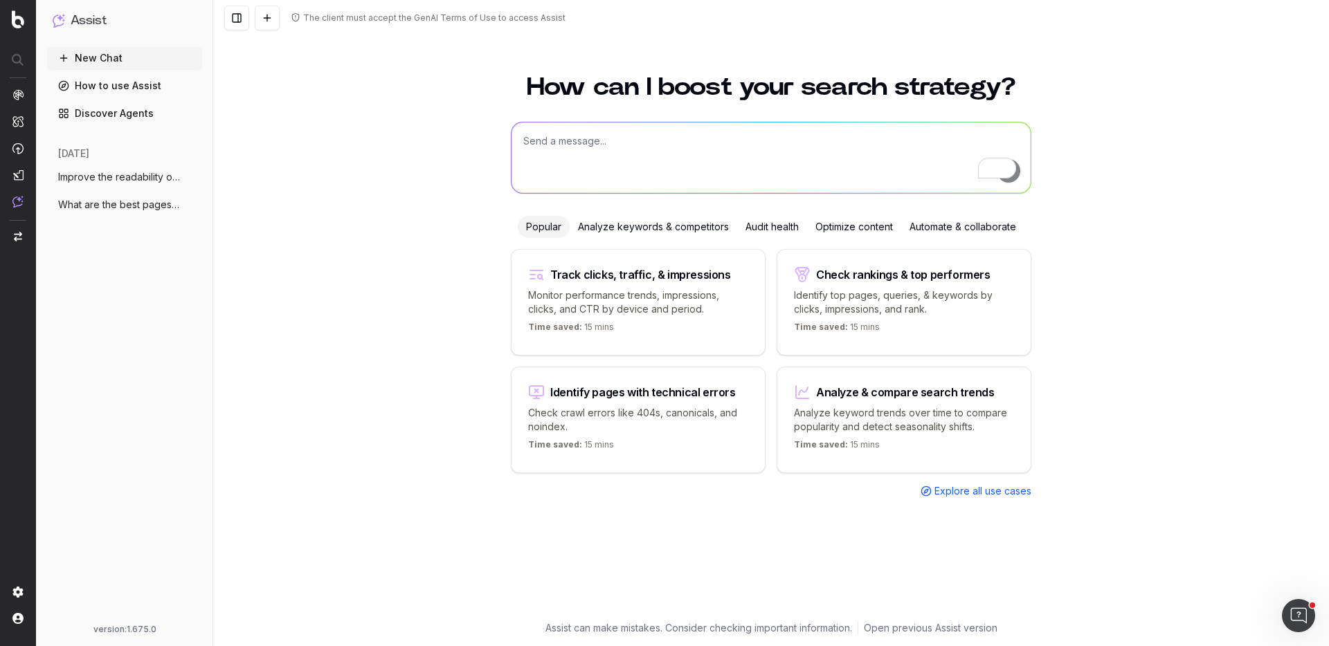
click at [519, 138] on textarea "To enrich screen reader interactions, please activate Accessibility in Grammarl…" at bounding box center [771, 158] width 519 height 71
paste textarea "Improve the readability of [URL][DOMAIN_NAME]"
type textarea "Improve the readability of [URL][DOMAIN_NAME]"
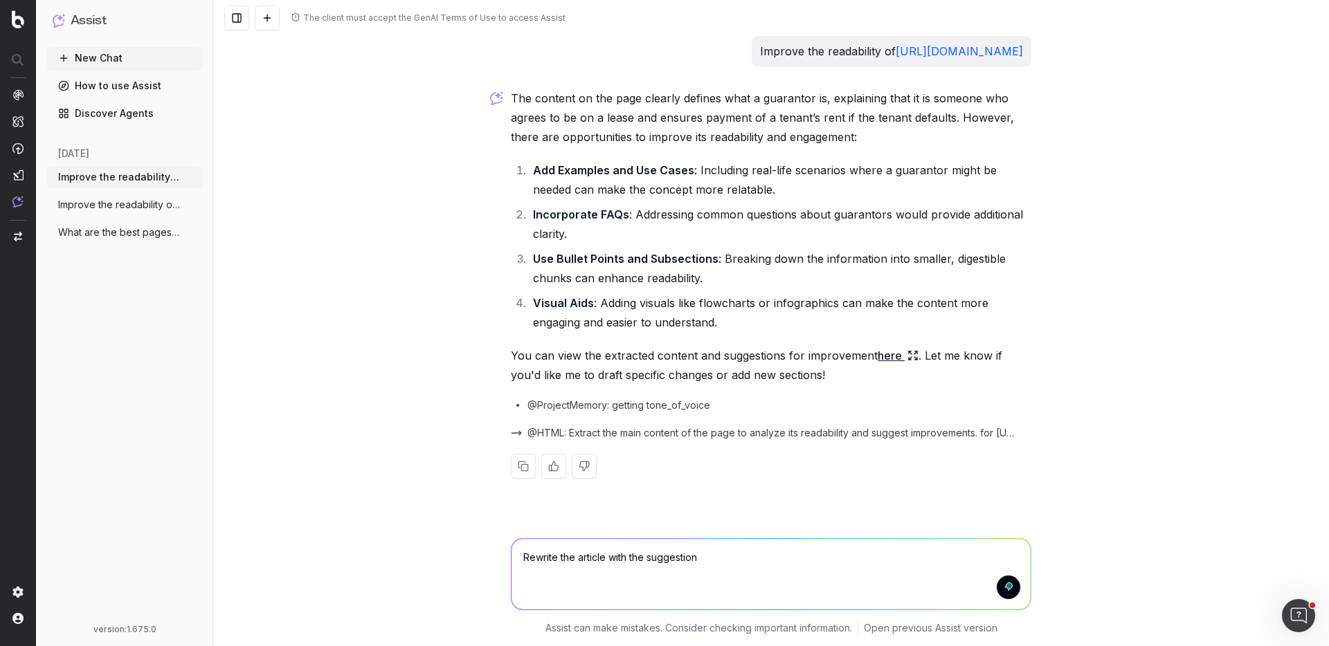
type textarea "Rewrite the article with the suggestions"
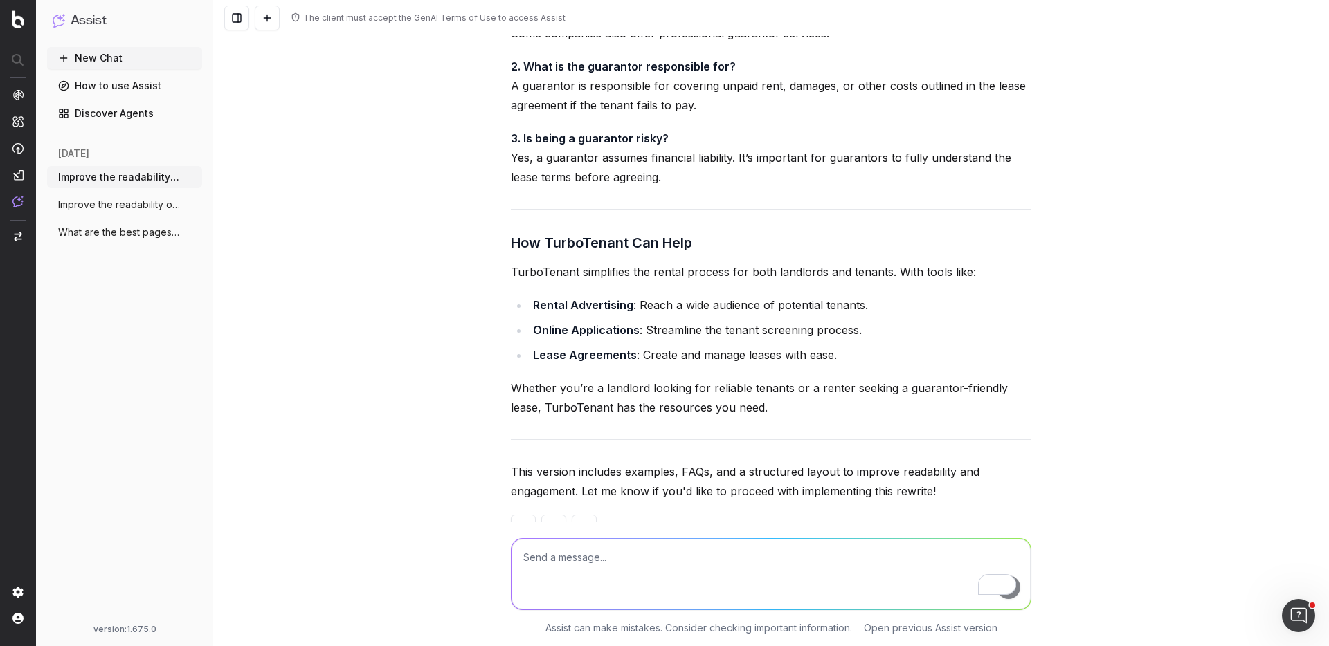
scroll to position [1201, 0]
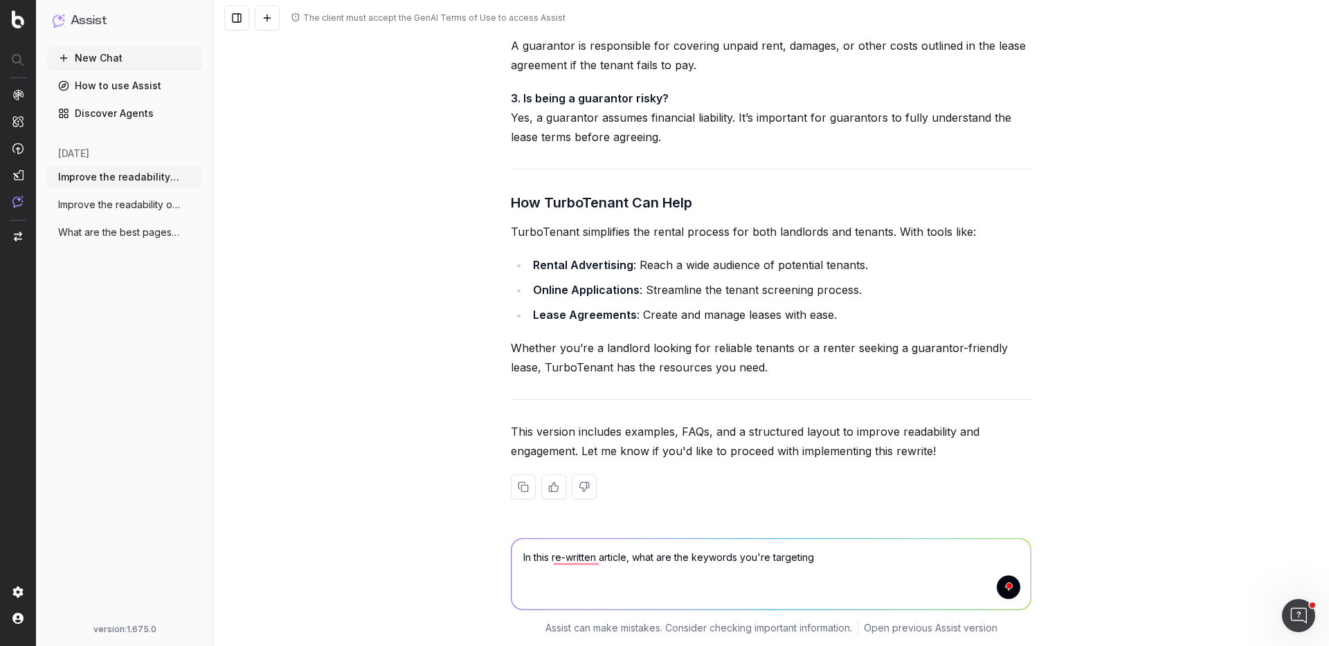
type textarea "In this re-written article, what are the keywords you're targeting?"
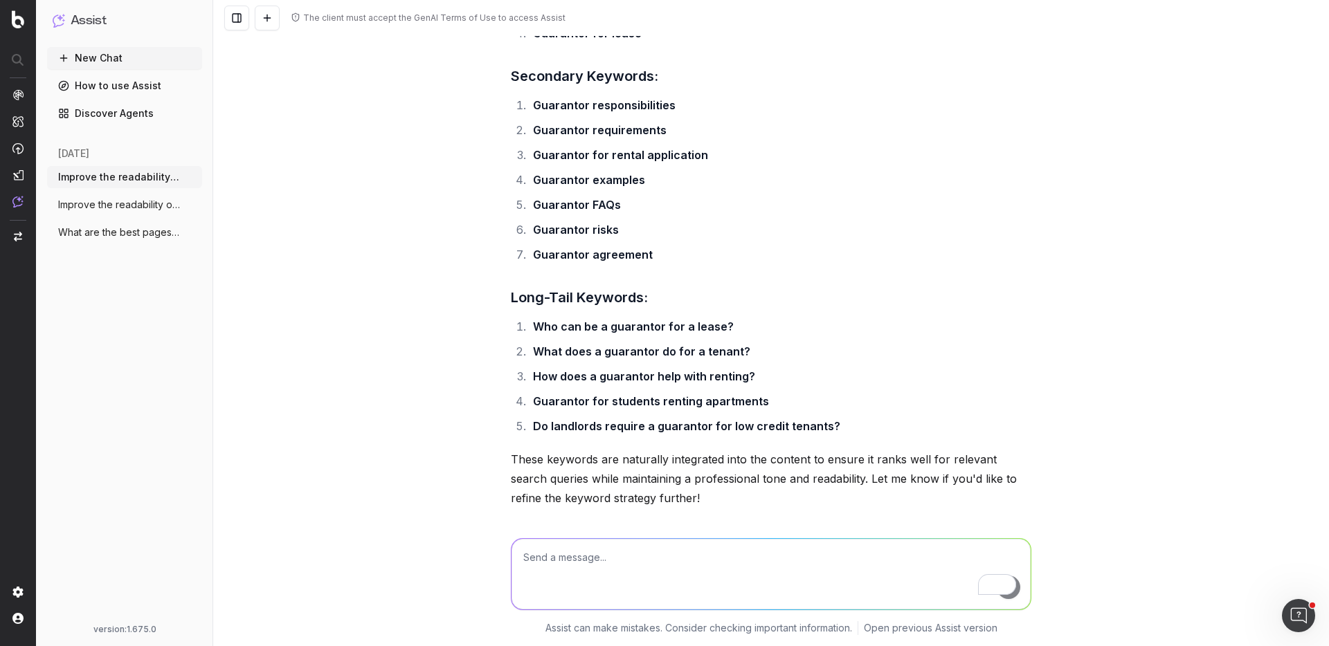
scroll to position [1965, 0]
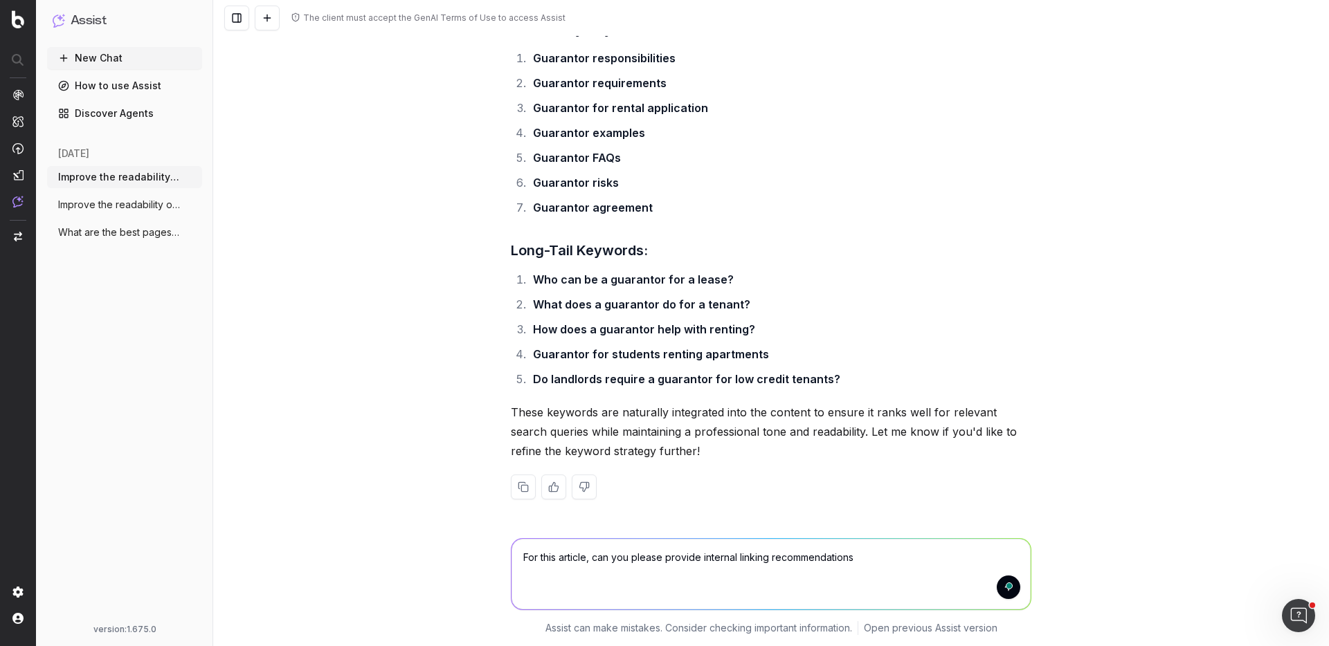
type textarea "For this article, can you please provide internal linking recommendations?"
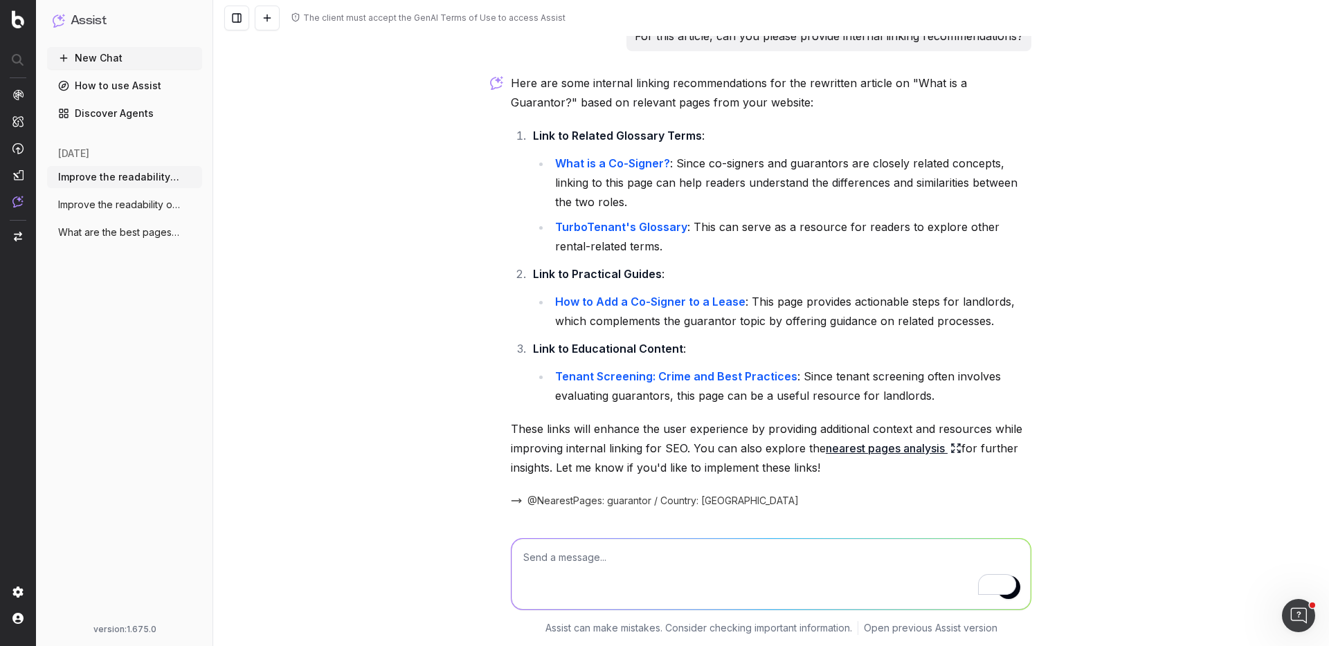
scroll to position [2513, 0]
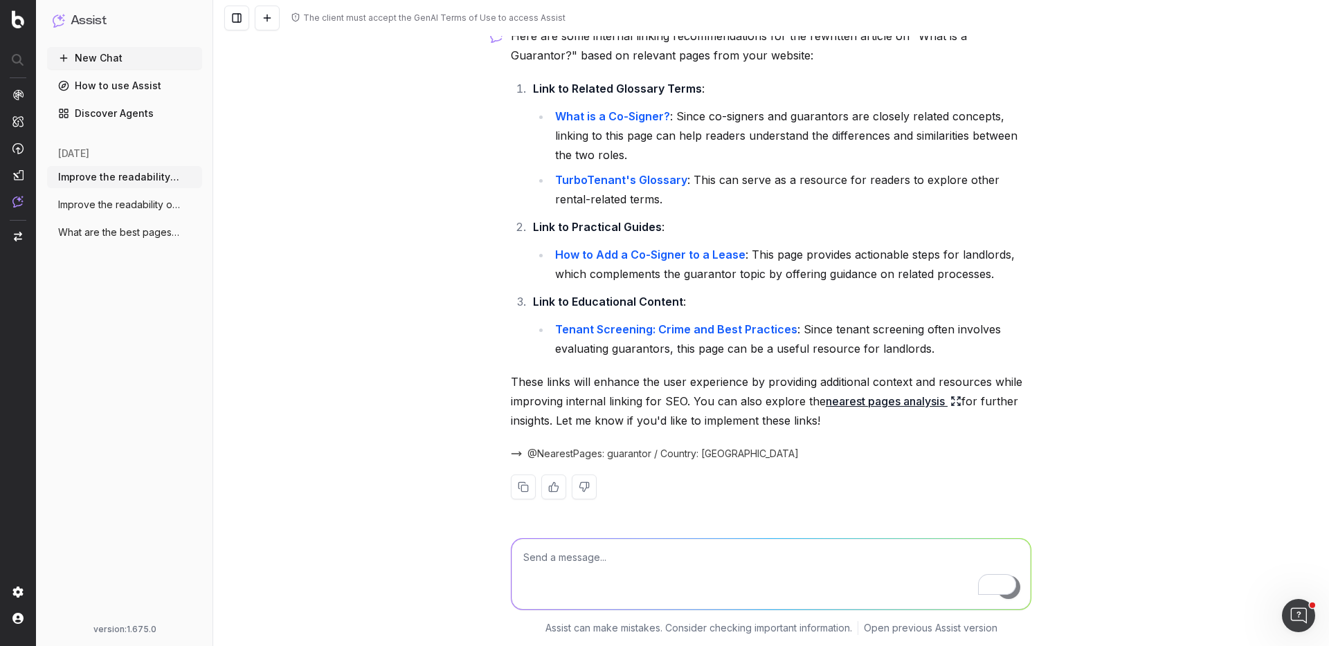
click at [680, 199] on li "TurboTenant's Glossary : This can serve as a resource for readers to explore ot…" at bounding box center [791, 189] width 480 height 39
click at [175, 207] on span "Improve the readability of https://www.t" at bounding box center [119, 205] width 122 height 14
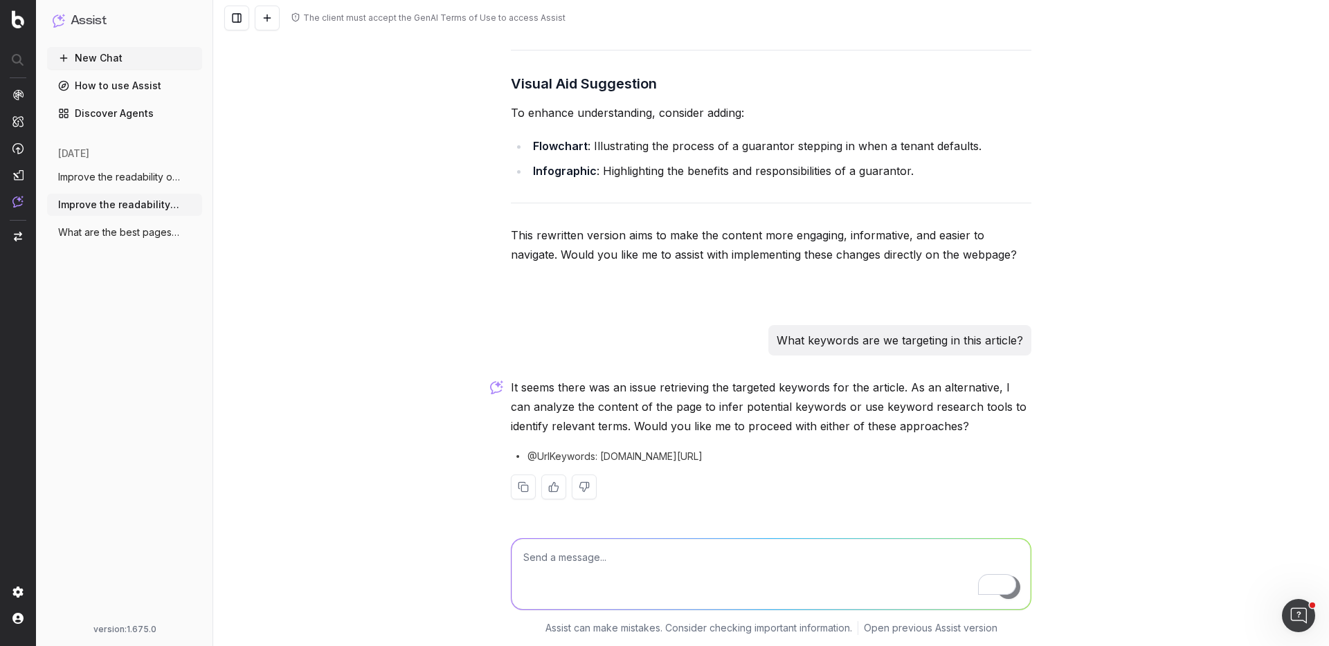
scroll to position [1757, 0]
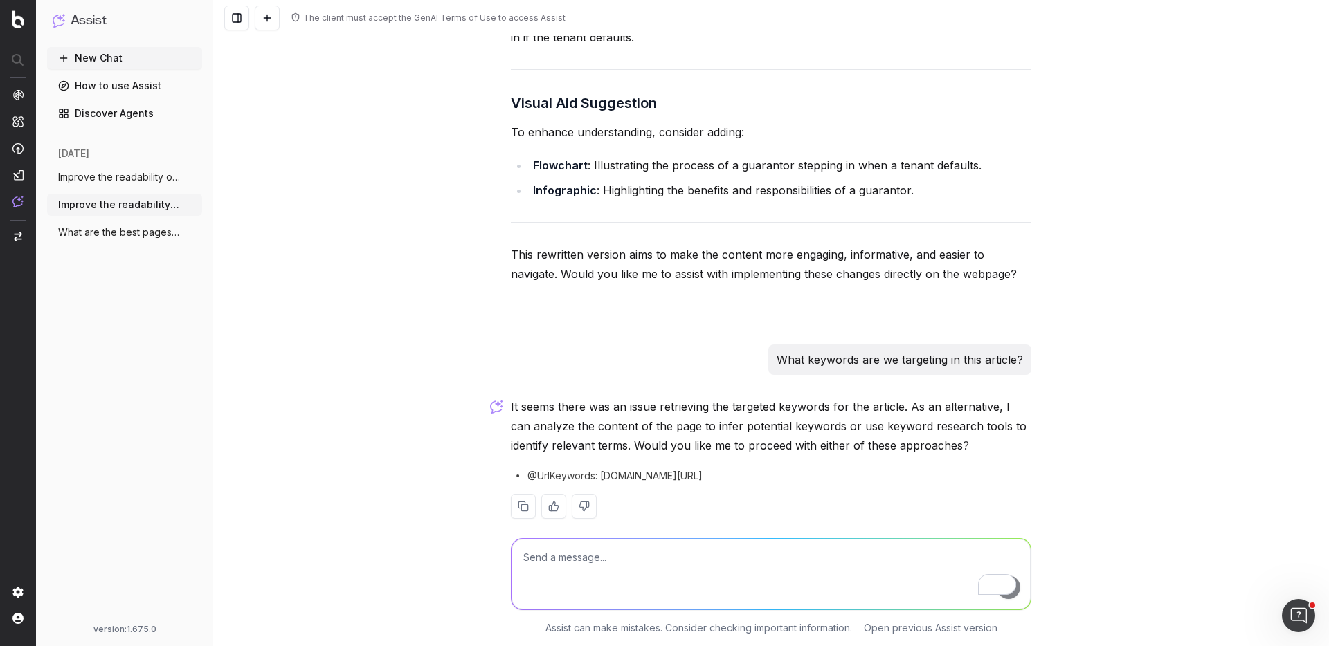
click at [194, 207] on icon "button" at bounding box center [192, 204] width 11 height 11
click at [218, 203] on span "Delete" at bounding box center [223, 205] width 30 height 14
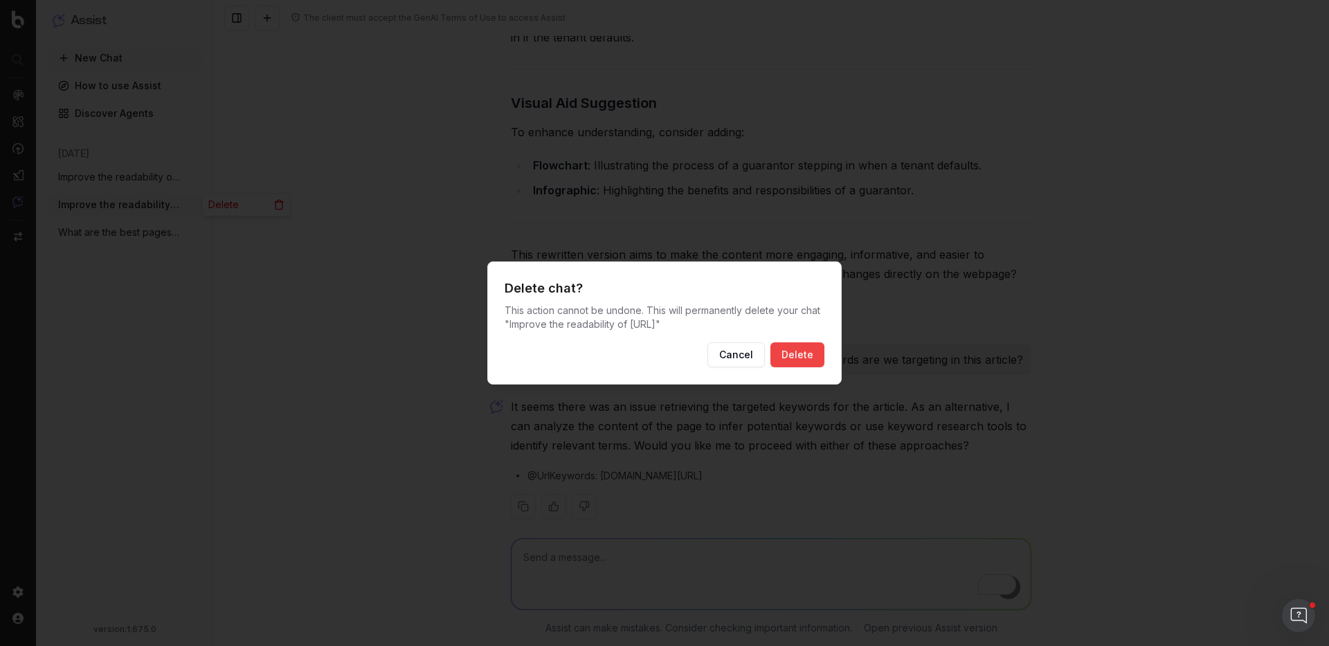
click at [778, 354] on button "Delete" at bounding box center [797, 355] width 54 height 25
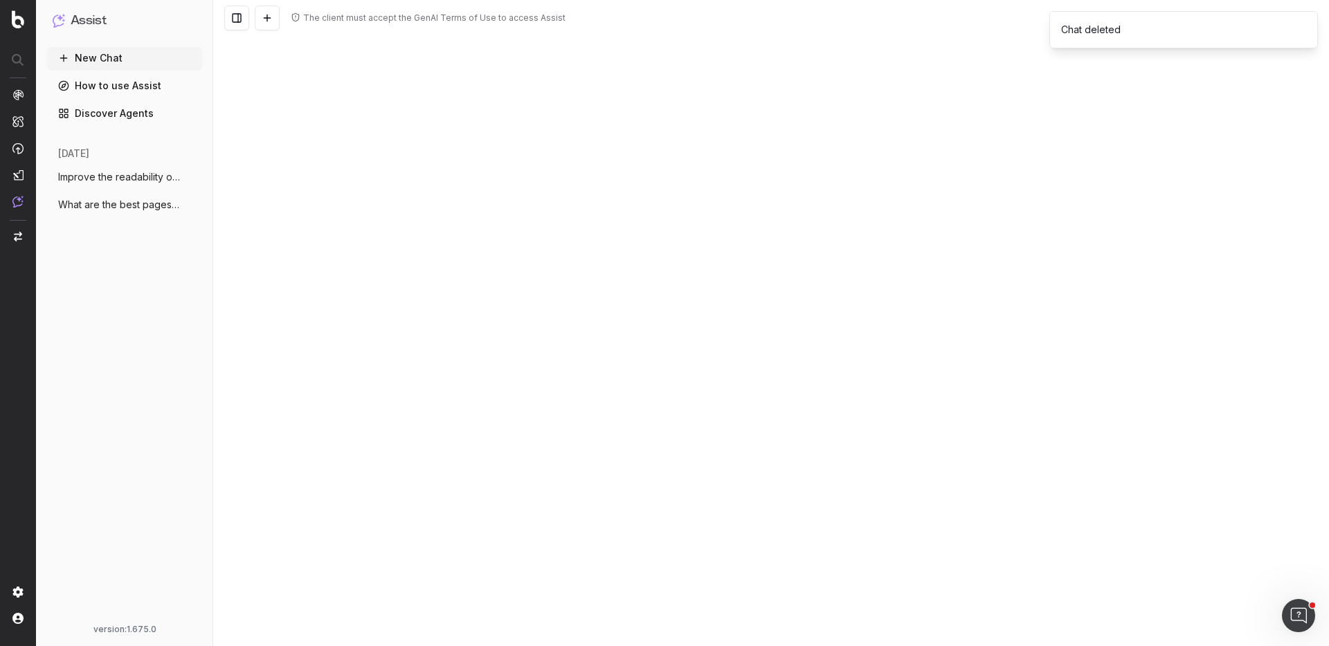
click at [140, 180] on span "Improve the readability of https://www.t" at bounding box center [119, 177] width 122 height 14
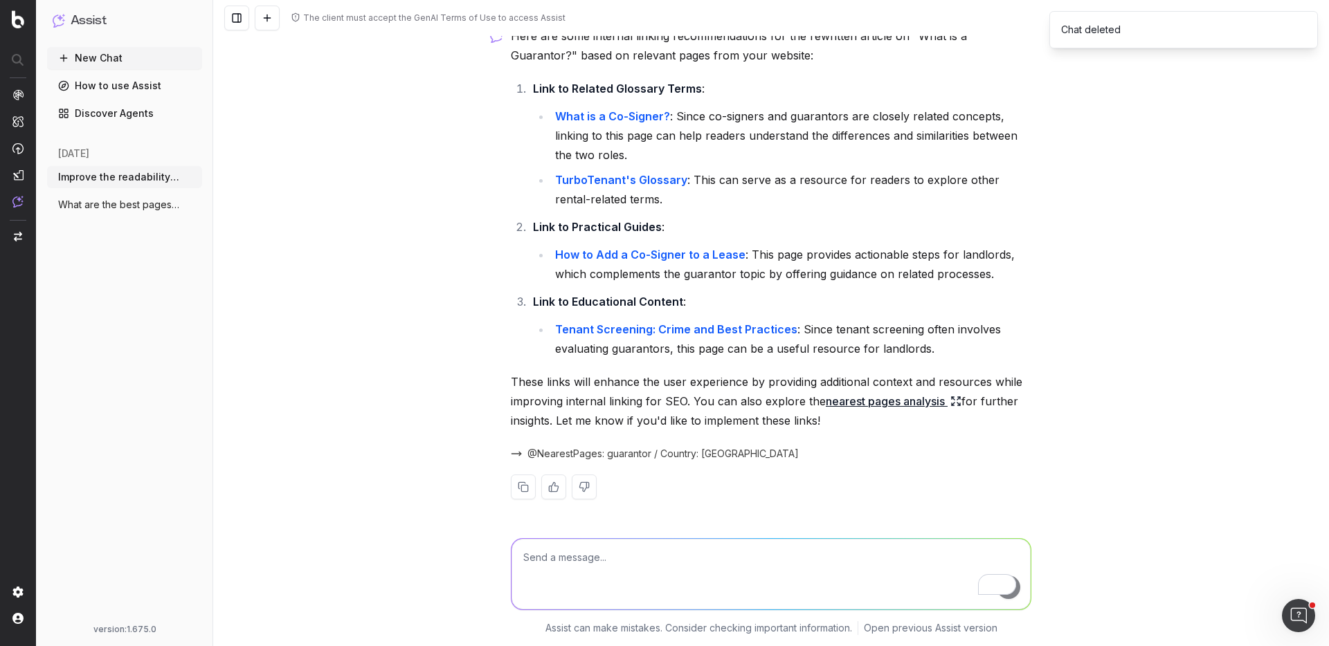
click at [857, 398] on link "nearest pages analysis" at bounding box center [894, 401] width 136 height 19
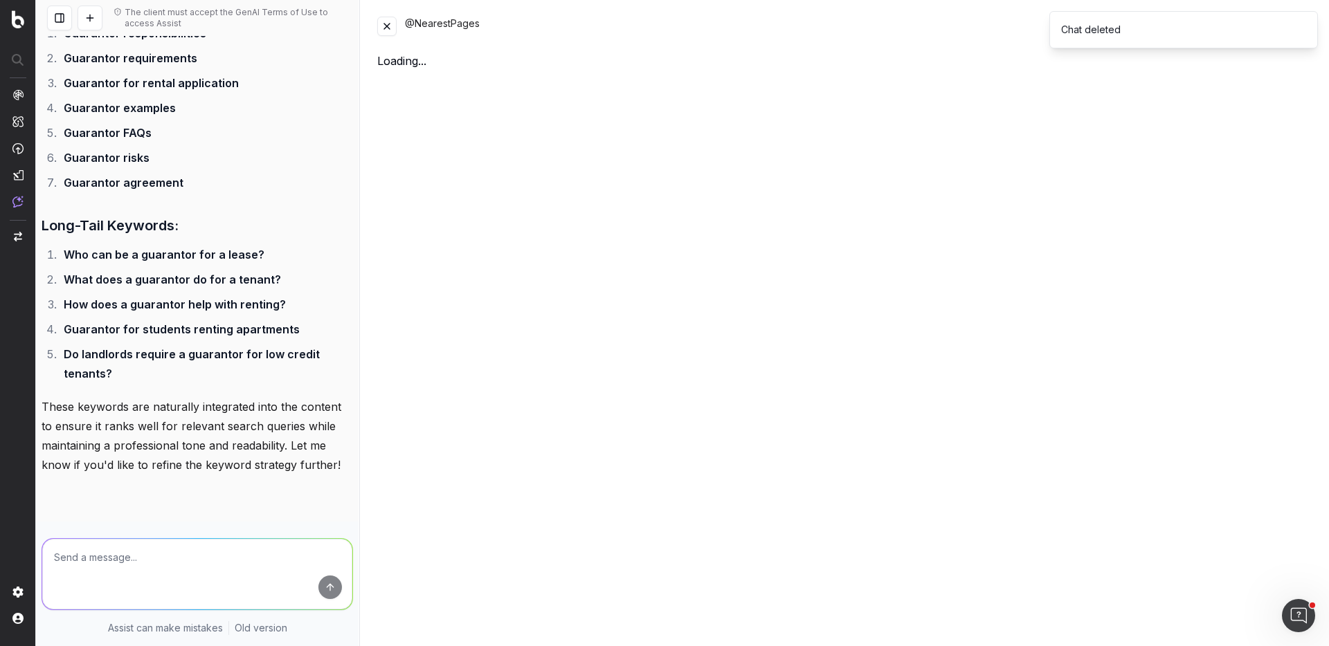
scroll to position [3117, 0]
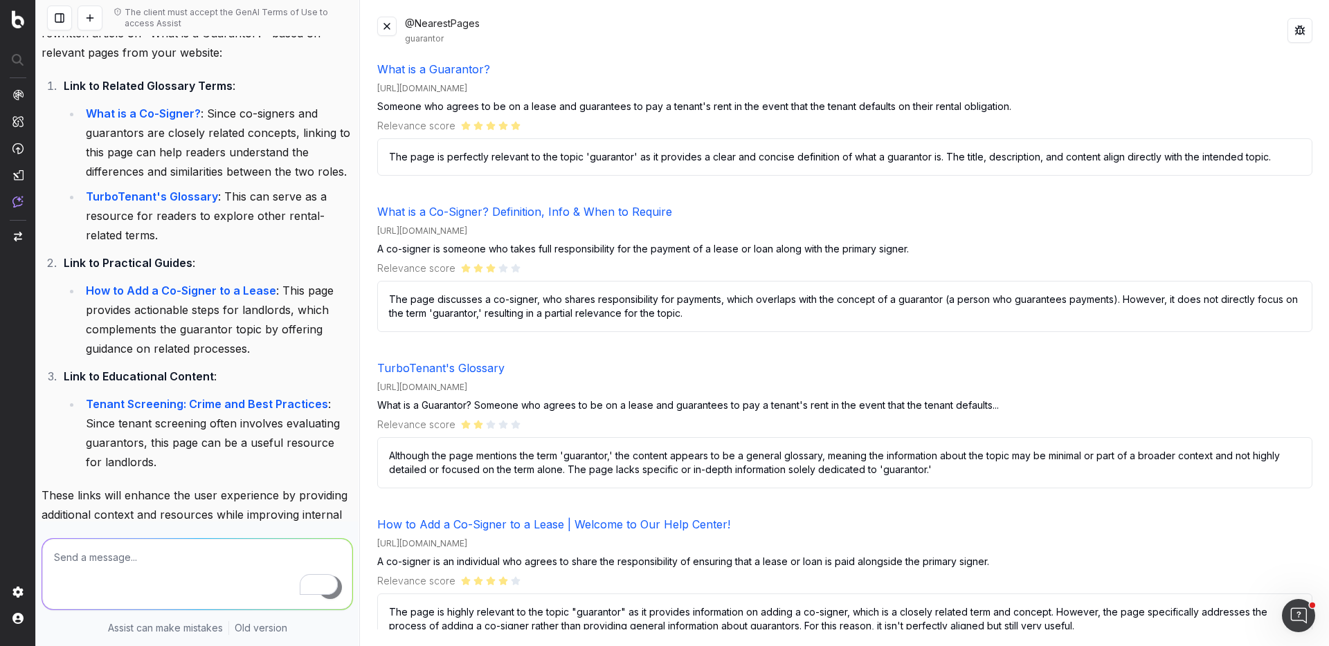
click at [382, 30] on button at bounding box center [386, 26] width 19 height 19
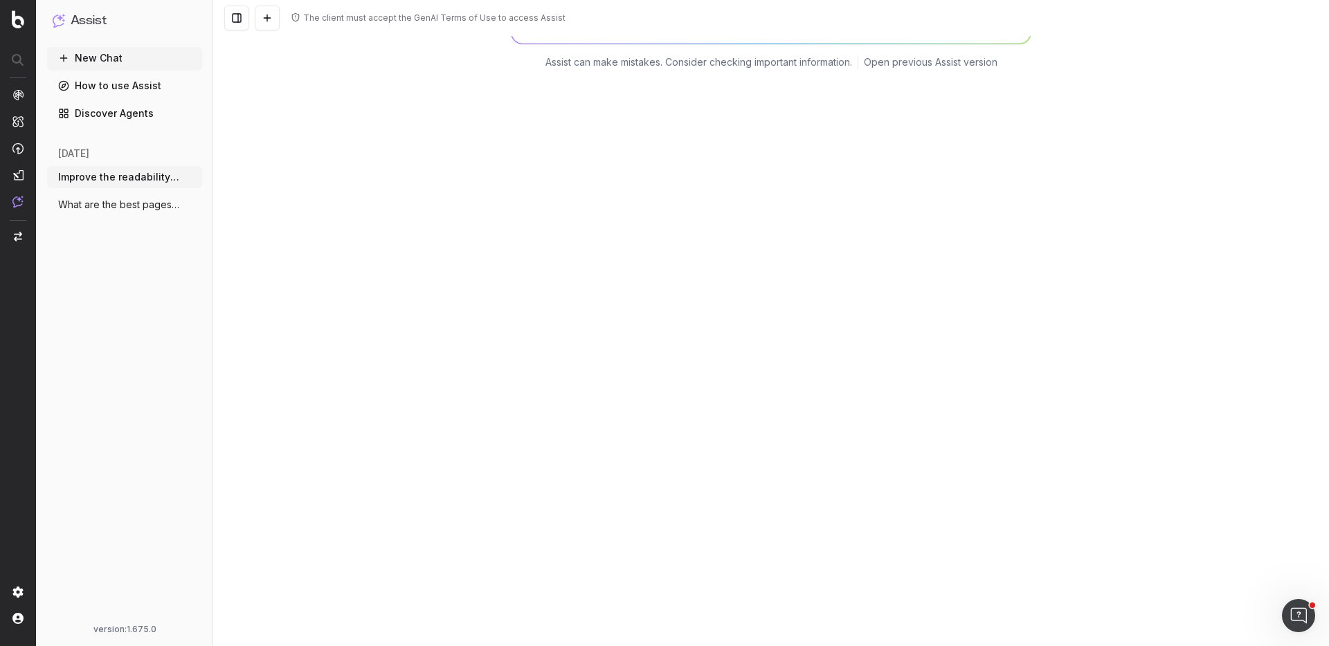
scroll to position [2513, 0]
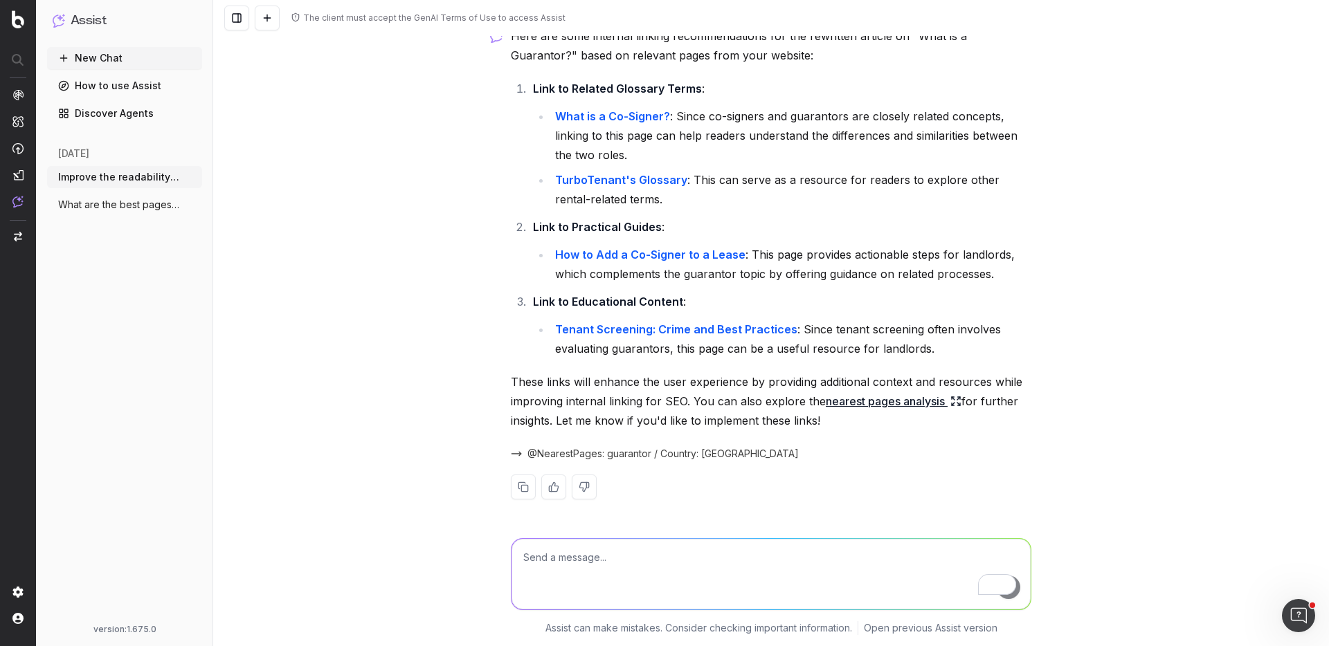
click at [138, 197] on button "What are the best pages to refresh exist" at bounding box center [124, 205] width 155 height 22
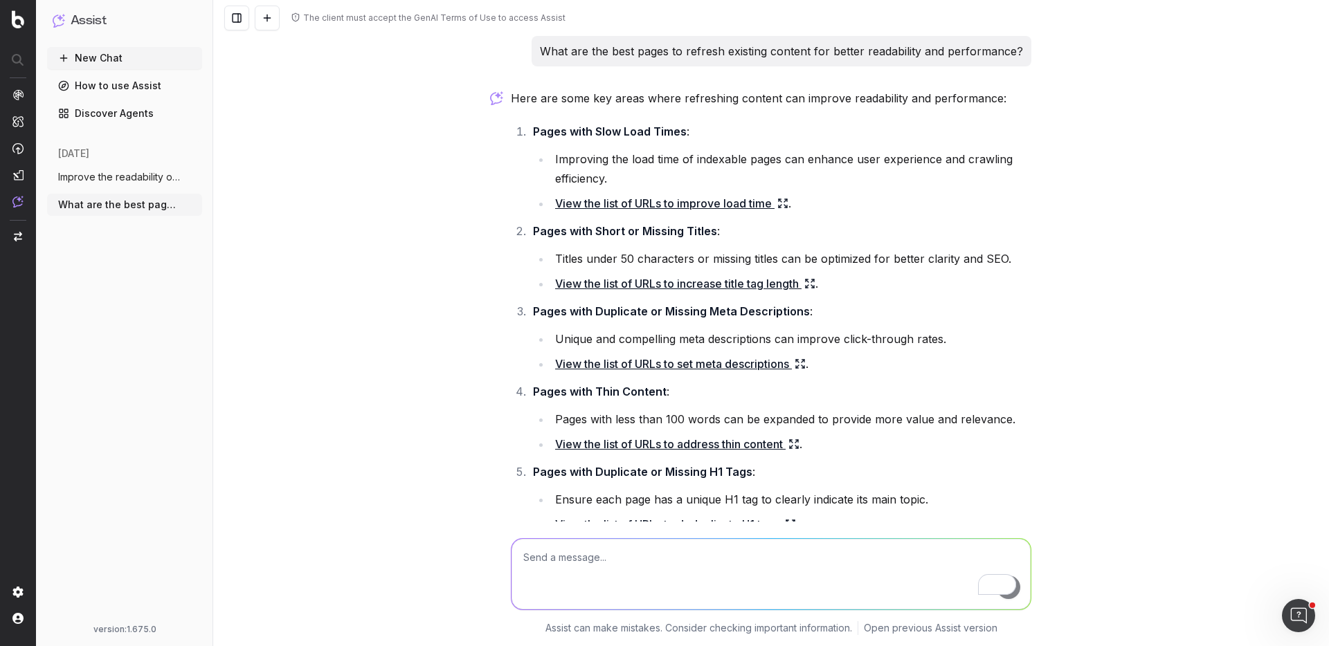
click at [106, 53] on button "New Chat" at bounding box center [124, 58] width 155 height 22
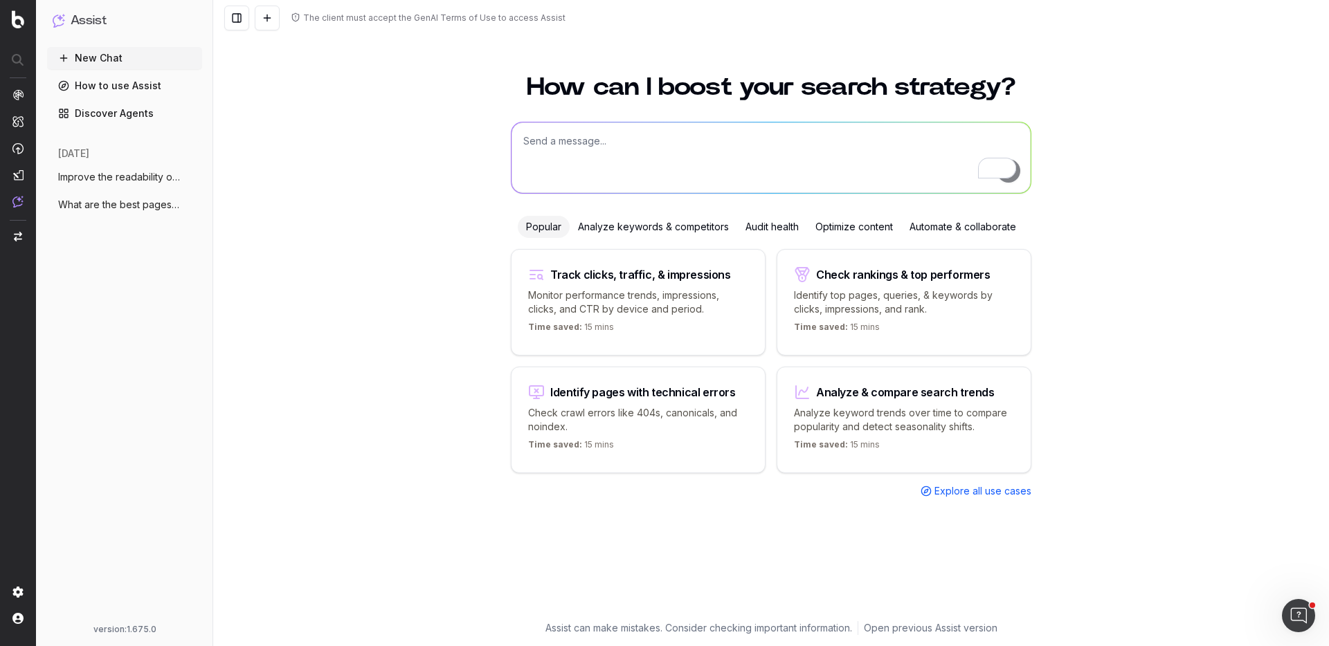
click at [867, 228] on div "Optimize content" at bounding box center [854, 227] width 94 height 22
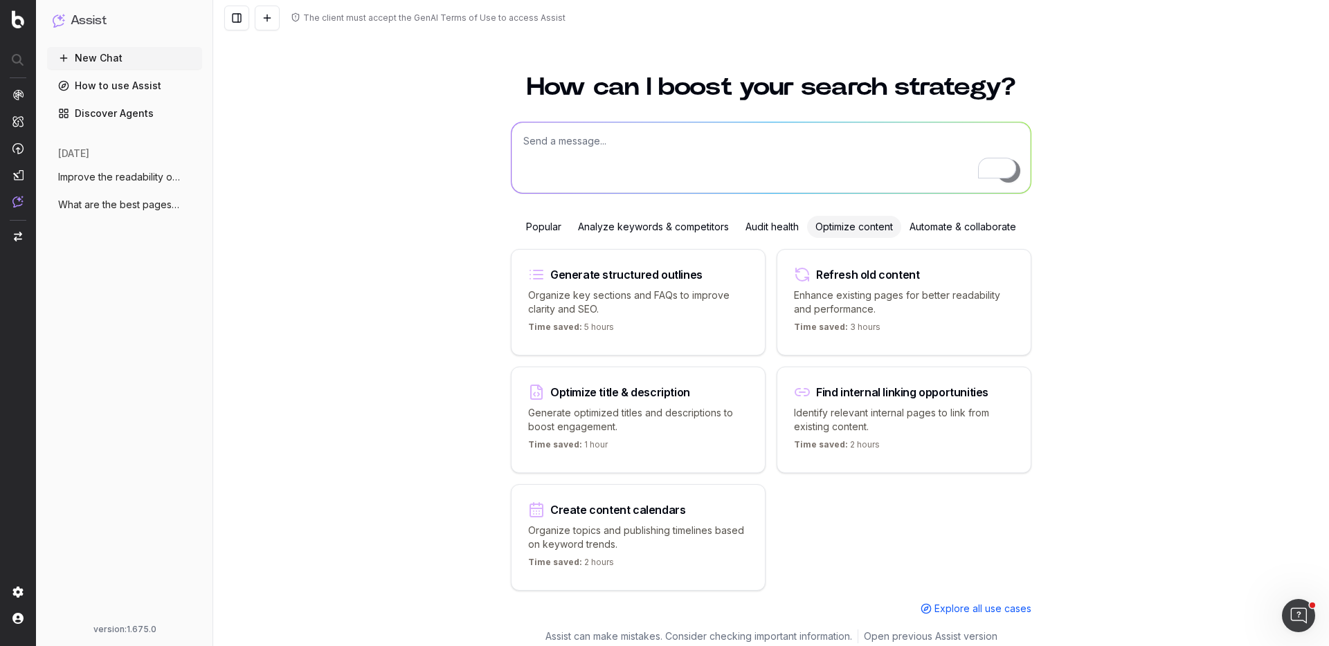
click at [540, 230] on div "Popular" at bounding box center [544, 227] width 52 height 22
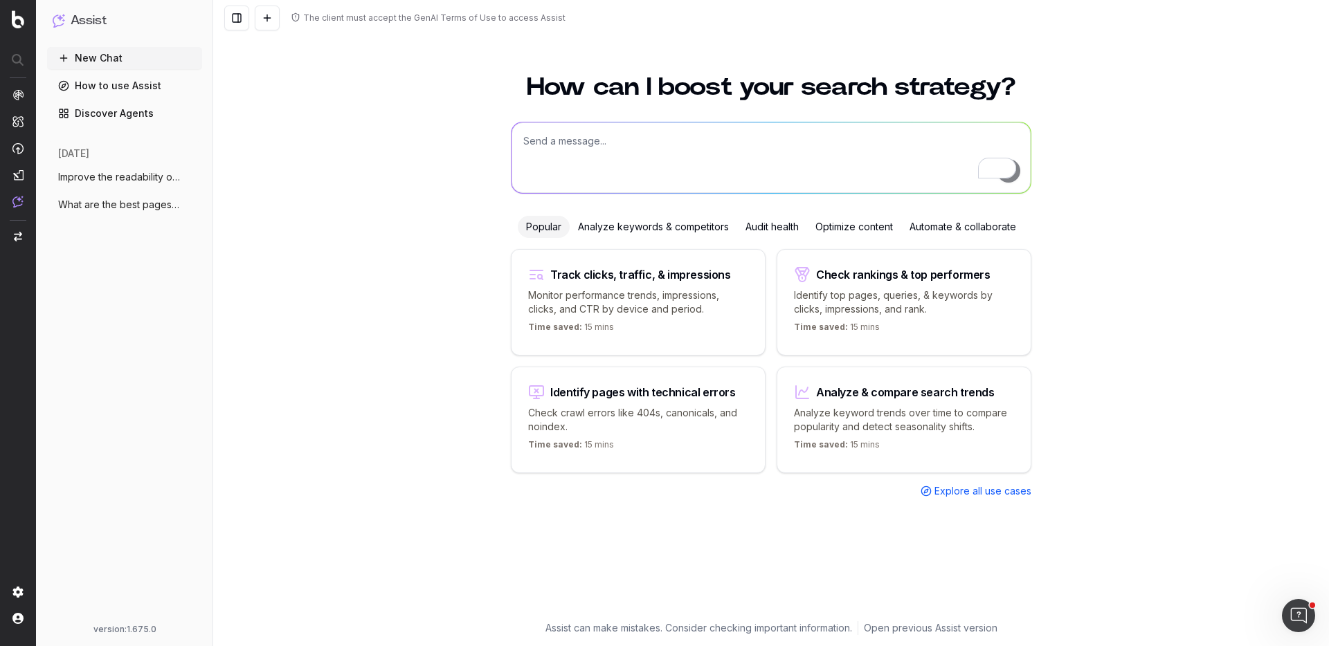
click at [559, 159] on textarea "To enrich screen reader interactions, please activate Accessibility in Grammarl…" at bounding box center [771, 158] width 519 height 71
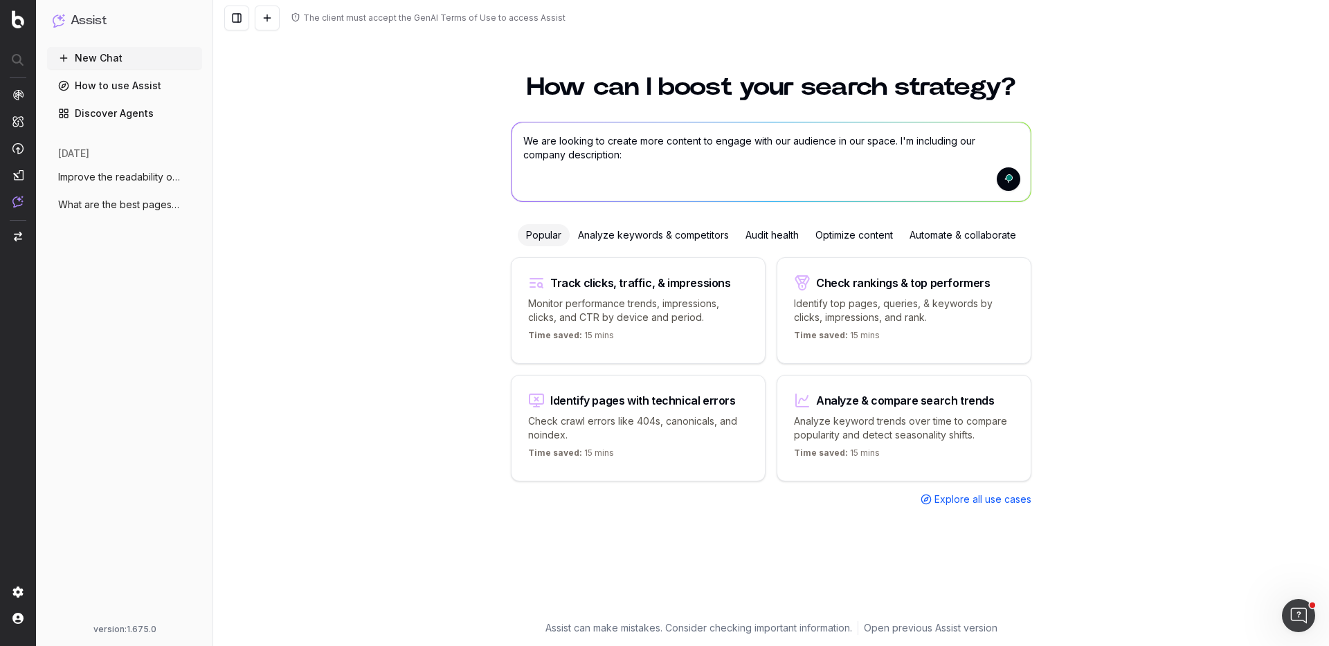
paste textarea "TurboTenant is a property management software company founded in 2015 that prov…"
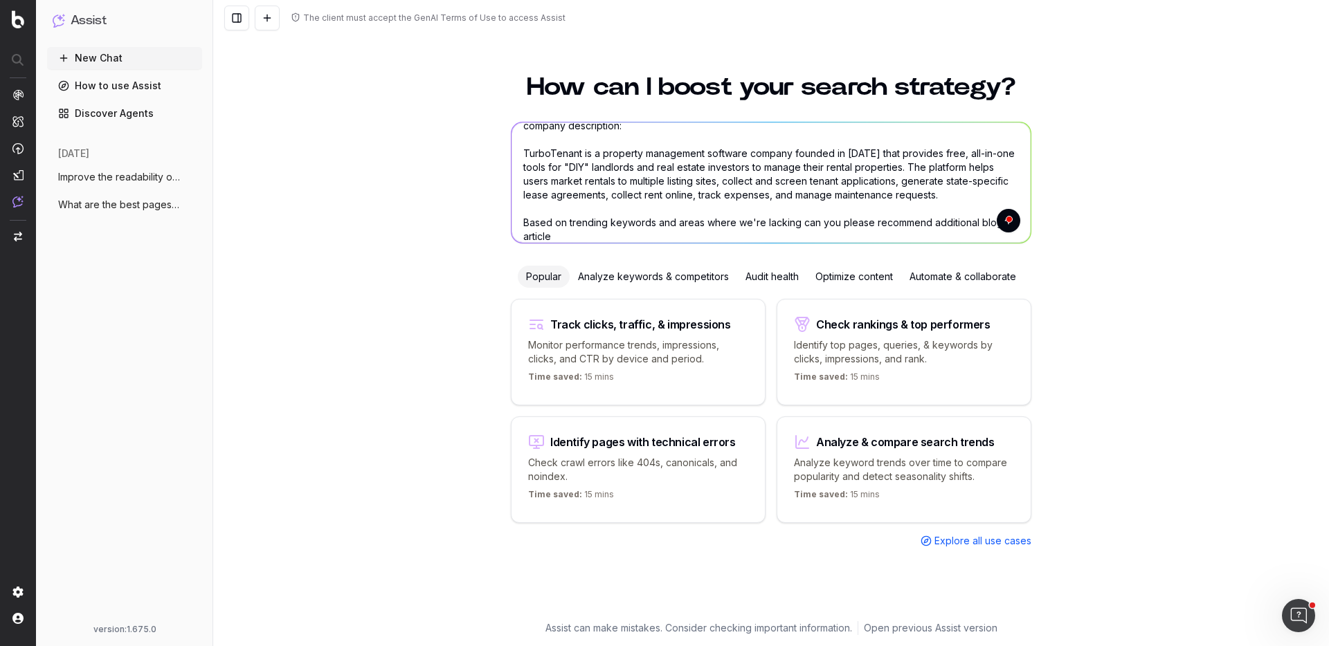
scroll to position [29, 0]
type textarea "We are looking to create more content to engage with our audience in our space.…"
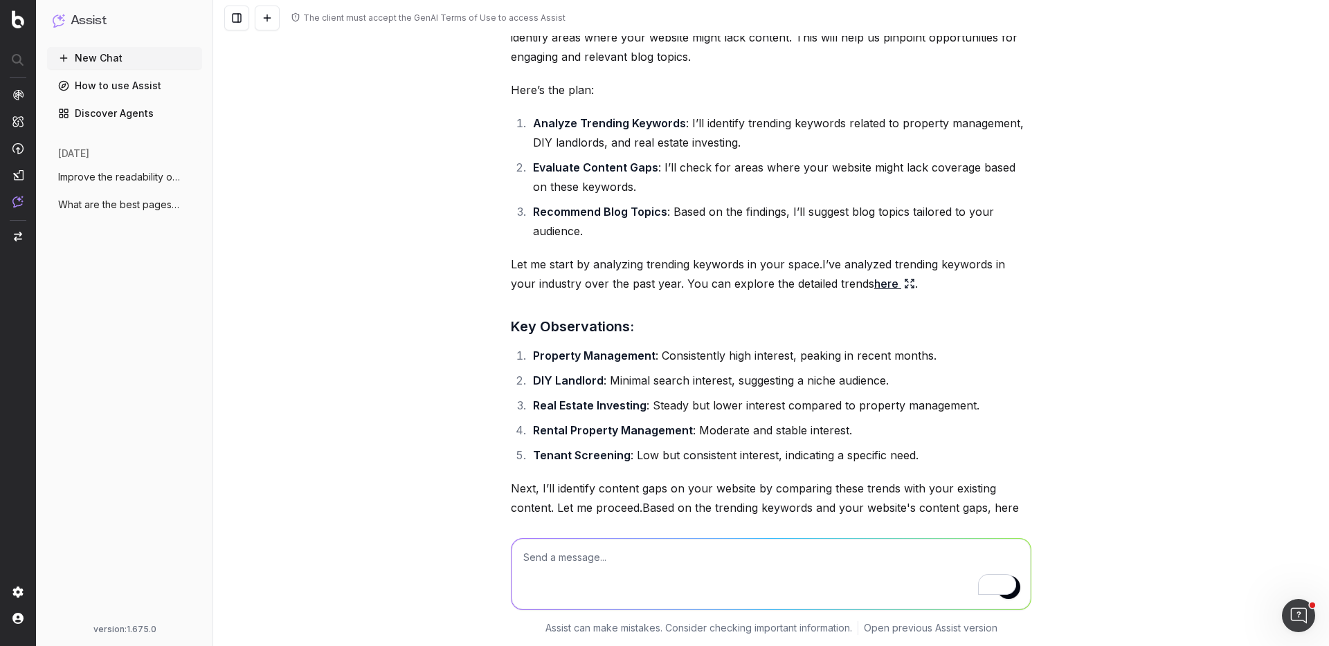
scroll to position [266, 0]
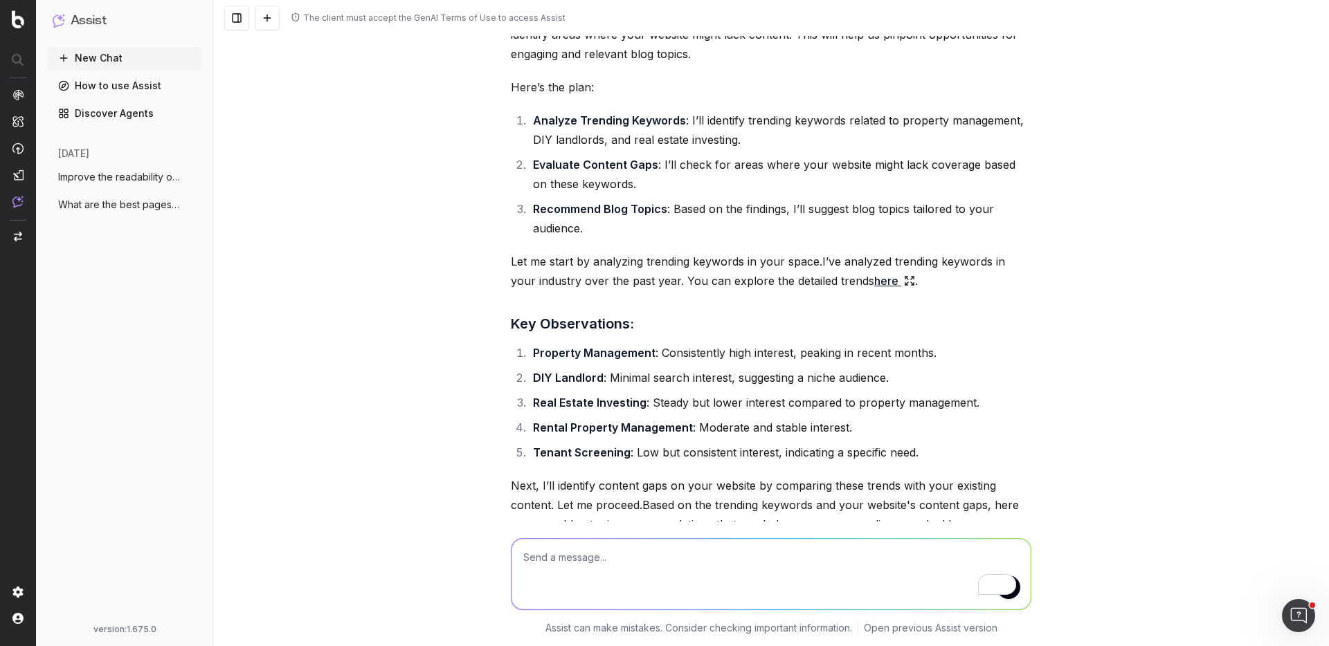
click at [874, 282] on link "here" at bounding box center [894, 280] width 41 height 19
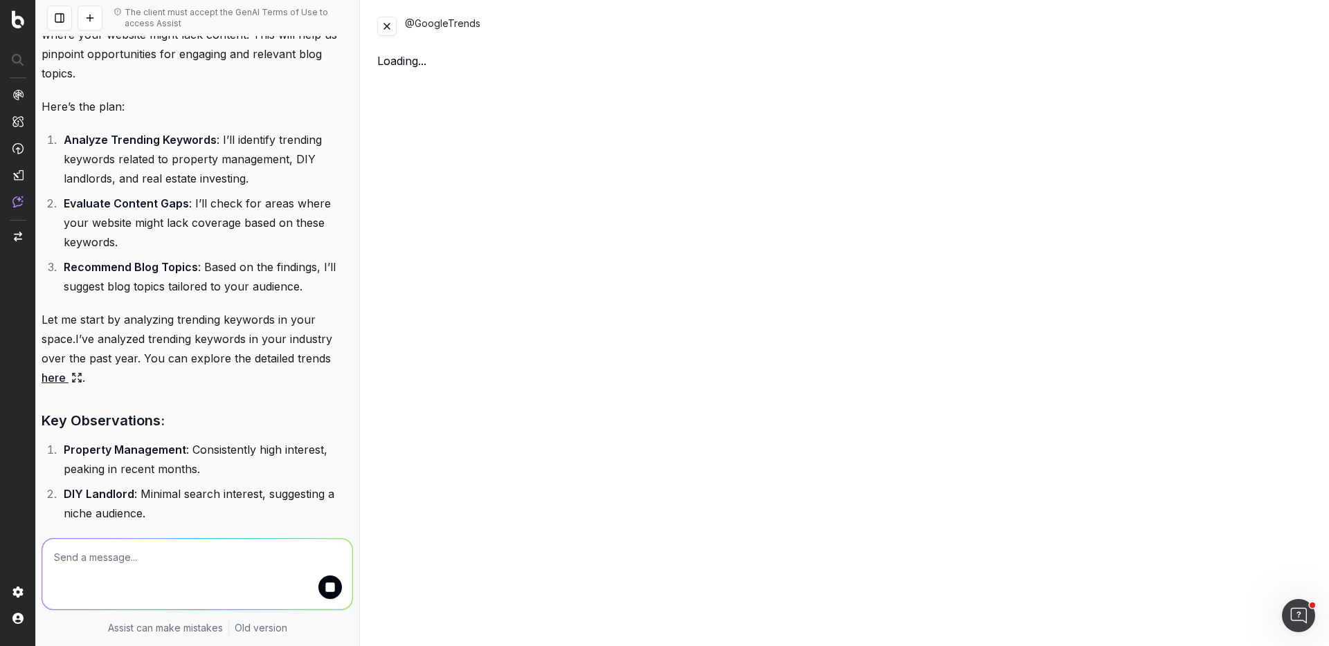
scroll to position [363, 0]
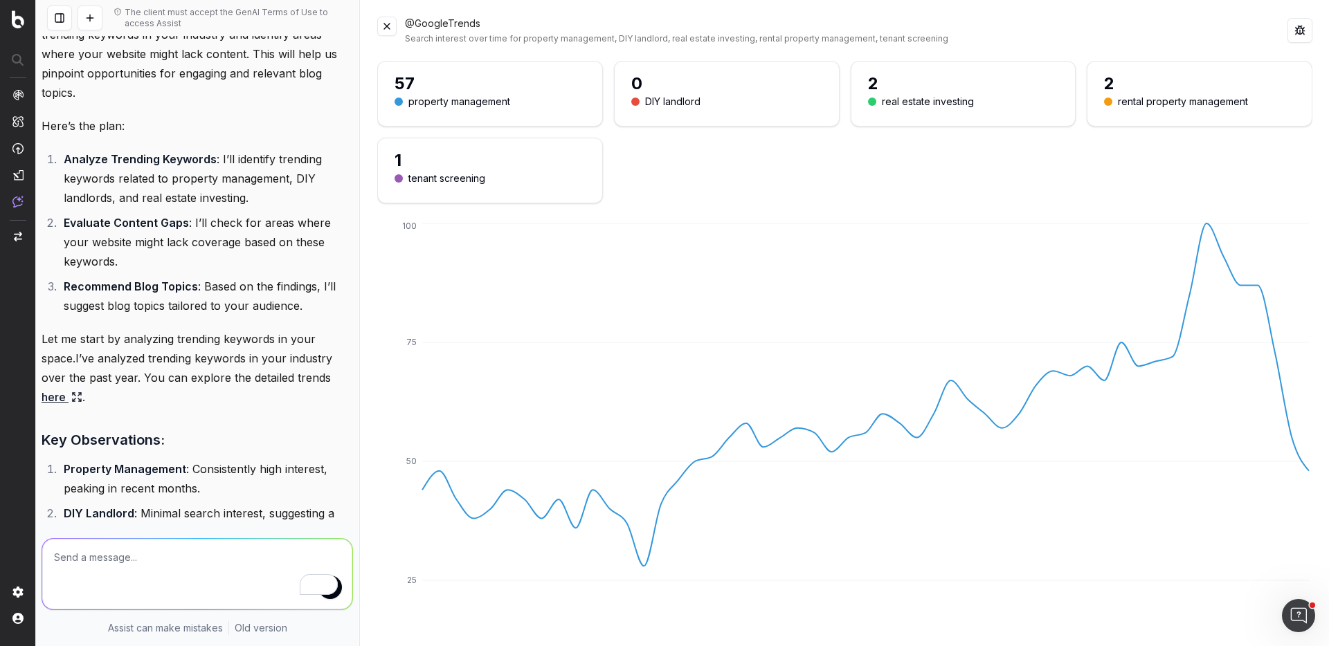
click at [388, 28] on button at bounding box center [386, 26] width 19 height 19
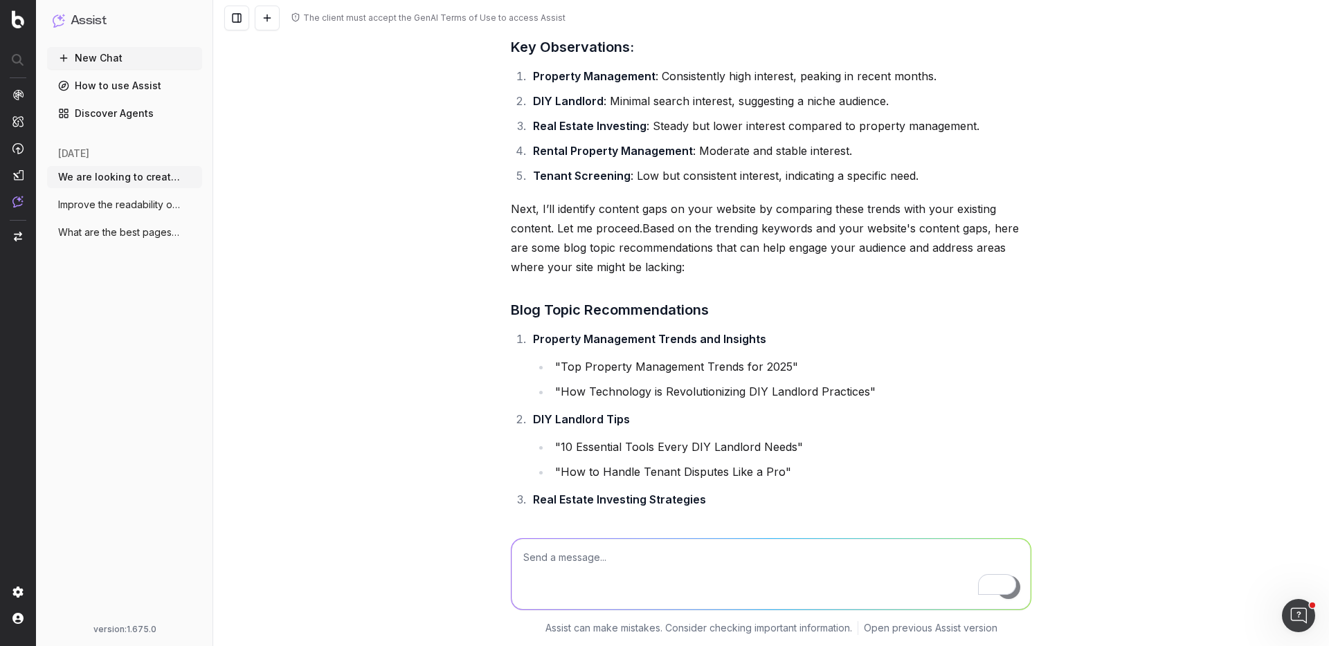
scroll to position [545, 0]
drag, startPoint x: 561, startPoint y: 363, endPoint x: 785, endPoint y: 356, distance: 224.4
click at [785, 356] on li ""Top Property Management Trends for 2025"" at bounding box center [791, 364] width 480 height 19
copy li "Top Property Management Trends for 2025"
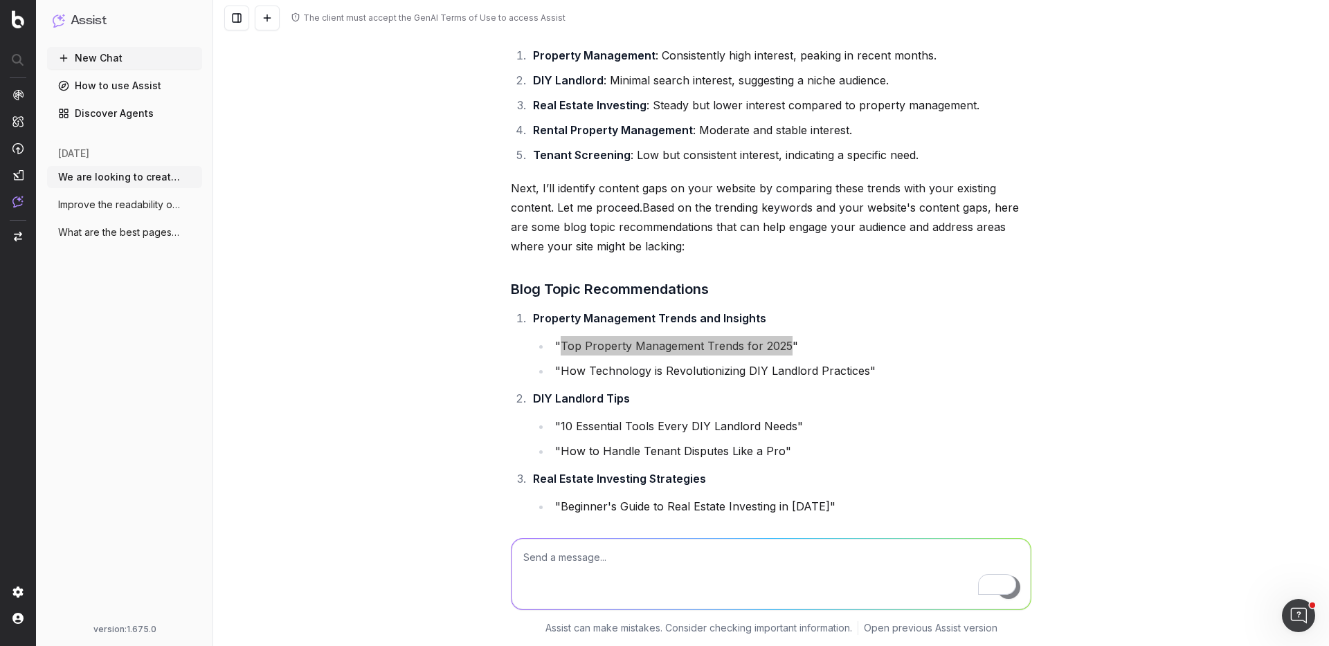
scroll to position [571, 0]
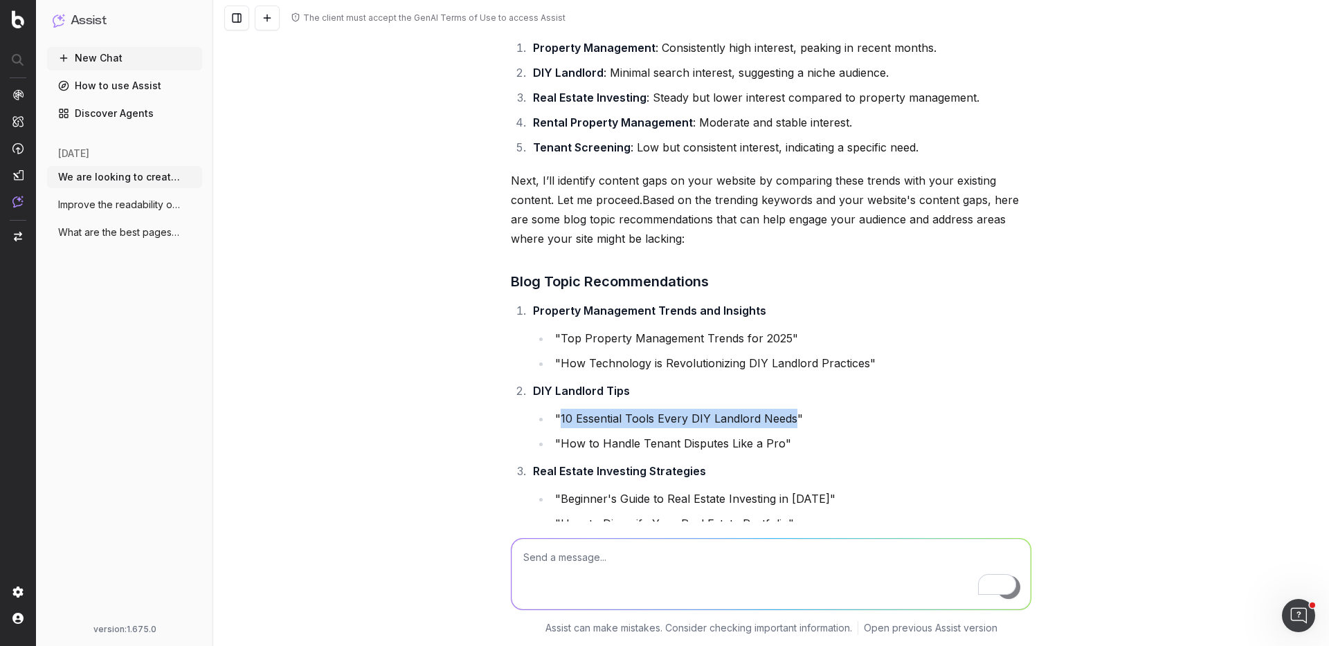
drag, startPoint x: 770, startPoint y: 419, endPoint x: 558, endPoint y: 420, distance: 211.8
click at [558, 420] on li ""10 Essential Tools Every DIY Landlord Needs"" at bounding box center [791, 418] width 480 height 19
copy li "10 Essential Tools Every DIY Landlord Needs"
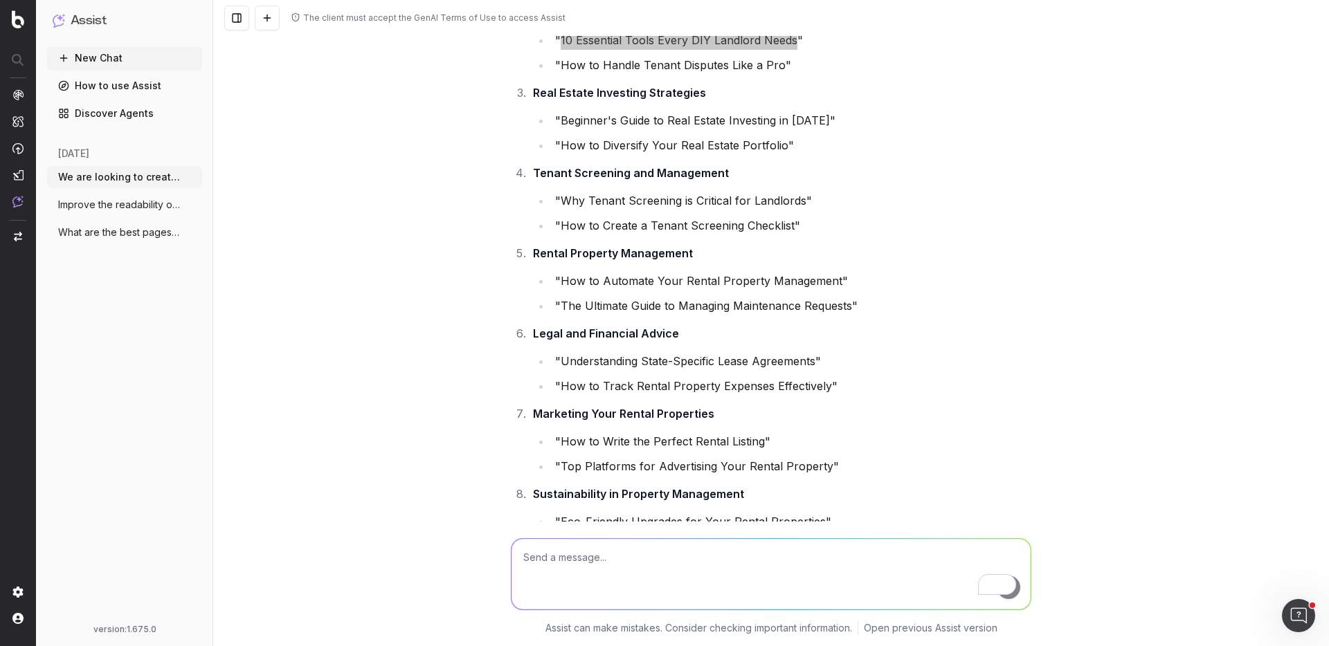
scroll to position [759, 0]
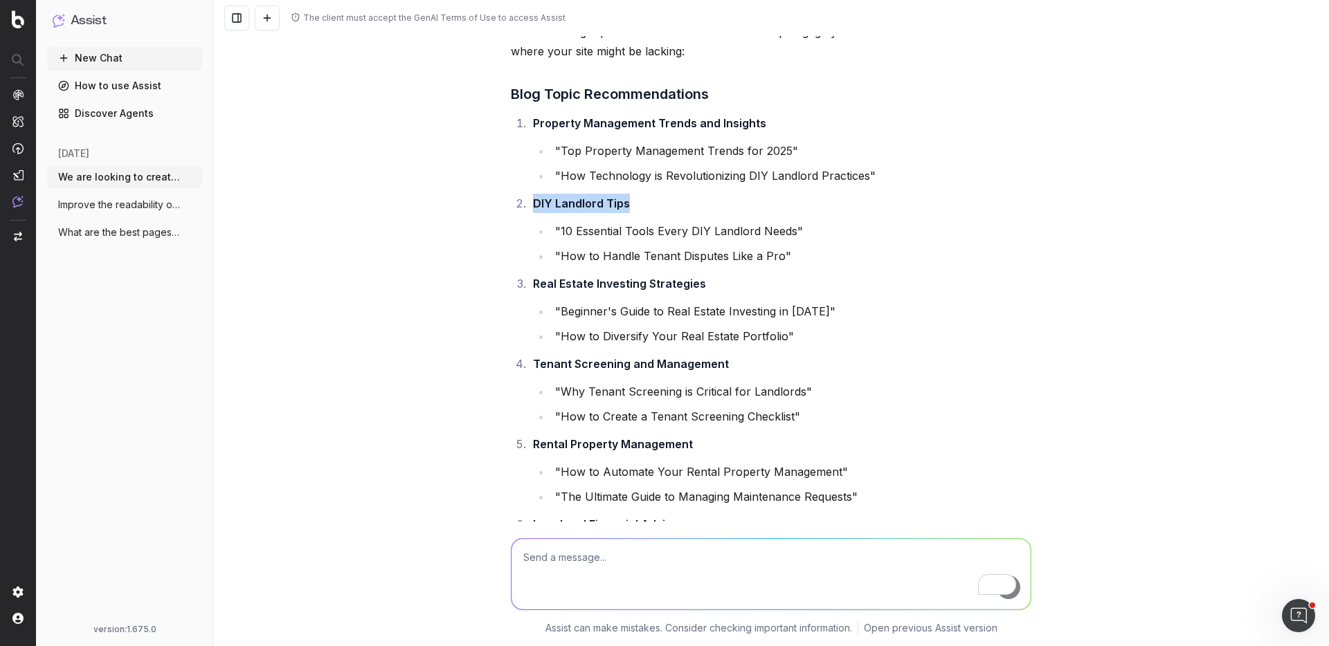
click at [626, 200] on li "DIY Landlord Tips "10 Essential Tools Every DIY Landlord Needs" "How to Handle …" at bounding box center [780, 230] width 503 height 72
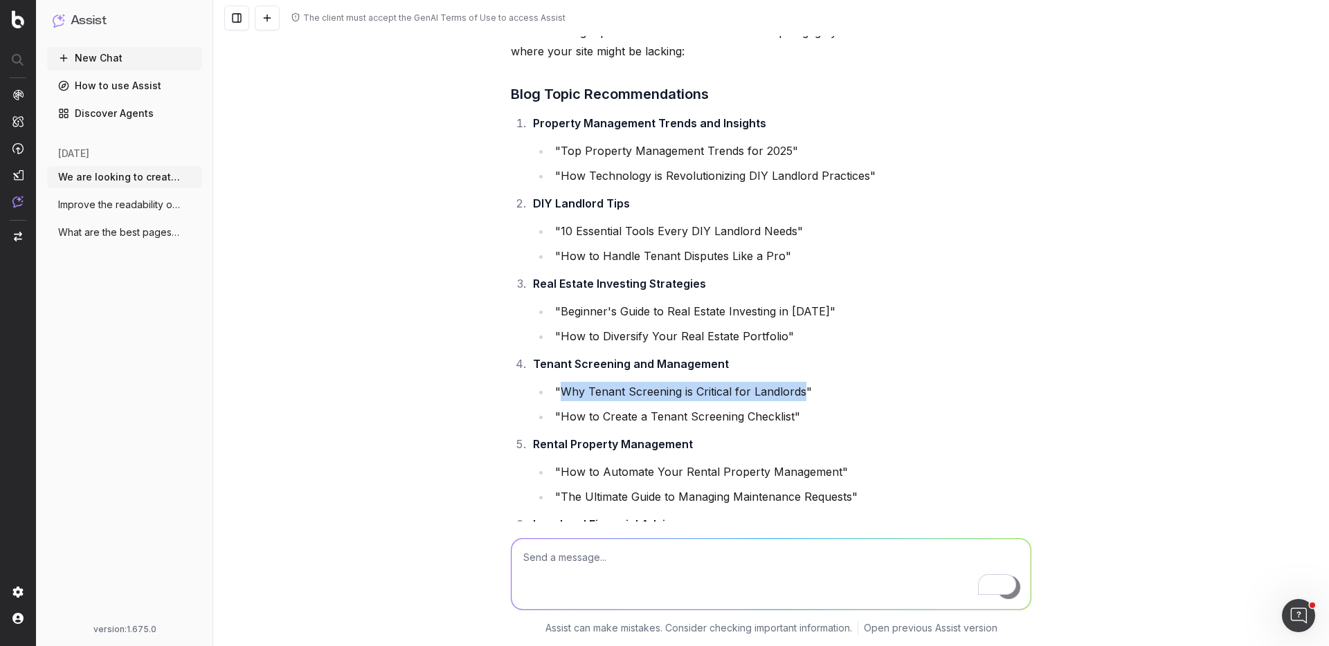
drag, startPoint x: 802, startPoint y: 389, endPoint x: 563, endPoint y: 388, distance: 238.1
click at [563, 388] on li ""Why Tenant Screening is Critical for Landlords"" at bounding box center [791, 391] width 480 height 19
copy li "Why Tenant Screening is Critical for Landlords"
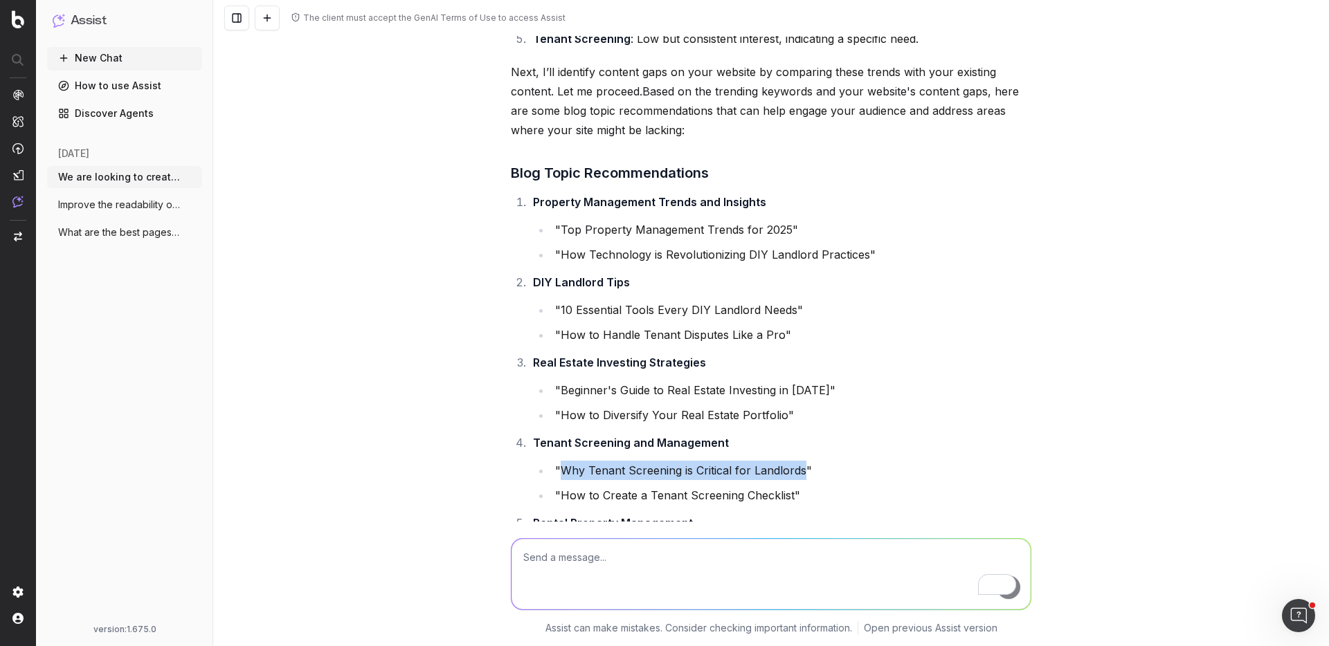
scroll to position [516, 0]
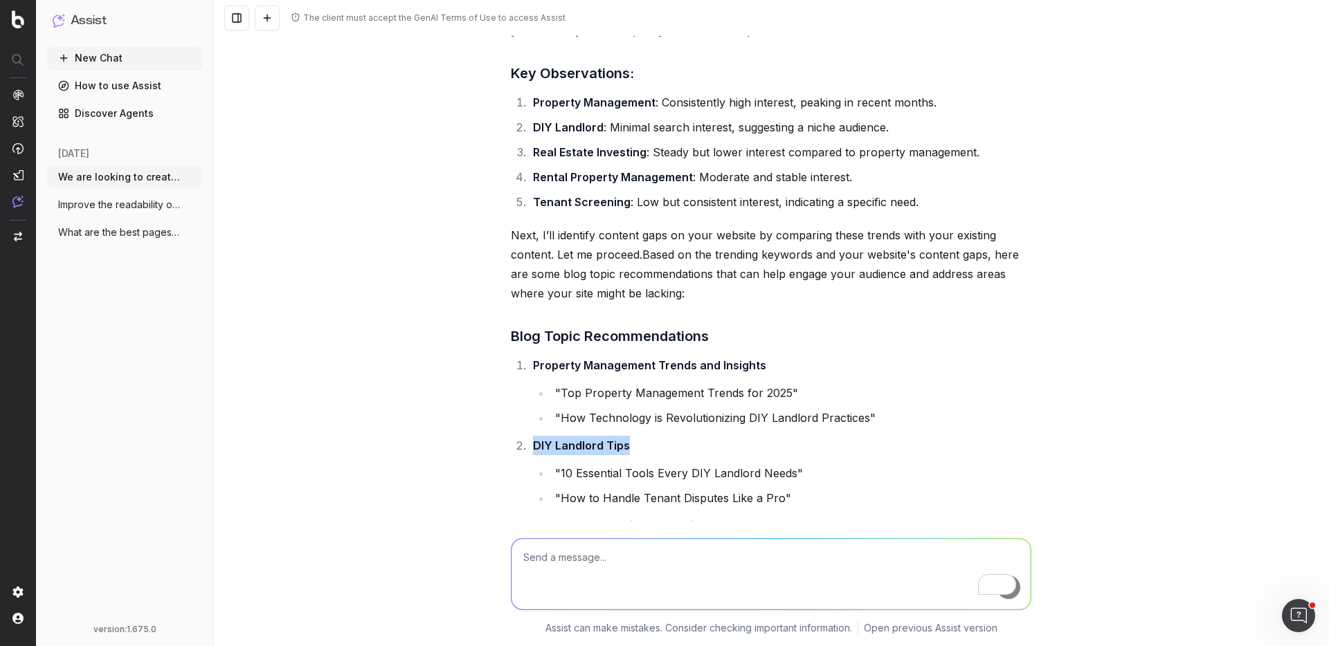
drag, startPoint x: 626, startPoint y: 443, endPoint x: 534, endPoint y: 444, distance: 91.4
click at [534, 444] on strong "DIY Landlord Tips" at bounding box center [581, 446] width 97 height 14
copy strong "DIY Landlord Tips"
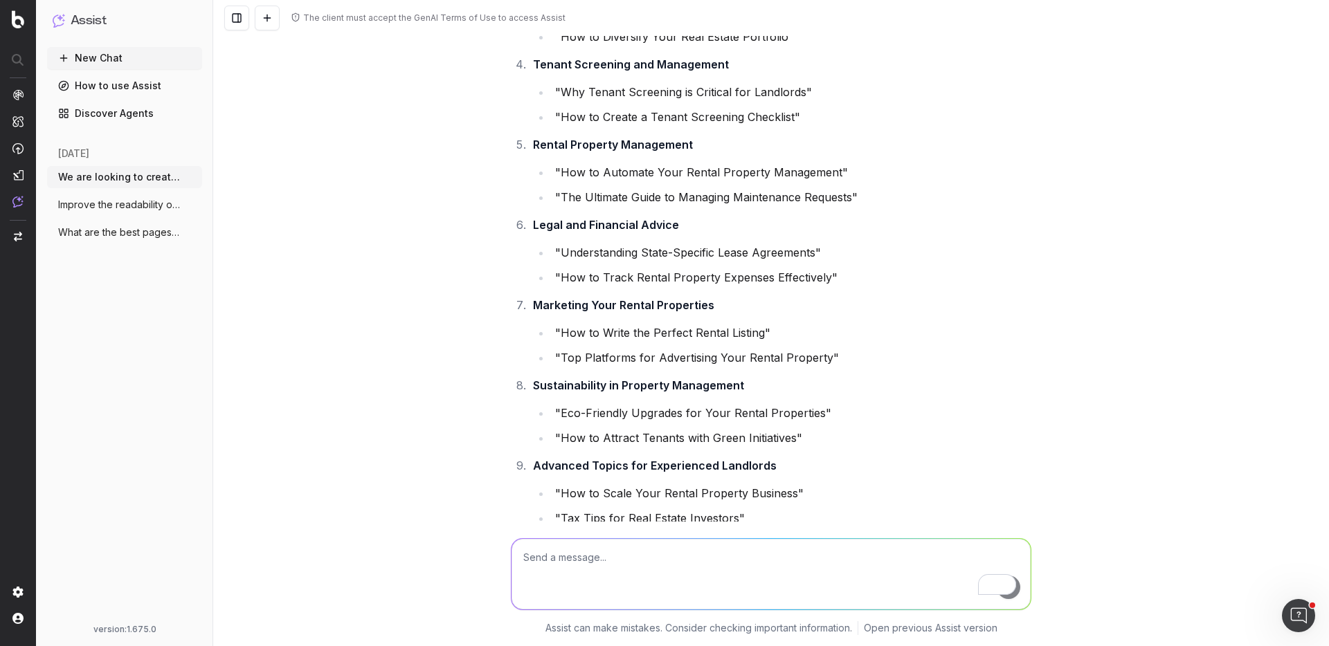
scroll to position [1394, 0]
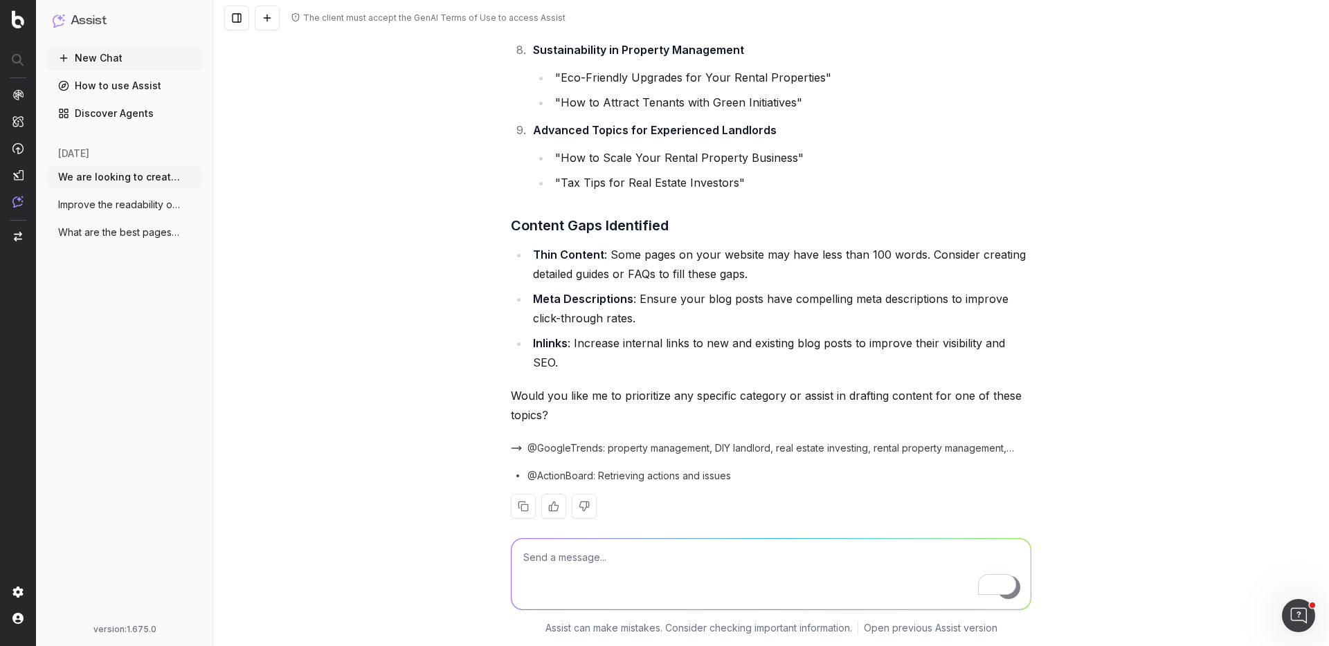
click at [643, 562] on textarea "To enrich screen reader interactions, please activate Accessibility in Grammarl…" at bounding box center [771, 574] width 519 height 71
paste textarea "DIY Landlord Tips"
type textarea "Can you please draft content for DIY Landlord Tips"
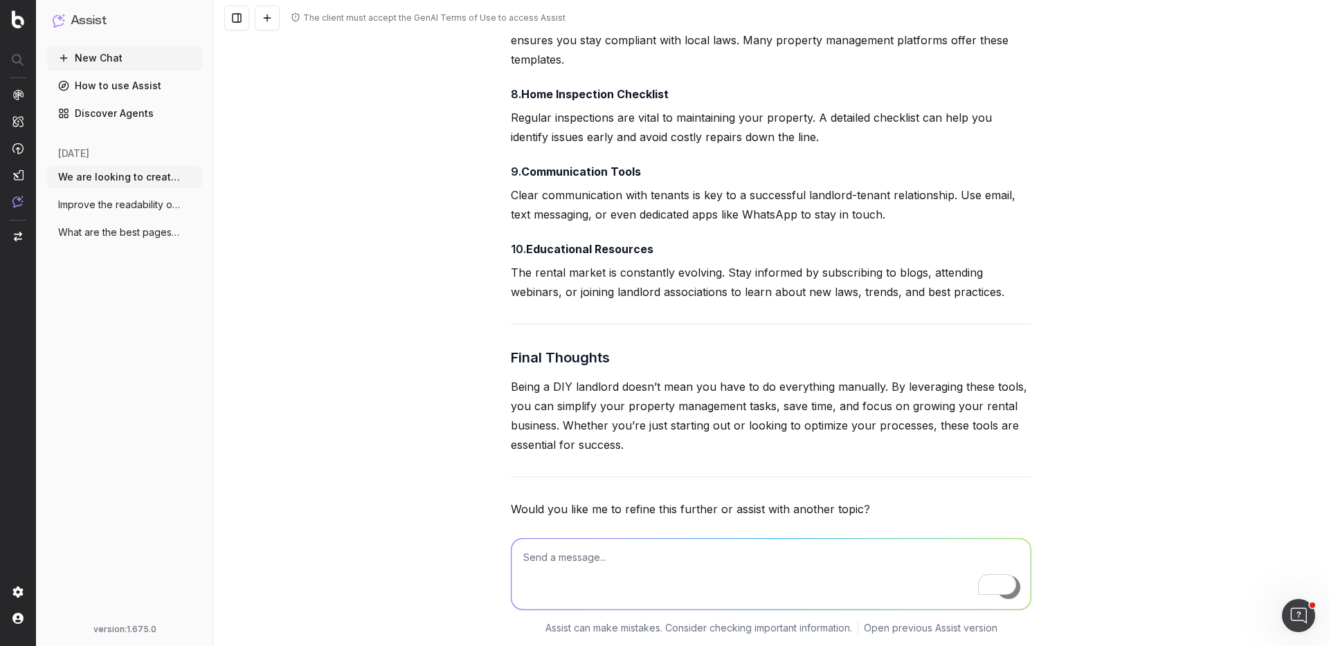
scroll to position [2775, 0]
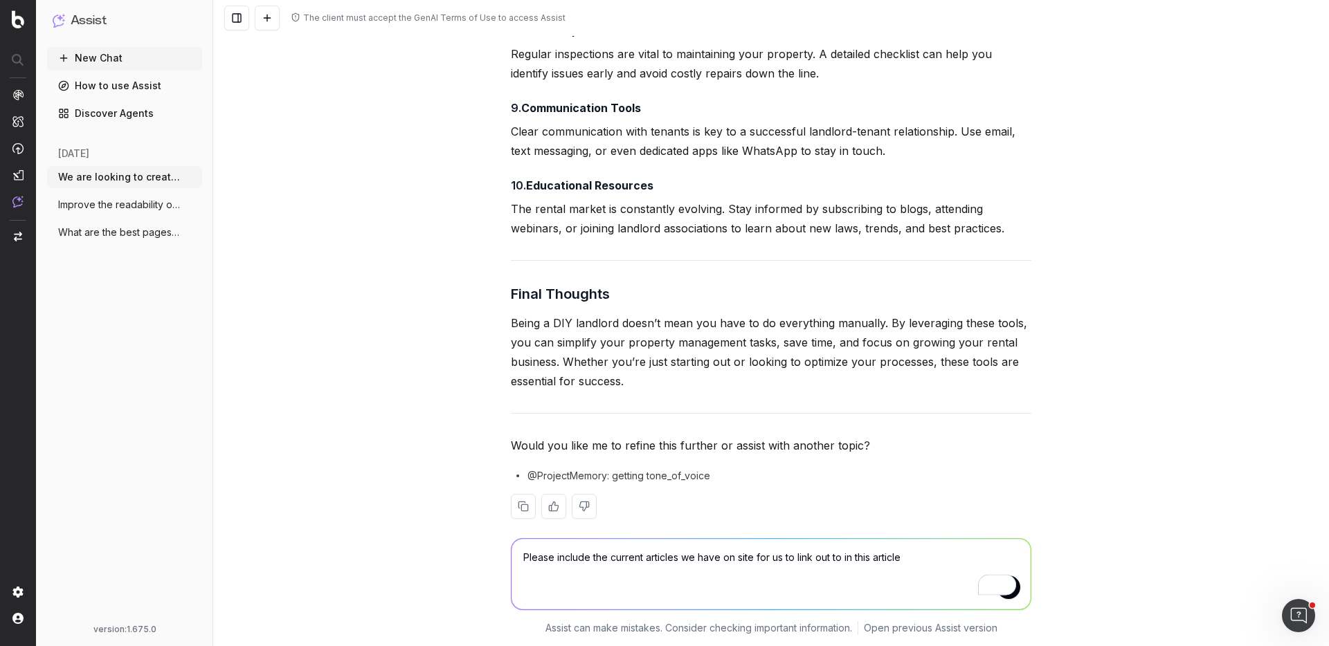
click at [737, 559] on textarea "Please include the current articles we have on site for us to link out to in th…" at bounding box center [771, 574] width 519 height 71
type textarea "Please include the current articles we have on our site for us to link out to i…"
click at [922, 558] on textarea "Please include the current articles we have on our site for us to link out to i…" at bounding box center [771, 574] width 519 height 71
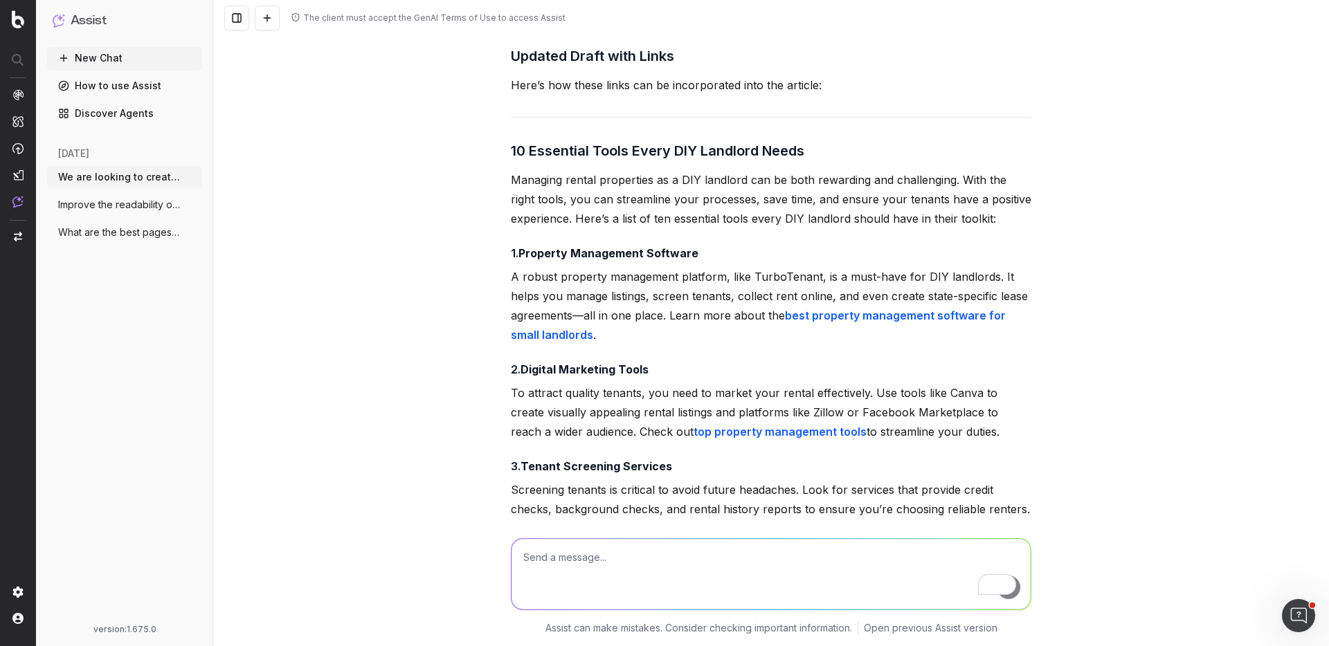
scroll to position [3594, 0]
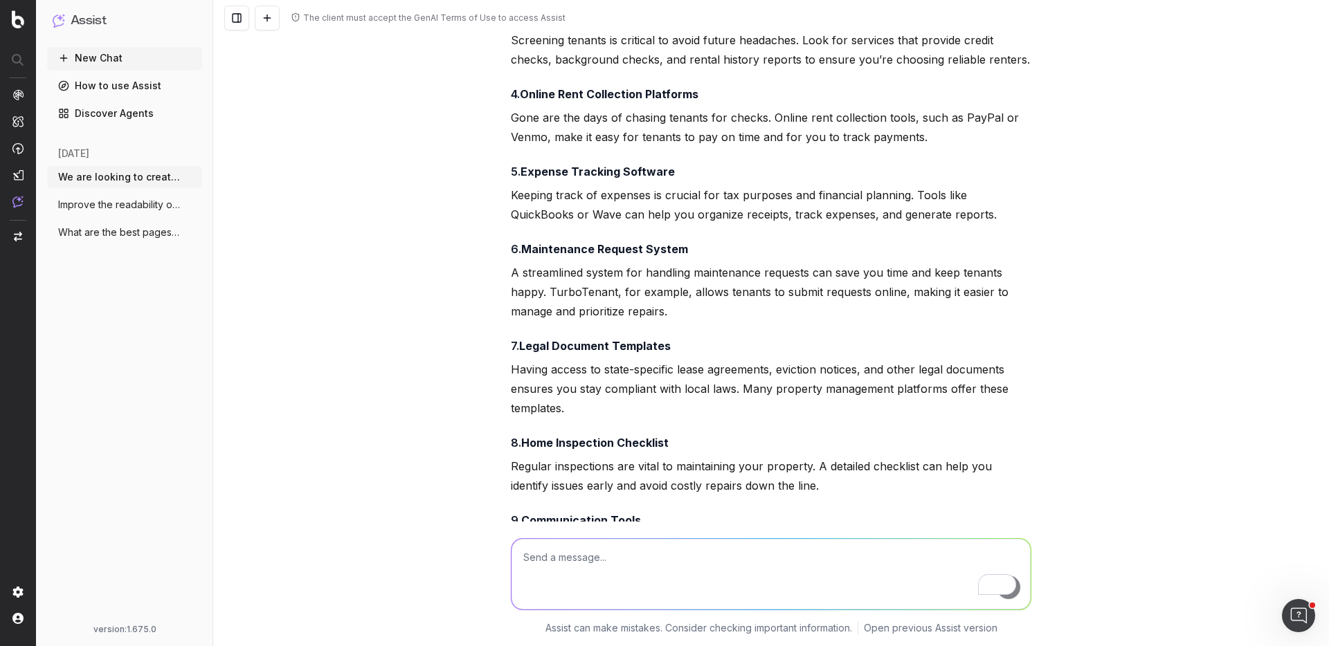
click at [103, 235] on span "What are the best pages to refresh exist" at bounding box center [119, 233] width 122 height 14
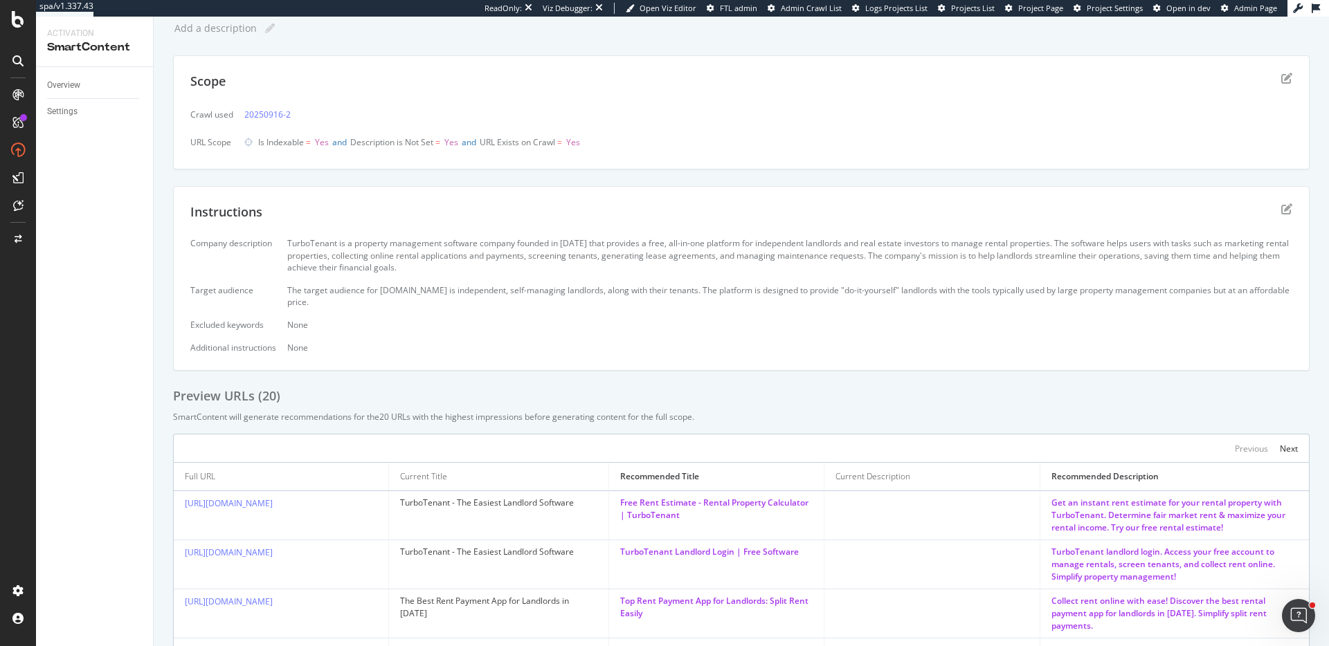
scroll to position [46, 0]
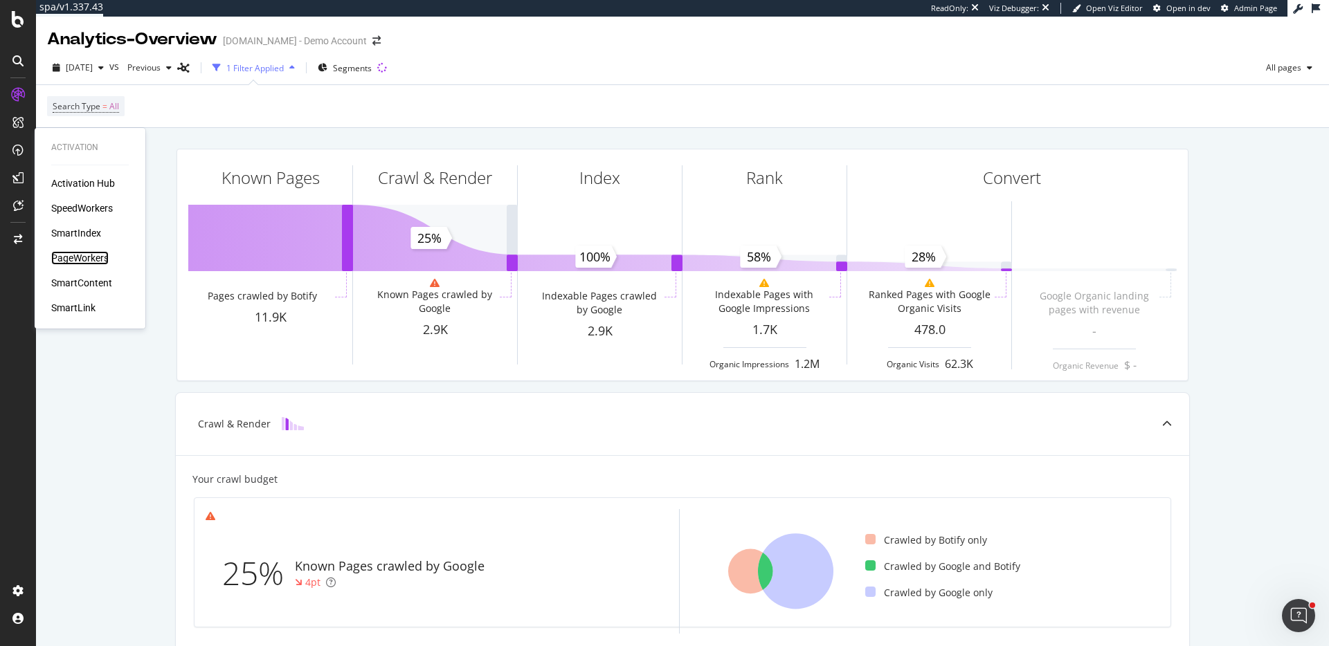
click at [87, 256] on div "PageWorkers" at bounding box center [79, 258] width 57 height 14
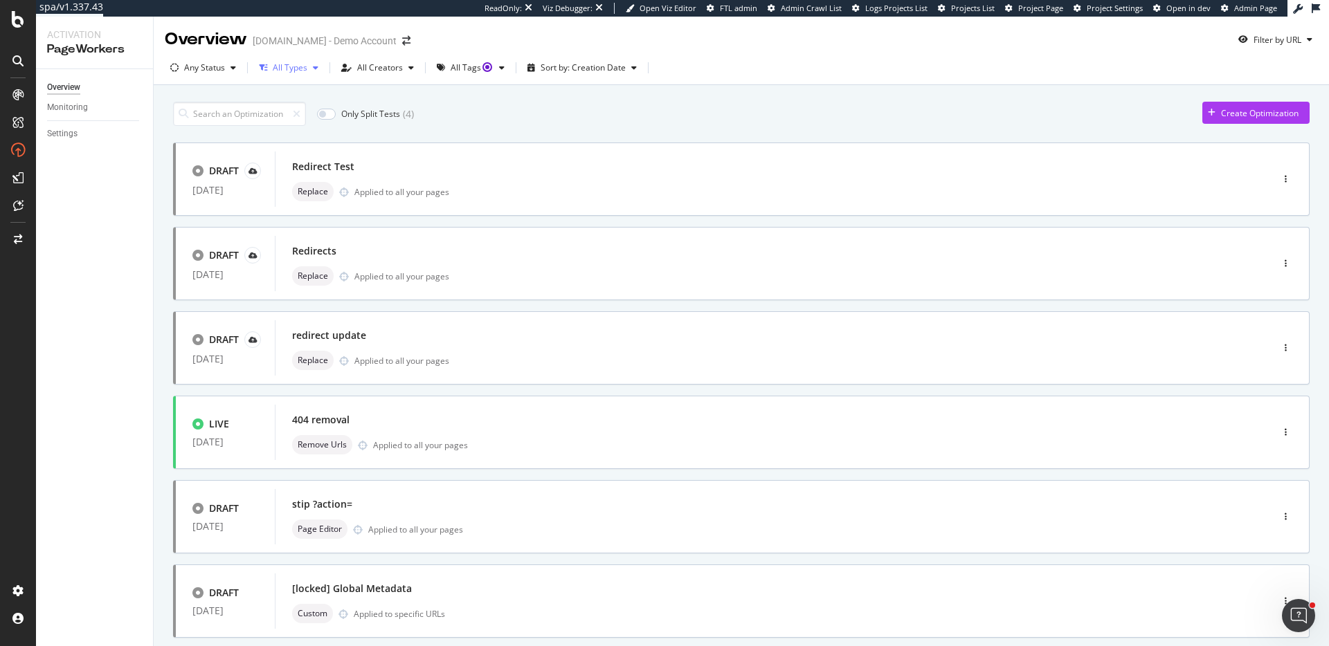
click at [284, 72] on div "All Types" at bounding box center [290, 68] width 35 height 8
click at [206, 71] on div "Any Status" at bounding box center [204, 68] width 41 height 8
click at [186, 119] on div at bounding box center [182, 119] width 11 height 11
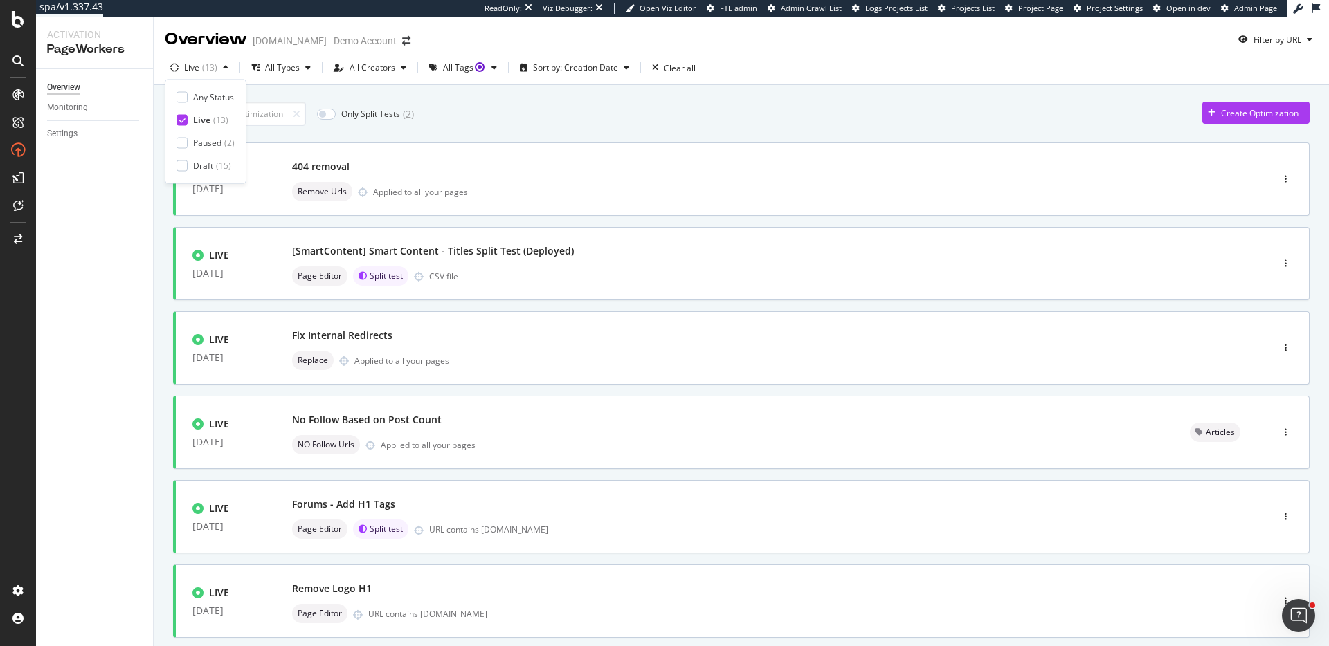
click at [501, 110] on div "Only Split Tests ( 2 ) Create Optimization" at bounding box center [741, 114] width 1137 height 24
click at [1246, 105] on div "Create Optimization" at bounding box center [1250, 112] width 96 height 21
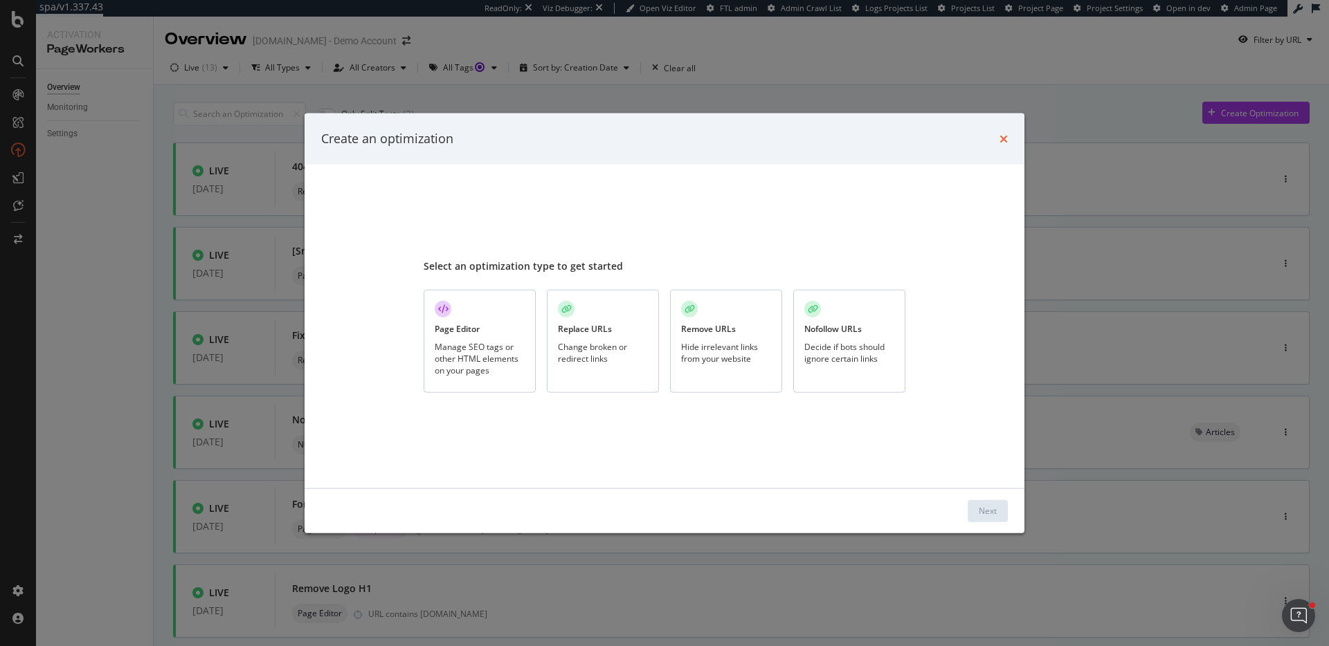
click at [1002, 140] on icon "times" at bounding box center [1003, 138] width 8 height 11
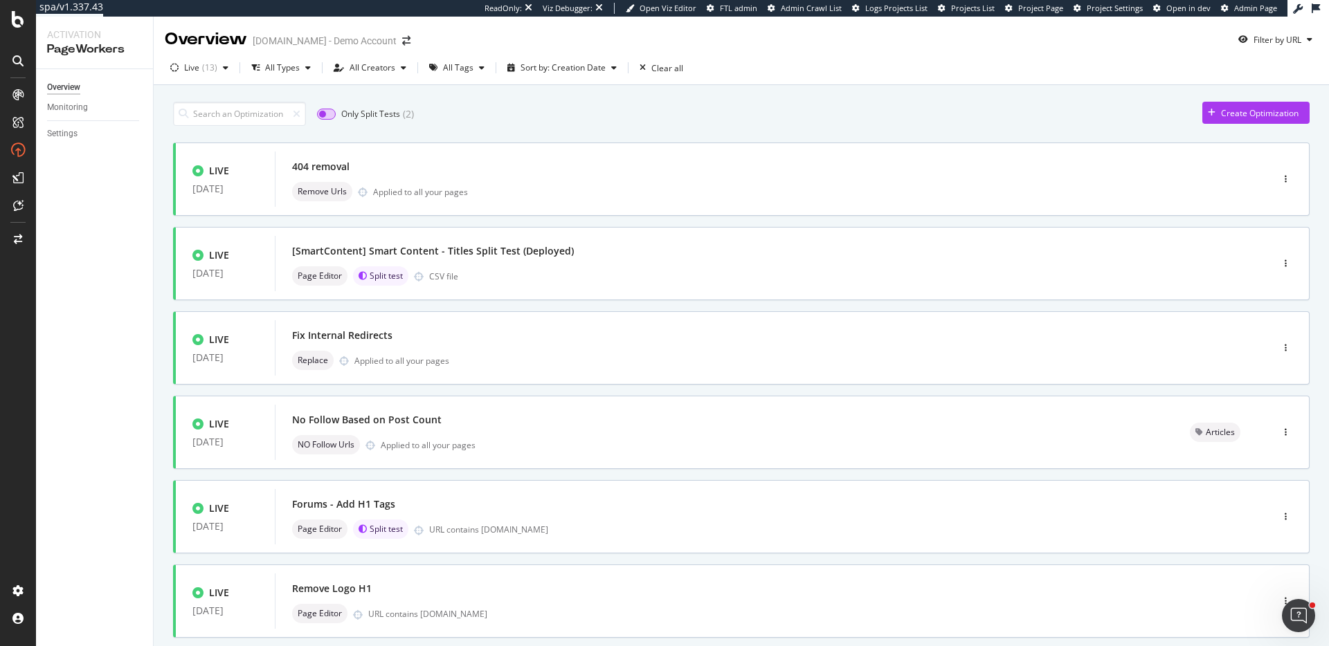
click at [330, 116] on input "checkbox" at bounding box center [326, 114] width 19 height 11
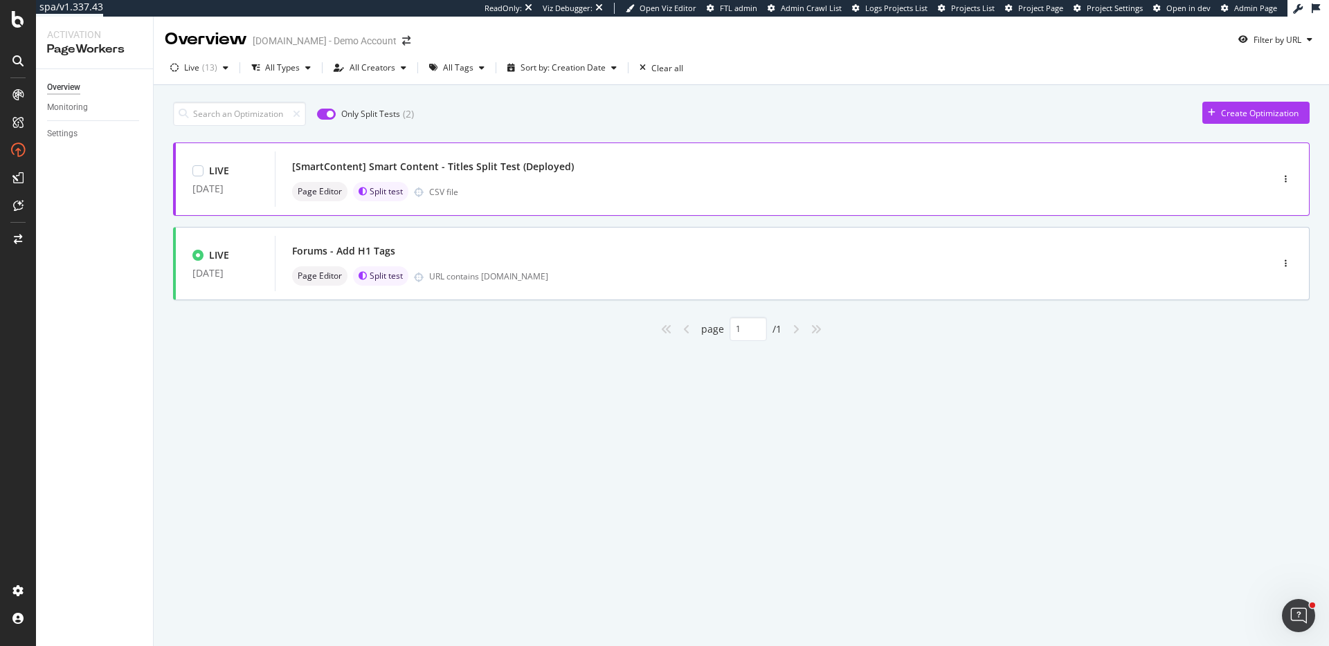
click at [444, 169] on div "[SmartContent] Smart Content - Titles Split Test (Deployed)" at bounding box center [433, 167] width 282 height 14
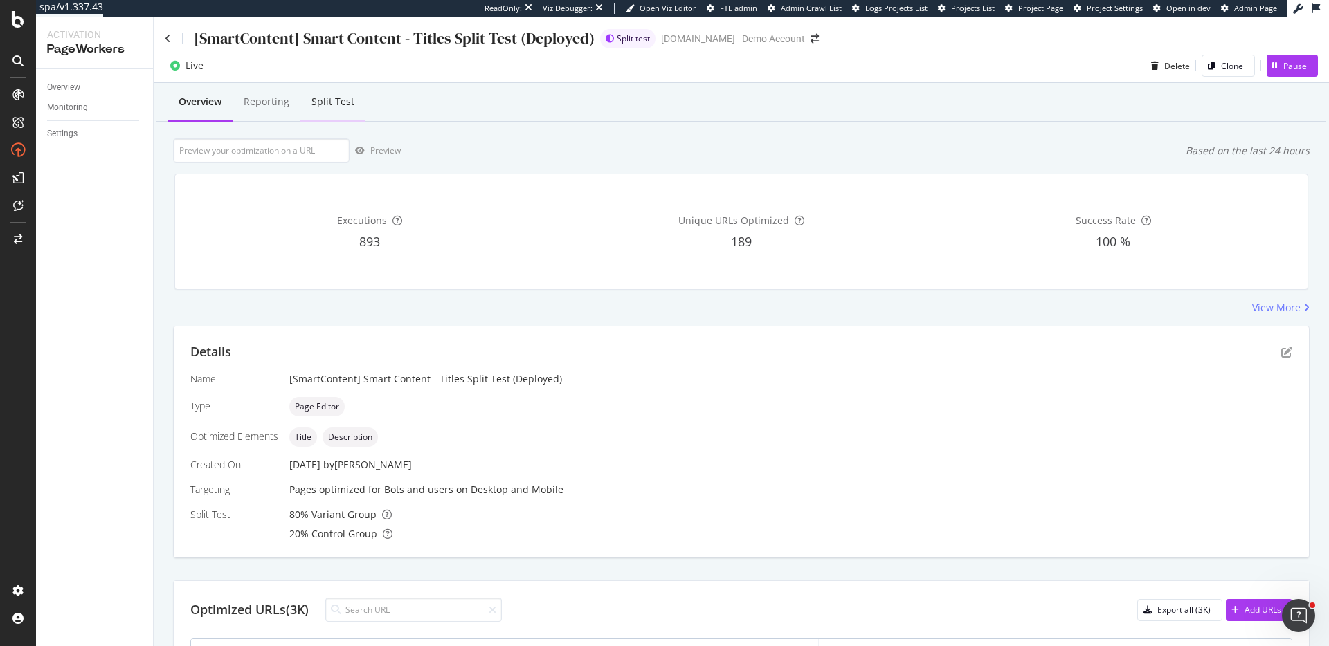
click at [309, 98] on div "Split Test" at bounding box center [332, 103] width 65 height 38
